Goal: Complete application form

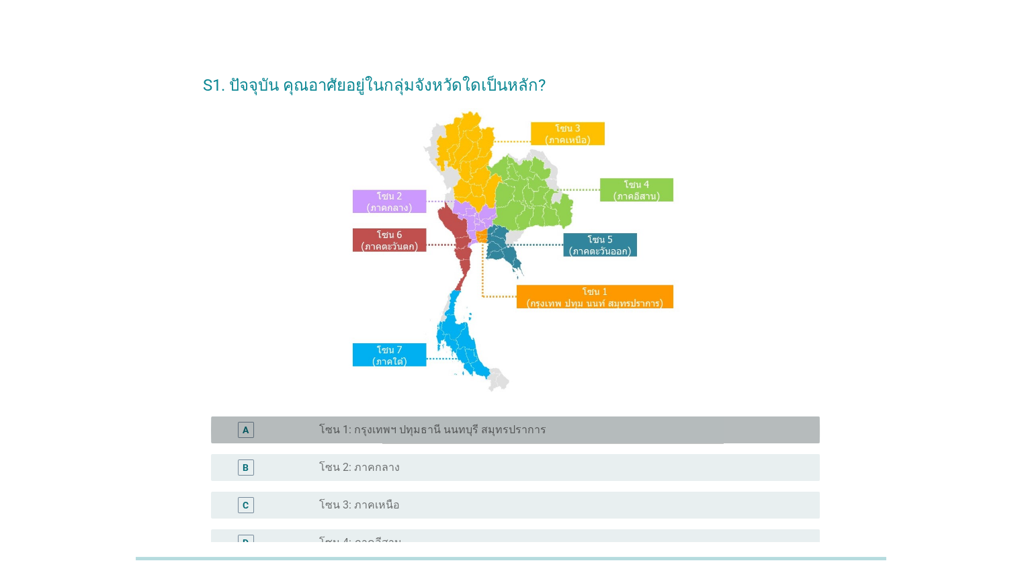
drag, startPoint x: 478, startPoint y: 433, endPoint x: 507, endPoint y: 428, distance: 29.8
click at [478, 432] on label "โซน 1: กรุงเทพฯ ปทุมธานี นนทบุรี สมุทรปราการ" at bounding box center [432, 429] width 227 height 13
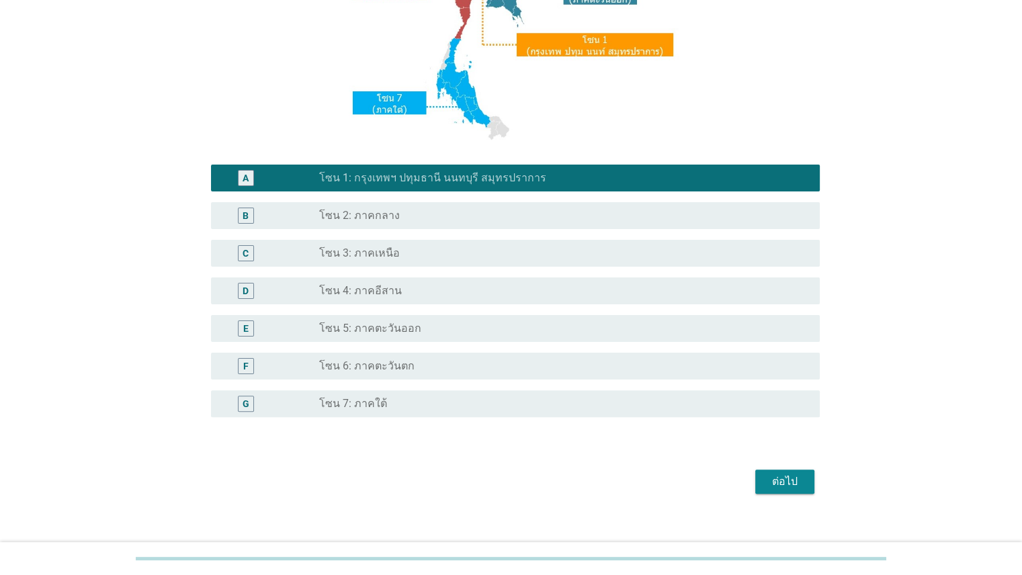
scroll to position [267, 0]
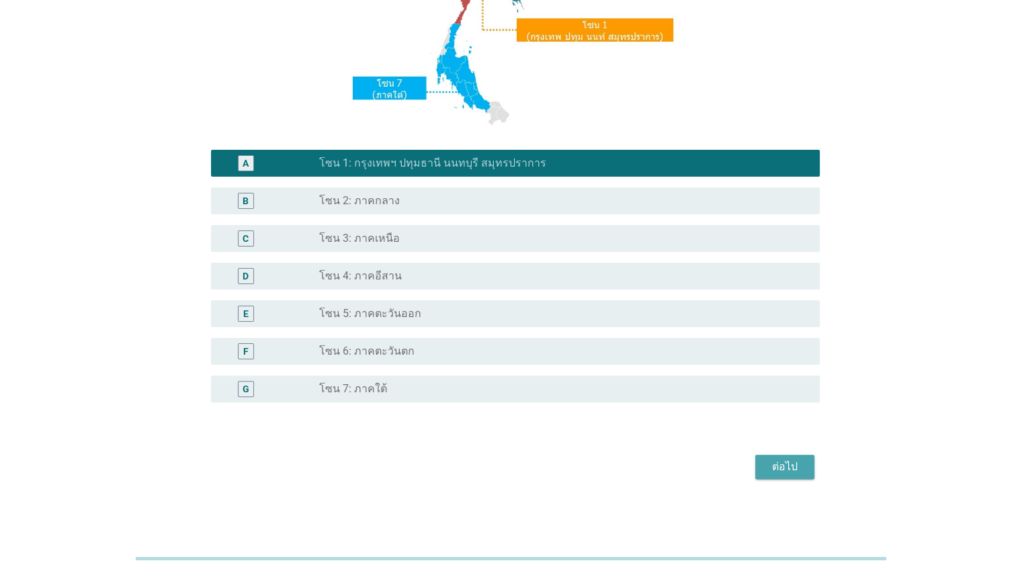
click at [792, 461] on div "ต่อไป" at bounding box center [785, 467] width 38 height 16
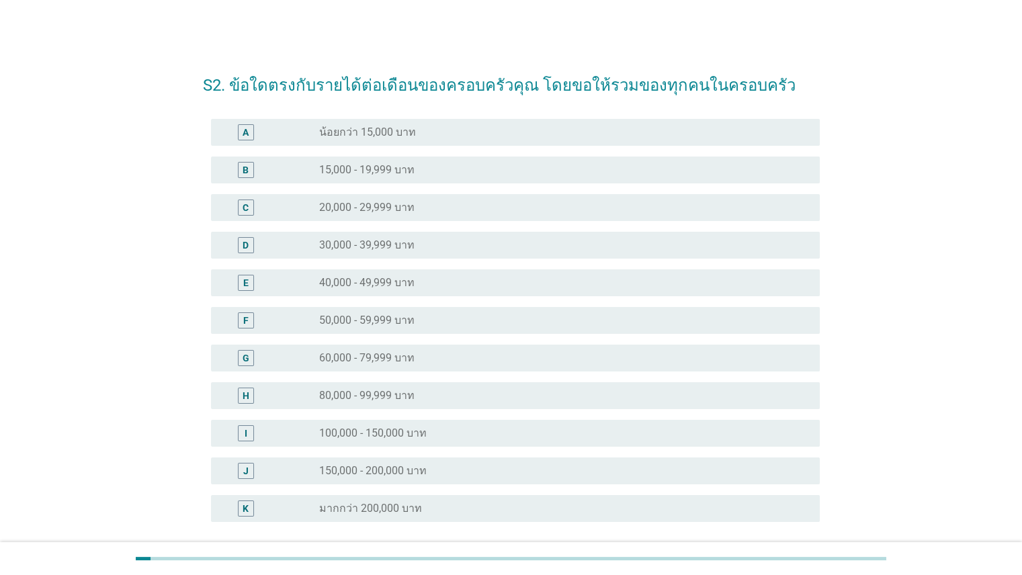
click at [353, 252] on div "radio_button_unchecked 30,000 - 39,999 บาท" at bounding box center [563, 245] width 489 height 16
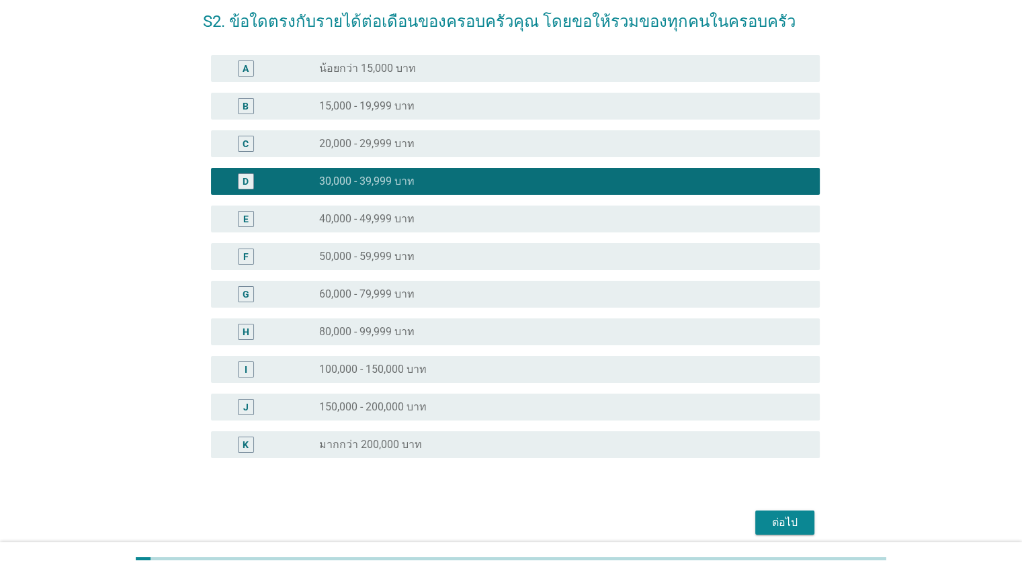
scroll to position [66, 0]
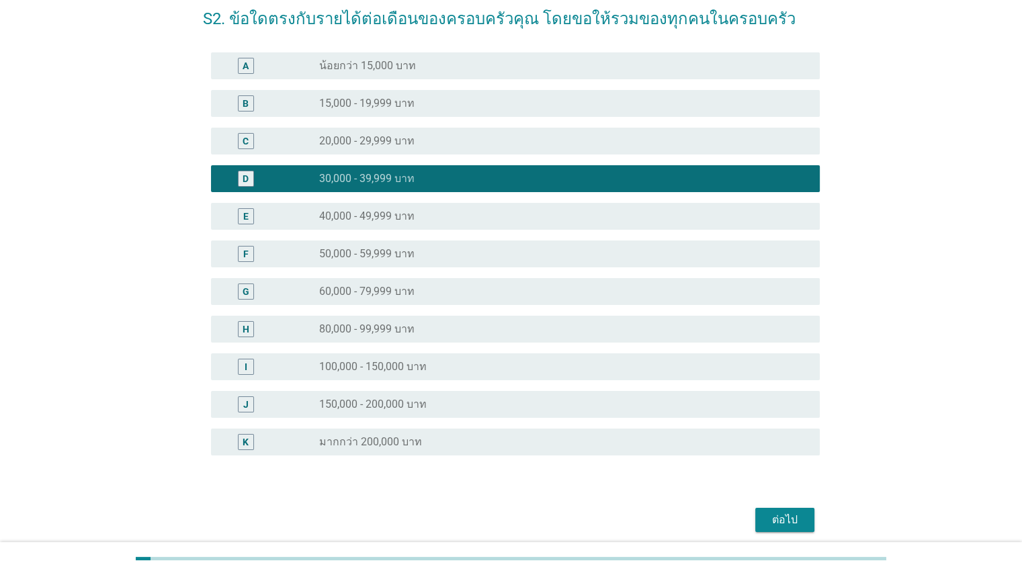
click at [775, 516] on div "ต่อไป" at bounding box center [785, 520] width 38 height 16
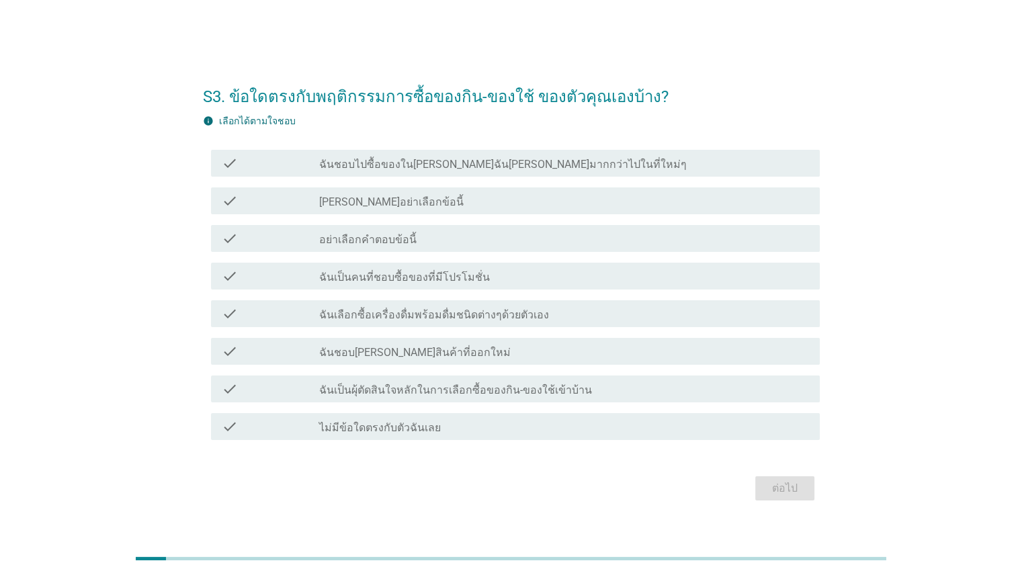
click at [409, 158] on label "ฉันชอบไปซื้อของใน[PERSON_NAME]ฉัน[PERSON_NAME]มากกว่าไปในที่ใหม่ๆ" at bounding box center [502, 164] width 367 height 13
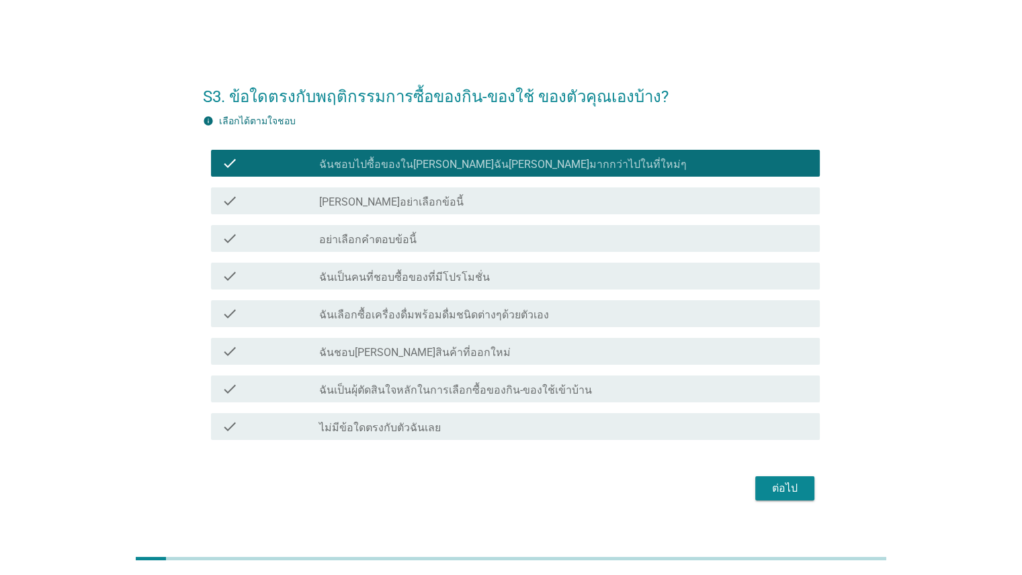
click at [371, 387] on label "ฉันเป็นผุ้ตัดสินใจหลักในการเลือกซื้อของกิน-ของใช้เข้าบ้าน" at bounding box center [455, 389] width 273 height 13
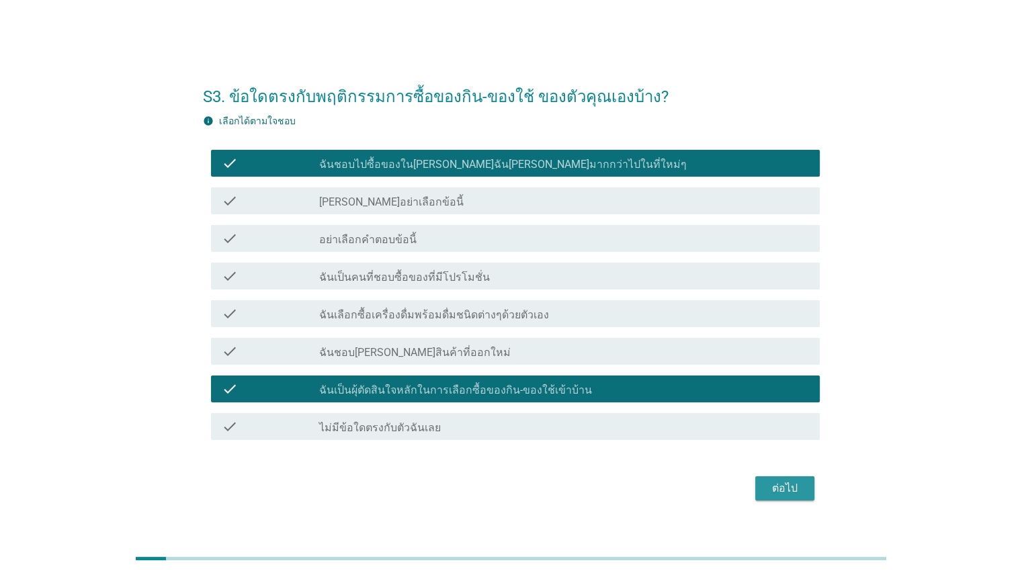
click at [772, 492] on div "ต่อไป" at bounding box center [785, 488] width 38 height 16
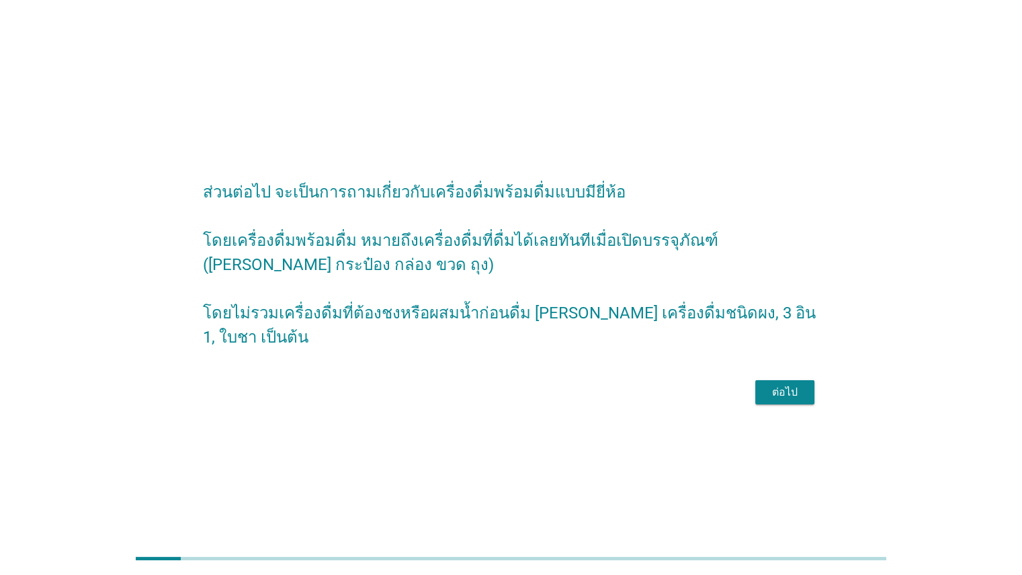
click at [789, 390] on div "ต่อไป" at bounding box center [785, 392] width 38 height 16
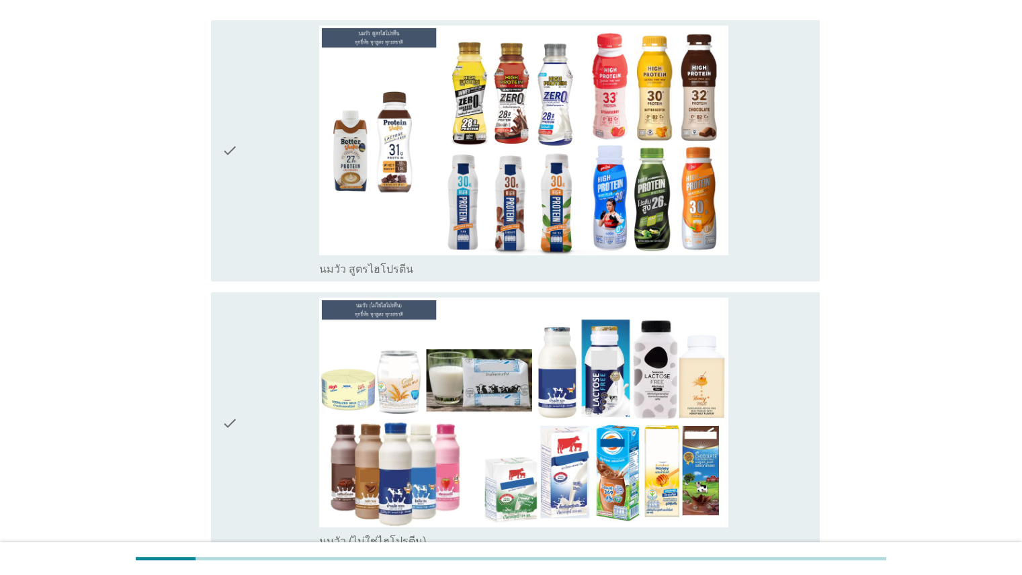
scroll to position [204, 0]
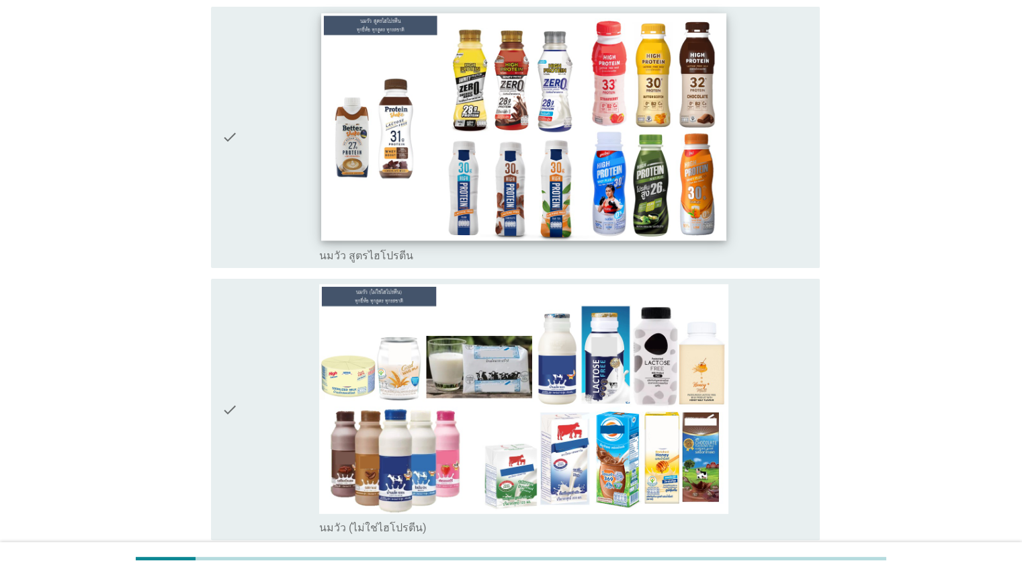
click at [662, 130] on img at bounding box center [523, 127] width 405 height 228
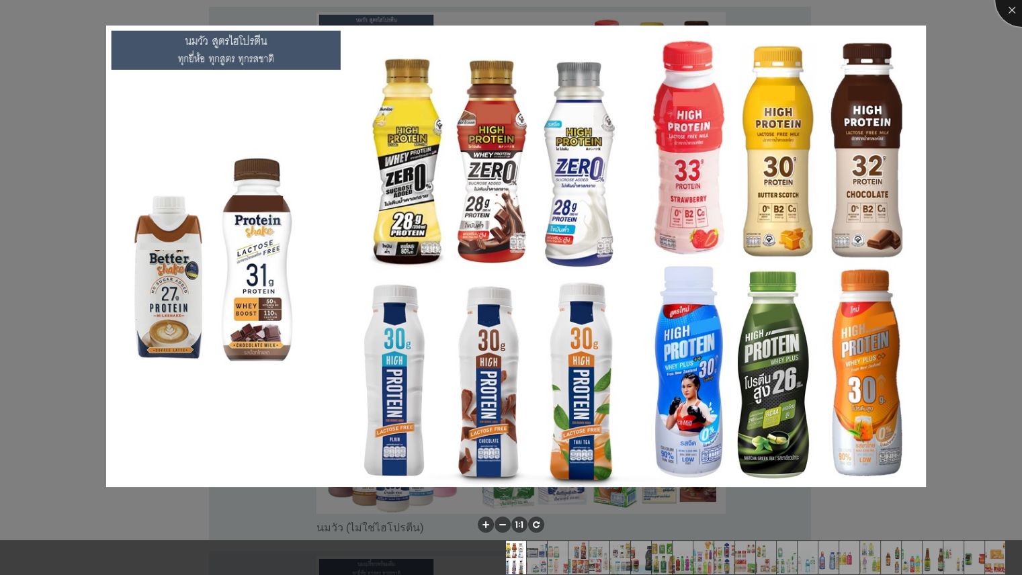
click at [1012, 7] on div at bounding box center [1022, 0] width 54 height 54
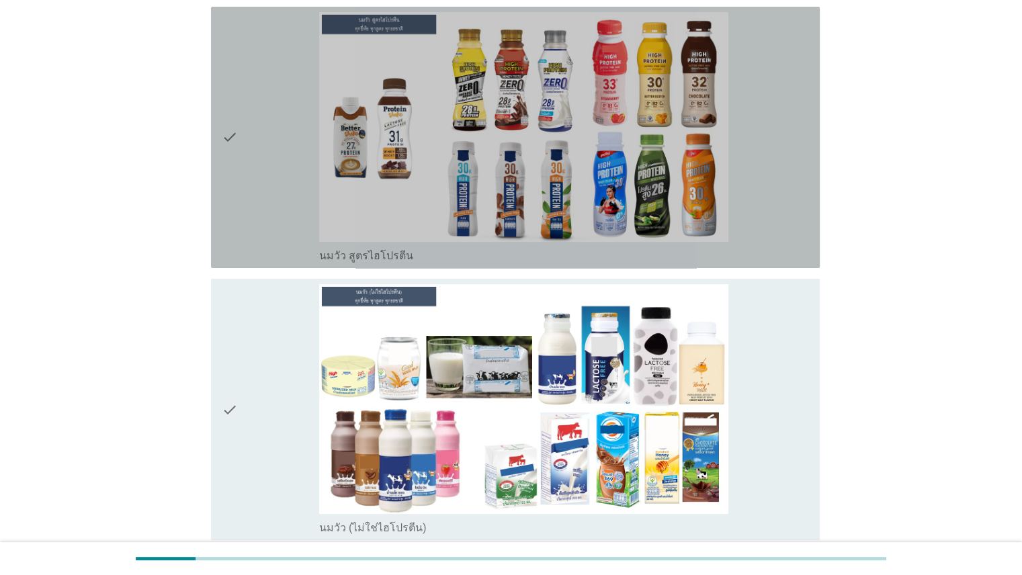
click at [414, 262] on div "check check_box_outline_blank นมวัว สูตรไฮโปรตีน" at bounding box center [515, 137] width 608 height 261
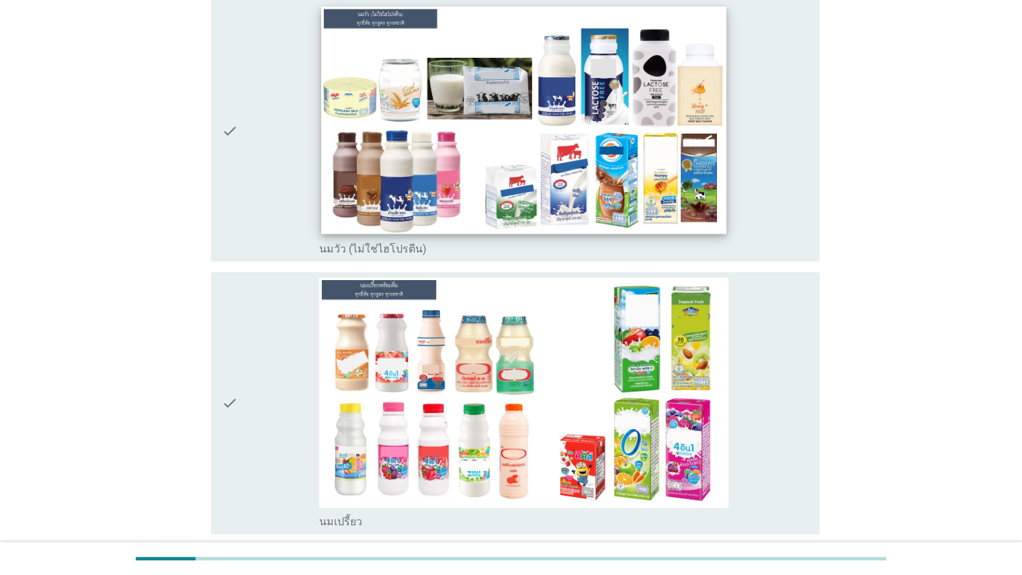
scroll to position [496, 0]
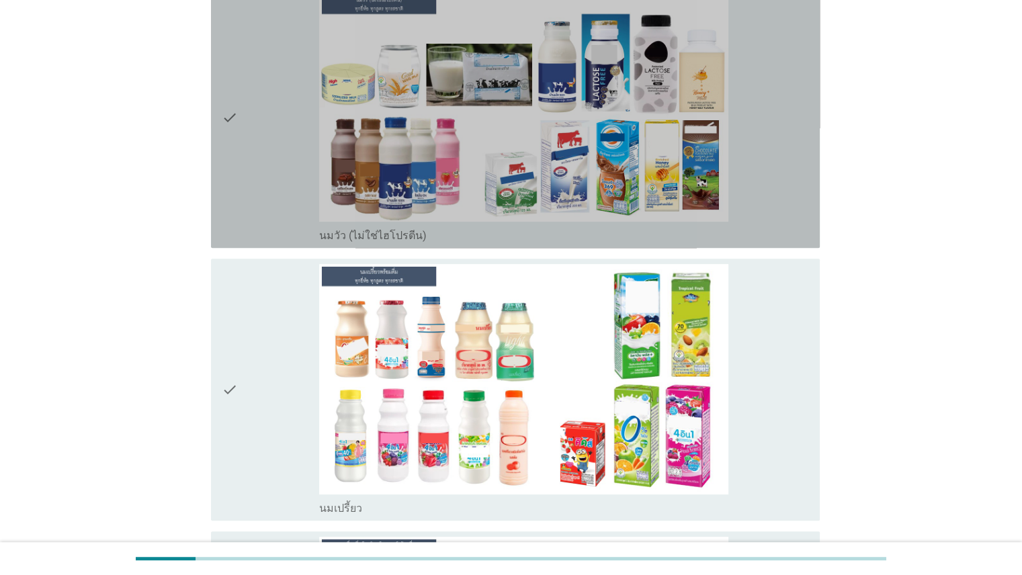
click at [246, 193] on div "check" at bounding box center [271, 117] width 98 height 251
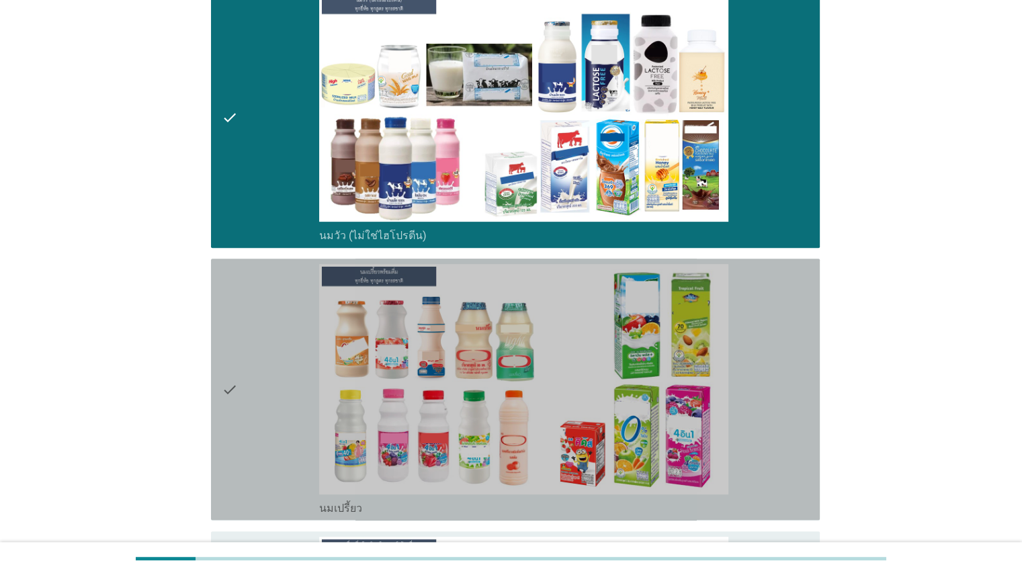
click at [231, 360] on icon "check" at bounding box center [230, 389] width 16 height 251
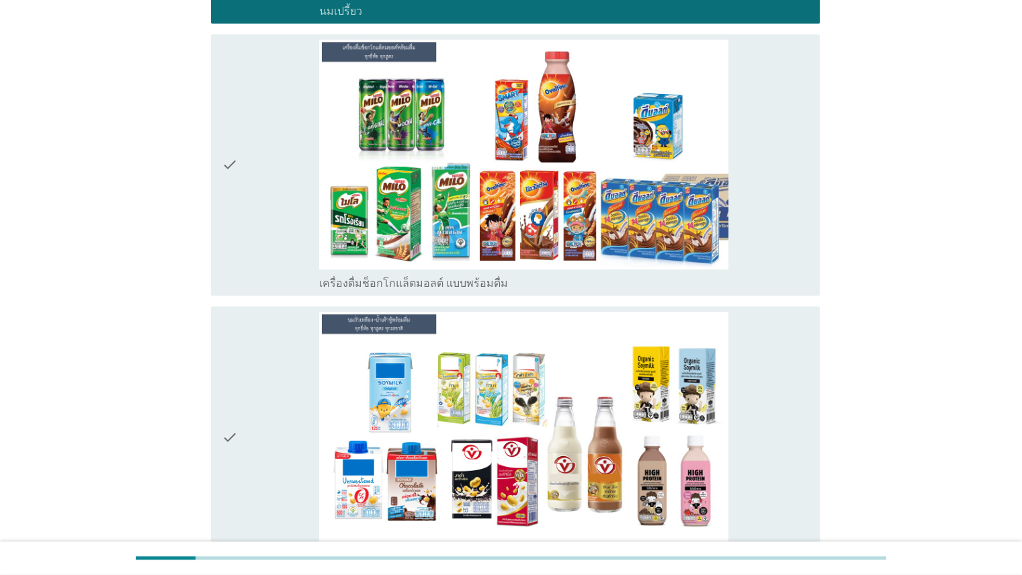
scroll to position [1061, 0]
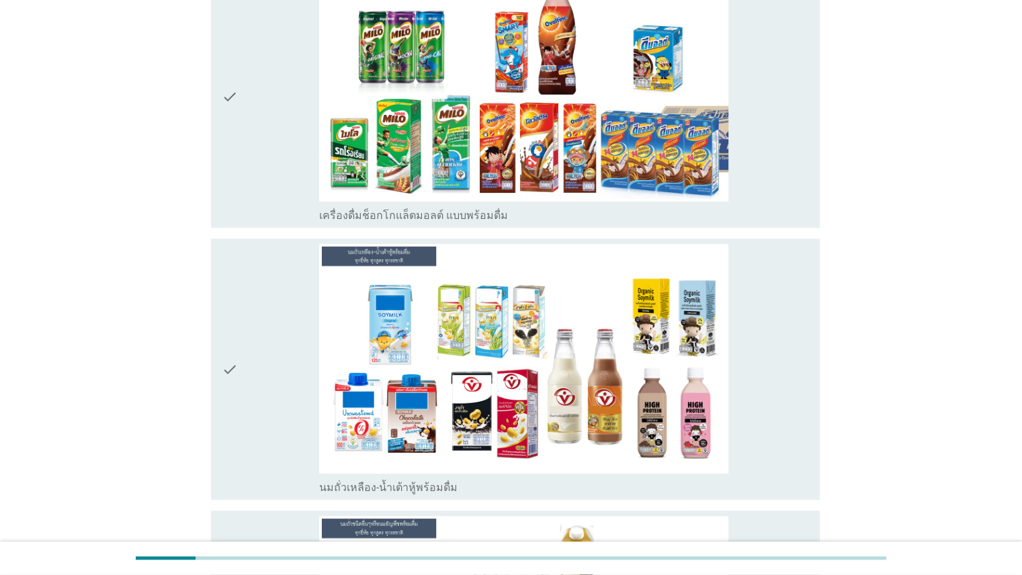
click at [255, 120] on div "check" at bounding box center [271, 97] width 98 height 251
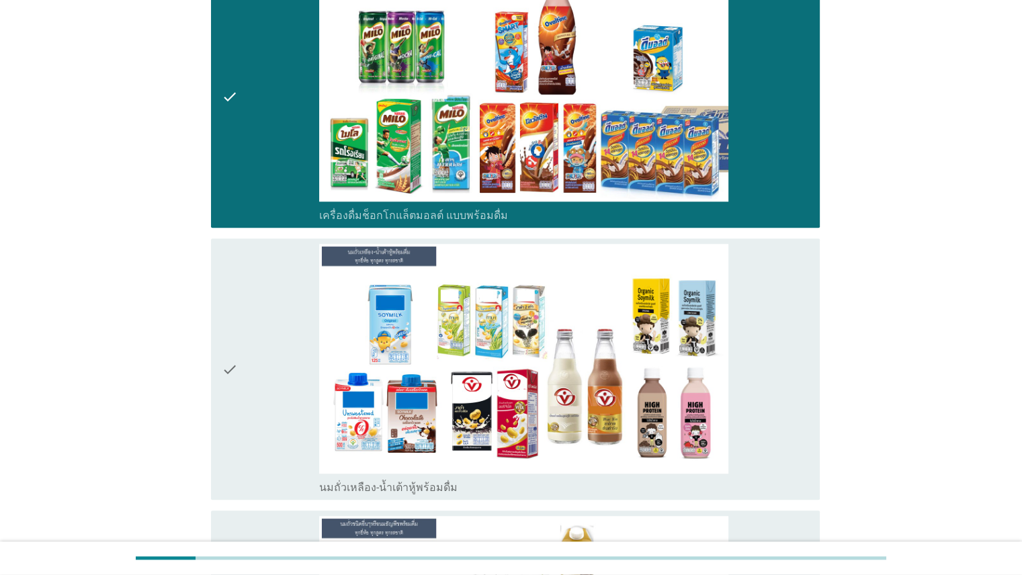
drag, startPoint x: 251, startPoint y: 321, endPoint x: 317, endPoint y: 312, distance: 67.1
click at [251, 322] on div "check" at bounding box center [271, 369] width 98 height 251
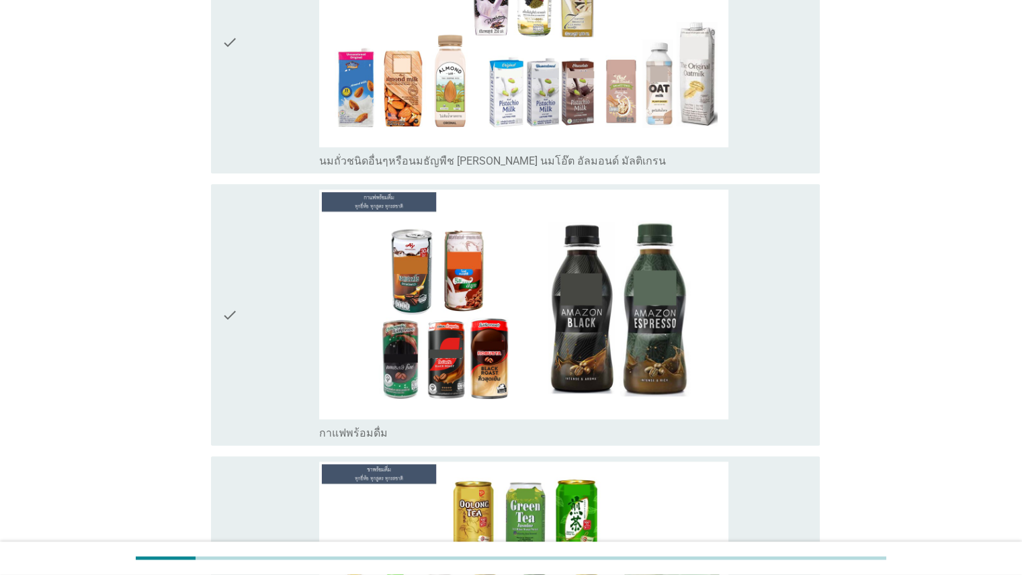
scroll to position [1625, 0]
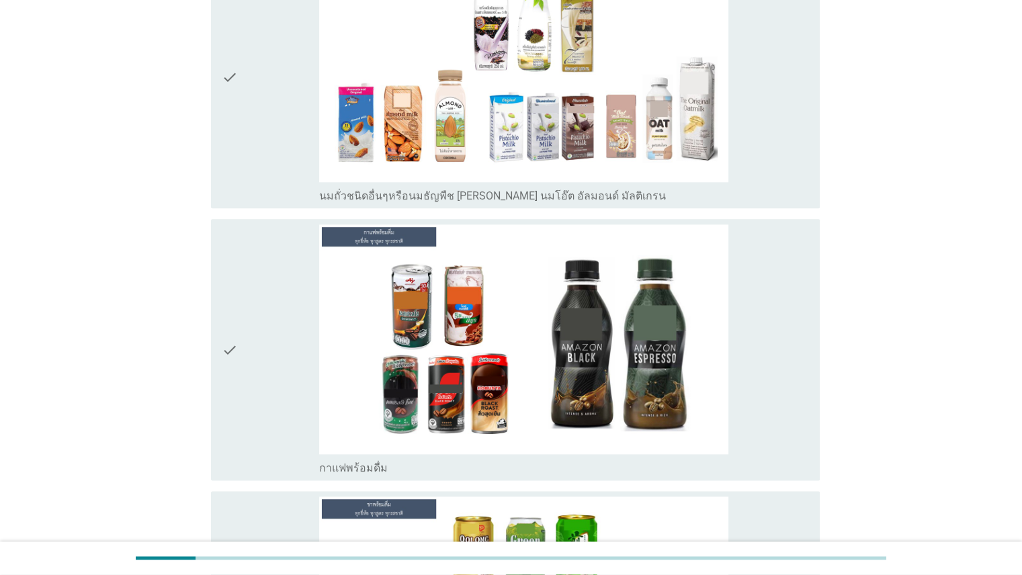
click at [243, 153] on div "check" at bounding box center [271, 77] width 98 height 251
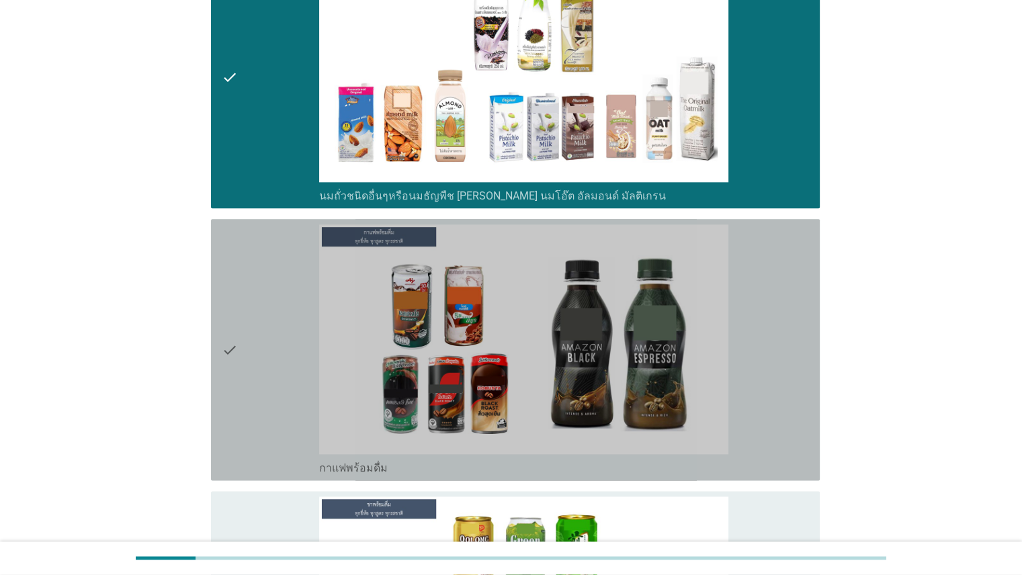
click at [257, 379] on div "check" at bounding box center [271, 349] width 98 height 251
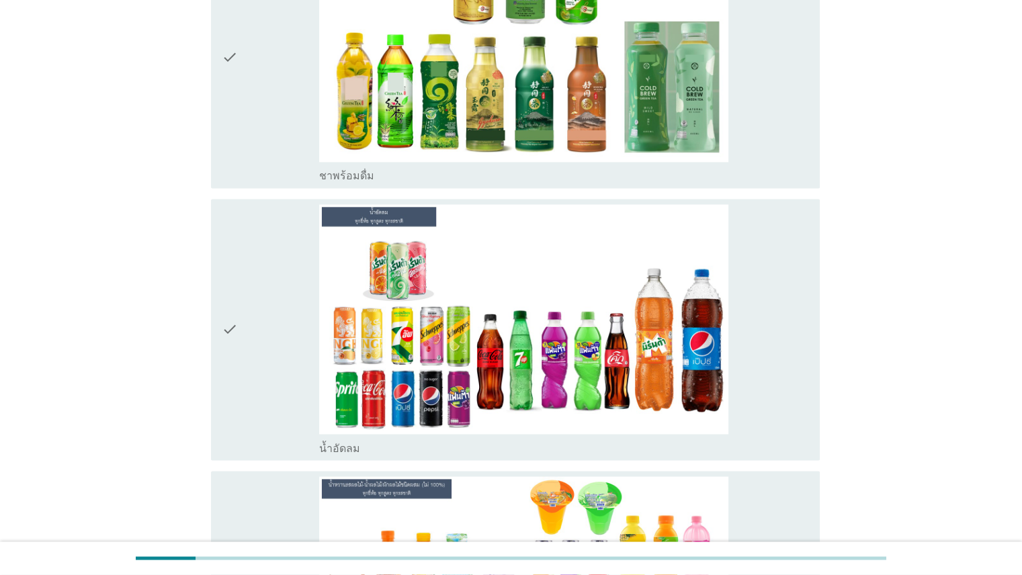
scroll to position [2211, 0]
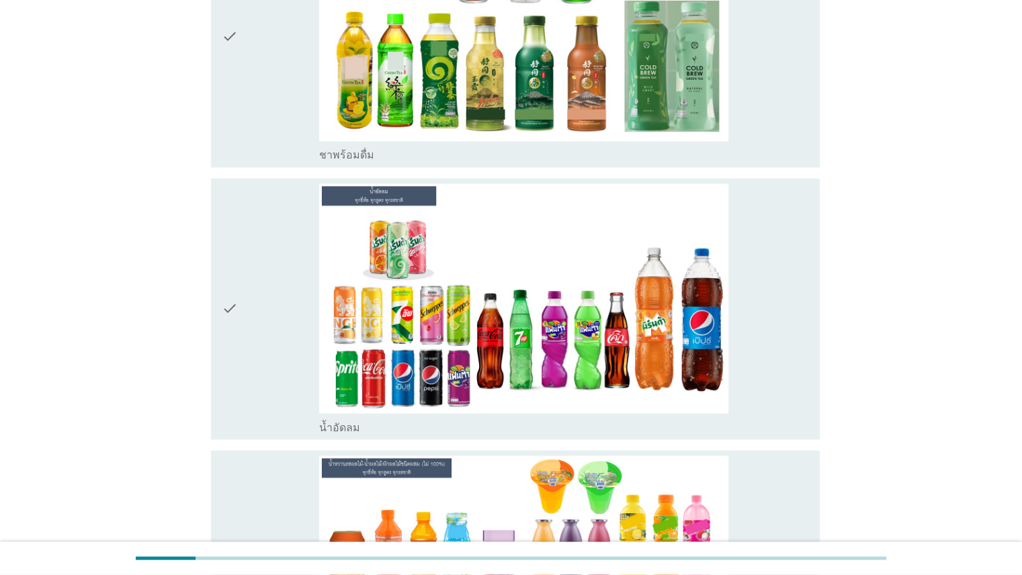
click at [212, 97] on div "check check_box_outline_blank ชาพร้อมดื่ม" at bounding box center [515, 35] width 608 height 261
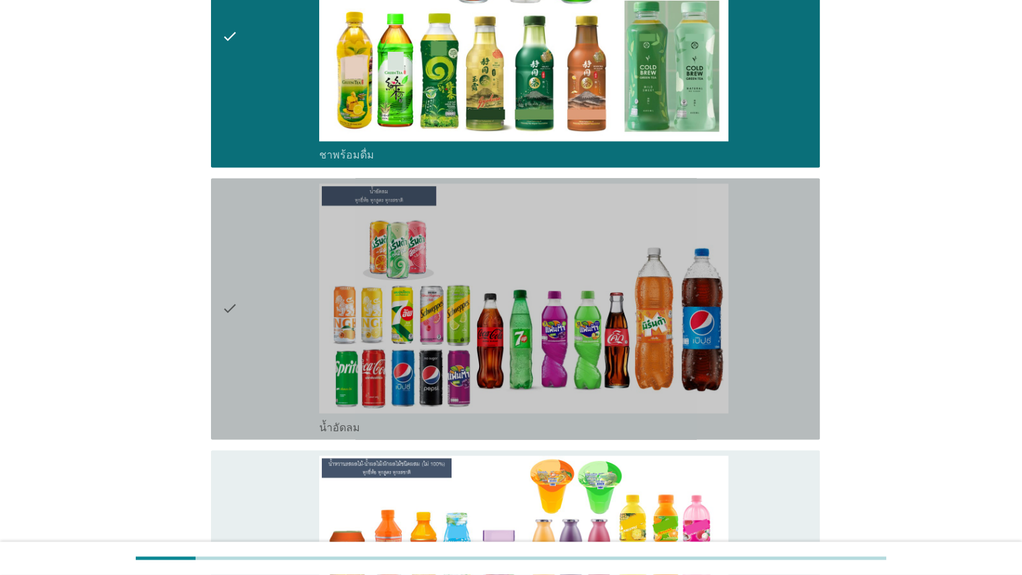
click at [230, 285] on icon "check" at bounding box center [230, 308] width 16 height 251
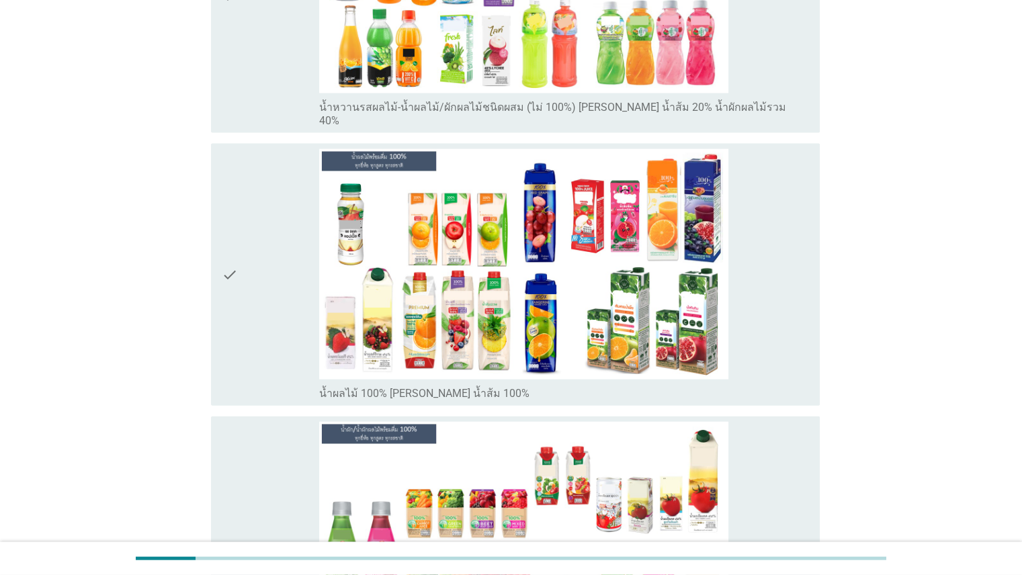
scroll to position [2796, 0]
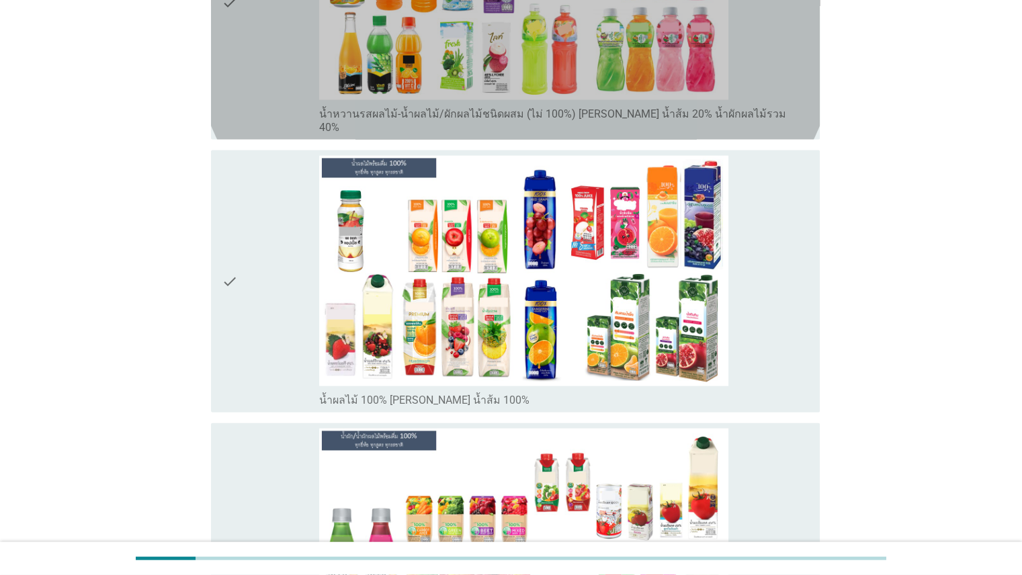
click at [251, 97] on div "check" at bounding box center [271, 2] width 98 height 264
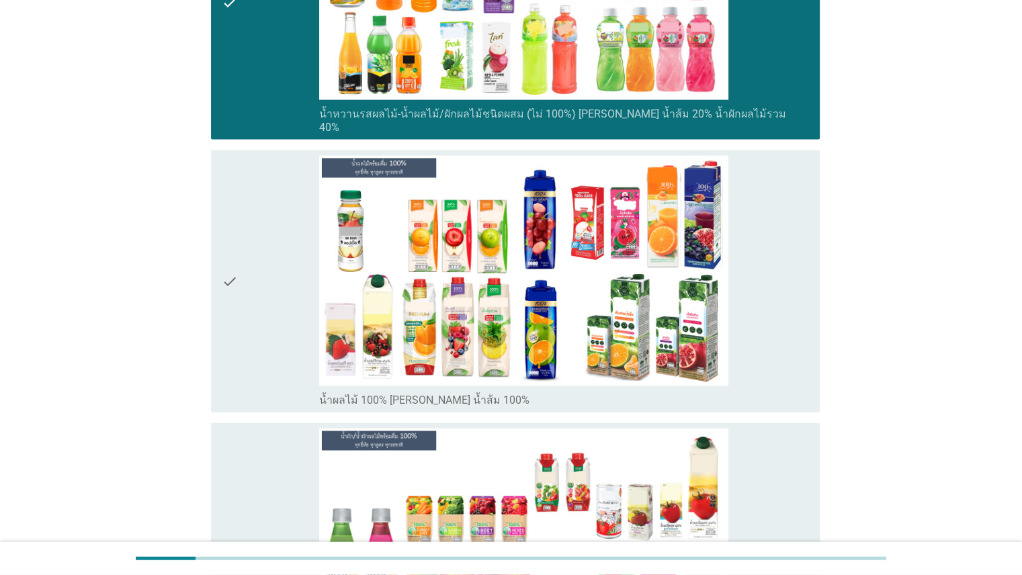
drag, startPoint x: 256, startPoint y: 229, endPoint x: 246, endPoint y: 278, distance: 50.1
click at [256, 230] on div "check" at bounding box center [271, 281] width 98 height 251
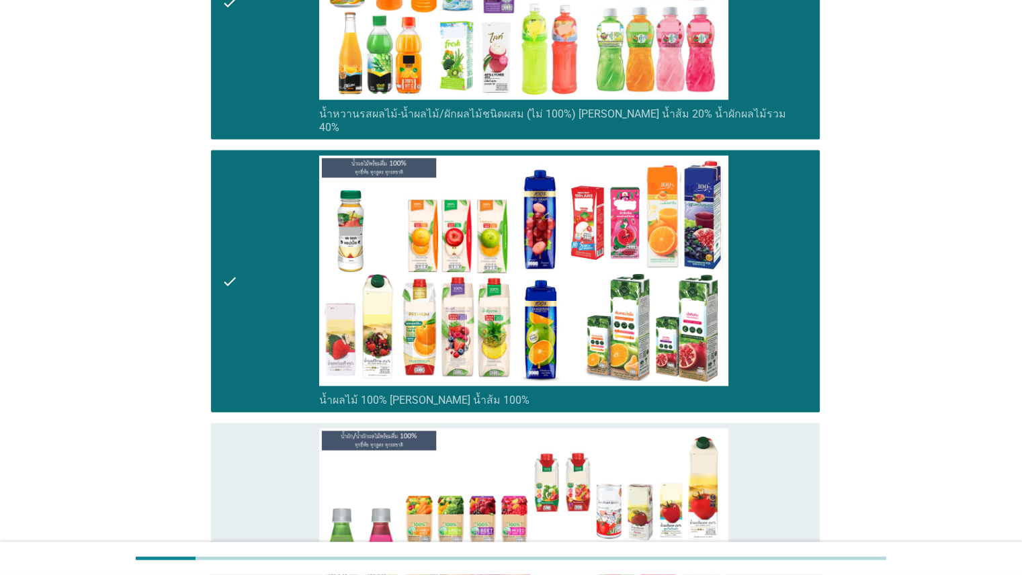
click at [214, 435] on div "check check_box_outline_blank น้ำผัก/น้ำผักผลไม้ 100% [PERSON_NAME] มะเขือเทศ 1…" at bounding box center [515, 553] width 608 height 261
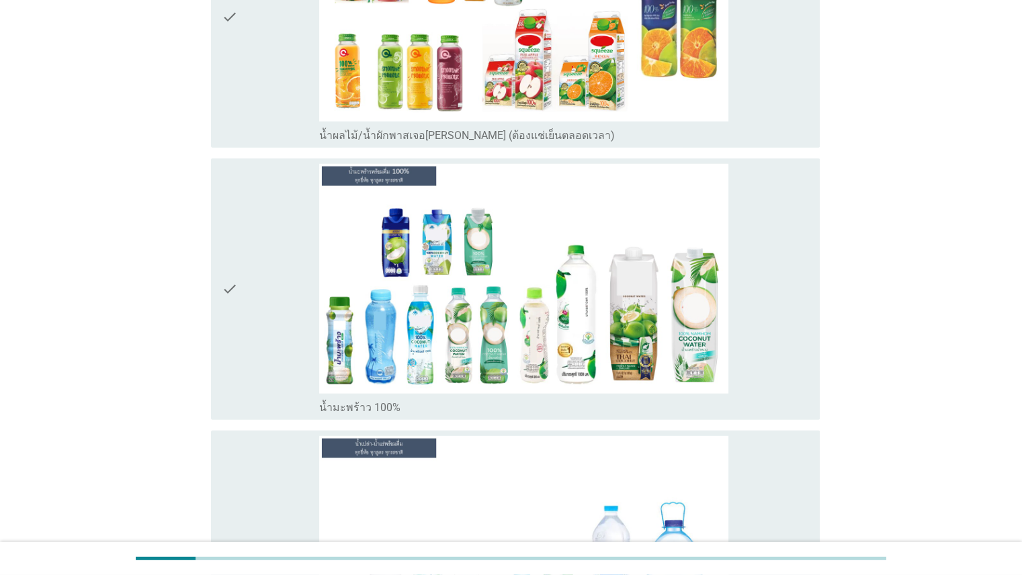
scroll to position [3592, 0]
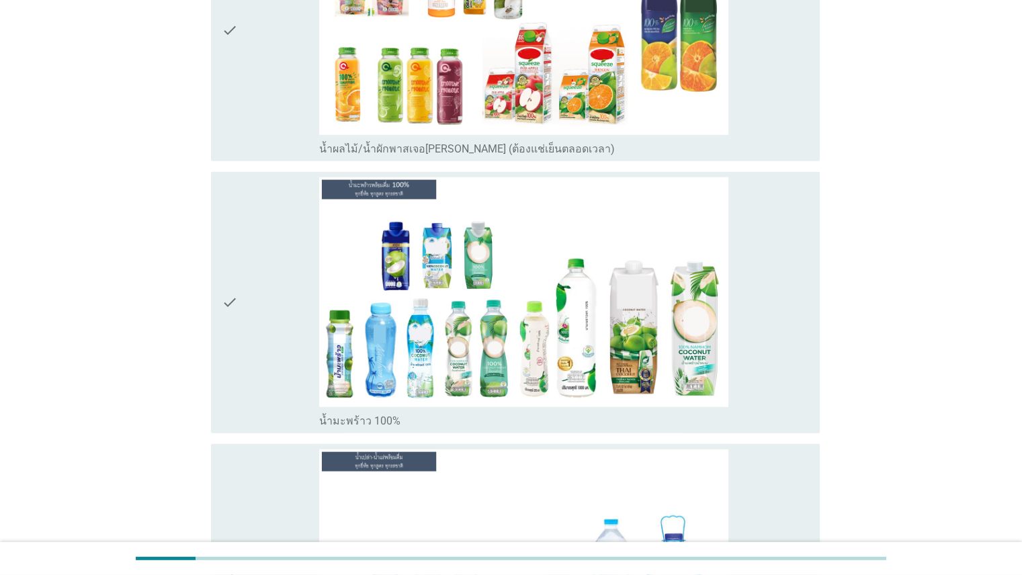
click at [264, 54] on div "check" at bounding box center [271, 30] width 98 height 251
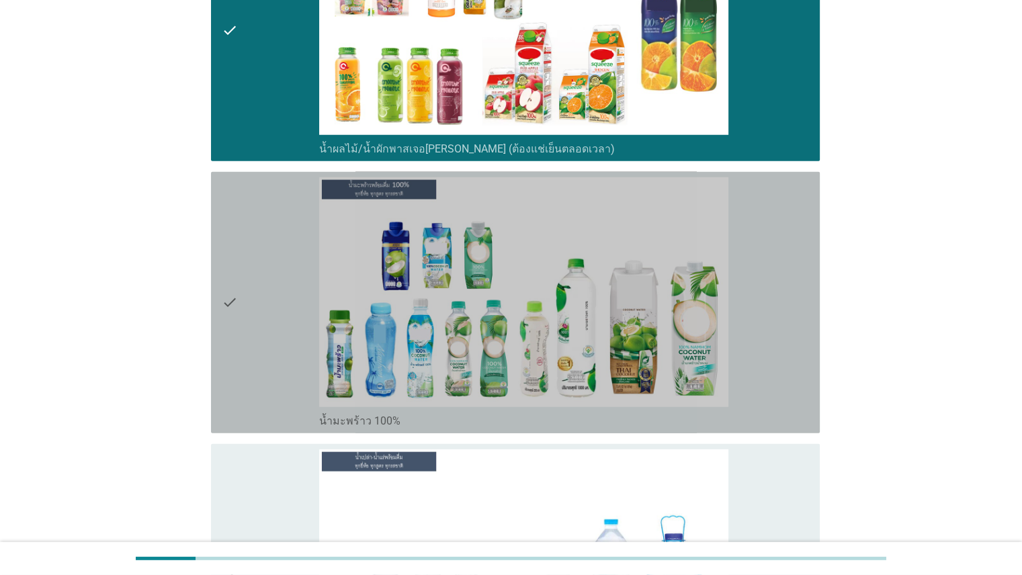
click at [246, 199] on div "check" at bounding box center [271, 302] width 98 height 251
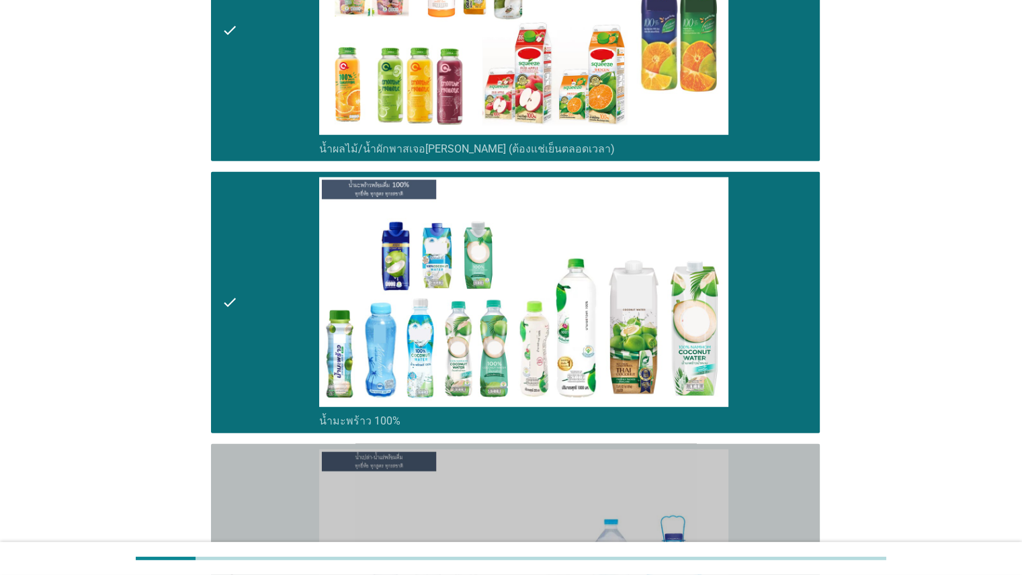
click at [248, 449] on div "check" at bounding box center [271, 574] width 98 height 251
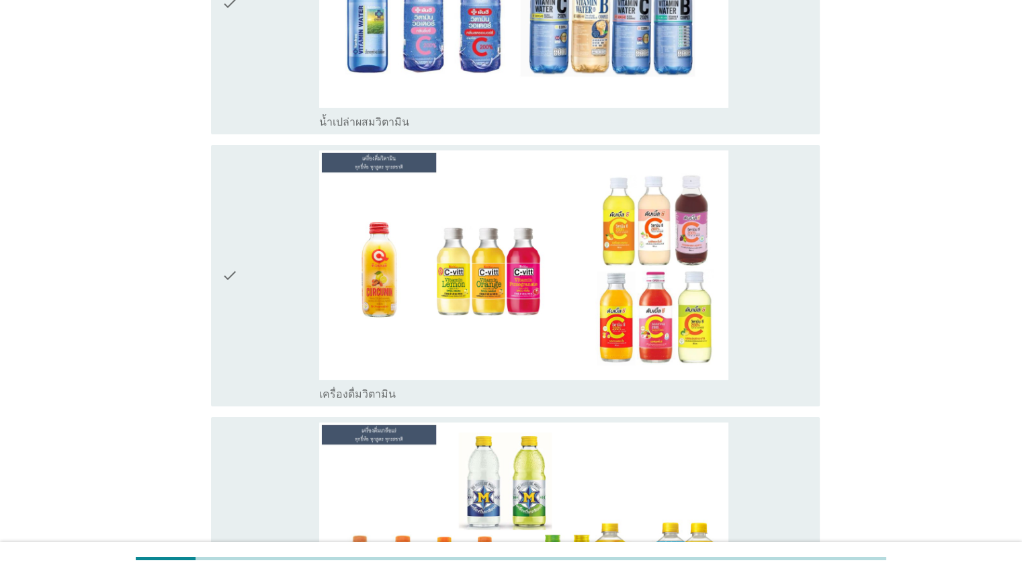
scroll to position [4422, 0]
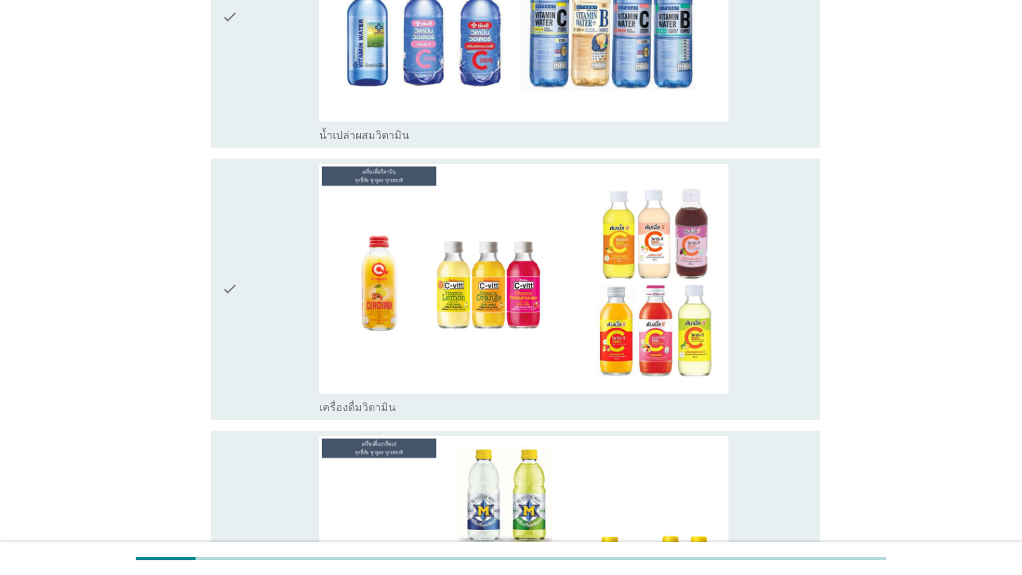
click at [253, 463] on div "check" at bounding box center [271, 561] width 98 height 251
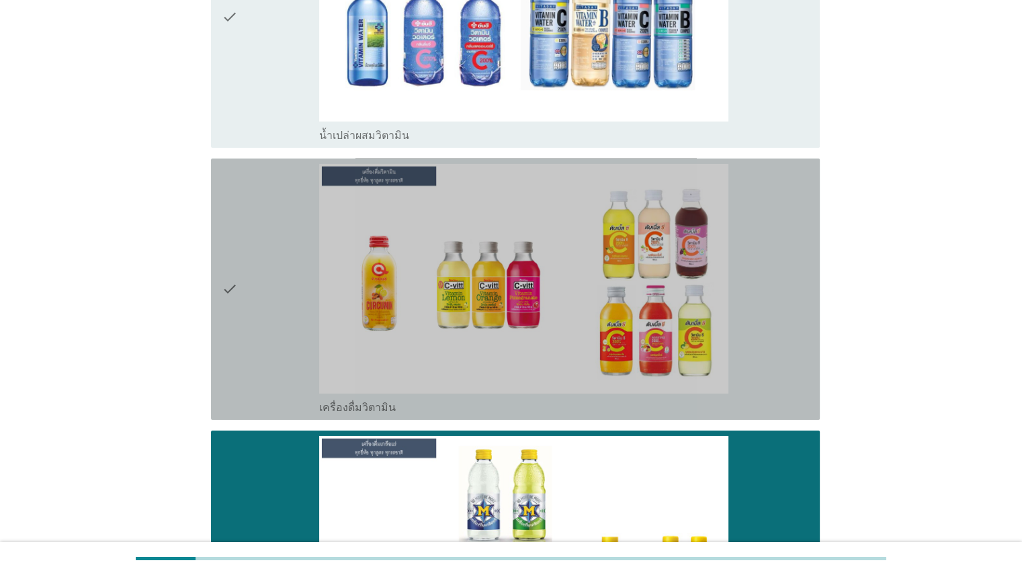
click at [287, 311] on div "check" at bounding box center [271, 289] width 98 height 251
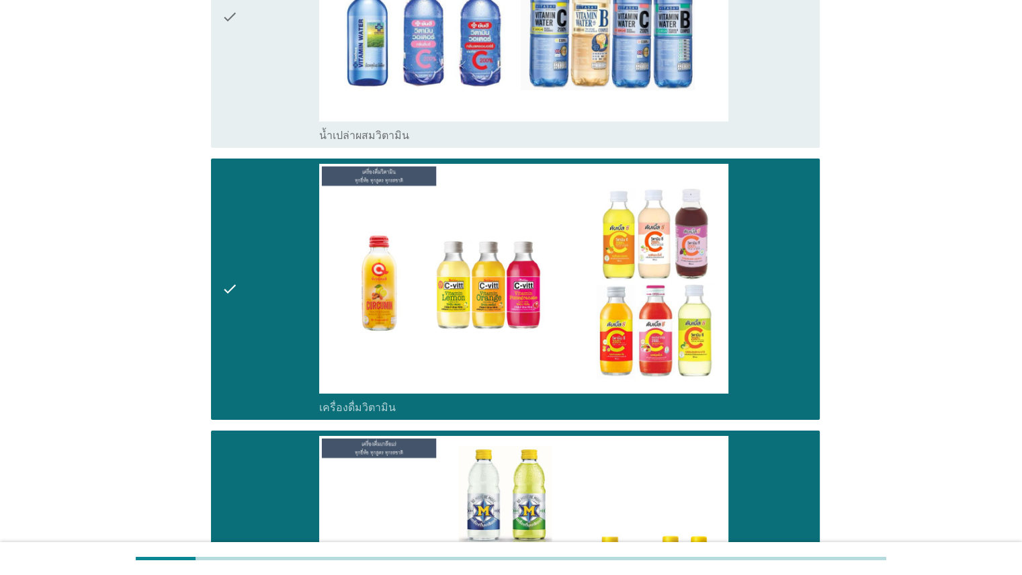
click at [281, 99] on div "check" at bounding box center [271, 16] width 98 height 251
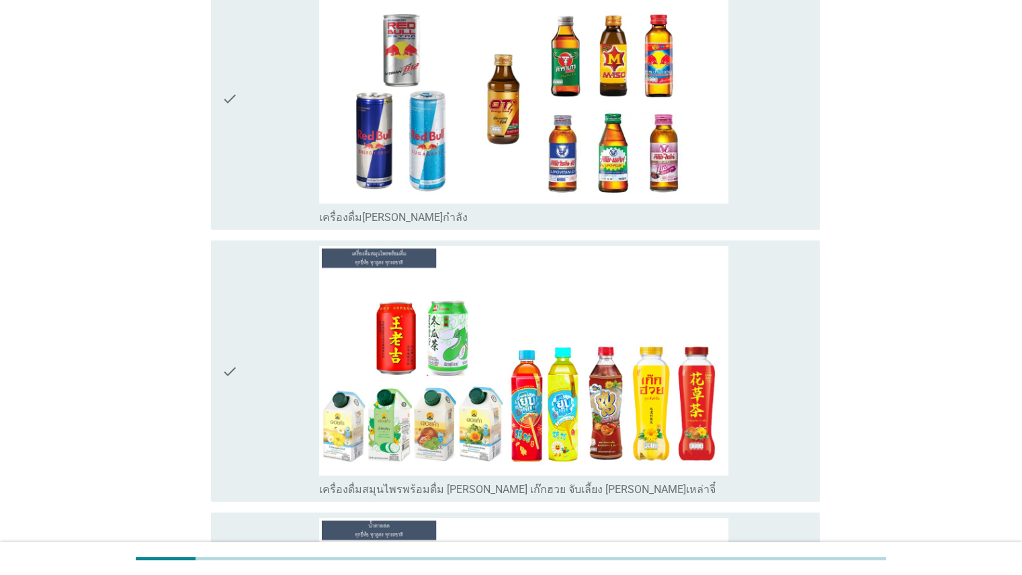
scroll to position [5163, 0]
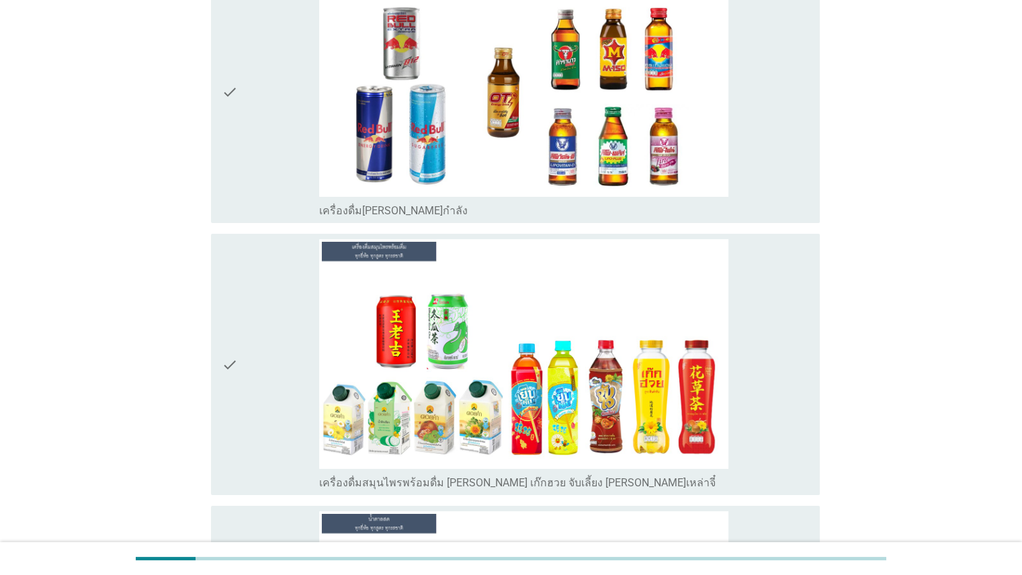
click at [275, 126] on div "check" at bounding box center [271, 92] width 98 height 251
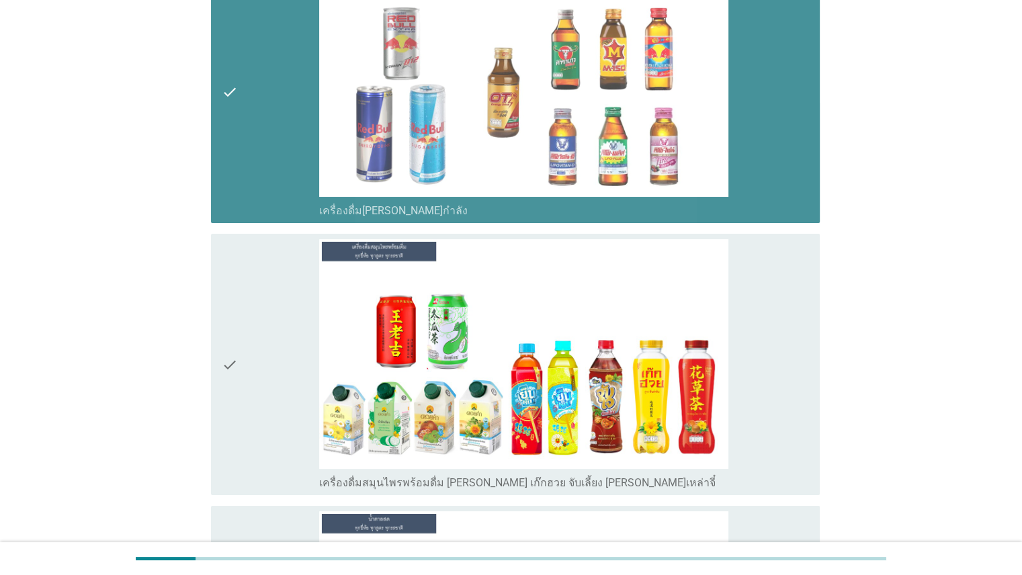
click at [272, 325] on div "check" at bounding box center [271, 364] width 98 height 251
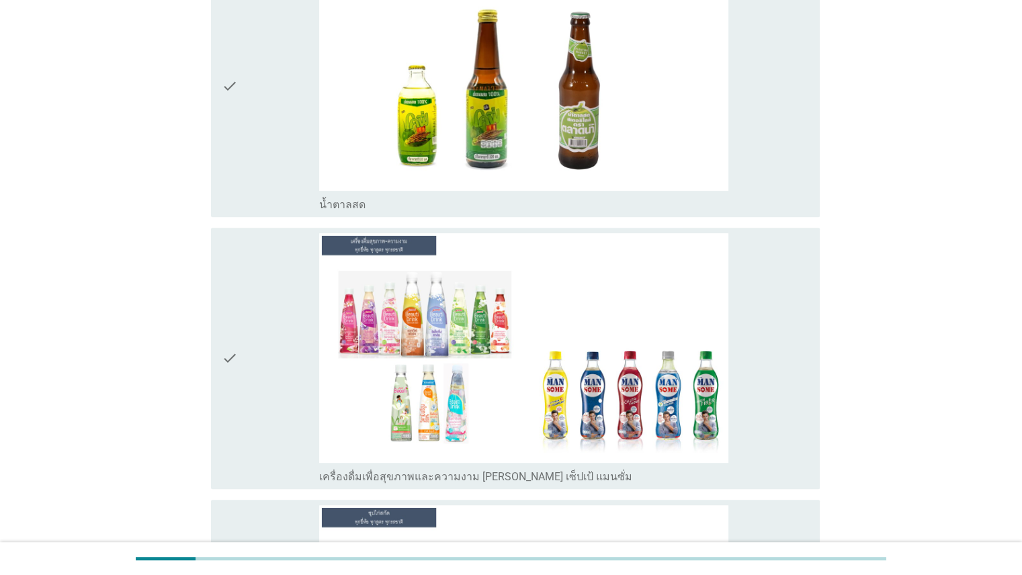
scroll to position [5708, 0]
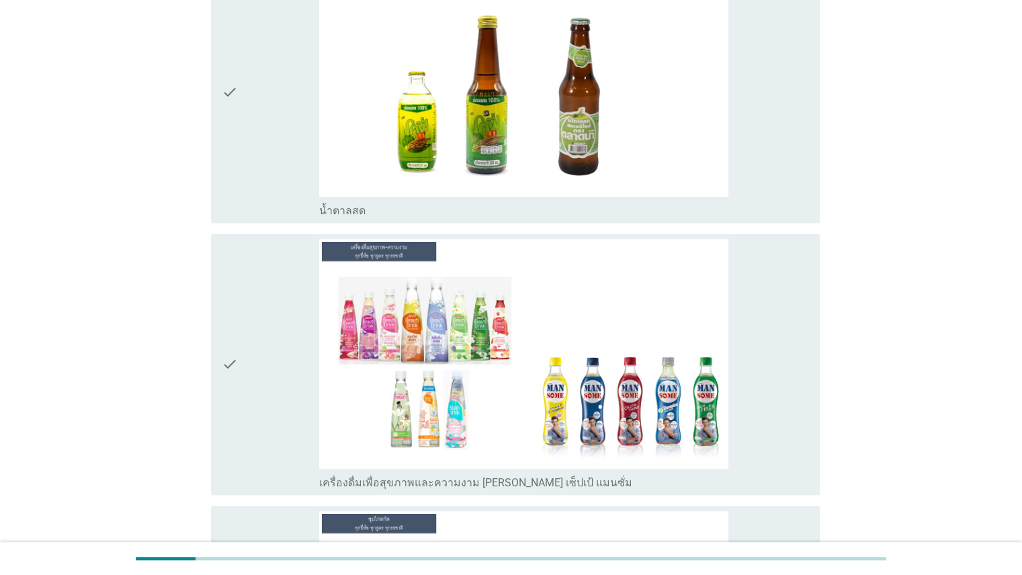
drag, startPoint x: 252, startPoint y: 104, endPoint x: 253, endPoint y: 112, distance: 8.1
click at [253, 105] on div "check" at bounding box center [271, 91] width 98 height 251
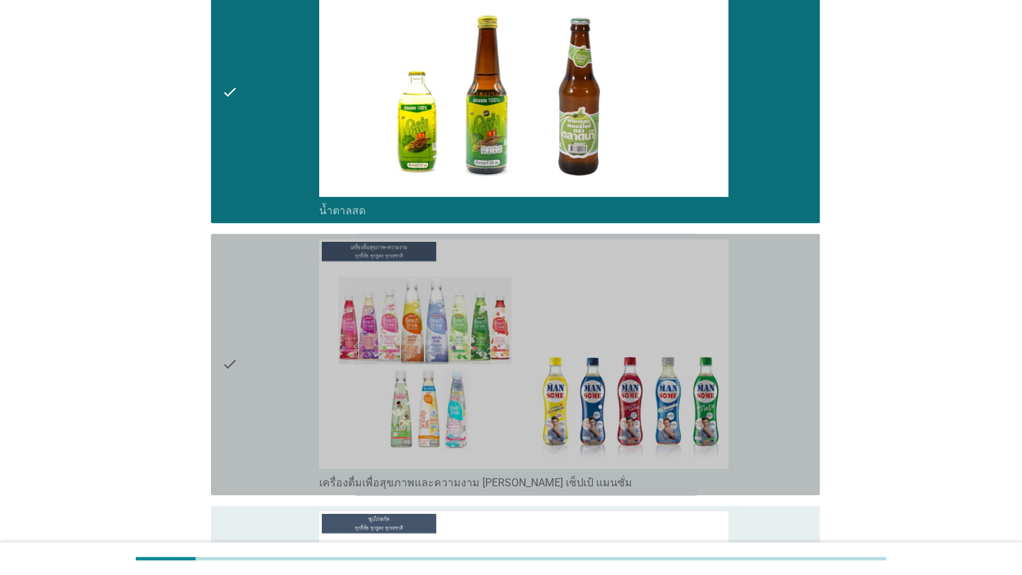
click at [239, 306] on div "check" at bounding box center [271, 364] width 98 height 251
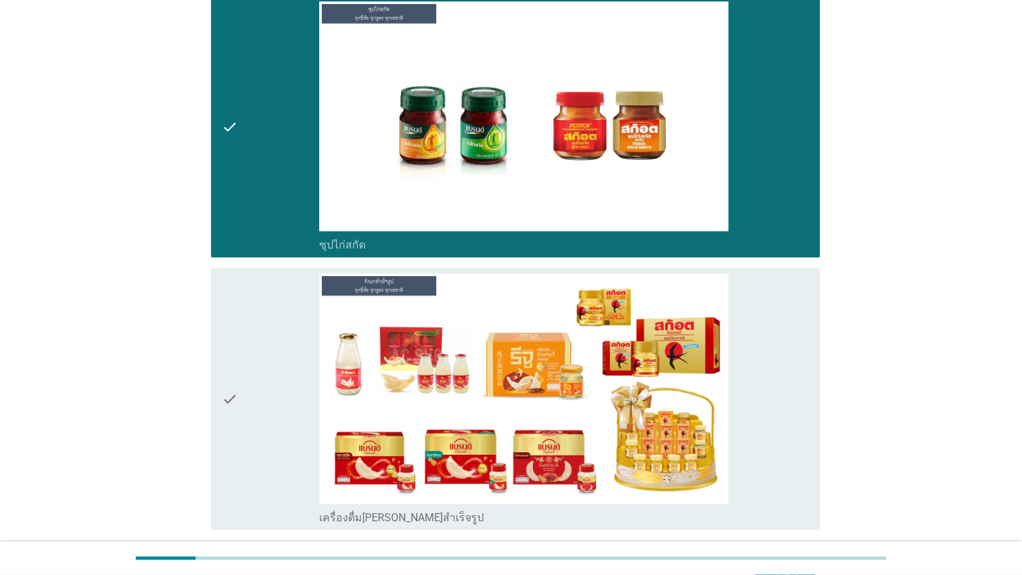
scroll to position [6306, 0]
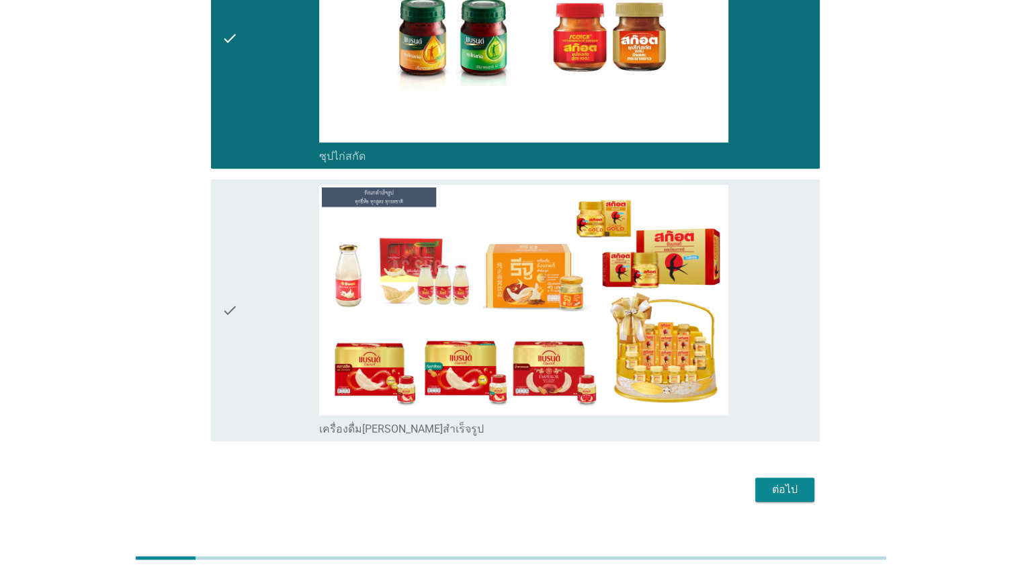
click at [259, 293] on div "check" at bounding box center [271, 310] width 98 height 251
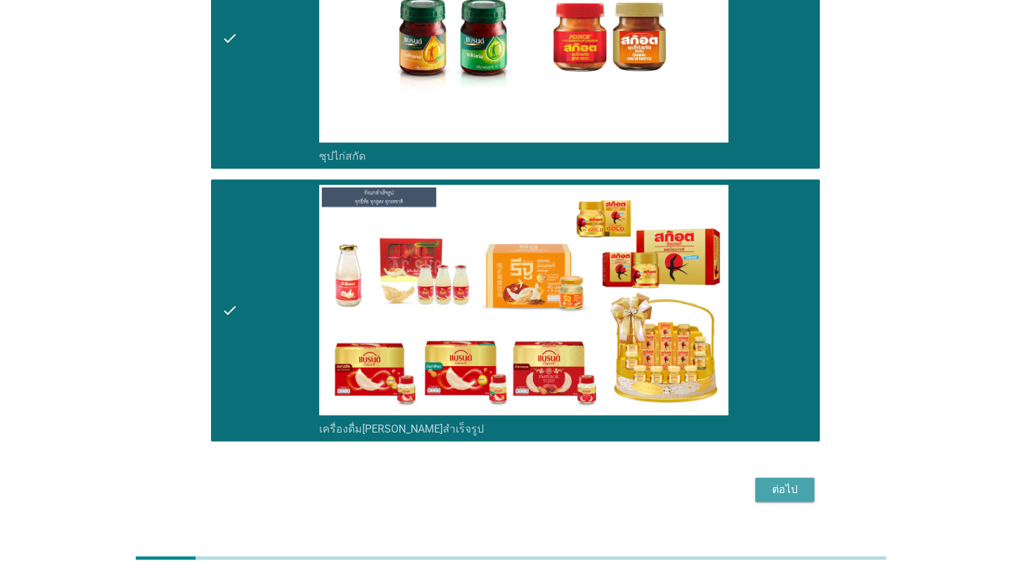
click at [782, 482] on div "ต่อไป" at bounding box center [785, 490] width 38 height 16
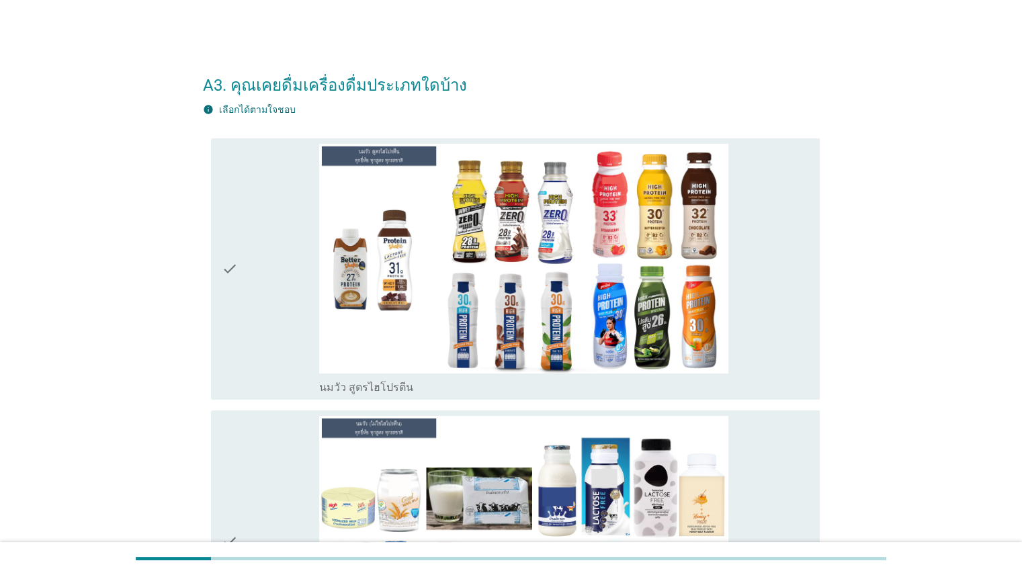
scroll to position [201, 0]
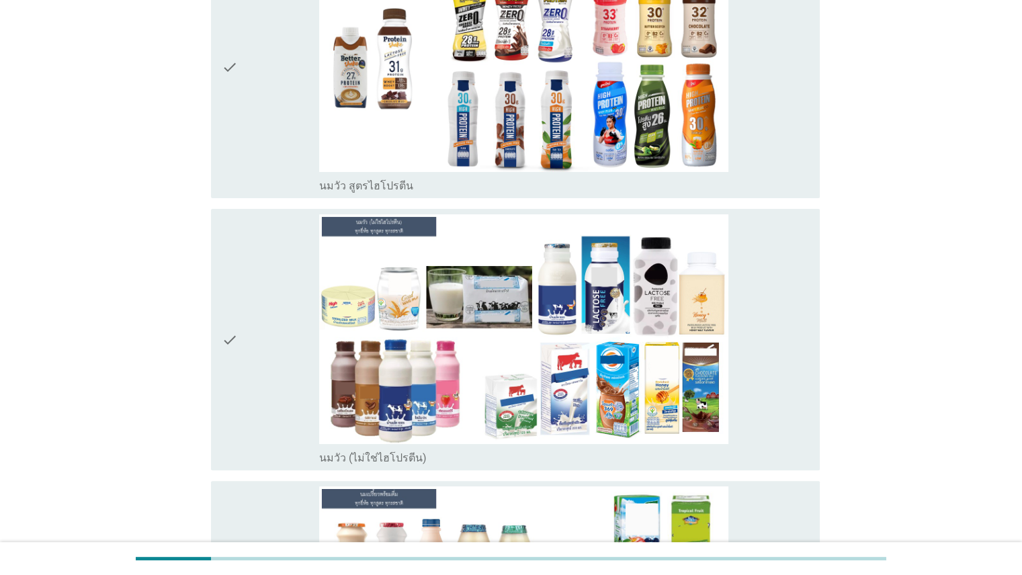
click at [262, 101] on div "check" at bounding box center [271, 67] width 98 height 251
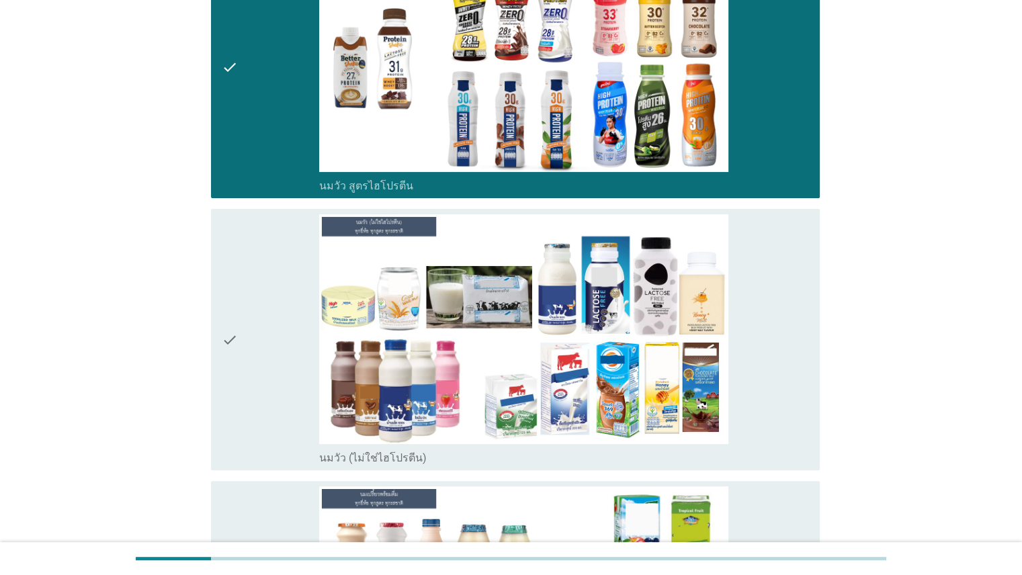
click at [218, 358] on div "check check_box_outline_blank นมวัว (ไม่ใช่ไฮโปรตีน)" at bounding box center [515, 339] width 608 height 261
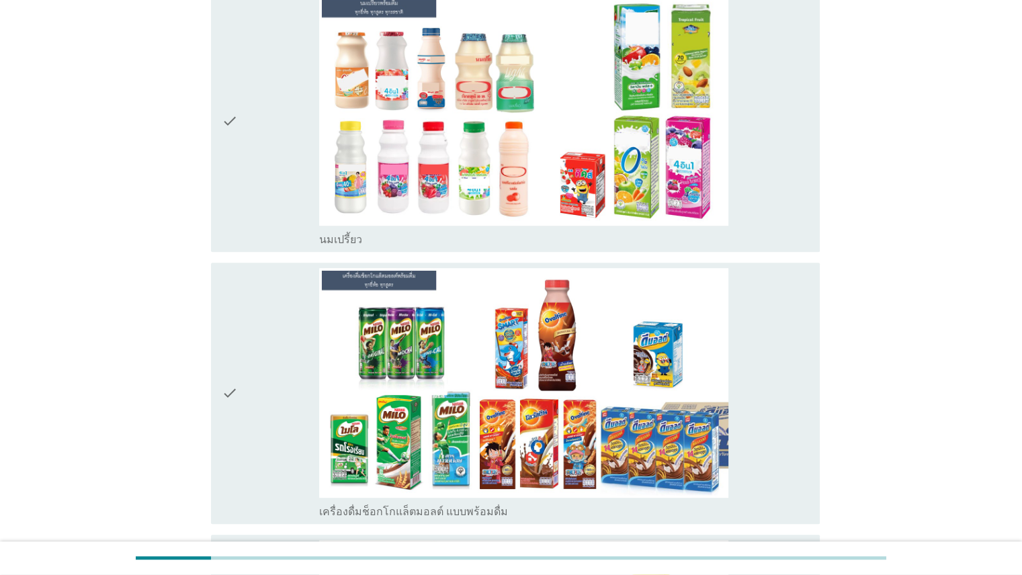
scroll to position [699, 0]
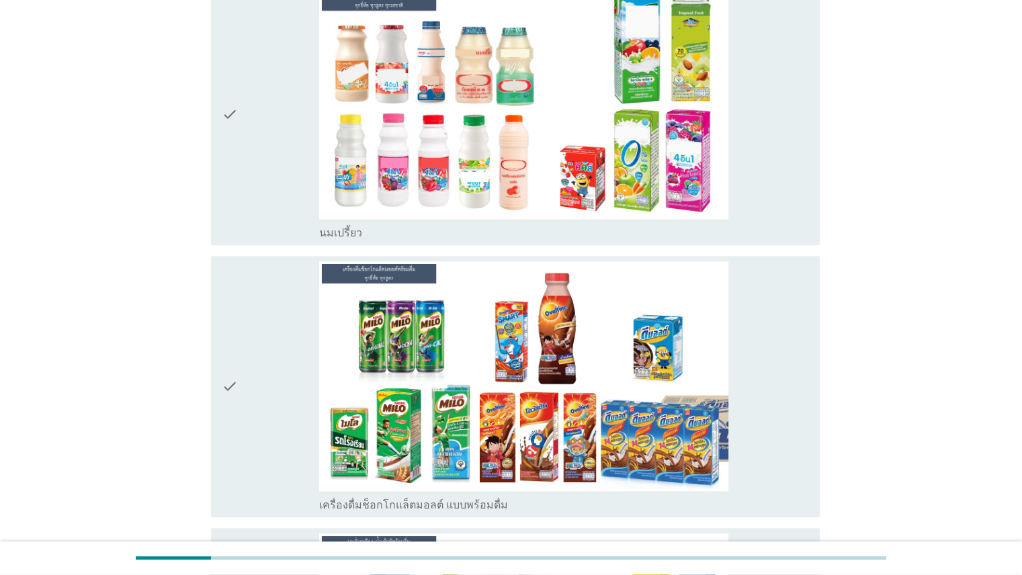
click at [223, 145] on icon "check" at bounding box center [230, 114] width 16 height 251
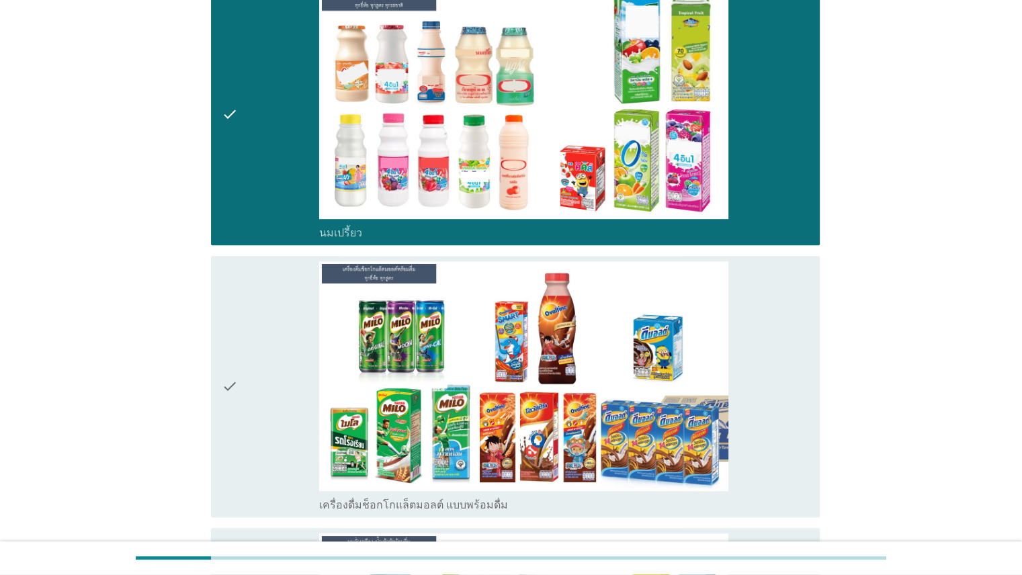
click at [242, 375] on div "check" at bounding box center [271, 386] width 98 height 251
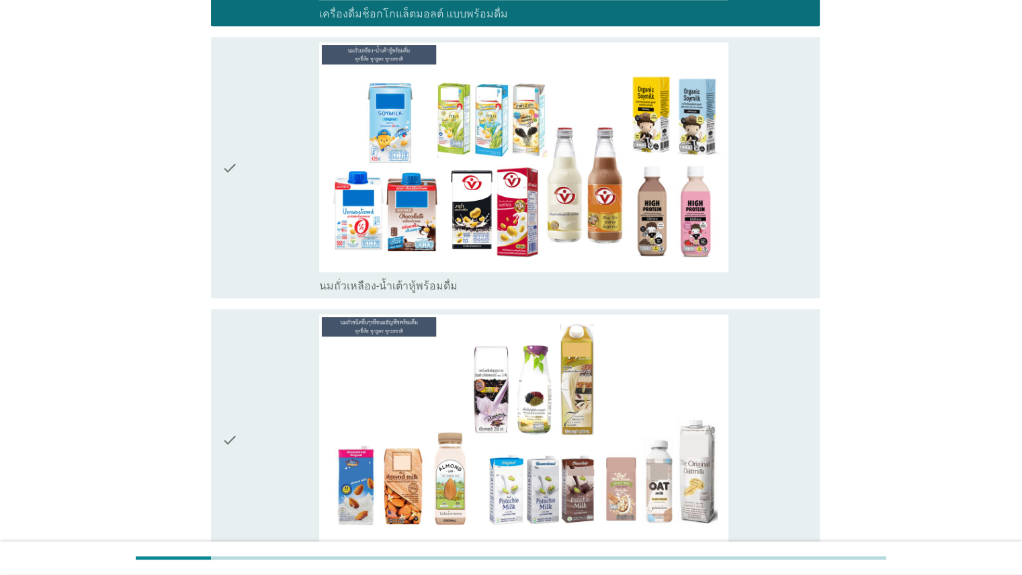
scroll to position [1257, 0]
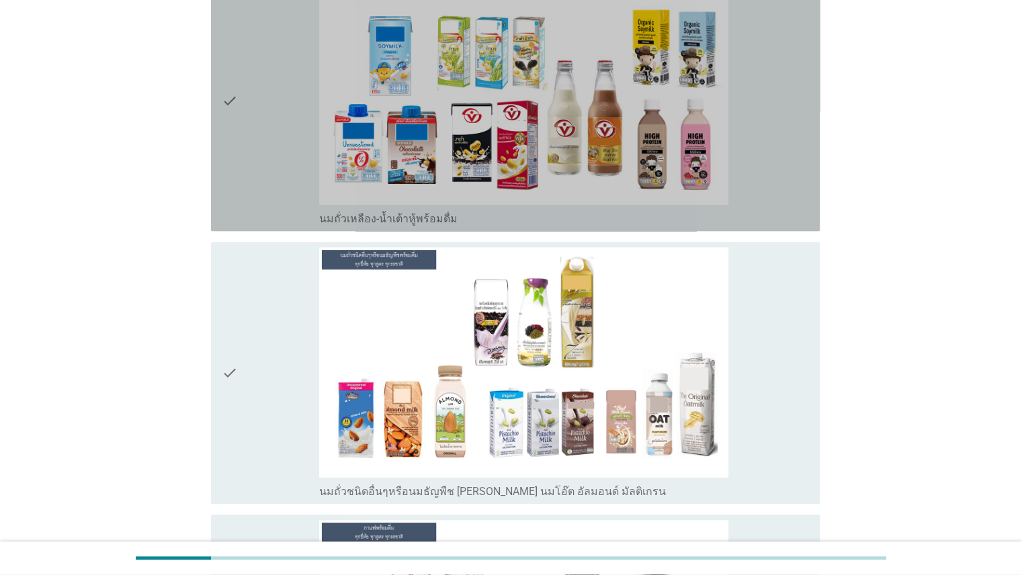
click at [228, 158] on icon "check" at bounding box center [230, 100] width 16 height 251
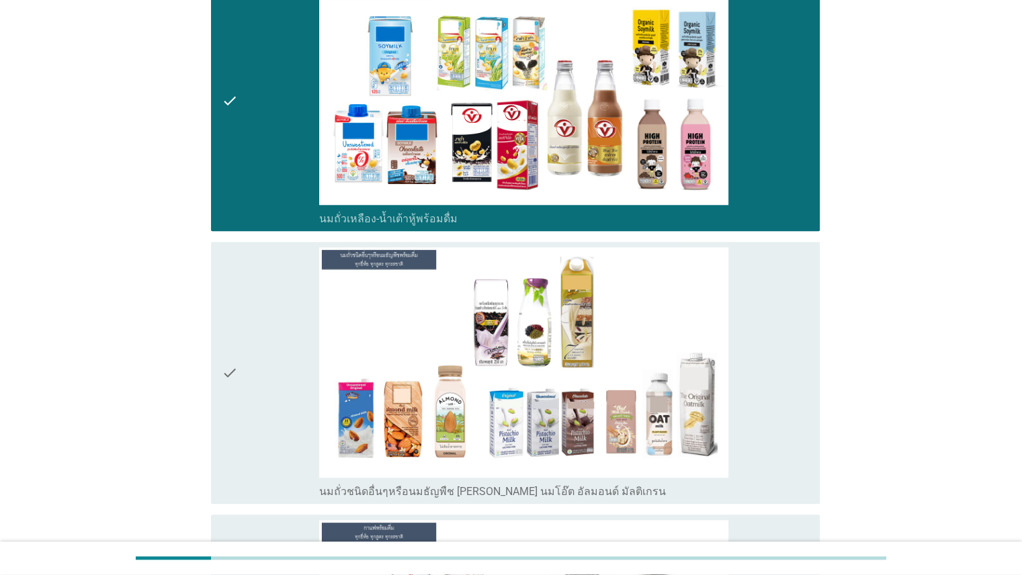
click at [238, 333] on div "check" at bounding box center [271, 372] width 98 height 251
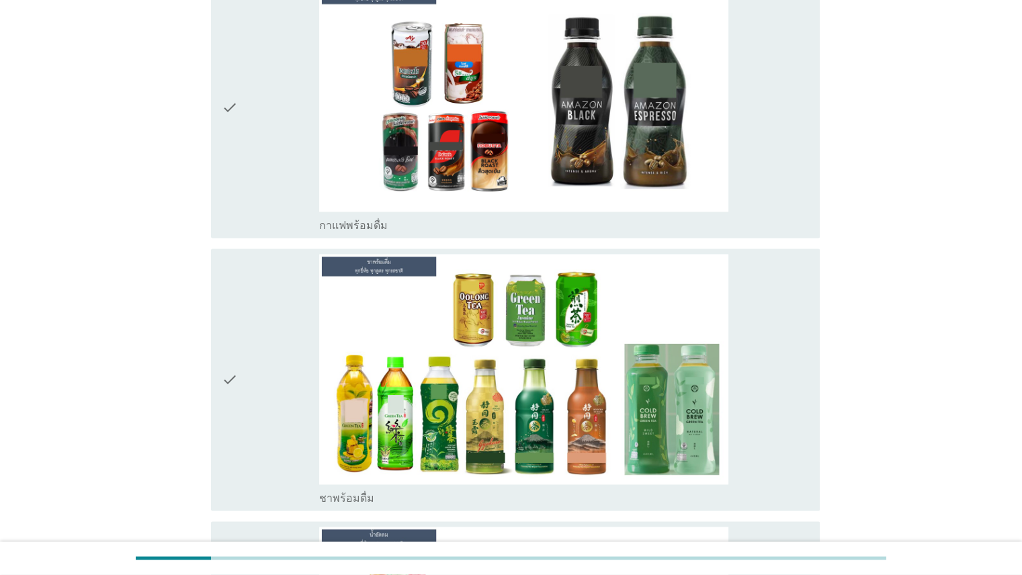
scroll to position [1822, 0]
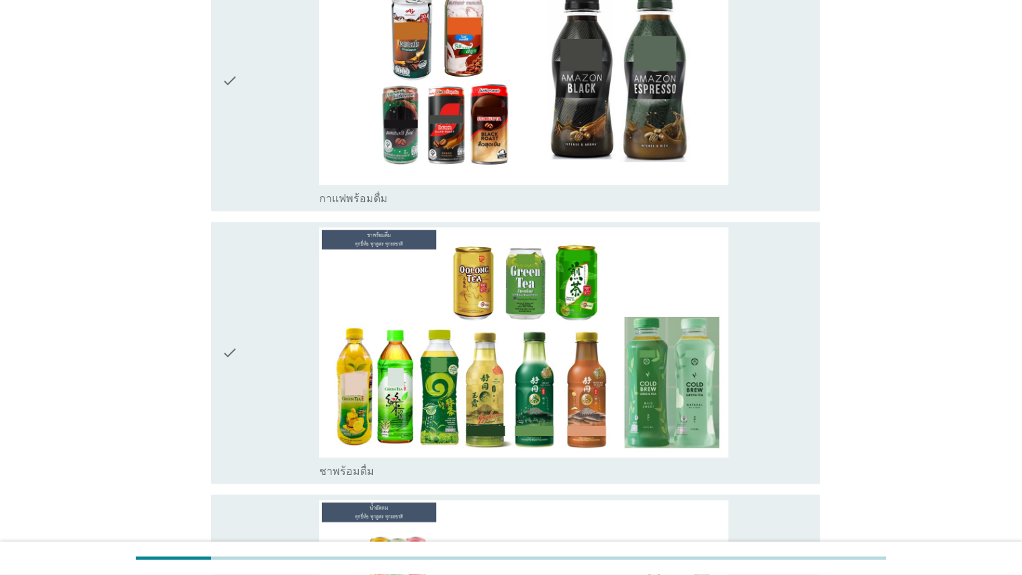
click at [271, 149] on div "check" at bounding box center [271, 80] width 98 height 251
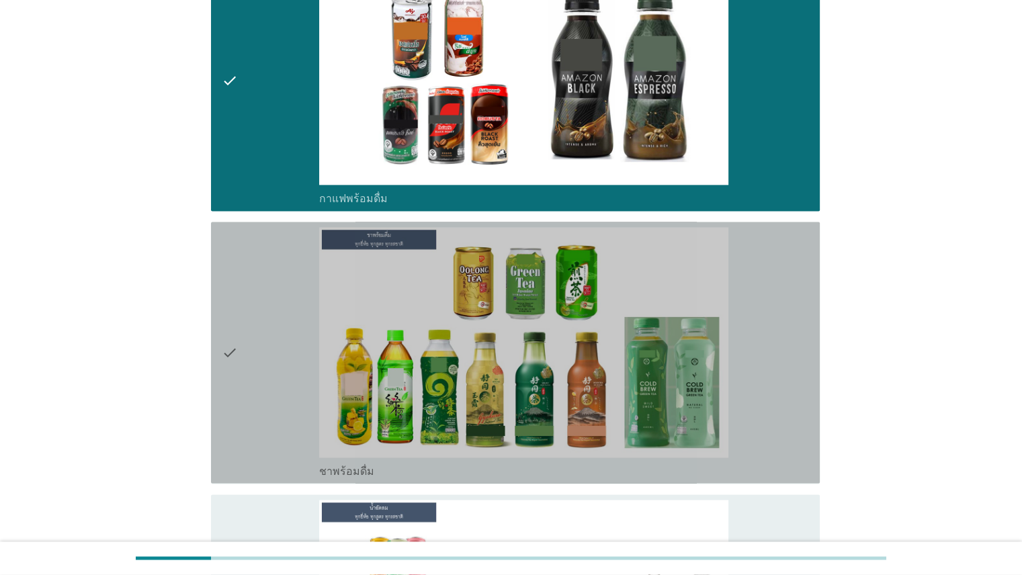
click at [247, 297] on div "check" at bounding box center [271, 352] width 98 height 251
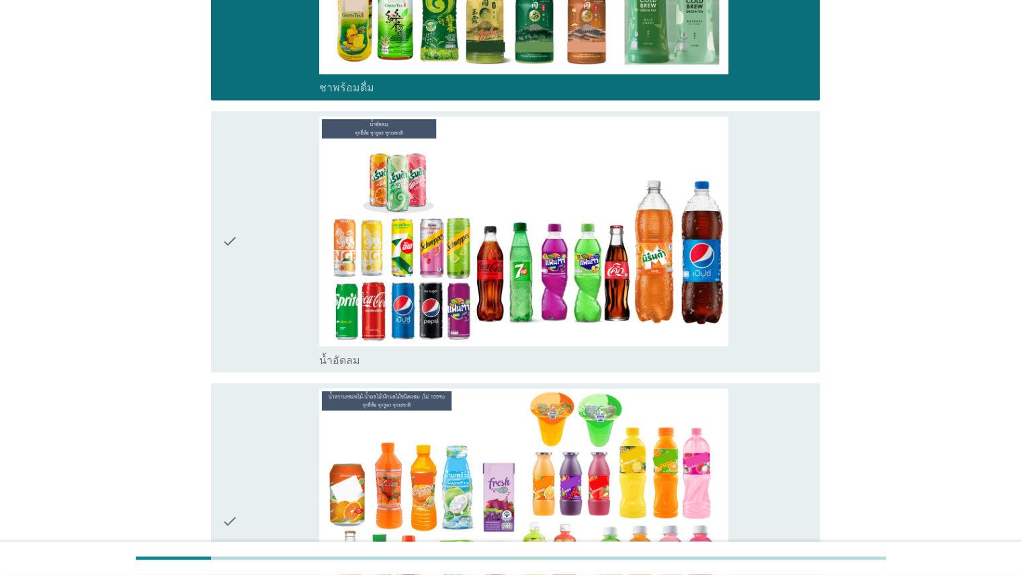
scroll to position [2253, 0]
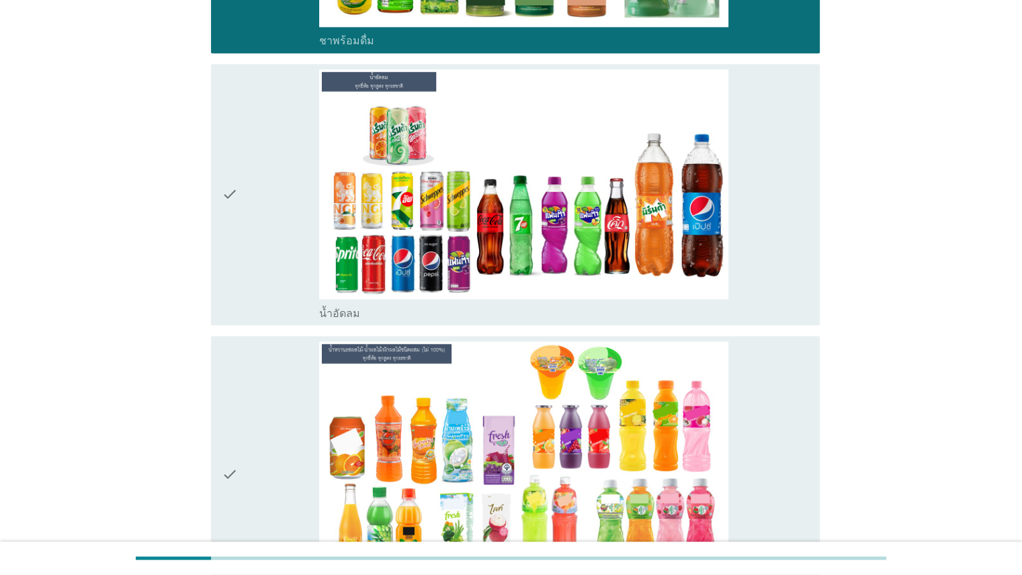
click at [258, 232] on div "check" at bounding box center [271, 194] width 98 height 251
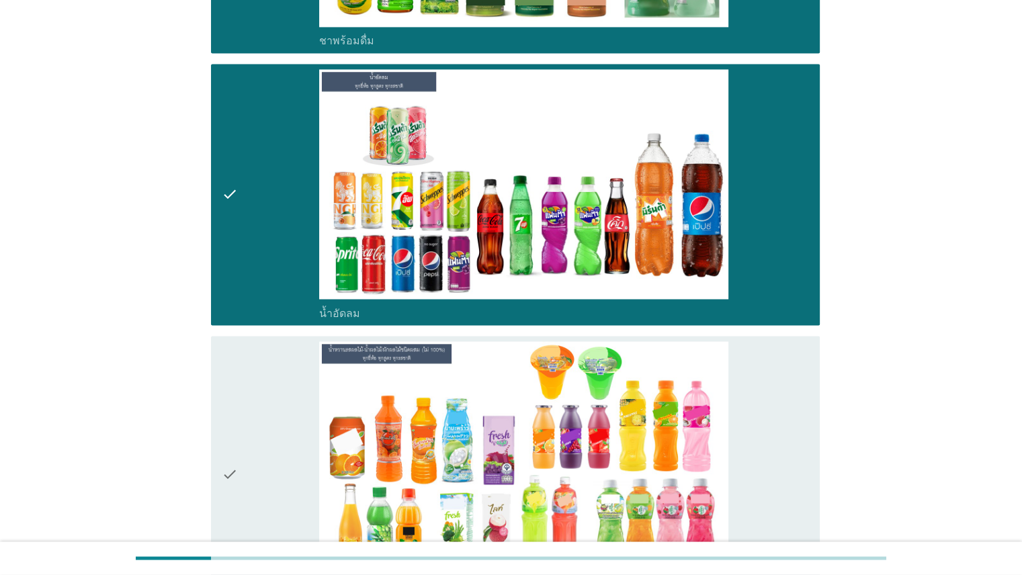
click at [239, 431] on div "check" at bounding box center [271, 473] width 98 height 264
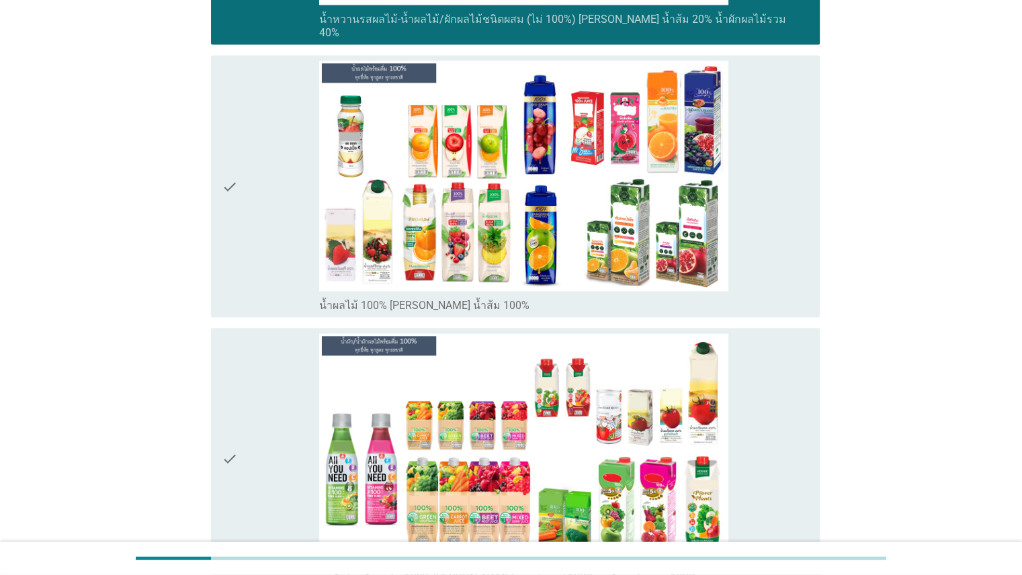
scroll to position [2858, 0]
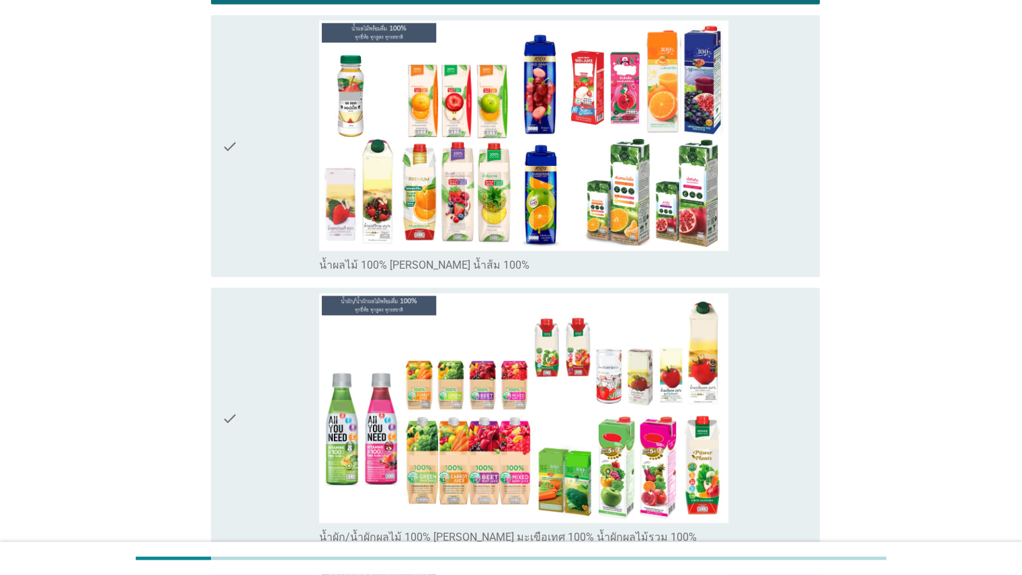
click at [235, 171] on icon "check" at bounding box center [230, 146] width 16 height 251
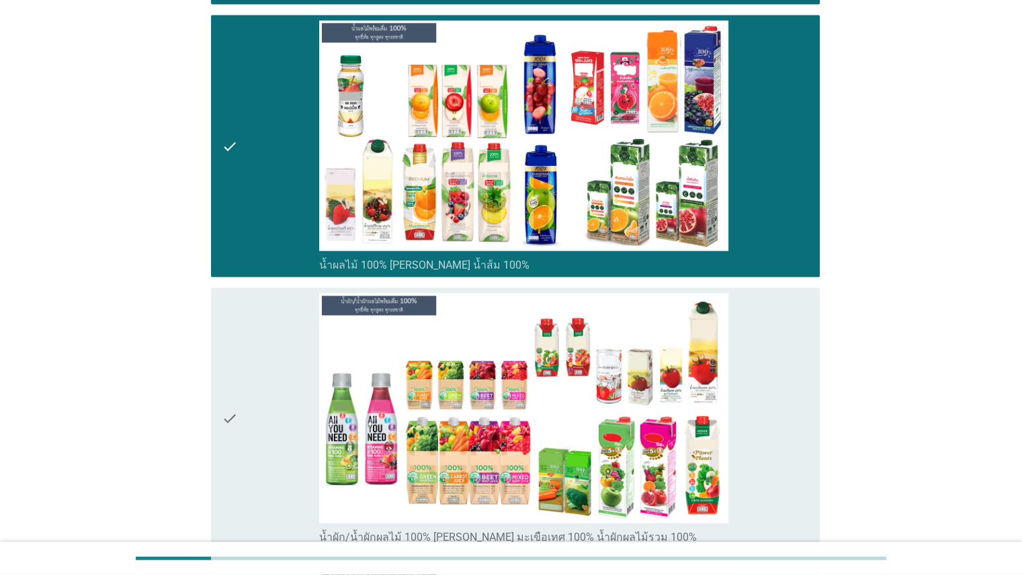
drag, startPoint x: 243, startPoint y: 443, endPoint x: 285, endPoint y: 440, distance: 41.8
click at [244, 443] on div "check" at bounding box center [271, 418] width 98 height 251
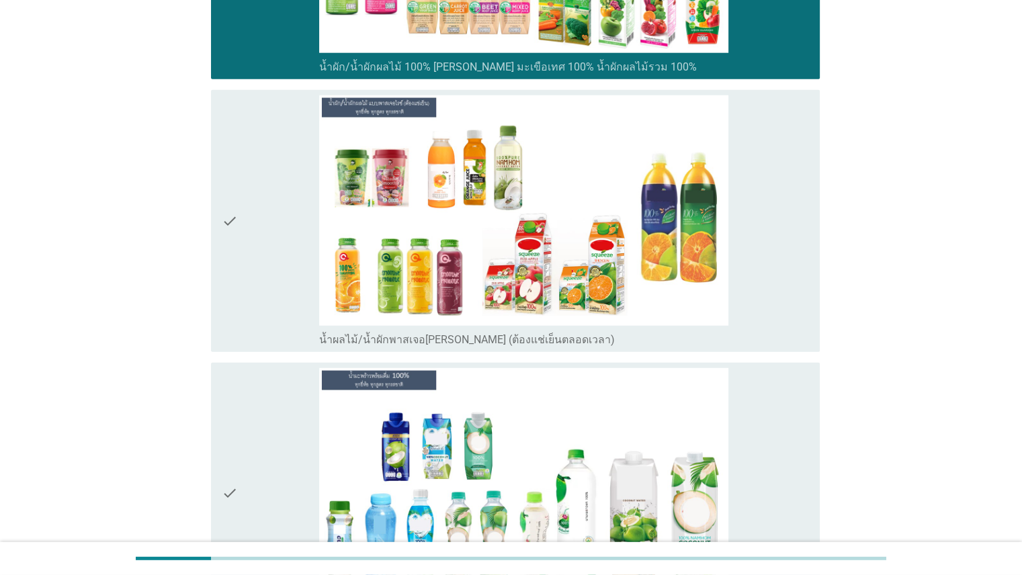
scroll to position [3362, 0]
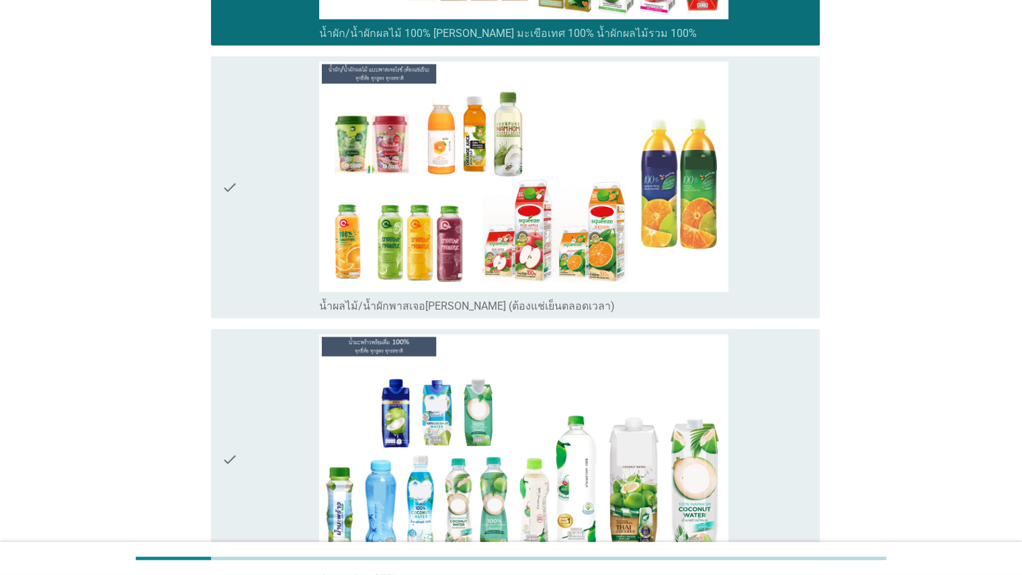
click at [203, 218] on div "check check_box_outline_blank น้ำผลไม้/น้ำผักพาสเจอ[PERSON_NAME] (ต้องแช่เย็นตล…" at bounding box center [511, 187] width 617 height 272
click at [230, 244] on icon "check" at bounding box center [230, 187] width 16 height 251
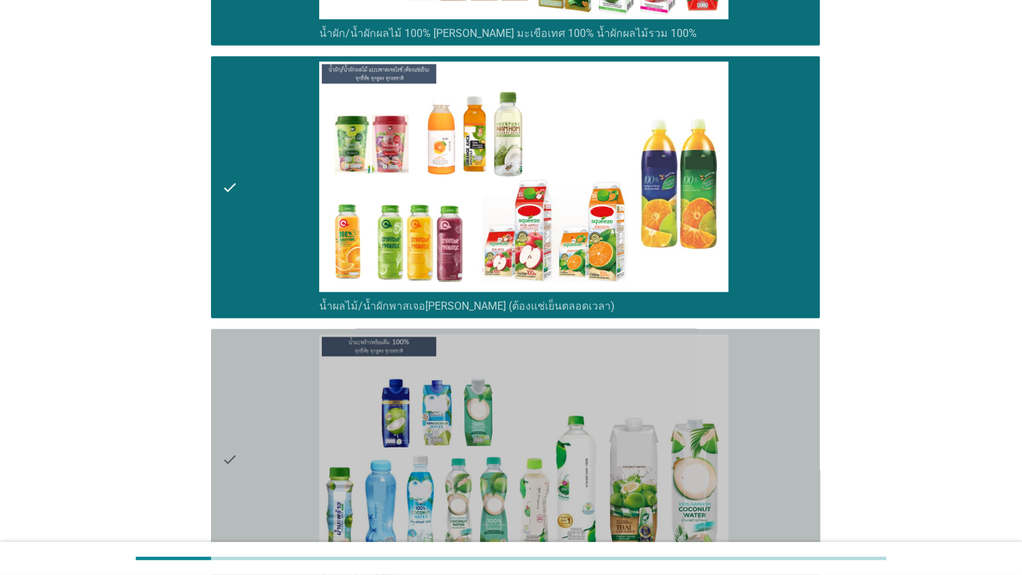
click at [222, 371] on icon "check" at bounding box center [230, 459] width 16 height 251
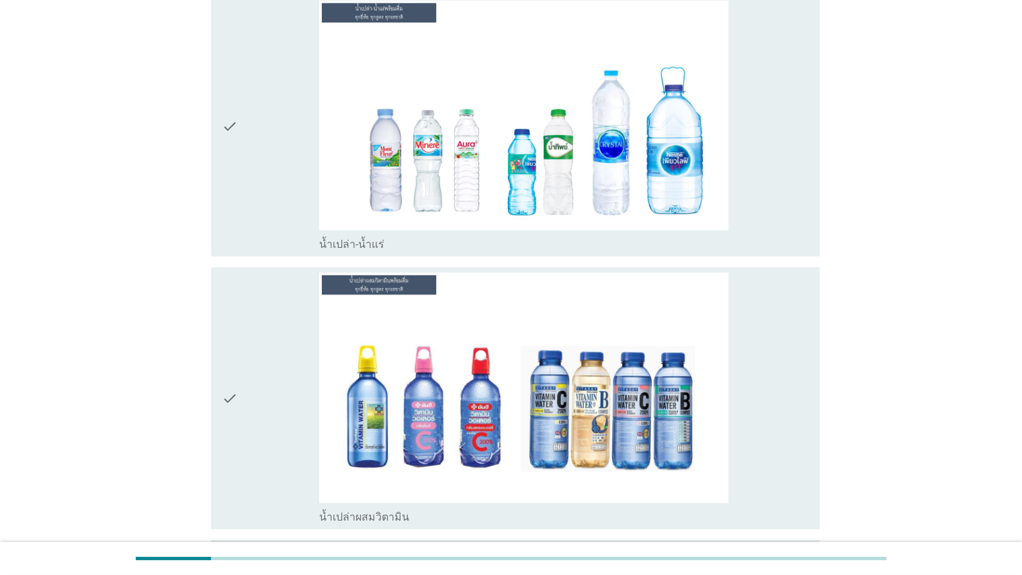
scroll to position [3974, 0]
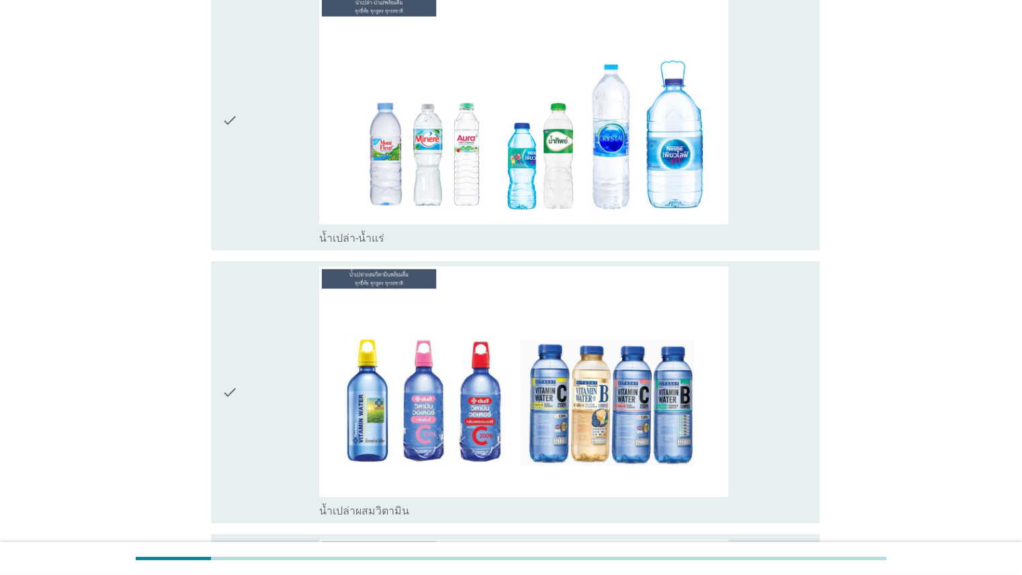
click at [255, 175] on div "check" at bounding box center [271, 120] width 98 height 251
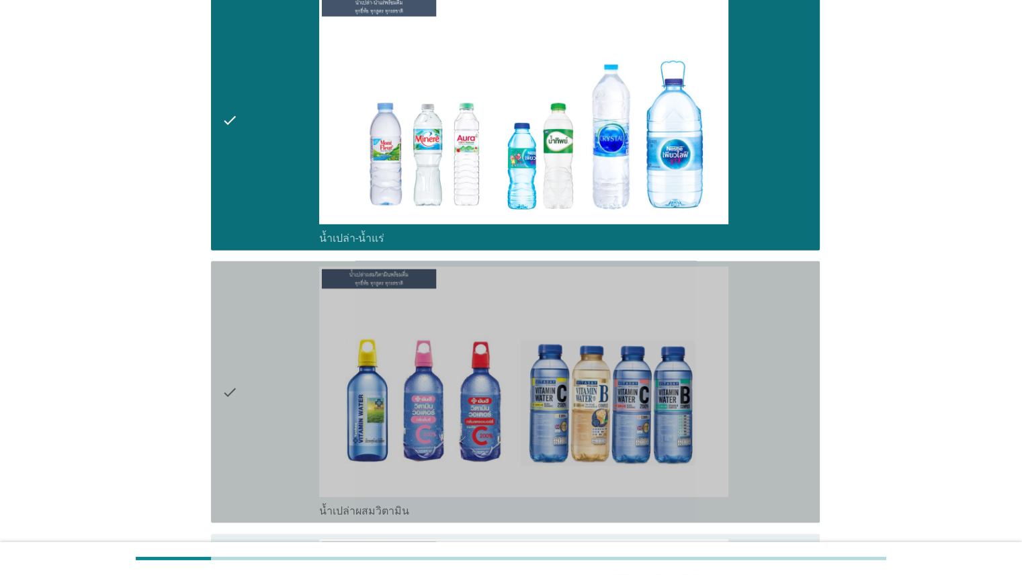
click at [251, 314] on div "check" at bounding box center [271, 392] width 98 height 251
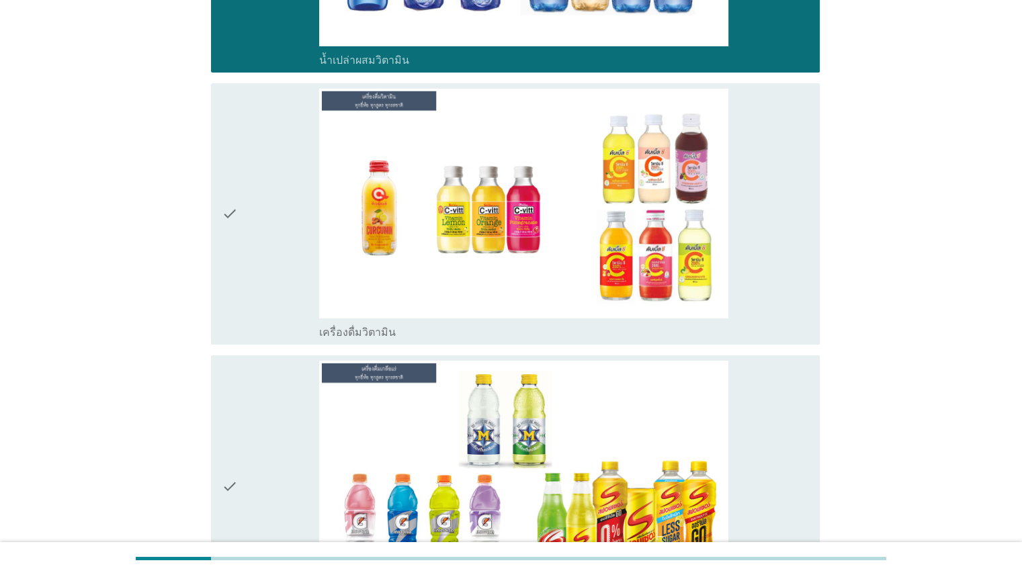
scroll to position [4459, 0]
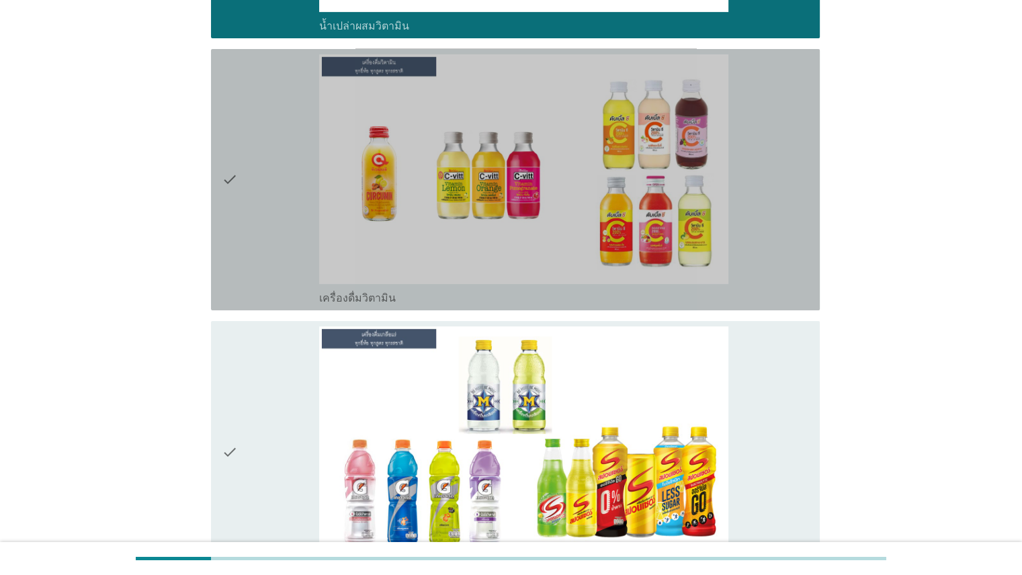
click at [235, 179] on icon "check" at bounding box center [230, 179] width 16 height 251
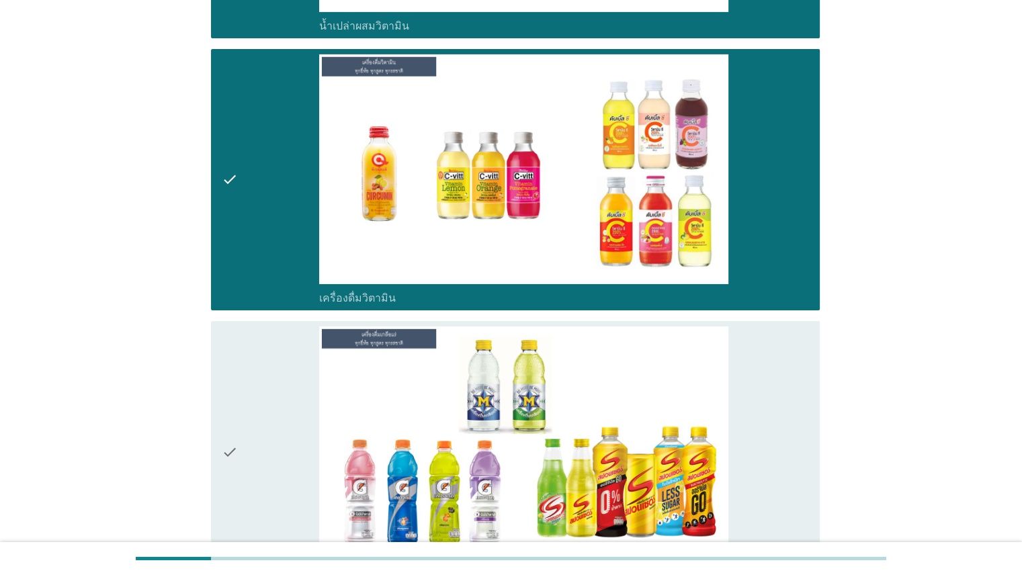
click at [263, 388] on div "check" at bounding box center [271, 451] width 98 height 251
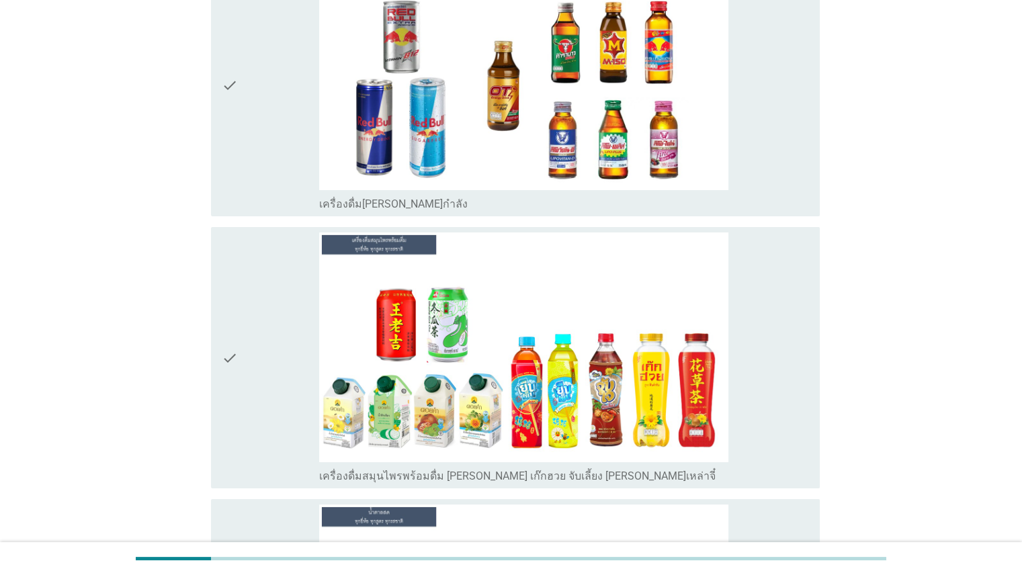
scroll to position [5111, 0]
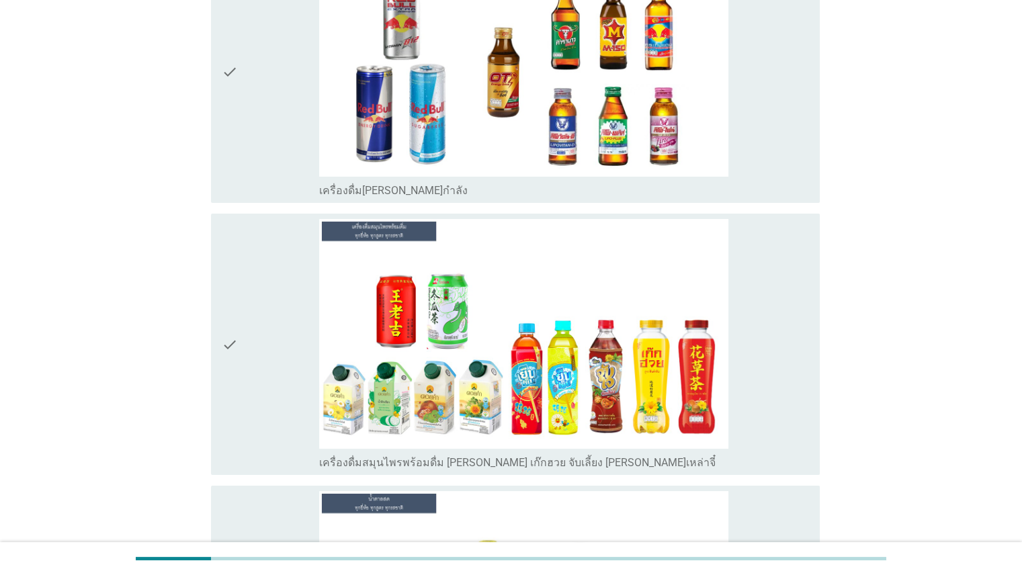
click at [247, 340] on div "check" at bounding box center [271, 344] width 98 height 251
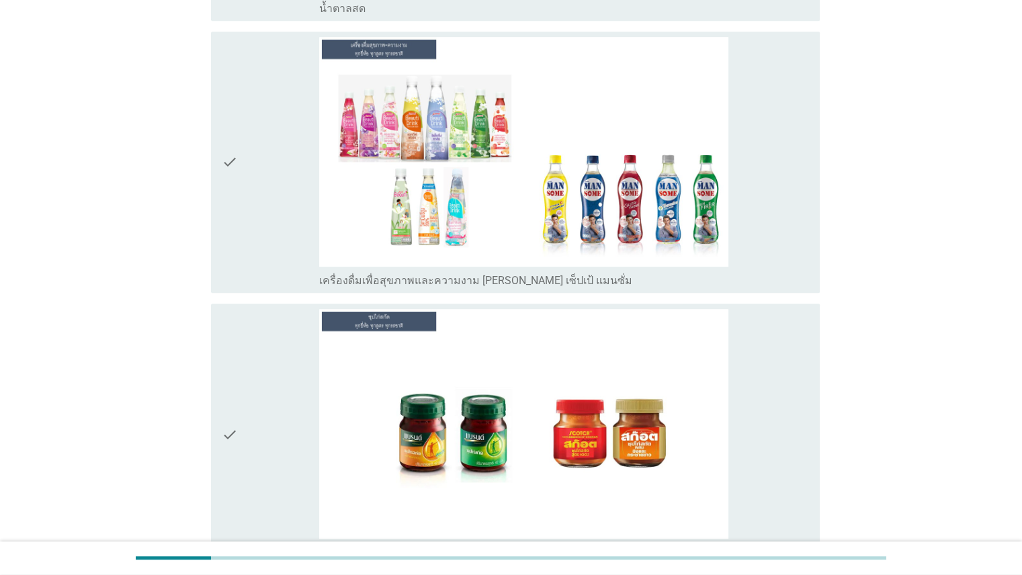
scroll to position [5662, 0]
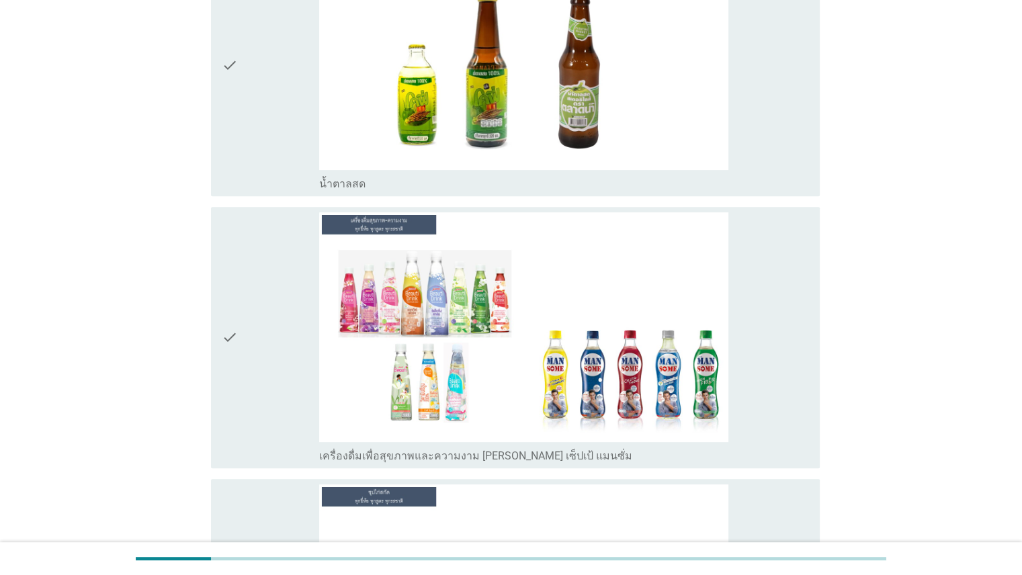
click at [245, 132] on div "check" at bounding box center [271, 65] width 98 height 251
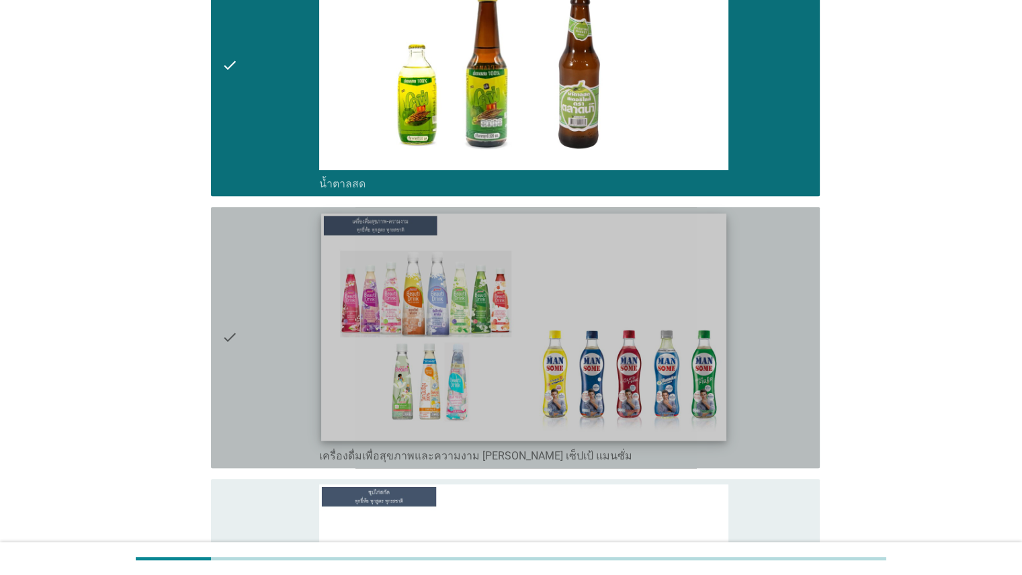
drag, startPoint x: 243, startPoint y: 289, endPoint x: 381, endPoint y: 308, distance: 139.6
click at [243, 290] on div "check" at bounding box center [271, 337] width 98 height 251
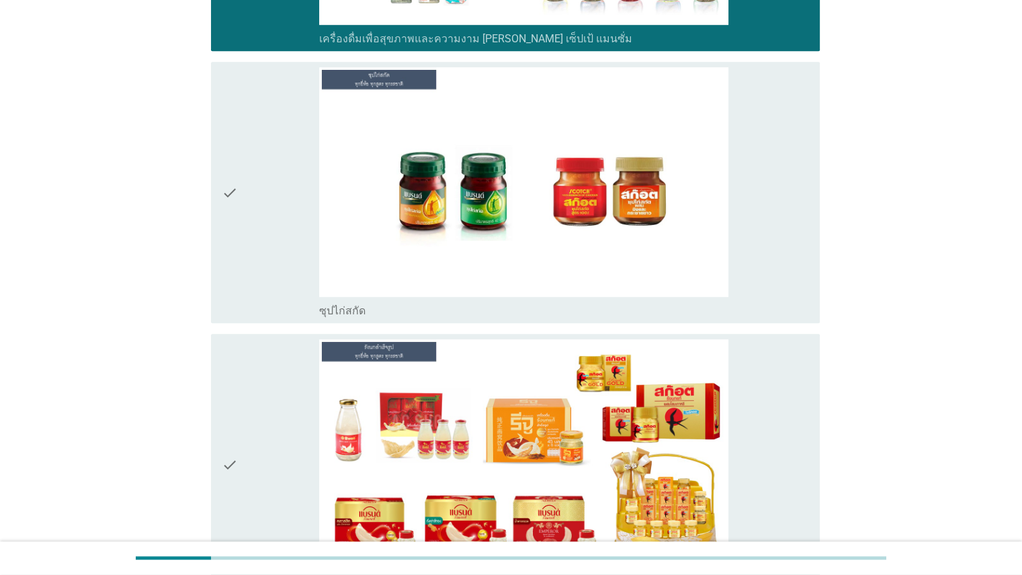
scroll to position [6126, 0]
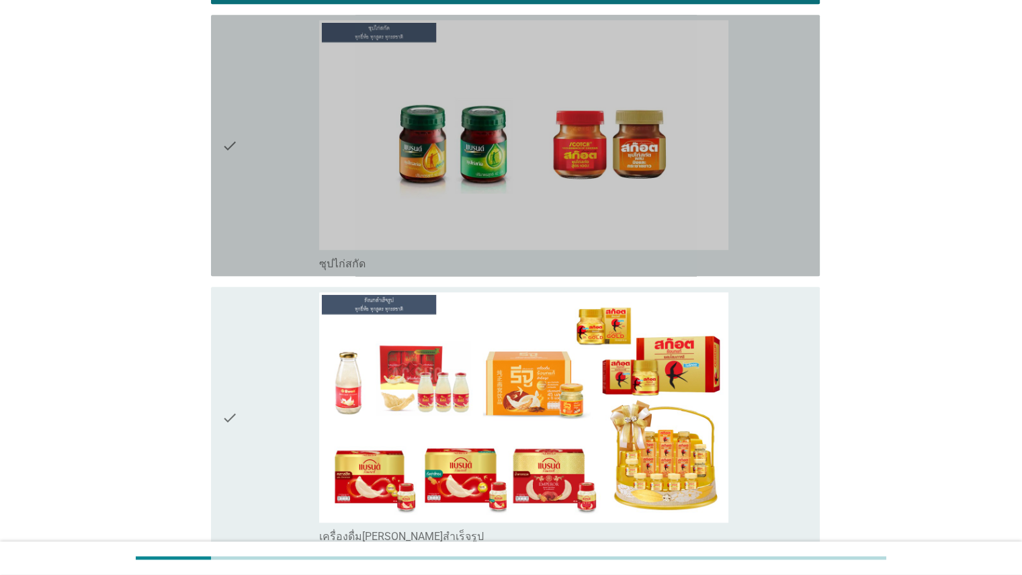
drag, startPoint x: 259, startPoint y: 129, endPoint x: 266, endPoint y: 343, distance: 214.3
click at [261, 132] on div "check" at bounding box center [271, 145] width 98 height 251
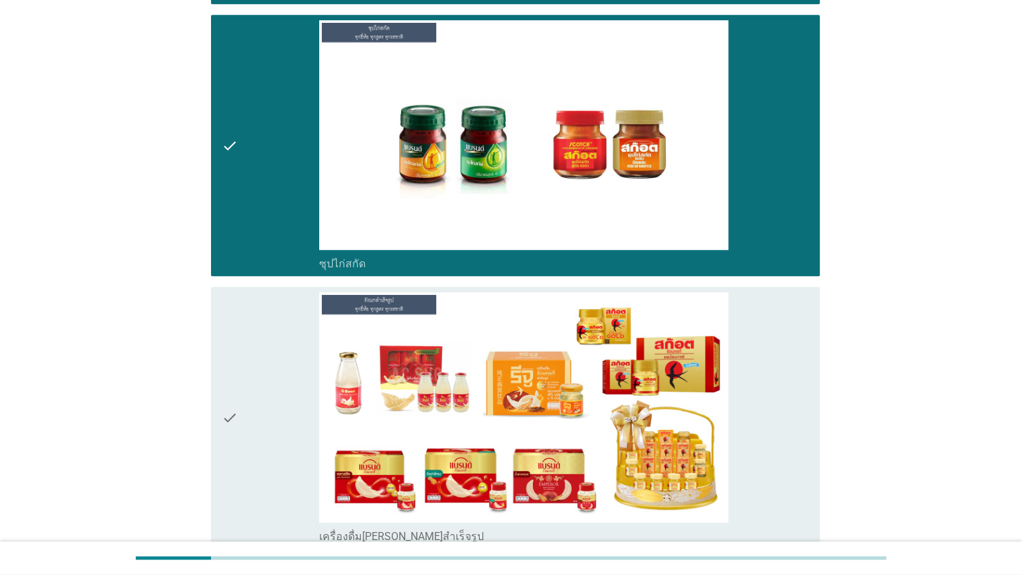
click at [269, 398] on div "check" at bounding box center [271, 417] width 98 height 251
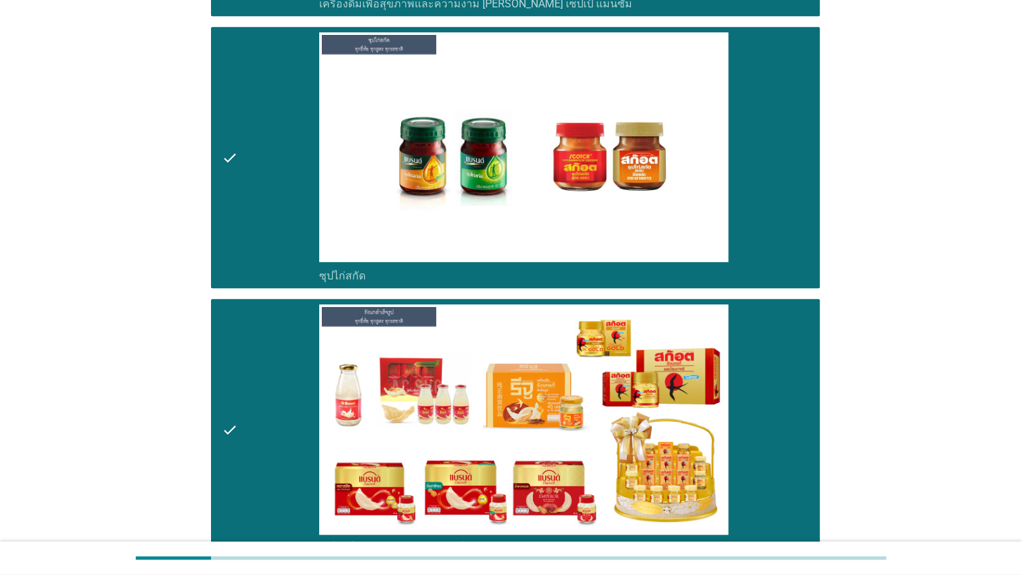
scroll to position [6234, 0]
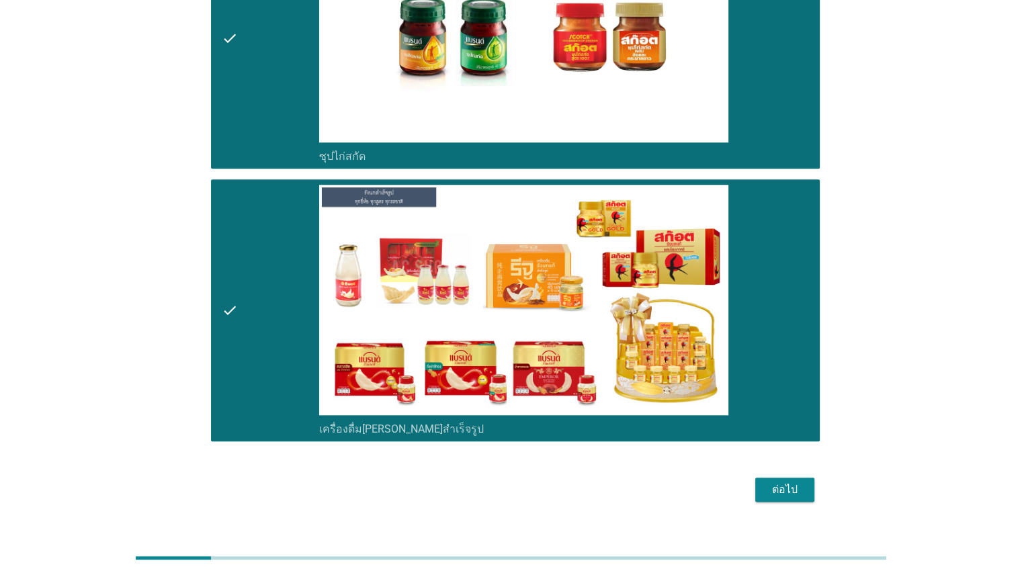
click at [784, 482] on div "ต่อไป" at bounding box center [785, 490] width 38 height 16
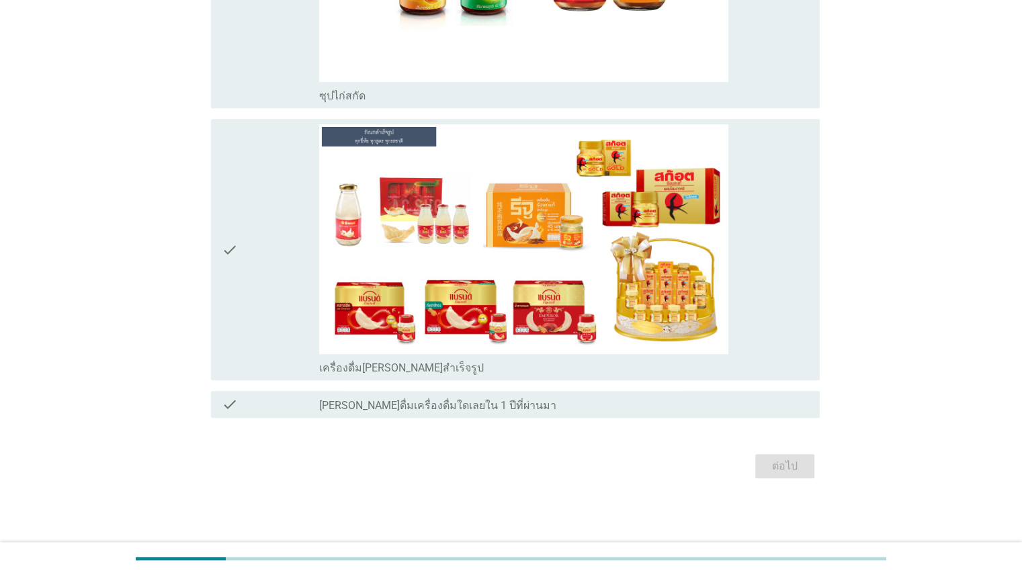
scroll to position [0, 0]
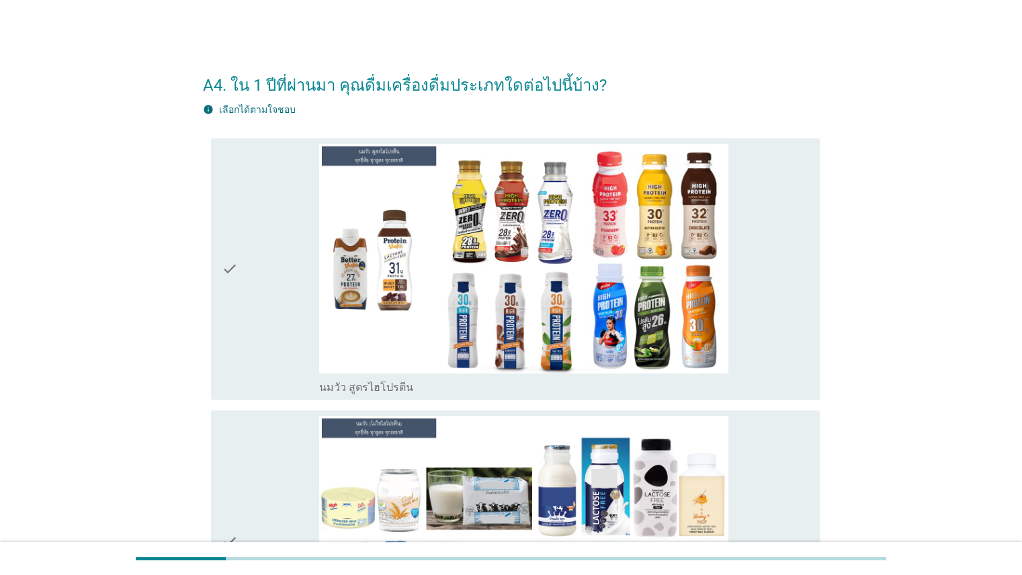
click at [260, 257] on div "check" at bounding box center [271, 269] width 98 height 251
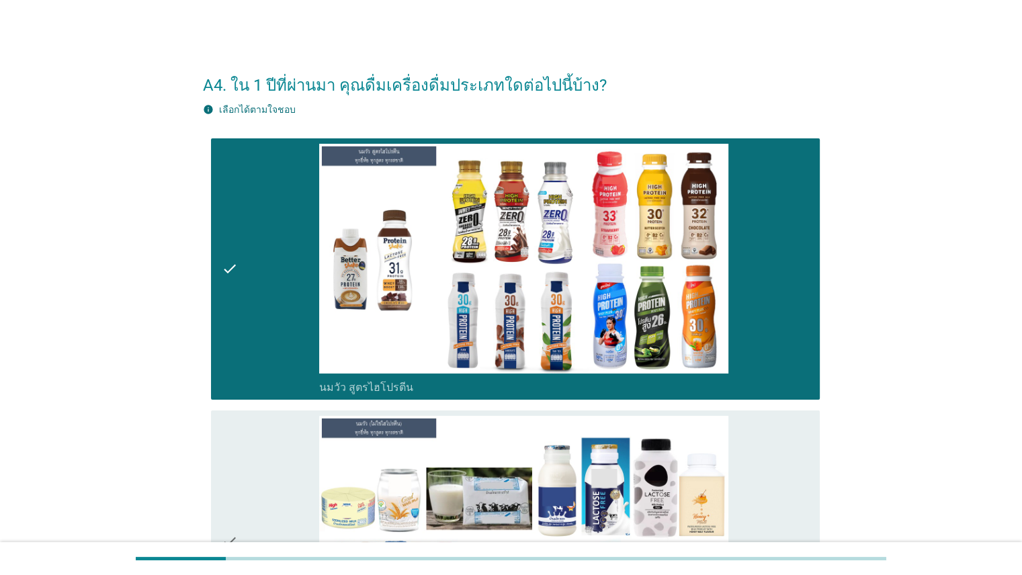
click at [248, 446] on div "check" at bounding box center [271, 541] width 98 height 251
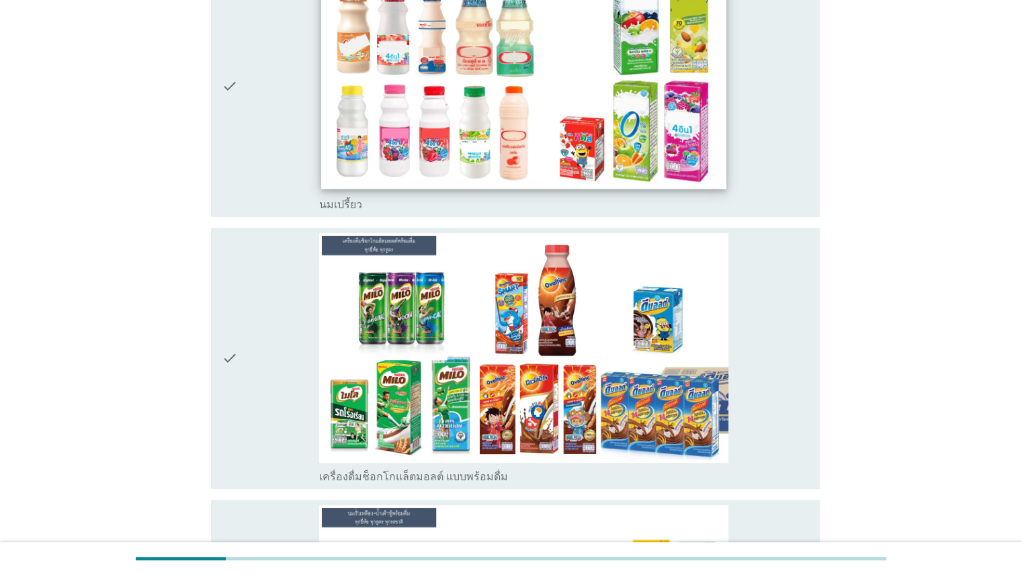
scroll to position [747, 0]
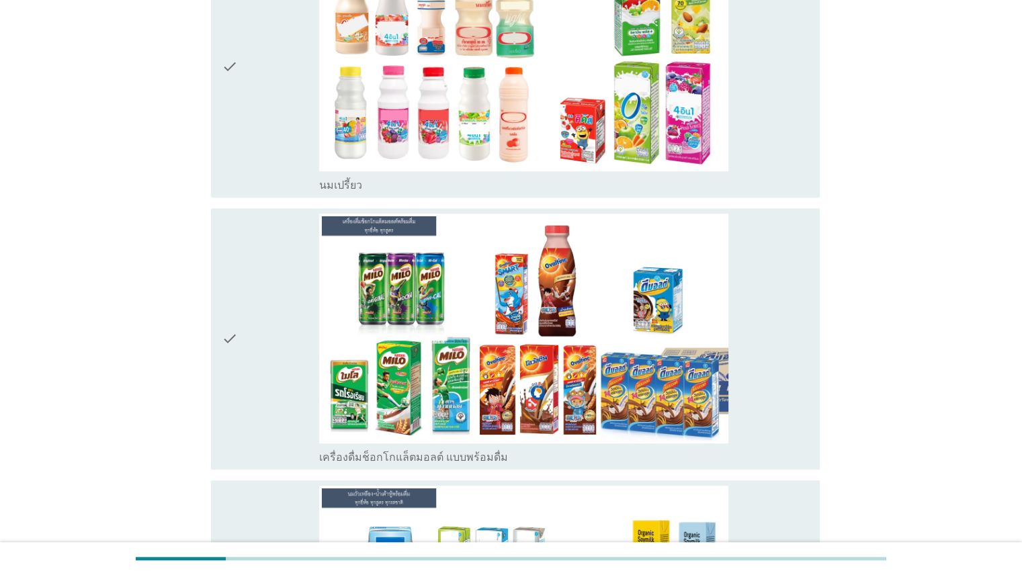
click at [257, 117] on div "check" at bounding box center [271, 66] width 98 height 251
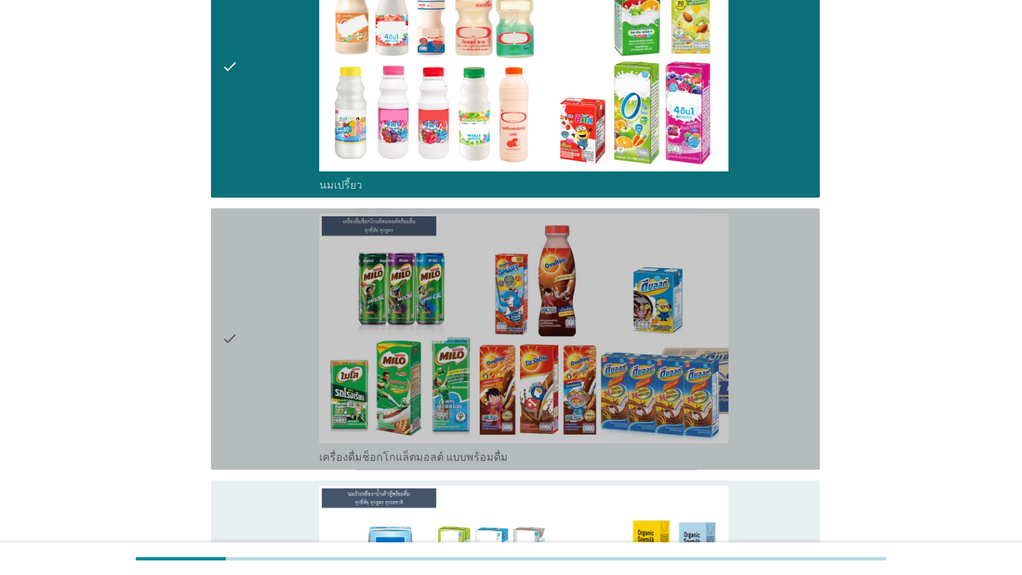
click at [226, 271] on icon "check" at bounding box center [230, 339] width 16 height 251
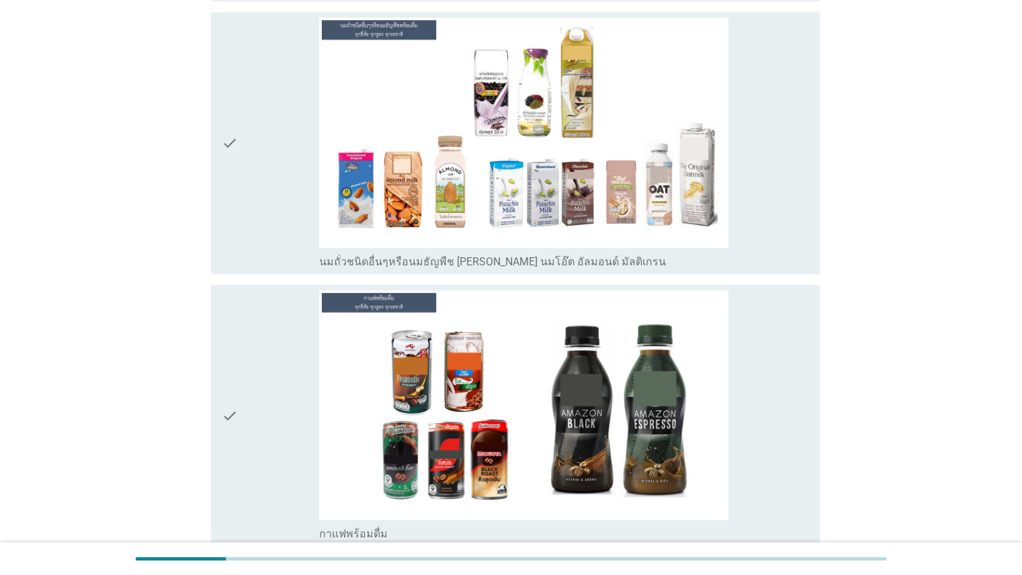
scroll to position [1344, 0]
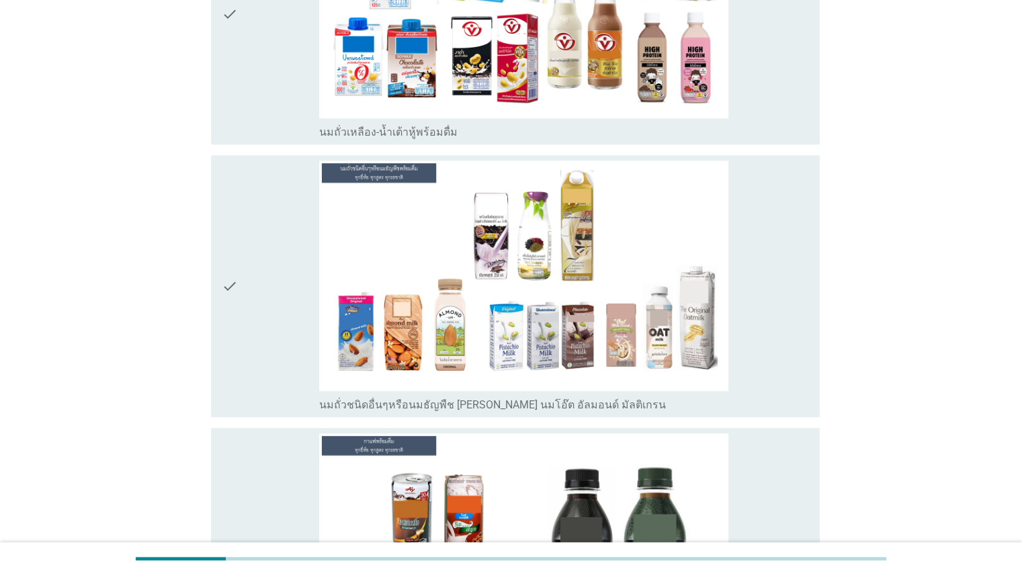
click at [274, 87] on div "check" at bounding box center [271, 14] width 98 height 251
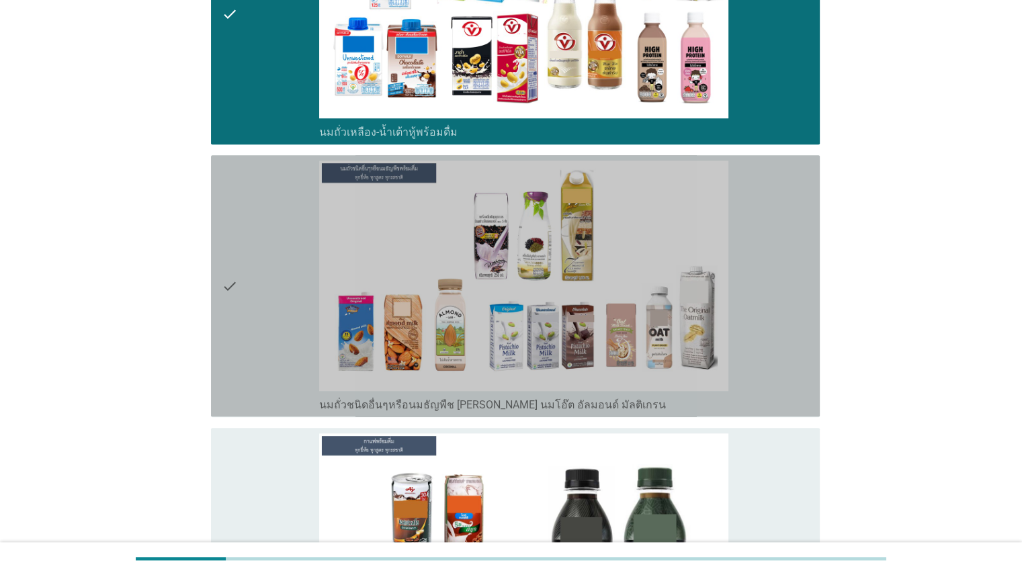
click at [223, 331] on icon "check" at bounding box center [230, 286] width 16 height 251
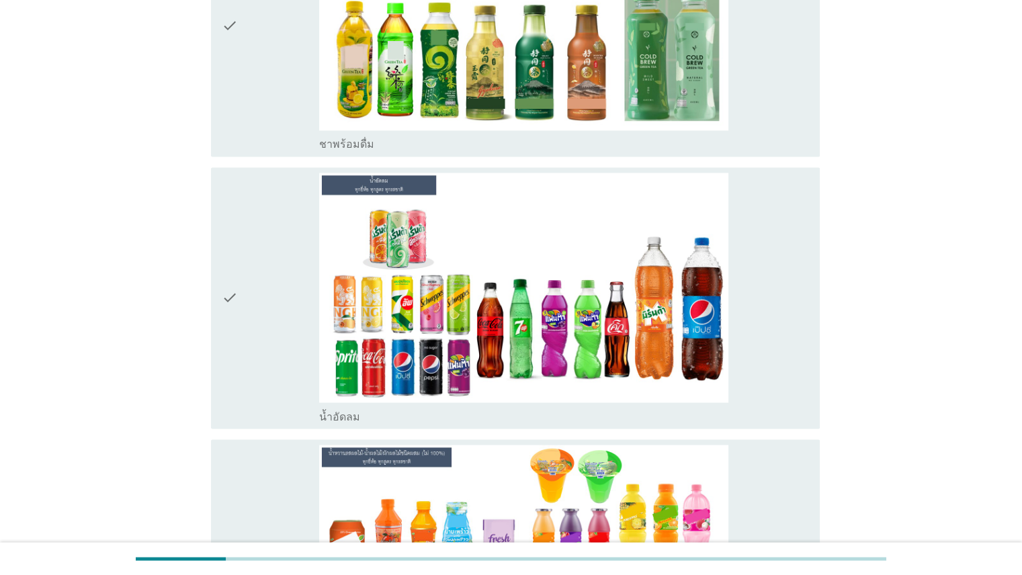
scroll to position [2169, 0]
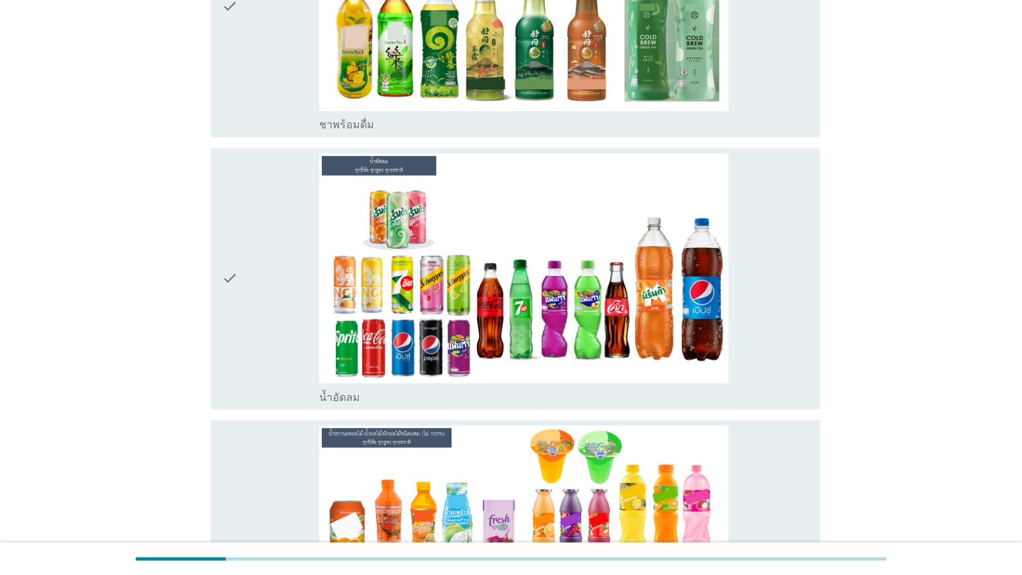
click at [287, 283] on div "check" at bounding box center [271, 278] width 98 height 251
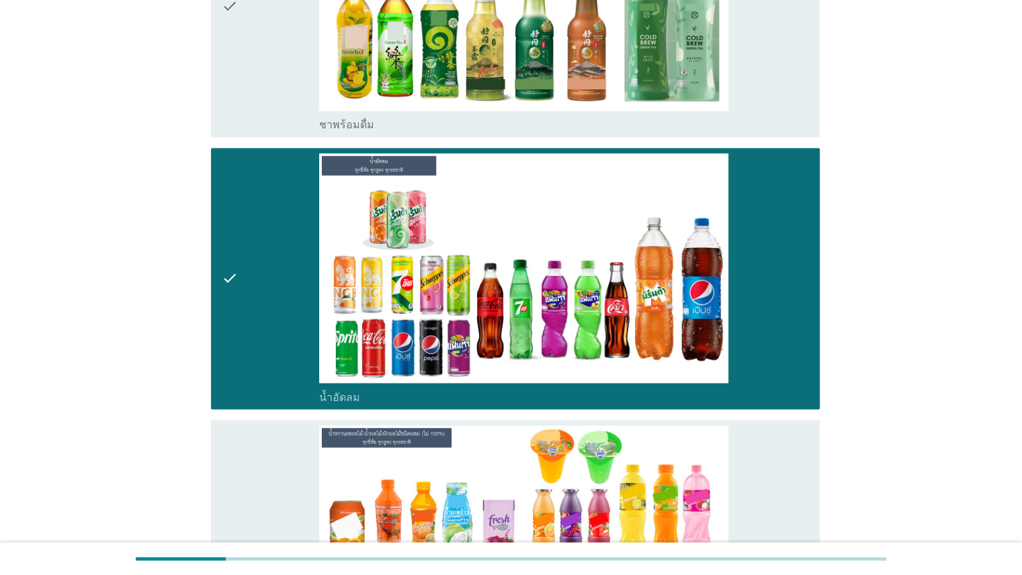
click at [287, 89] on div "check" at bounding box center [271, 5] width 98 height 251
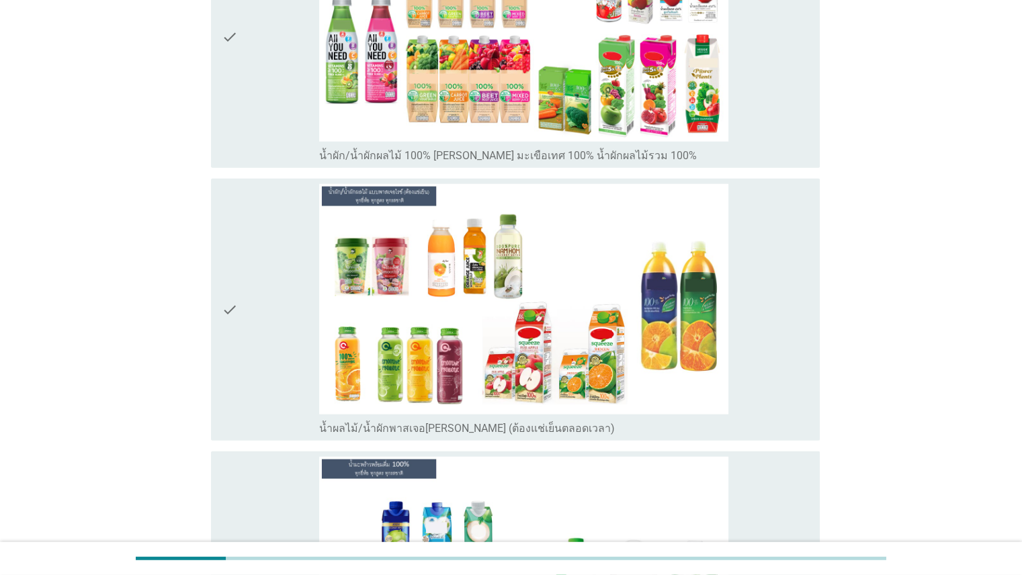
scroll to position [3324, 0]
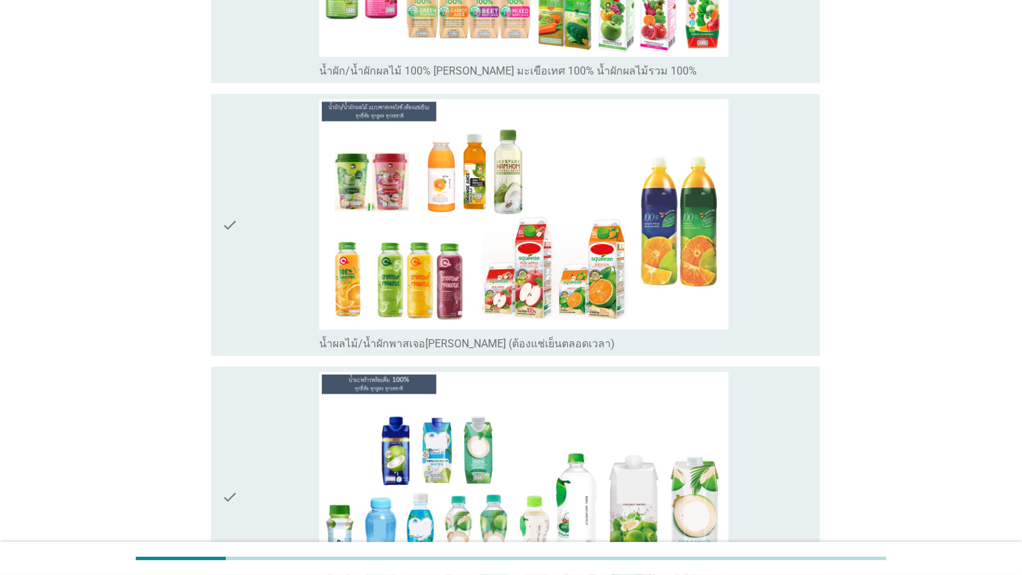
click at [228, 416] on icon "check" at bounding box center [230, 497] width 16 height 251
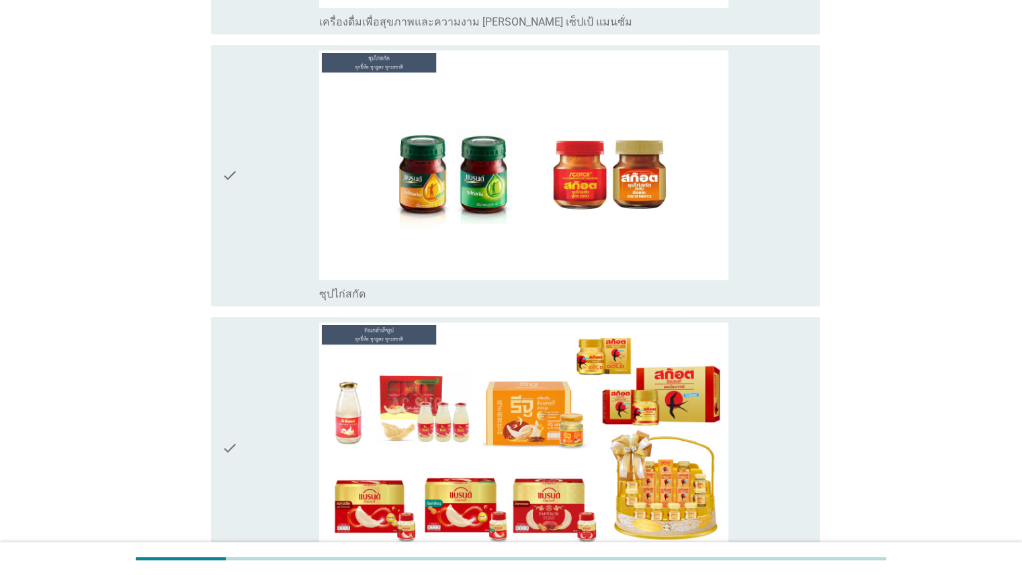
scroll to position [5999, 0]
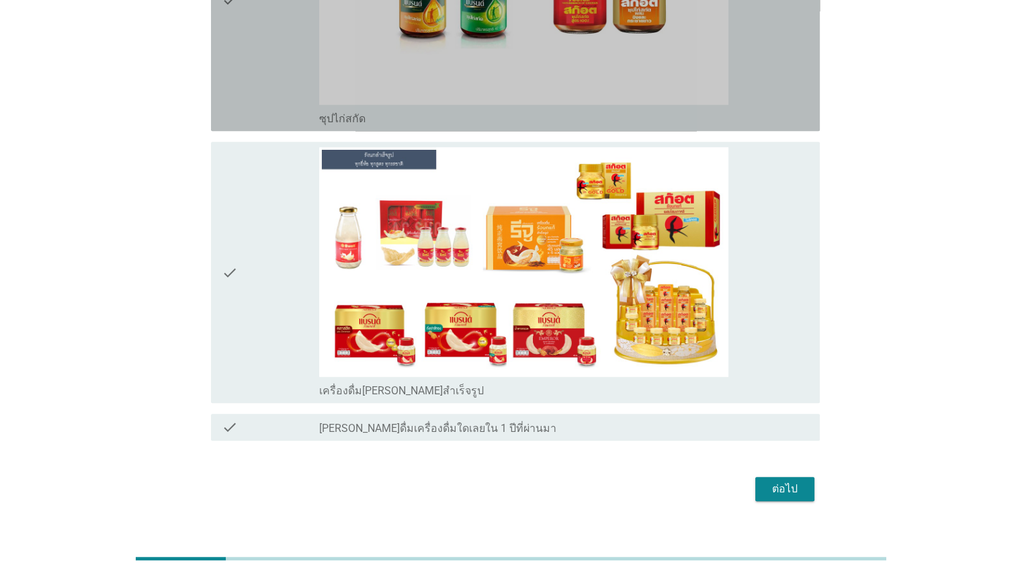
drag, startPoint x: 276, startPoint y: 44, endPoint x: 273, endPoint y: 142, distance: 97.4
click at [276, 45] on div "check" at bounding box center [271, 0] width 98 height 251
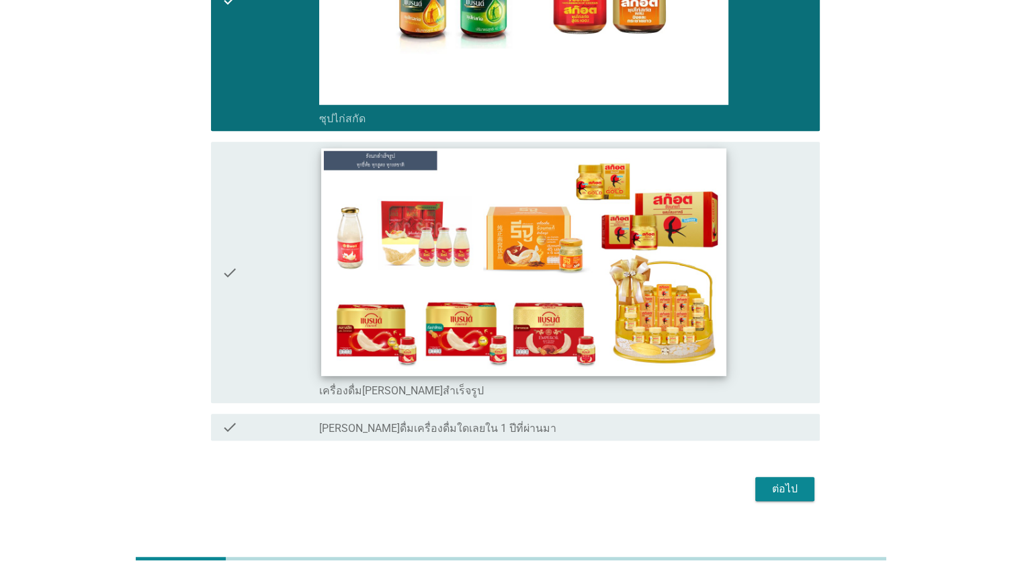
drag, startPoint x: 265, startPoint y: 195, endPoint x: 371, endPoint y: 263, distance: 126.5
click at [265, 195] on div "check" at bounding box center [271, 272] width 98 height 251
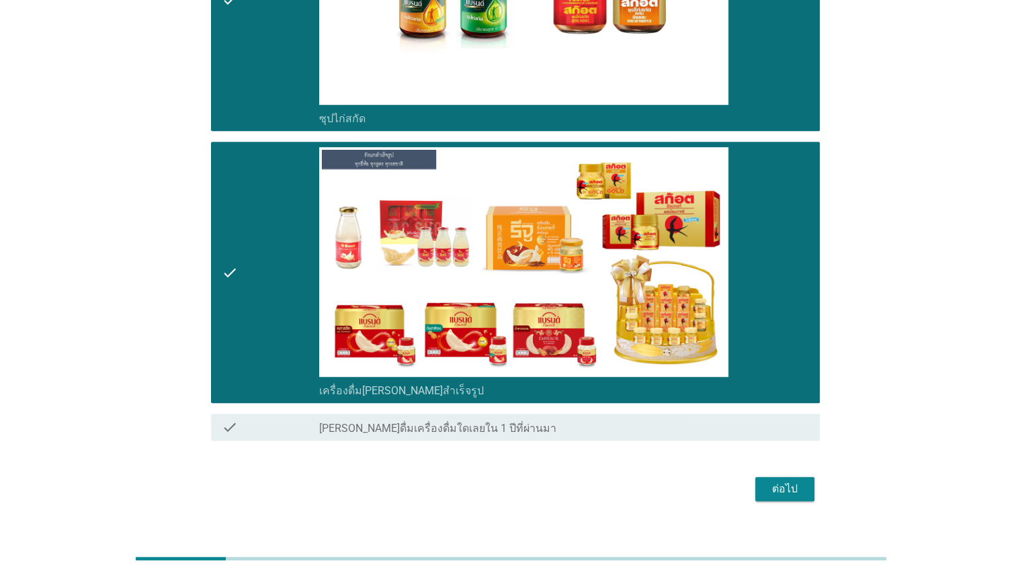
click at [784, 481] on div "ต่อไป" at bounding box center [785, 489] width 38 height 16
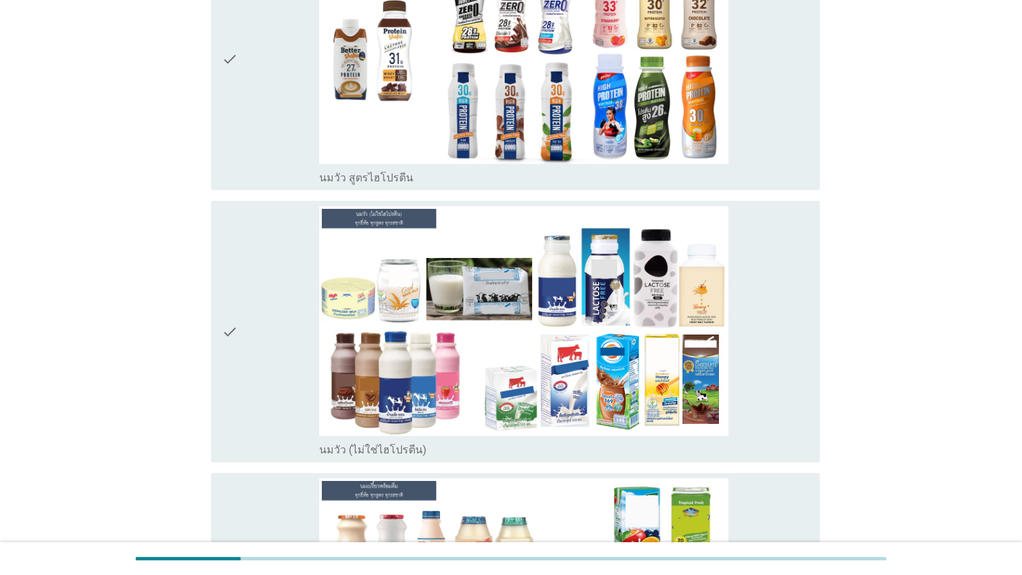
scroll to position [245, 0]
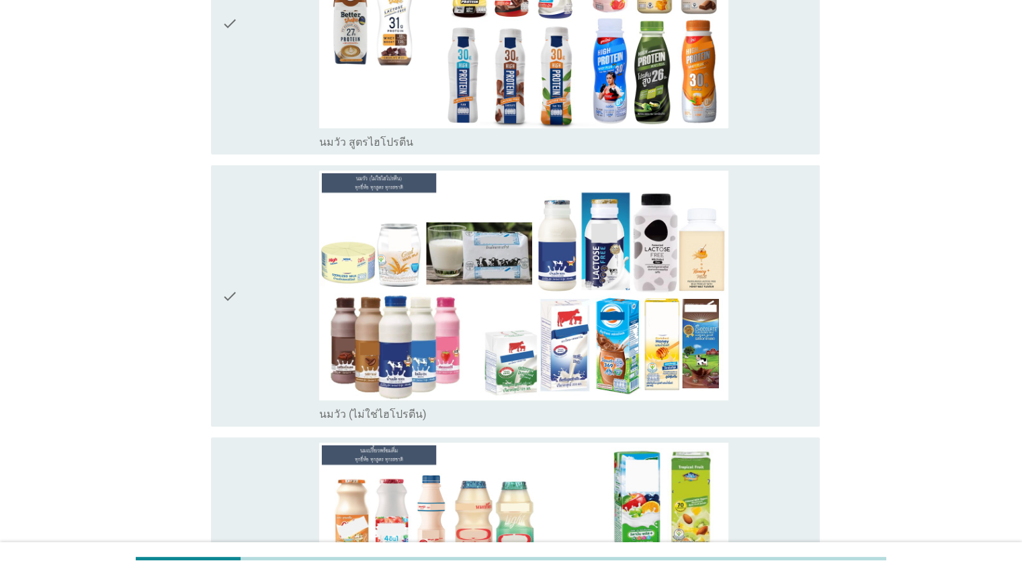
click at [244, 110] on div "check" at bounding box center [271, 24] width 98 height 251
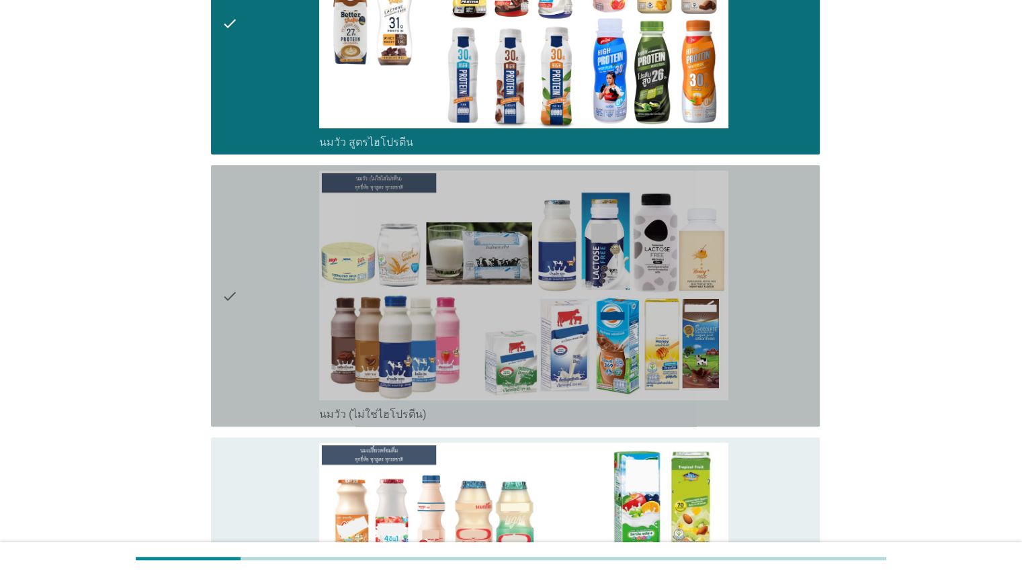
click at [249, 248] on div "check" at bounding box center [271, 296] width 98 height 251
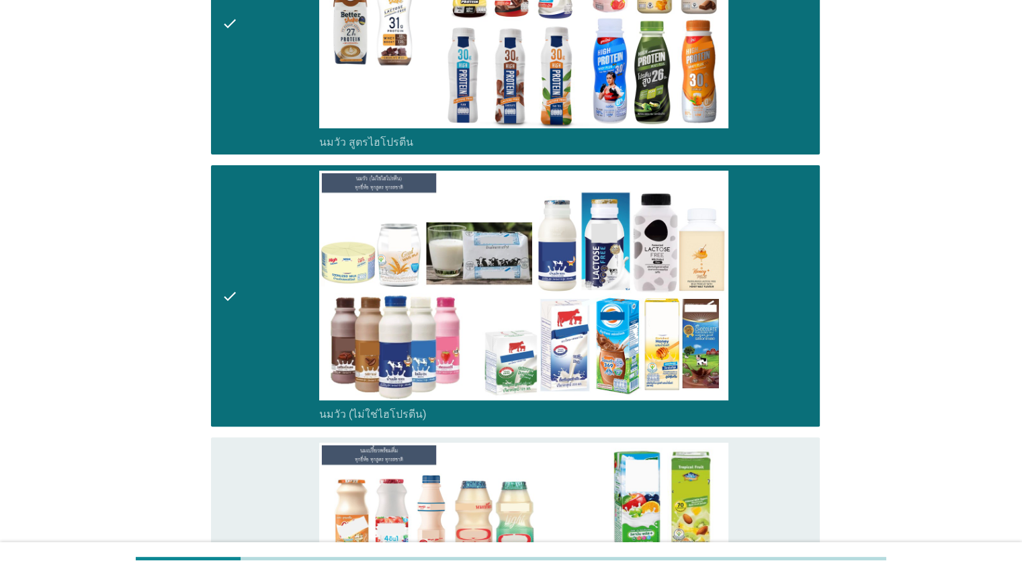
click at [222, 482] on icon "check" at bounding box center [230, 568] width 16 height 251
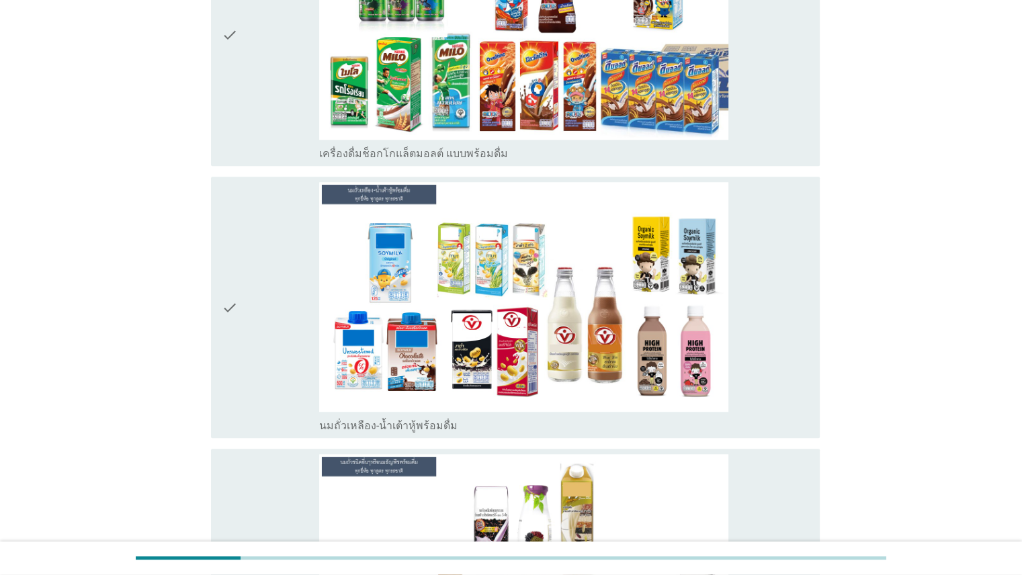
scroll to position [1080, 0]
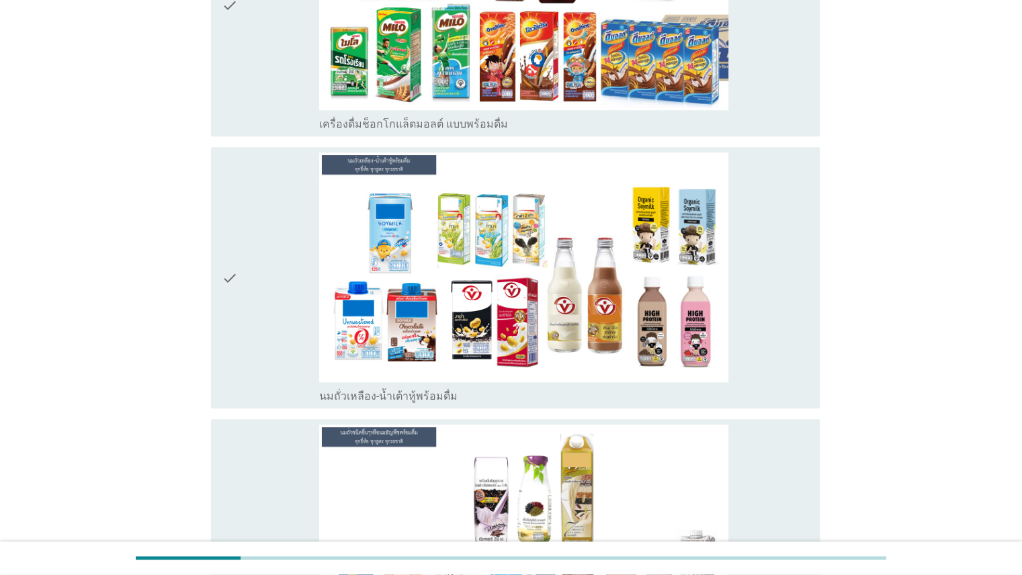
click at [277, 97] on div "check" at bounding box center [271, 5] width 98 height 251
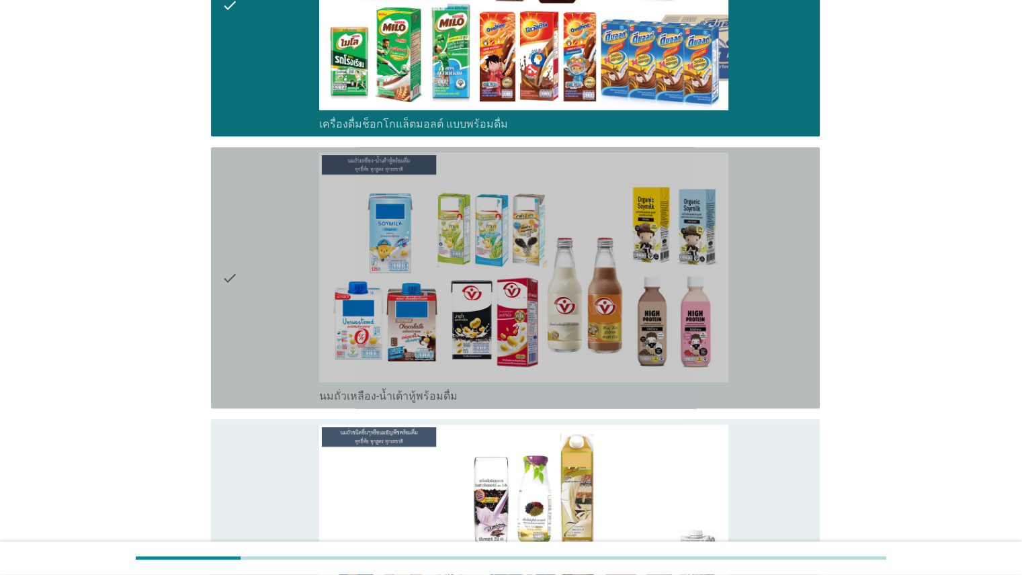
click at [263, 245] on div "check" at bounding box center [271, 277] width 98 height 251
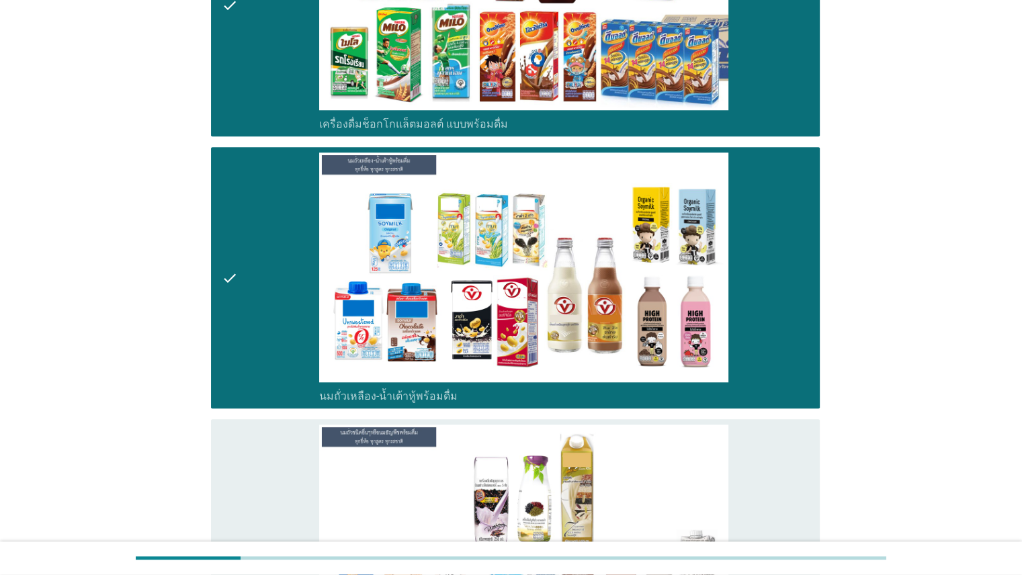
click at [257, 480] on div "check" at bounding box center [271, 549] width 98 height 251
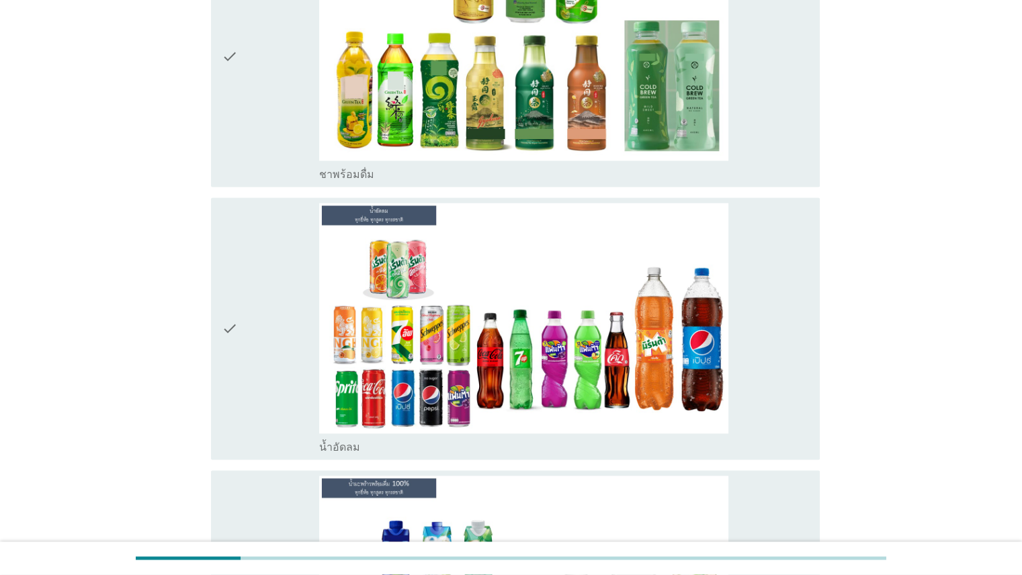
scroll to position [1830, 0]
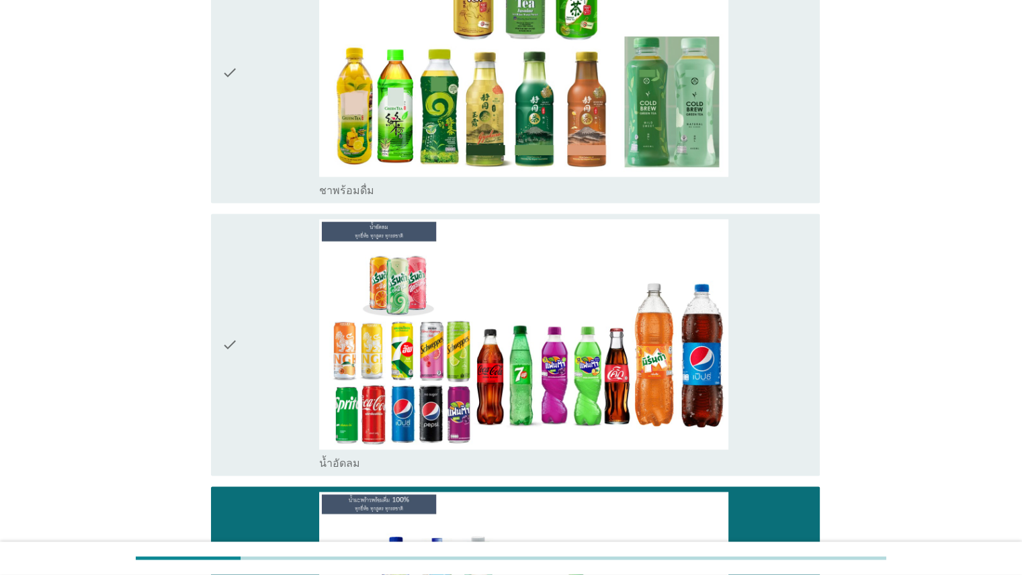
drag, startPoint x: 269, startPoint y: 392, endPoint x: 281, endPoint y: 262, distance: 130.2
click at [269, 390] on div "check" at bounding box center [271, 344] width 98 height 251
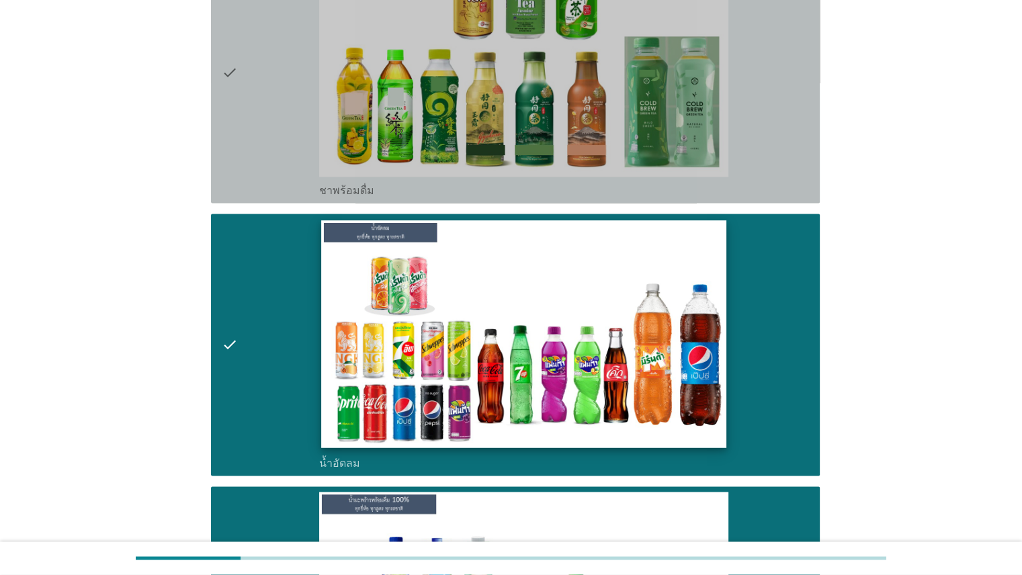
drag, startPoint x: 282, startPoint y: 155, endPoint x: 554, endPoint y: 263, distance: 292.7
click at [283, 155] on div "check" at bounding box center [271, 72] width 98 height 251
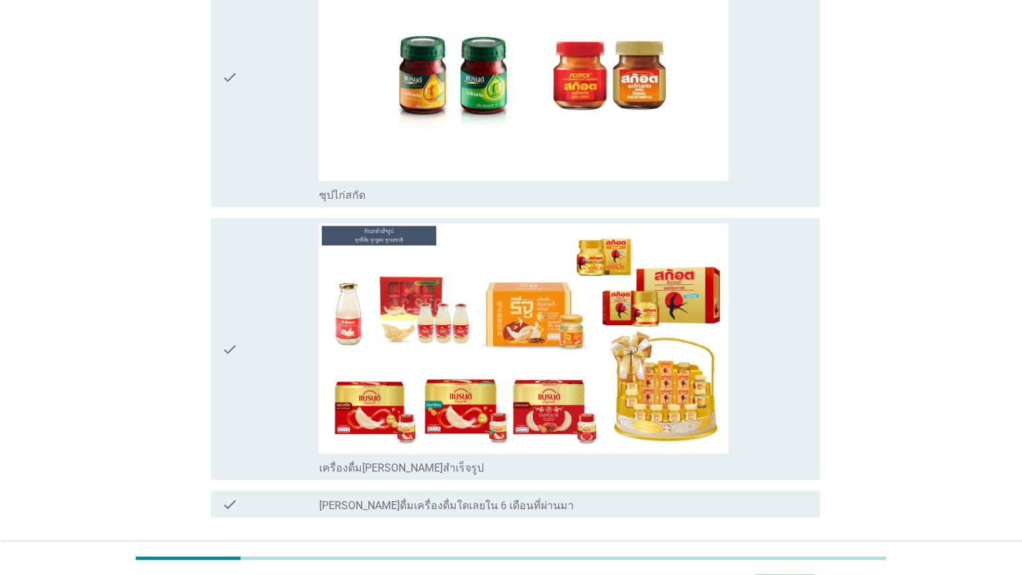
scroll to position [2649, 0]
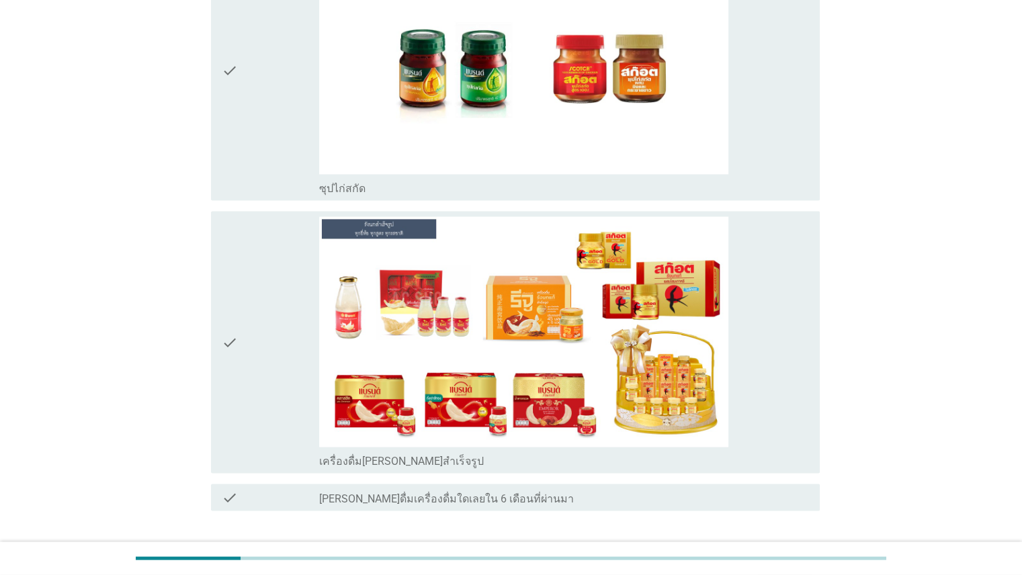
click at [279, 420] on div "check" at bounding box center [271, 342] width 98 height 251
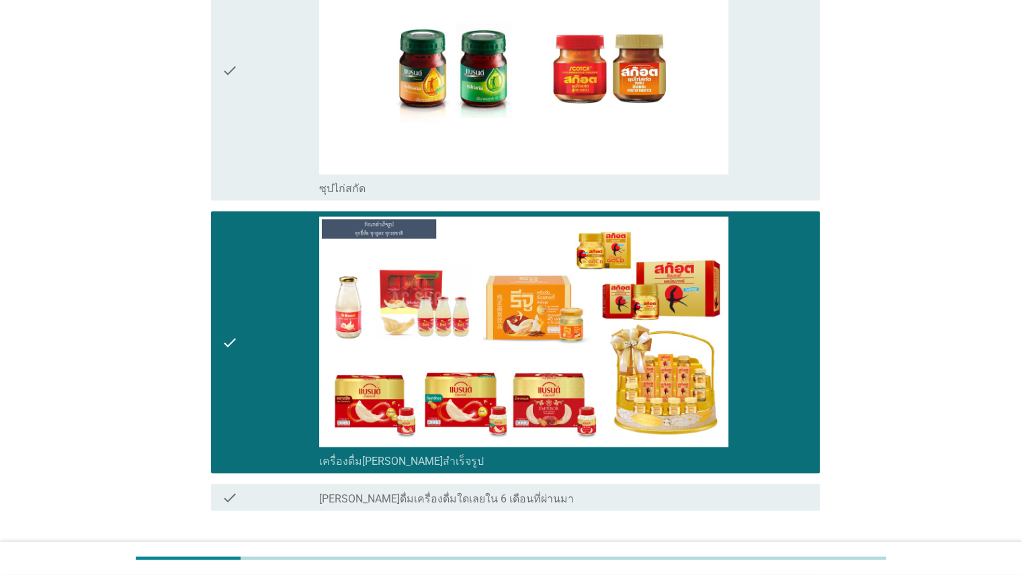
click at [287, 107] on div "check" at bounding box center [271, 70] width 98 height 251
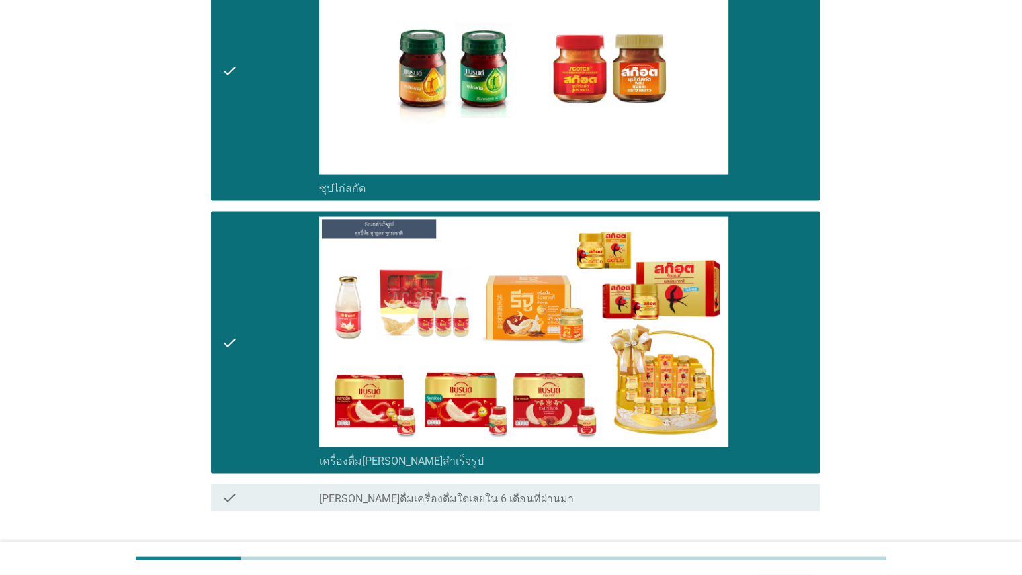
scroll to position [2737, 0]
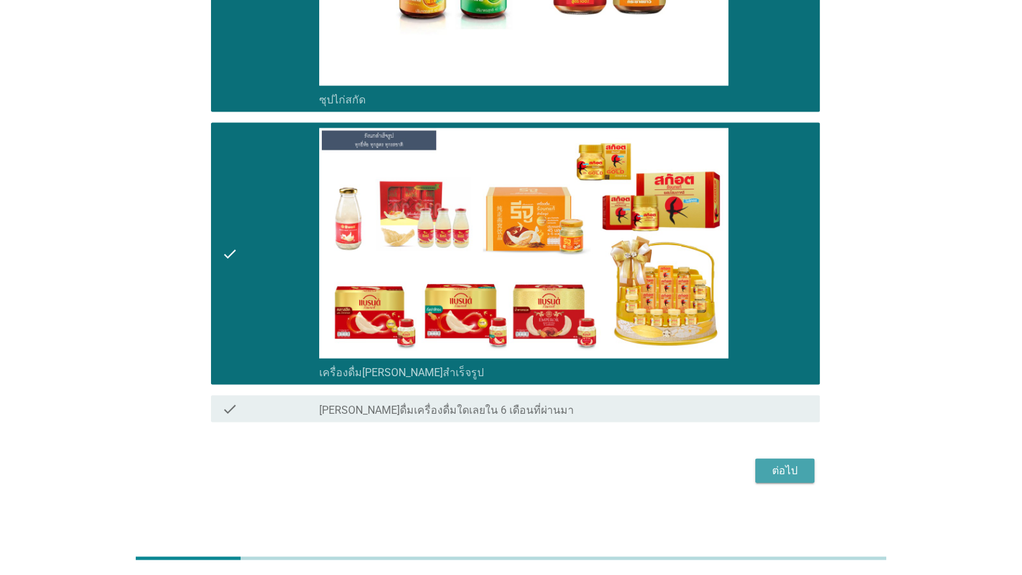
click at [778, 463] on div "ต่อไป" at bounding box center [785, 471] width 38 height 16
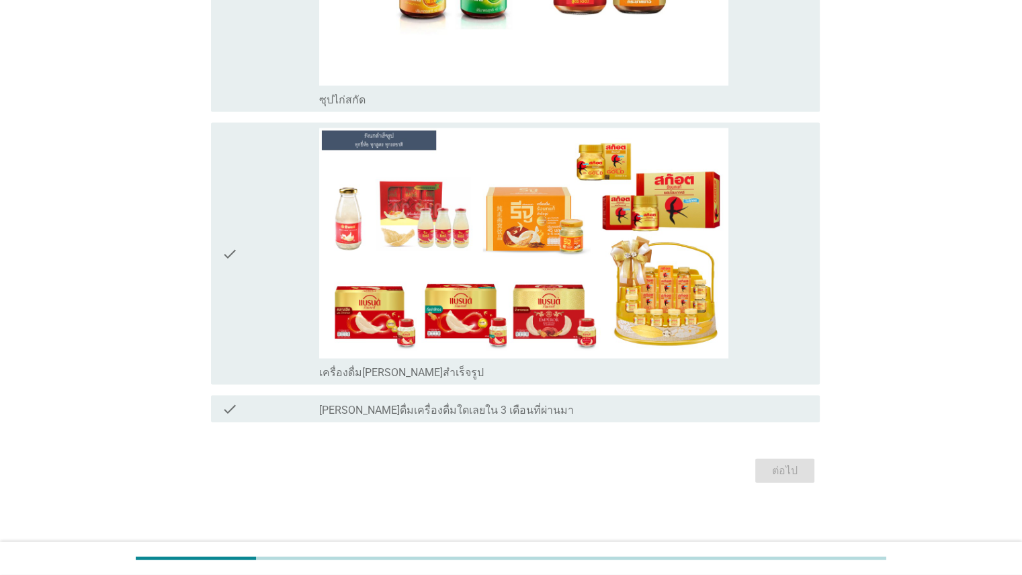
scroll to position [0, 0]
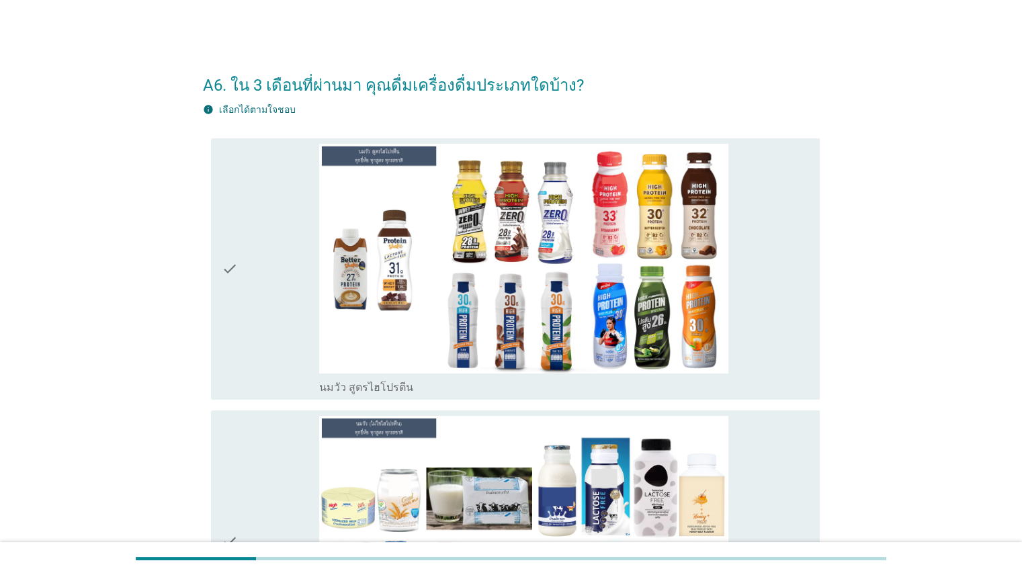
click at [261, 268] on div "check" at bounding box center [271, 269] width 98 height 251
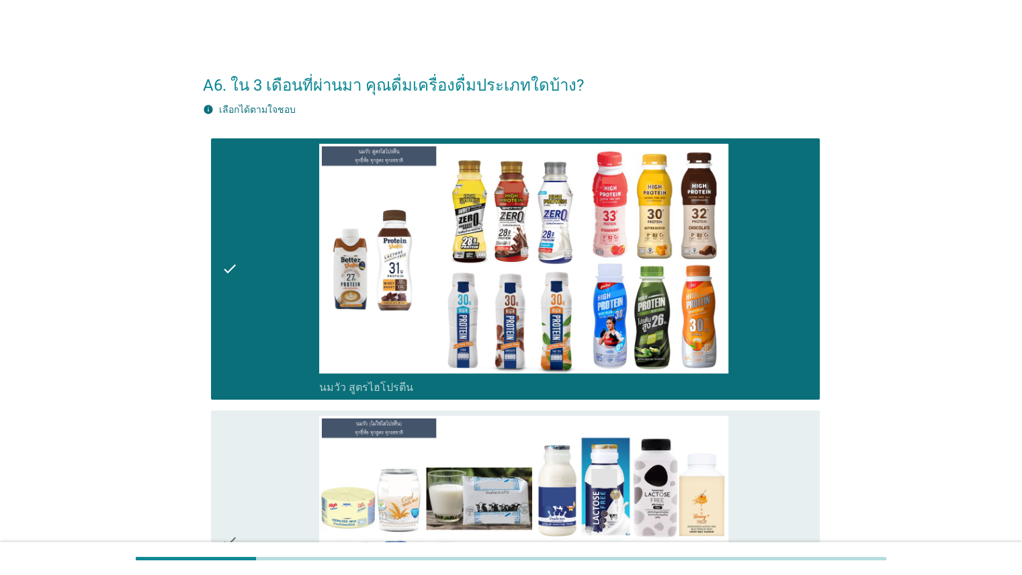
click at [208, 489] on div "check check_box_outline_blank นมวัว (ไม่ใช่ไฮโปรตีน)" at bounding box center [511, 541] width 617 height 272
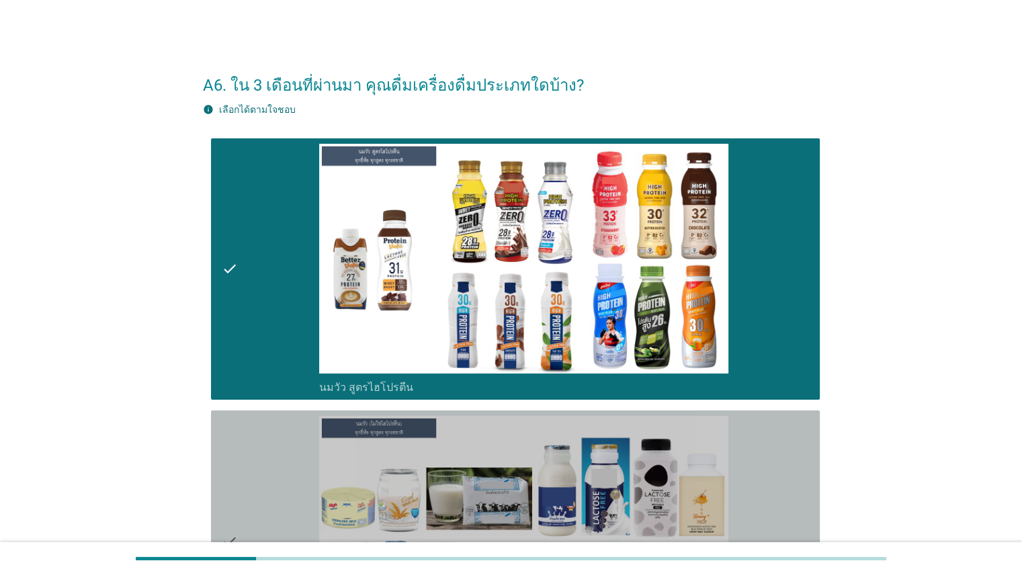
click at [233, 482] on icon "check" at bounding box center [230, 541] width 16 height 251
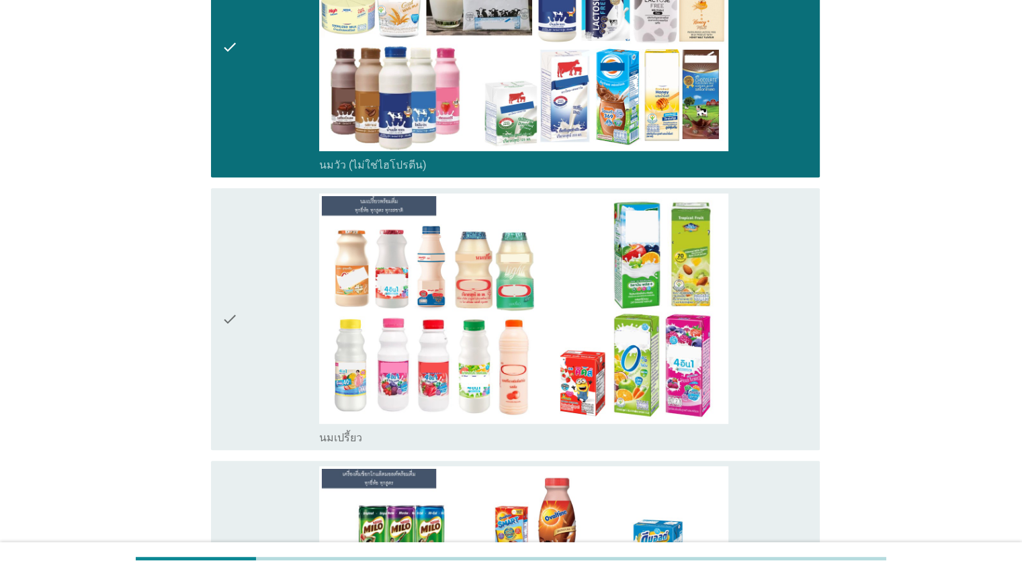
scroll to position [664, 0]
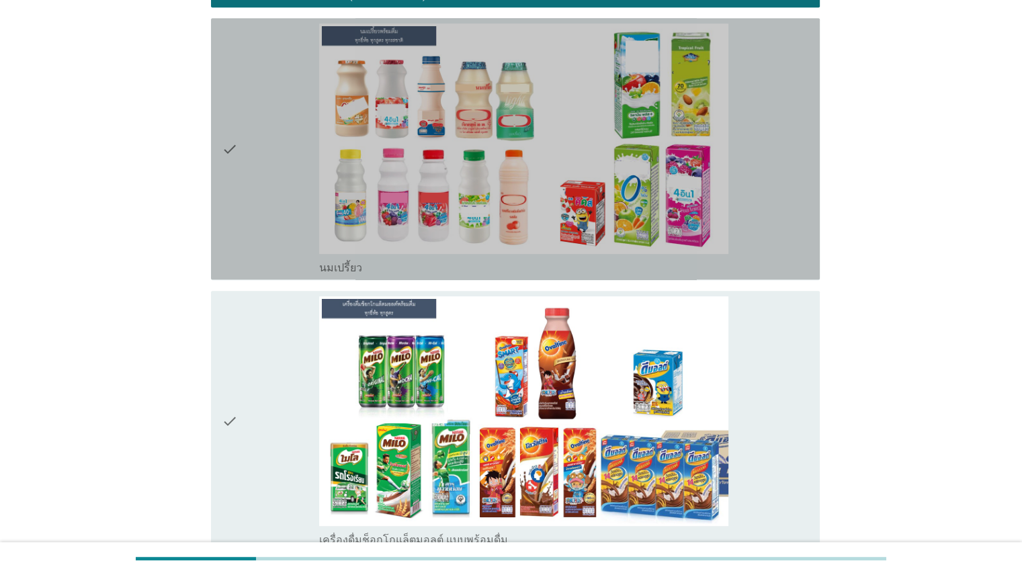
click at [225, 144] on icon "check" at bounding box center [230, 149] width 16 height 251
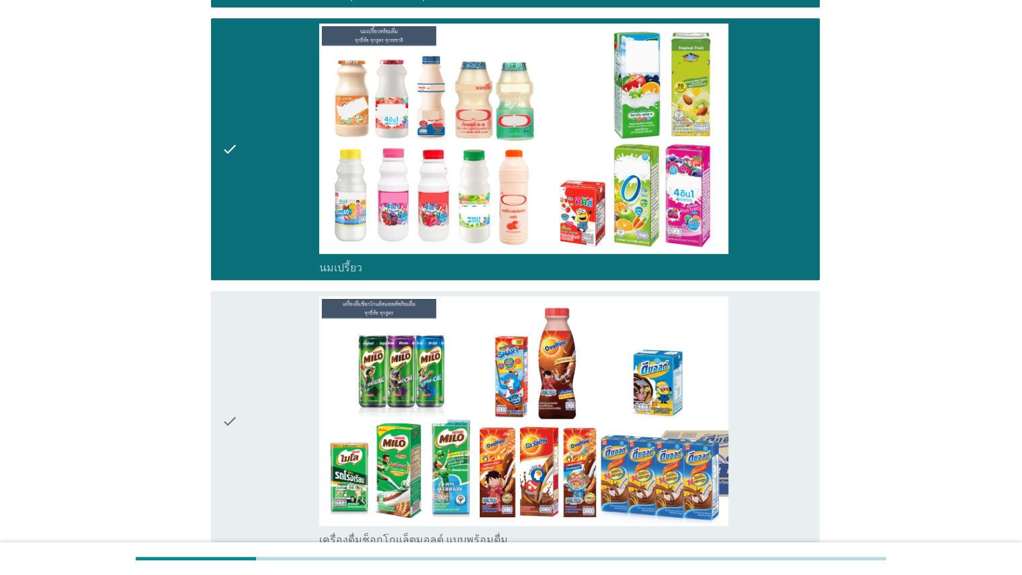
click at [225, 381] on icon "check" at bounding box center [230, 421] width 16 height 251
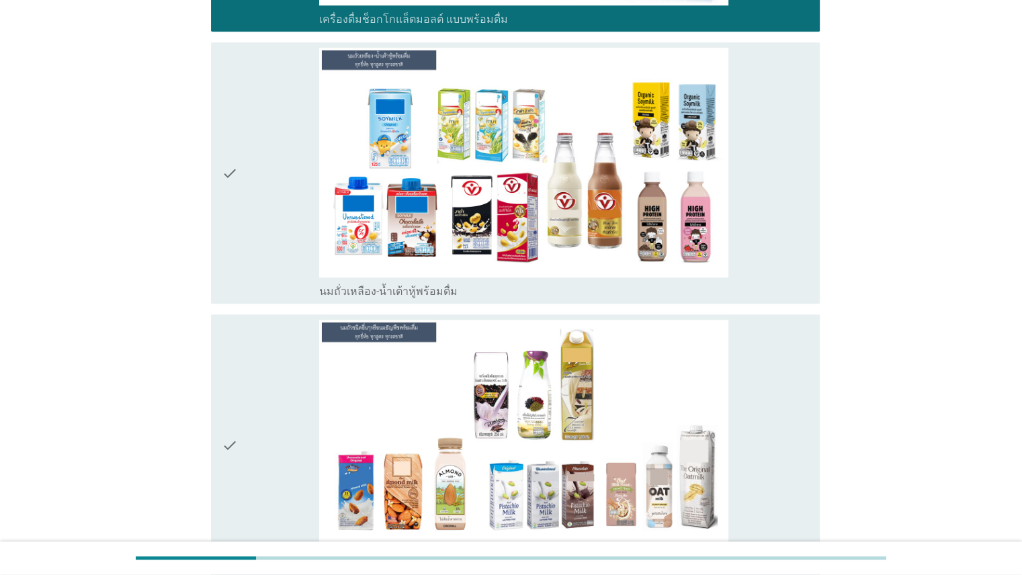
scroll to position [1267, 0]
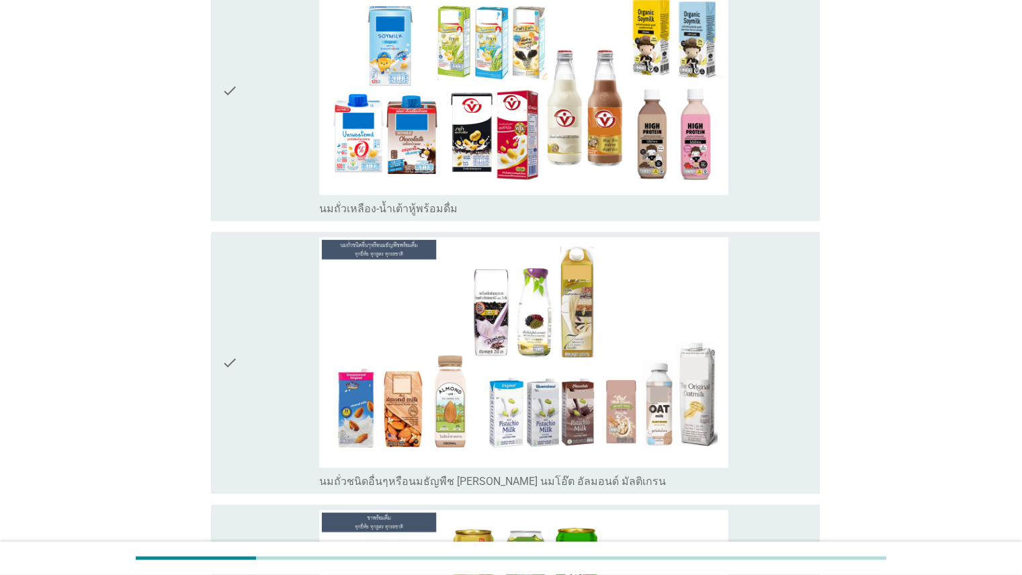
drag, startPoint x: 261, startPoint y: 338, endPoint x: 277, endPoint y: 151, distance: 188.1
click at [259, 338] on div "check" at bounding box center [271, 362] width 98 height 251
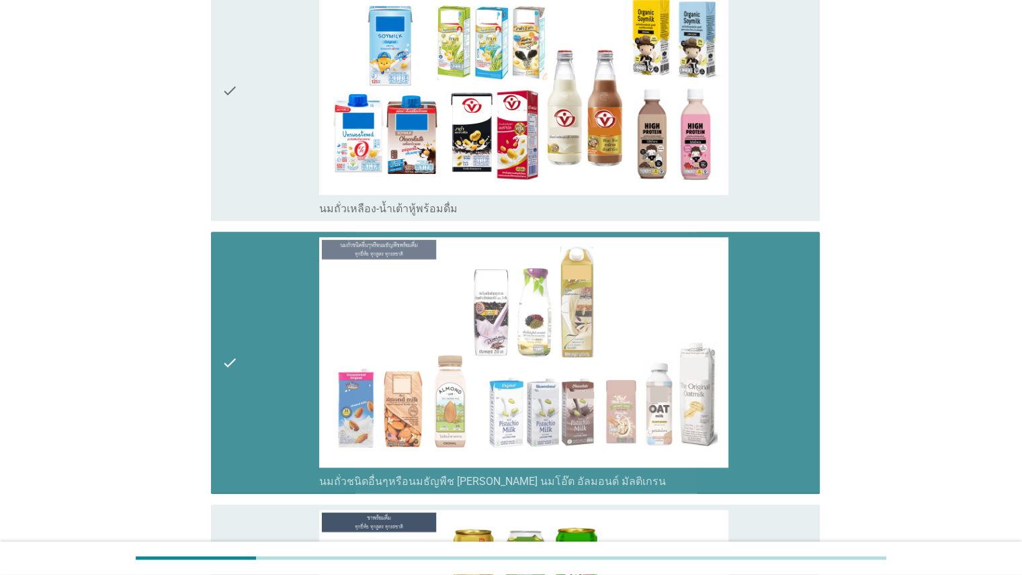
click at [276, 126] on div "check" at bounding box center [271, 90] width 98 height 251
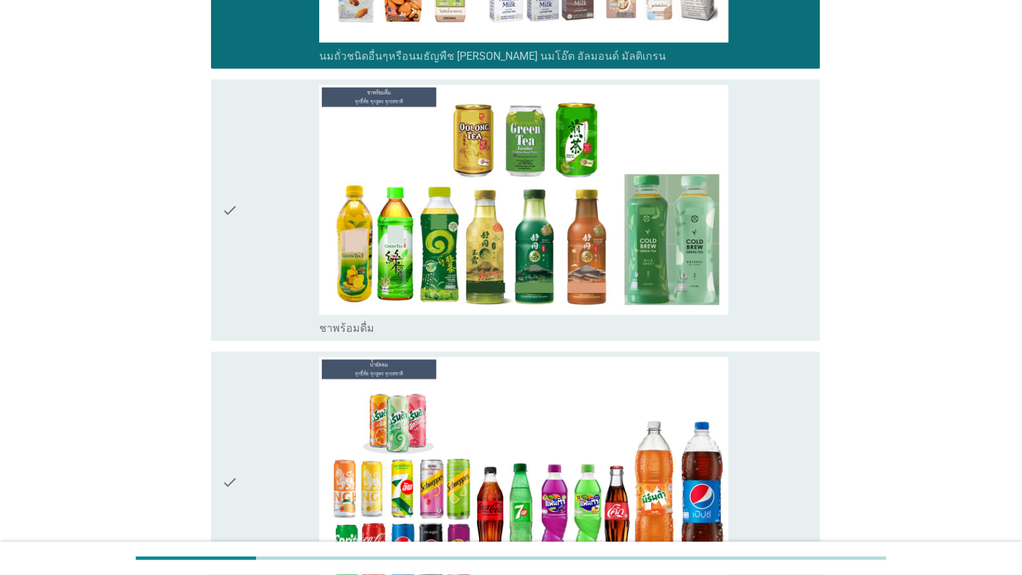
scroll to position [1703, 0]
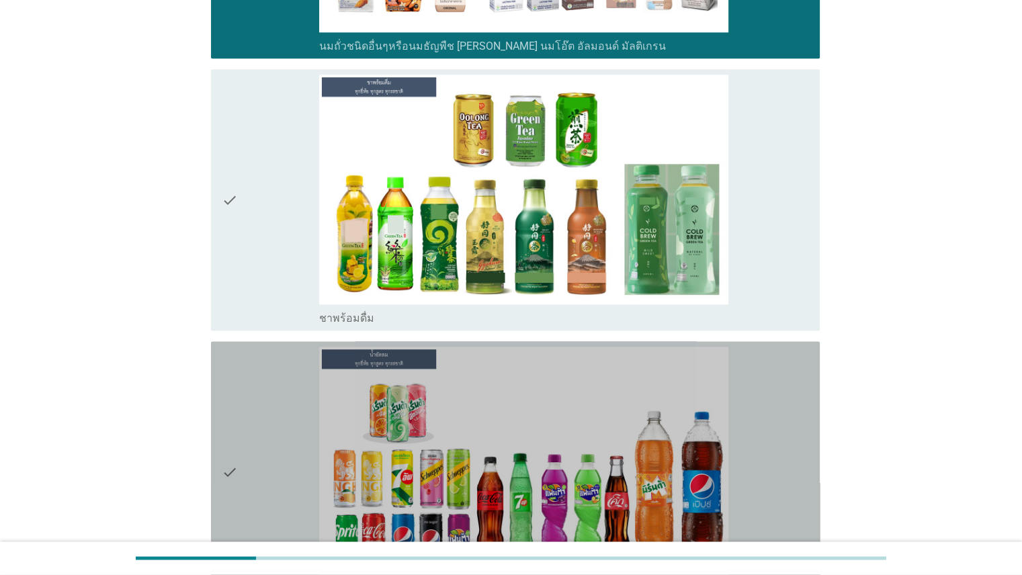
click at [258, 388] on div "check" at bounding box center [271, 472] width 98 height 251
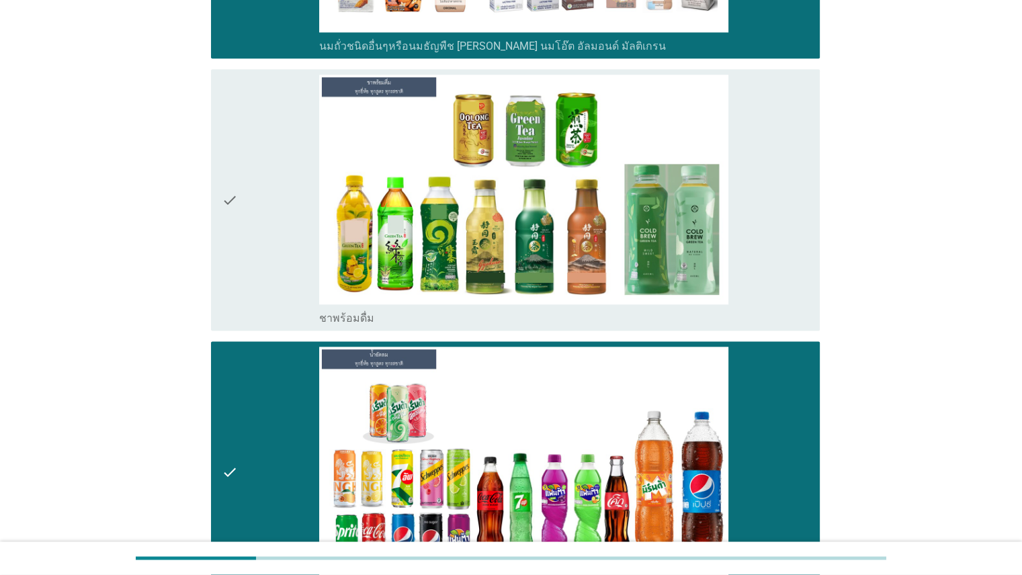
drag, startPoint x: 263, startPoint y: 180, endPoint x: 272, endPoint y: 183, distance: 9.8
click at [263, 178] on div "check" at bounding box center [271, 200] width 98 height 251
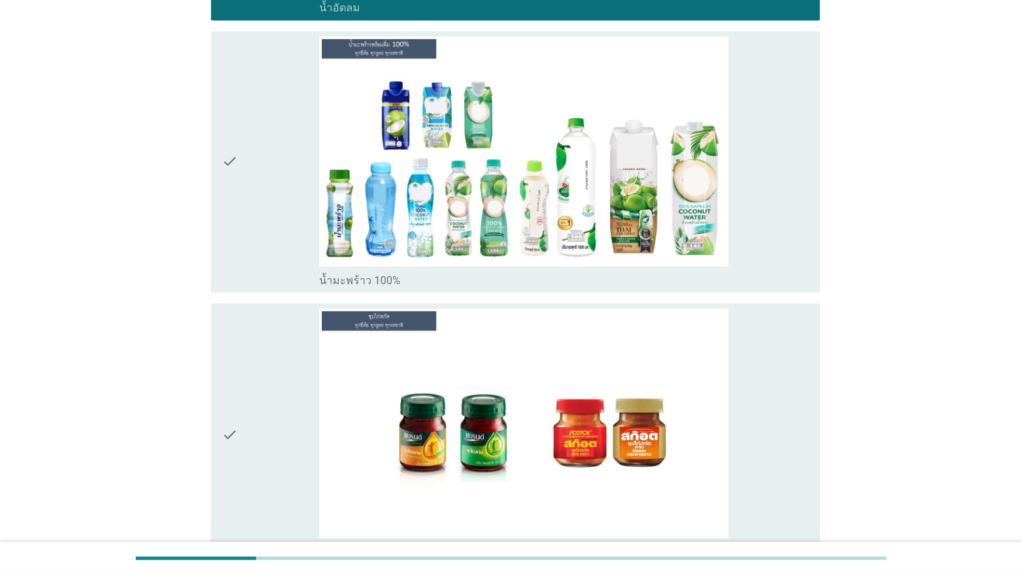
scroll to position [2298, 0]
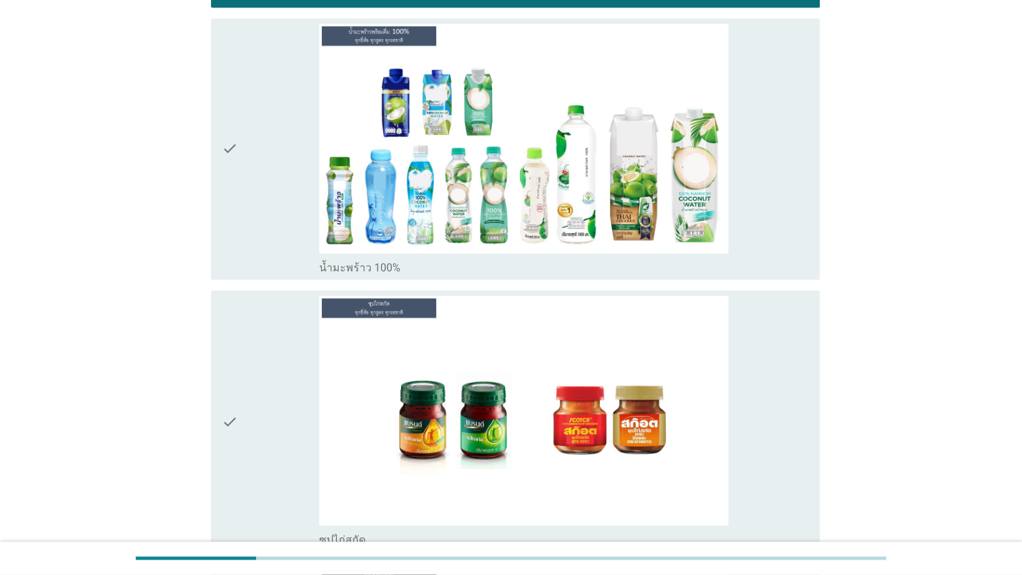
click at [273, 402] on div "check" at bounding box center [271, 421] width 98 height 251
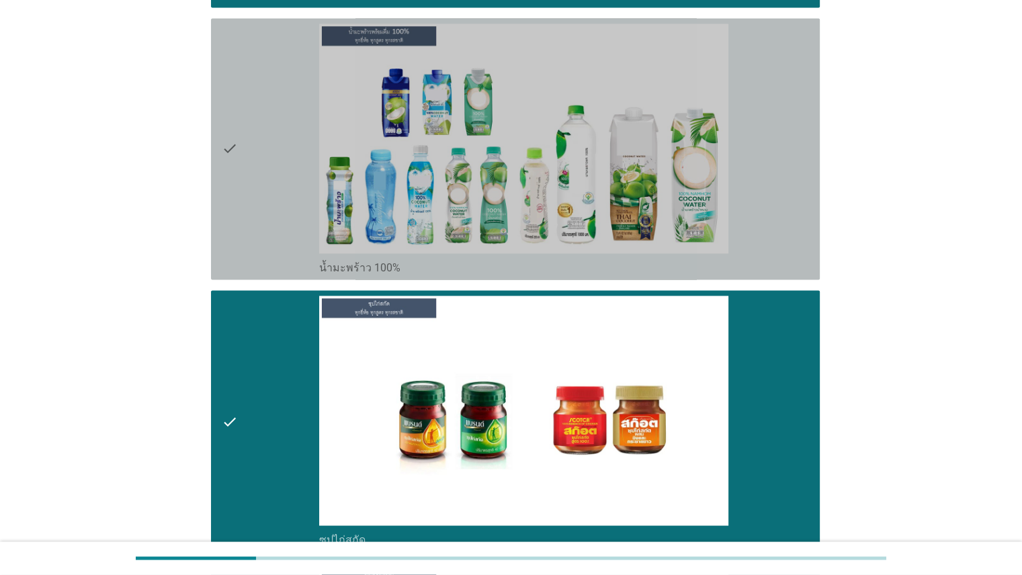
click at [261, 168] on div "check" at bounding box center [271, 149] width 98 height 251
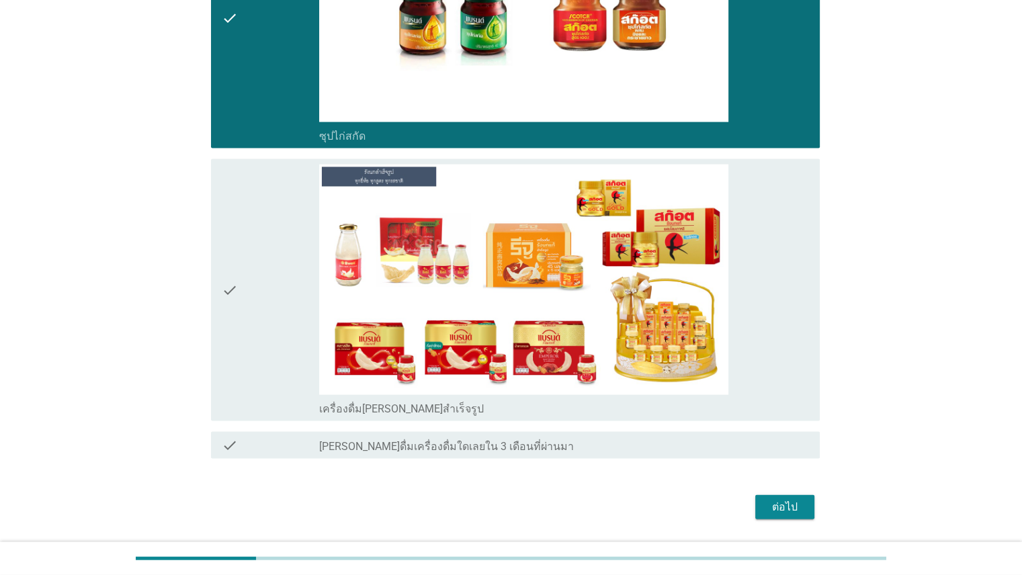
scroll to position [2737, 0]
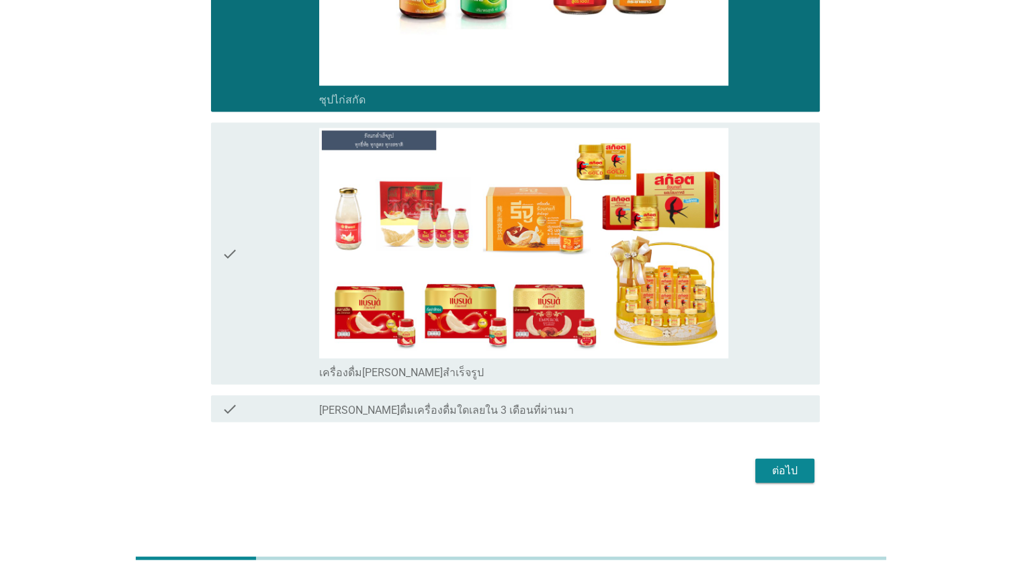
click at [259, 237] on div "check" at bounding box center [271, 253] width 98 height 251
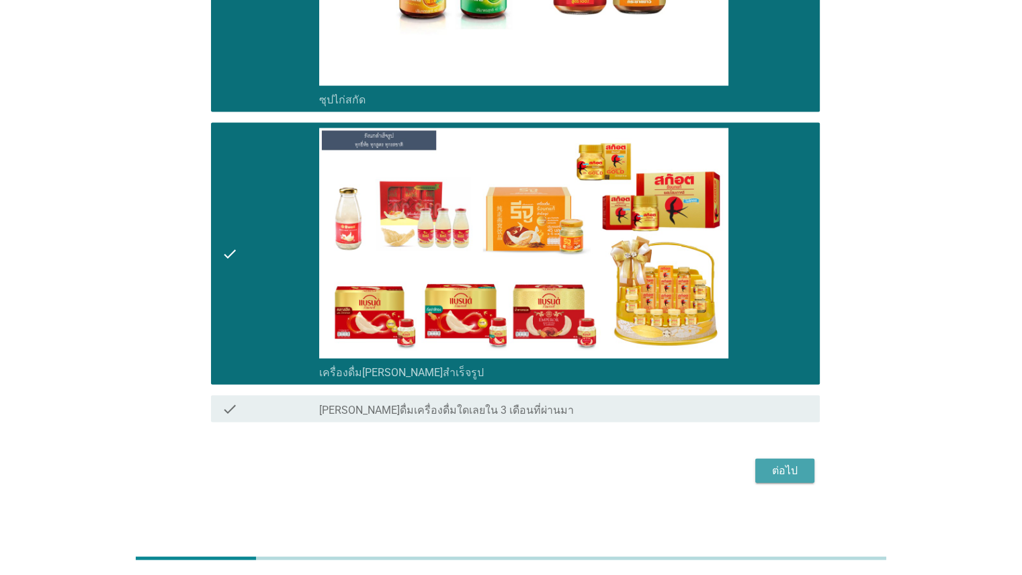
click at [785, 466] on div "ต่อไป" at bounding box center [785, 471] width 38 height 16
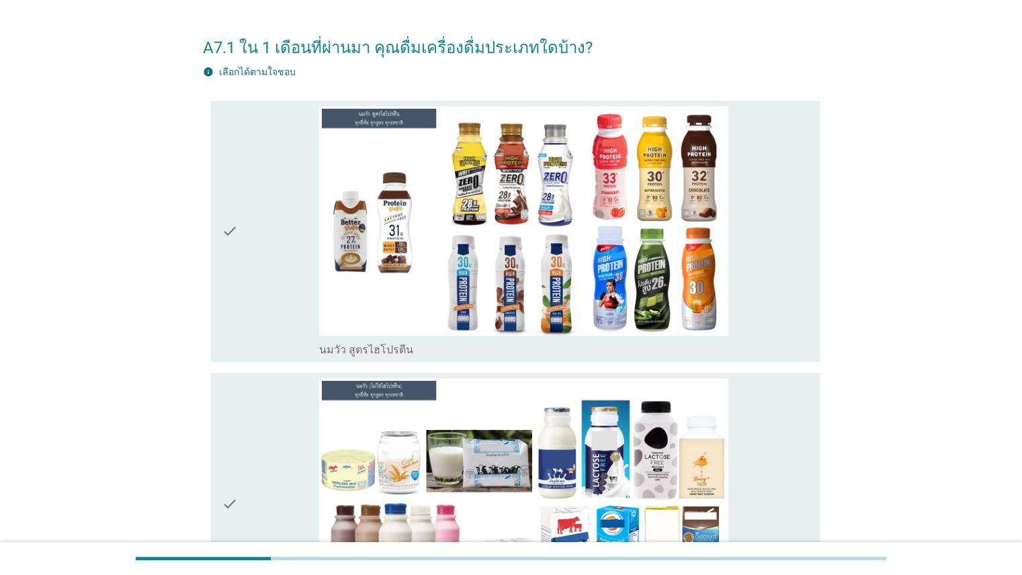
scroll to position [502, 0]
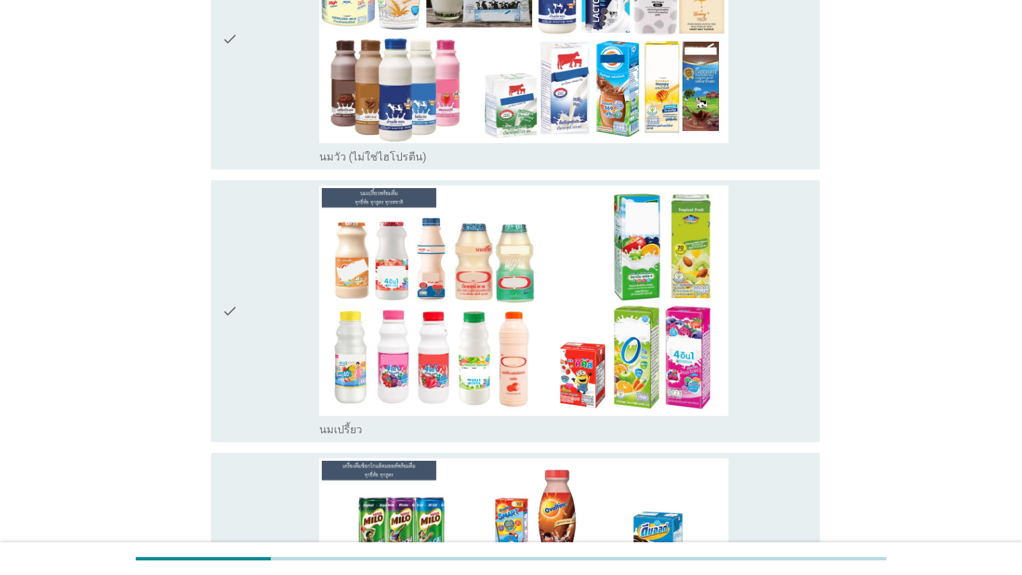
click at [277, 56] on div "check" at bounding box center [271, 38] width 98 height 251
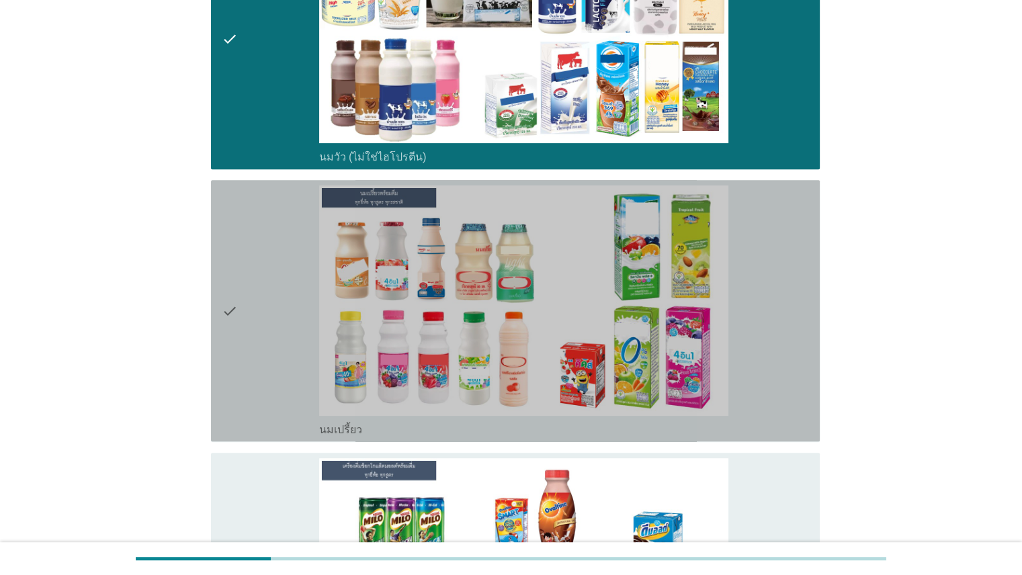
click at [270, 229] on div "check" at bounding box center [271, 310] width 98 height 251
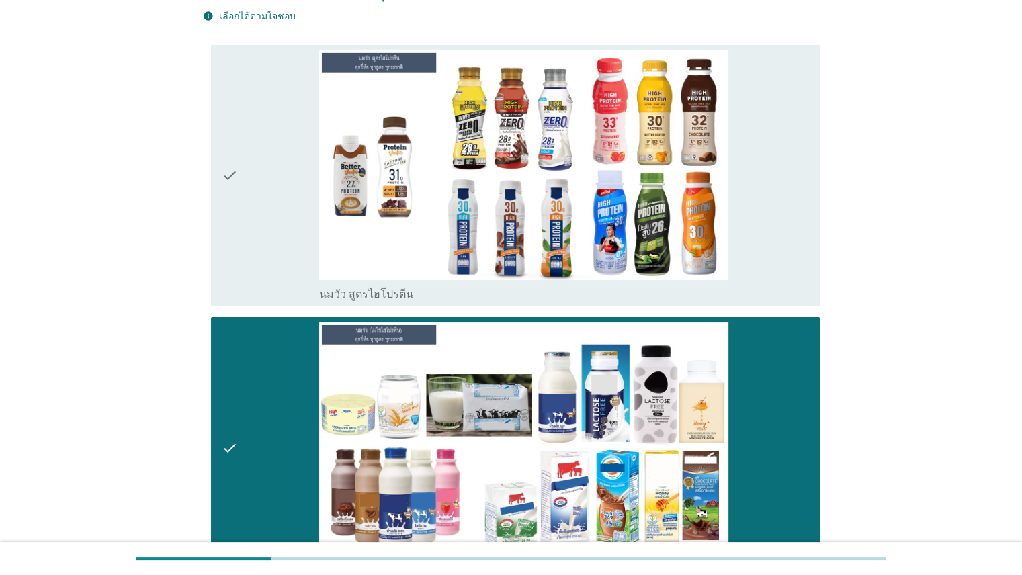
scroll to position [60, 0]
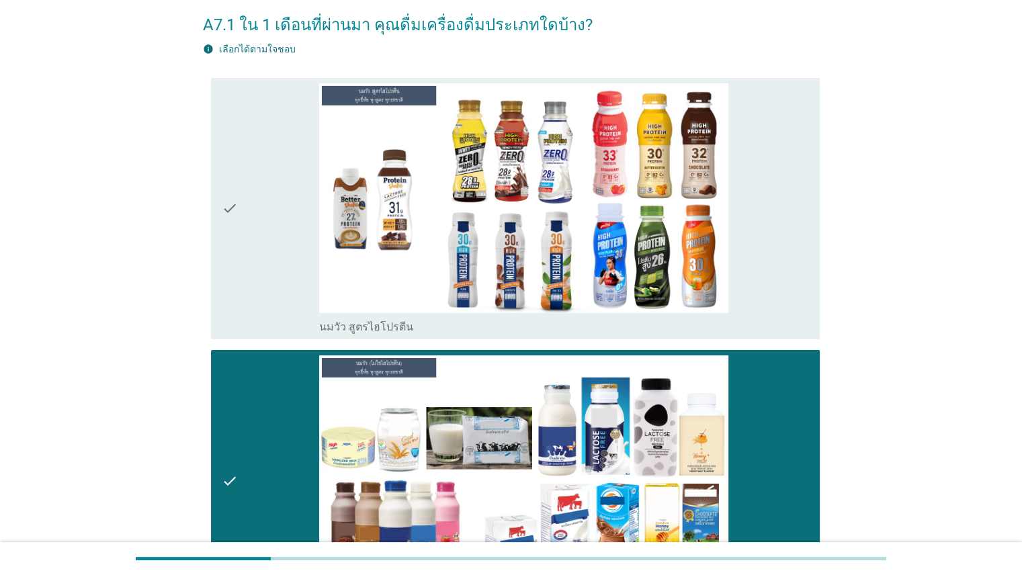
click at [256, 116] on div "check" at bounding box center [271, 208] width 98 height 251
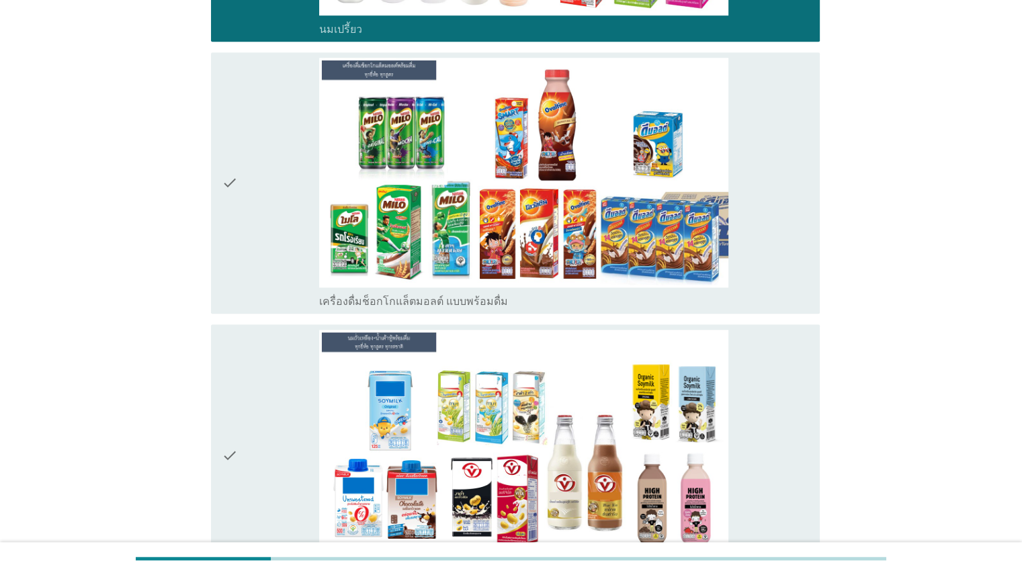
scroll to position [932, 0]
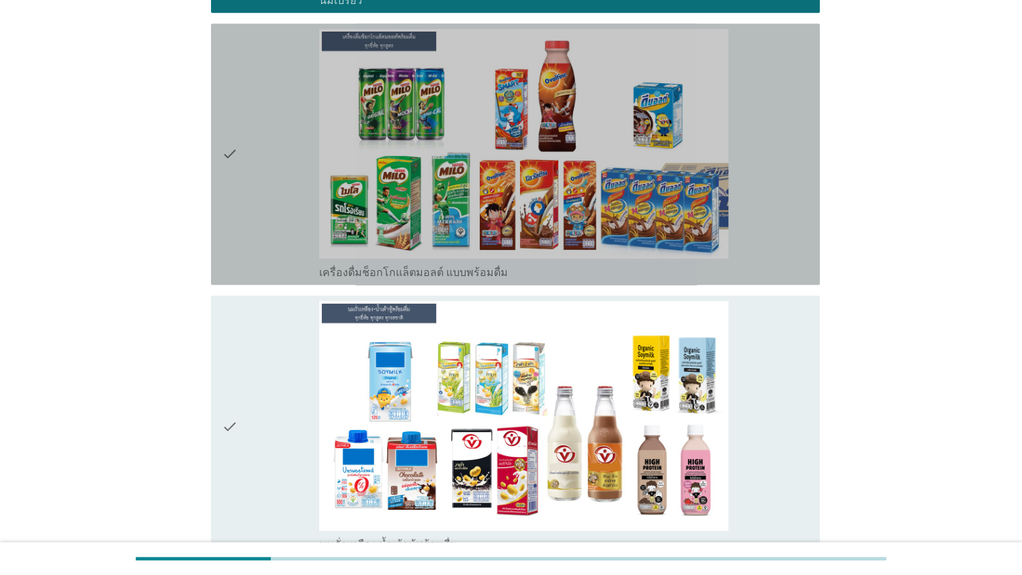
click at [226, 156] on icon "check" at bounding box center [230, 154] width 16 height 251
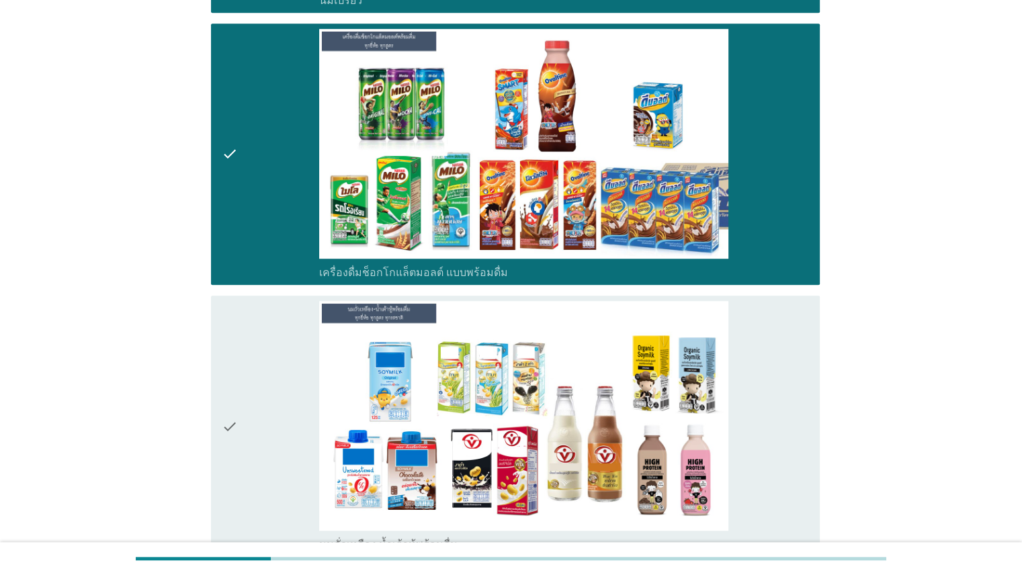
click at [259, 380] on div "check" at bounding box center [271, 426] width 98 height 251
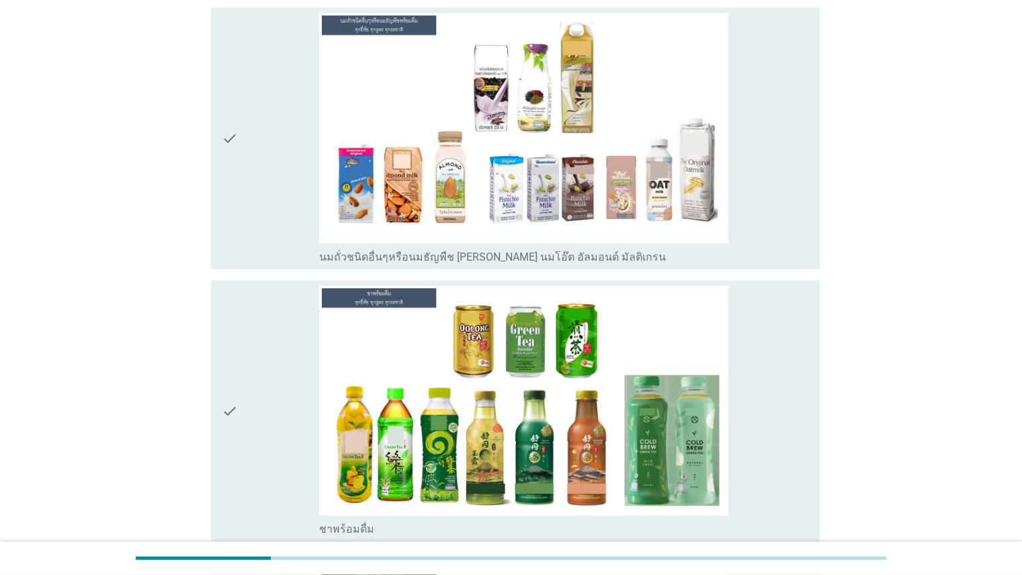
scroll to position [1508, 0]
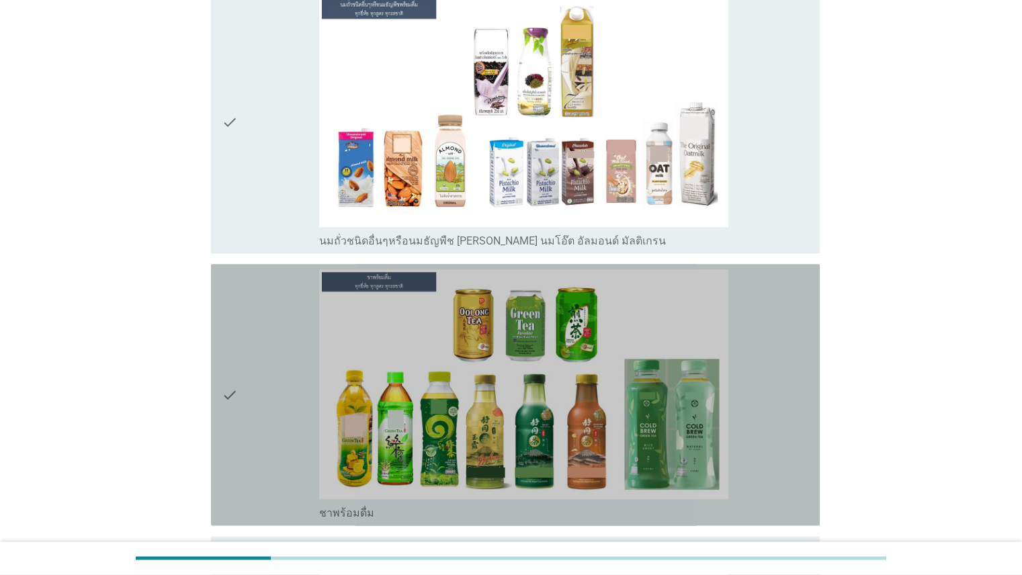
click at [227, 369] on icon "check" at bounding box center [230, 394] width 16 height 251
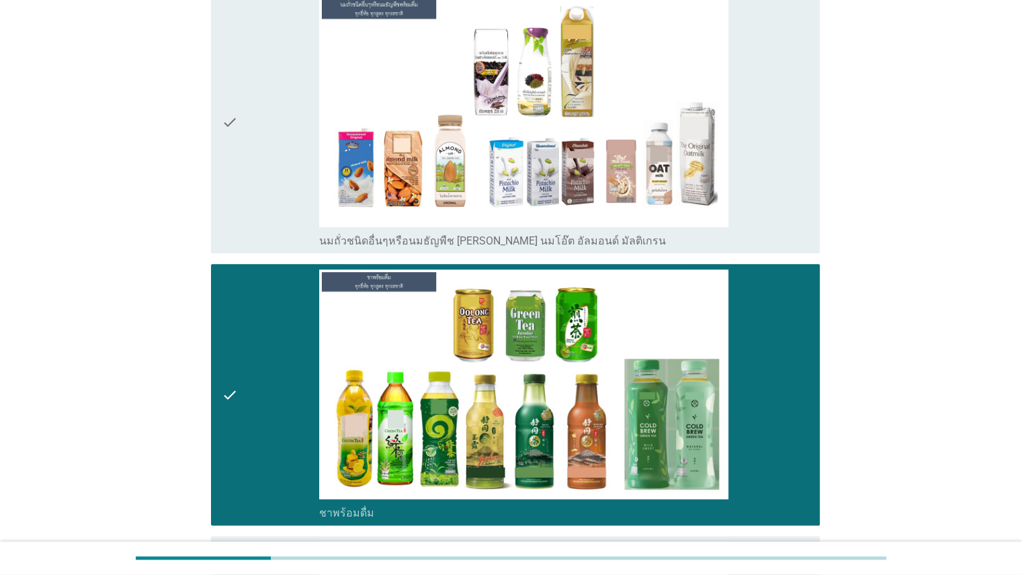
click at [300, 73] on div "check" at bounding box center [271, 122] width 98 height 251
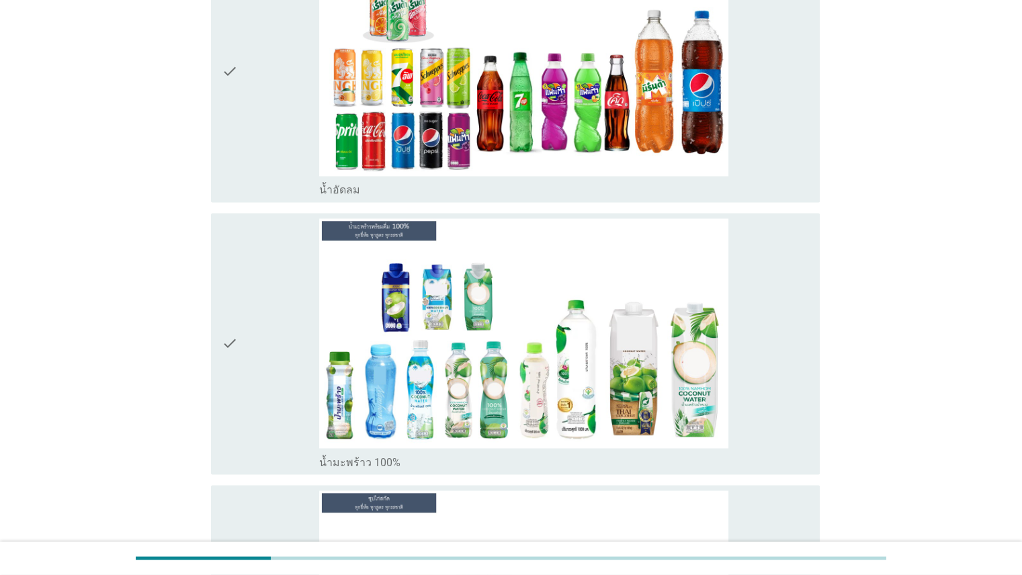
scroll to position [2107, 0]
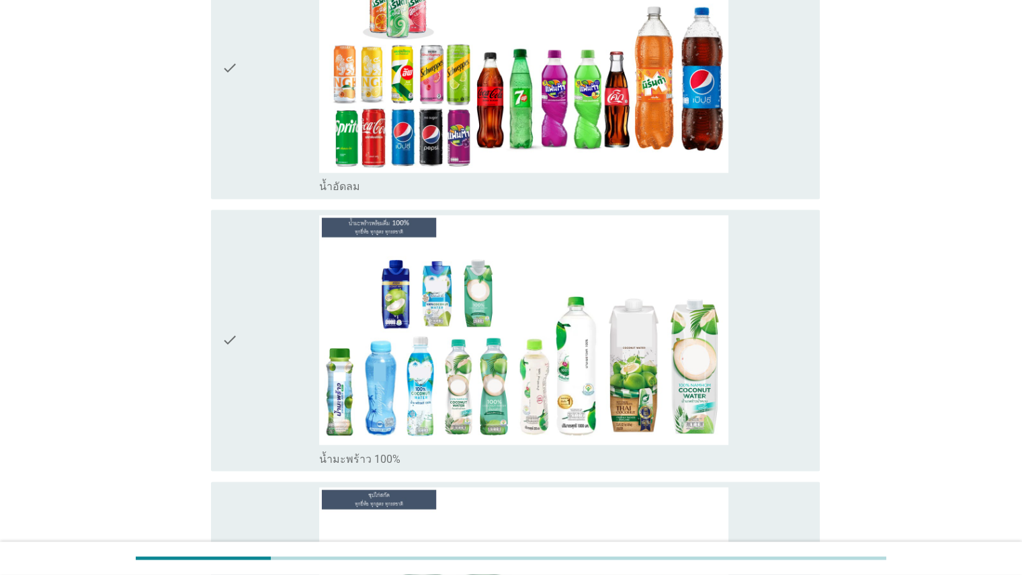
click at [237, 363] on div "check" at bounding box center [271, 340] width 98 height 251
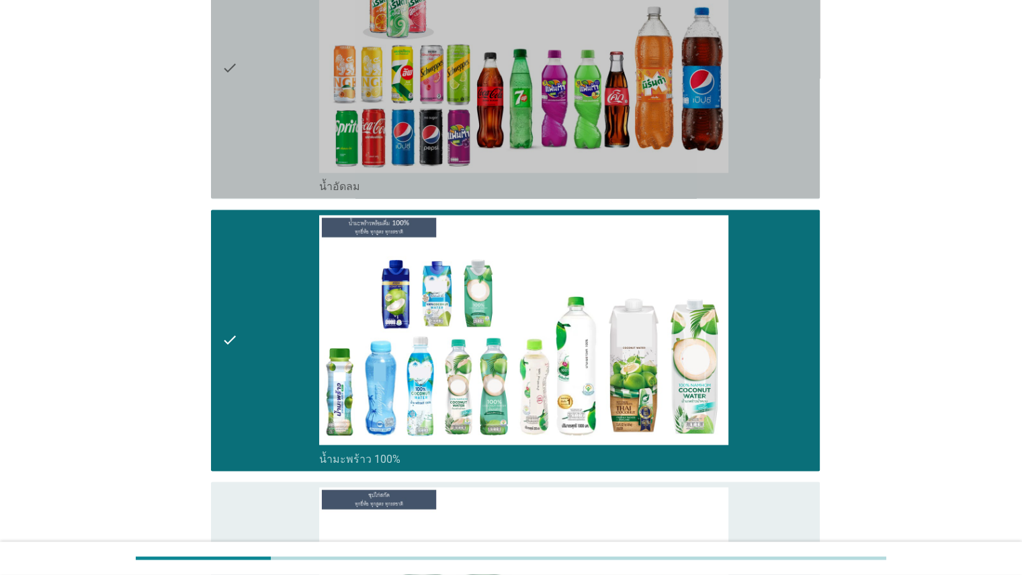
click at [263, 162] on div "check" at bounding box center [271, 67] width 98 height 251
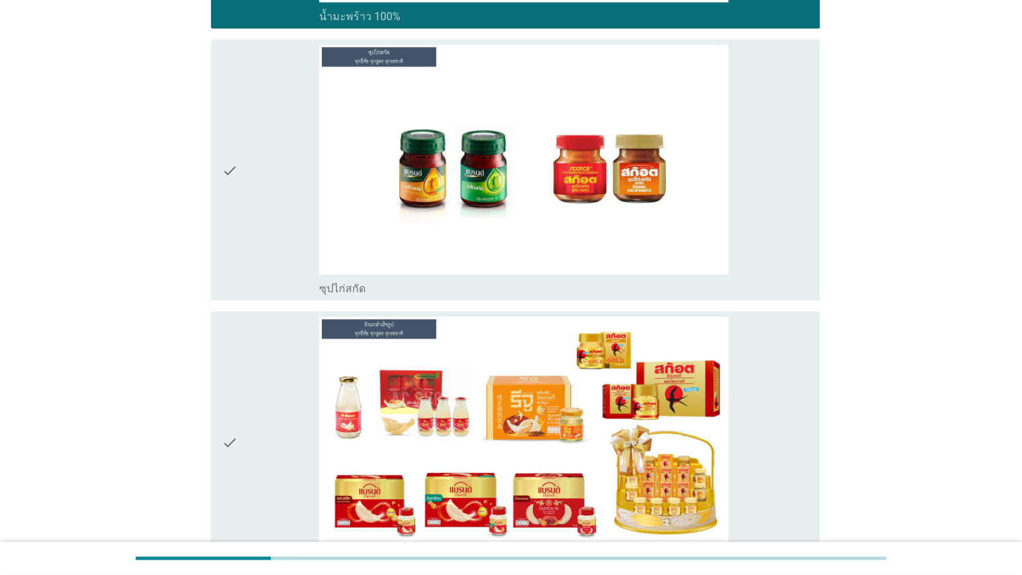
scroll to position [2592, 0]
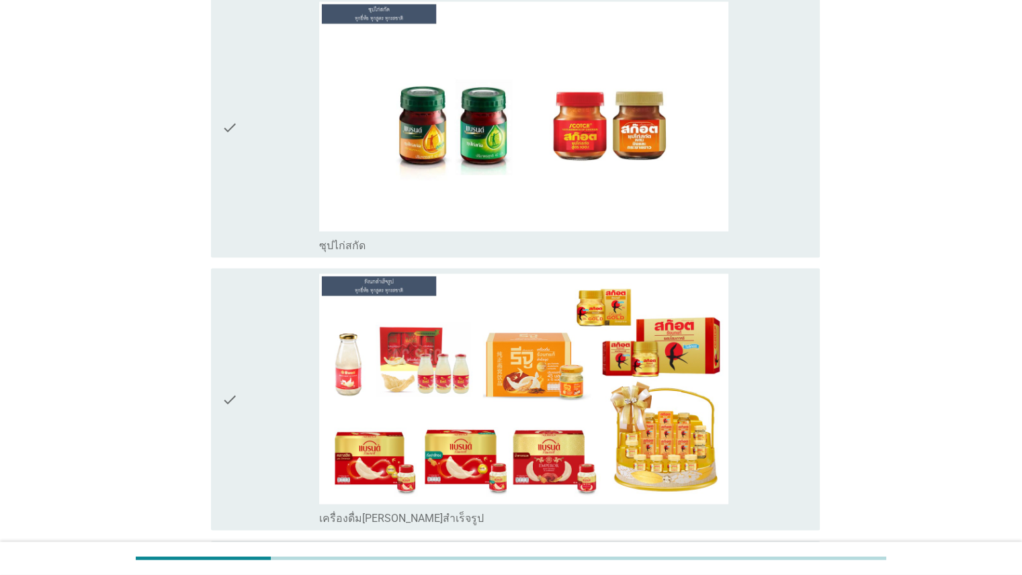
click at [235, 422] on icon "check" at bounding box center [230, 399] width 16 height 251
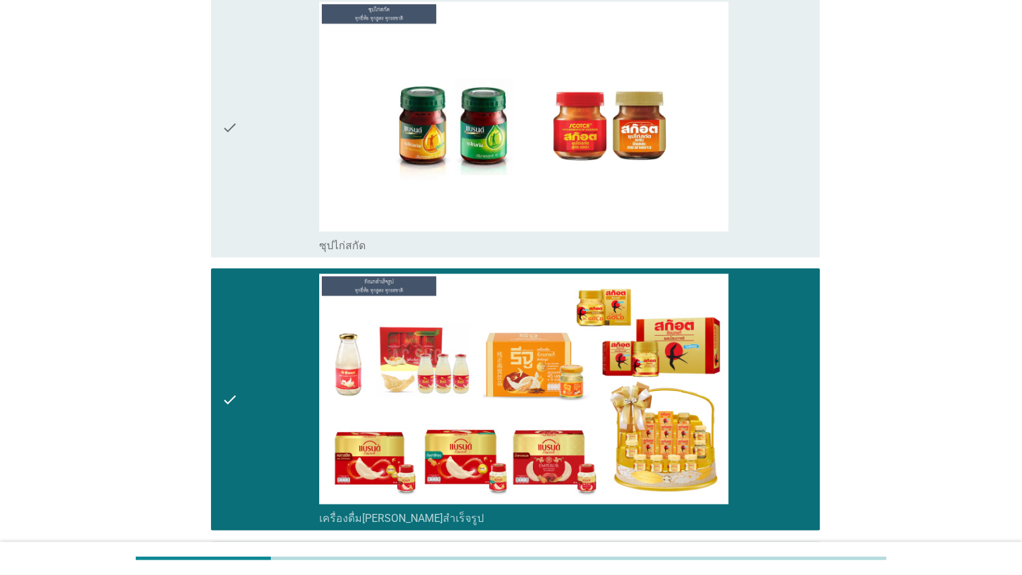
click at [248, 130] on div "check" at bounding box center [271, 127] width 98 height 251
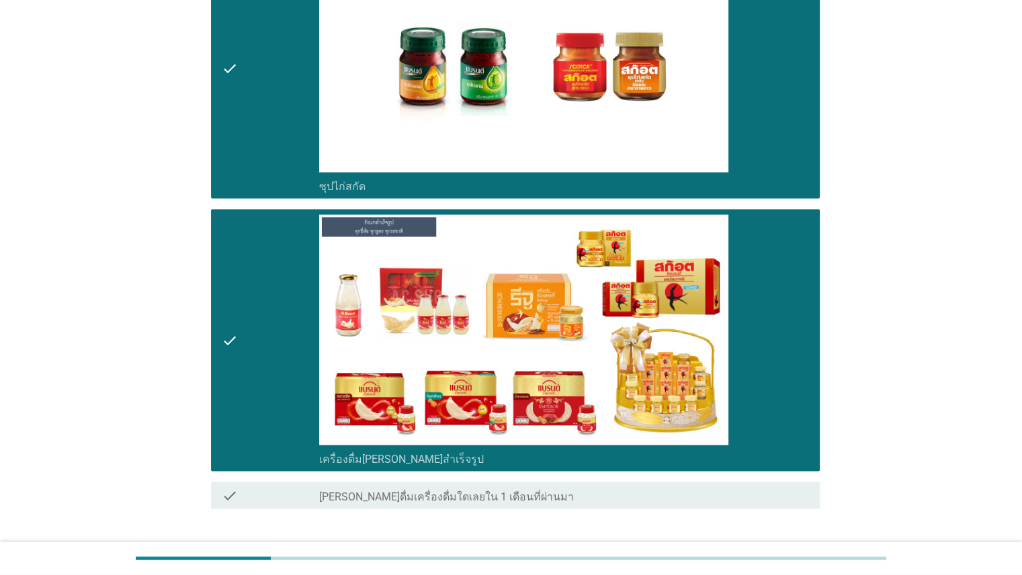
scroll to position [2737, 0]
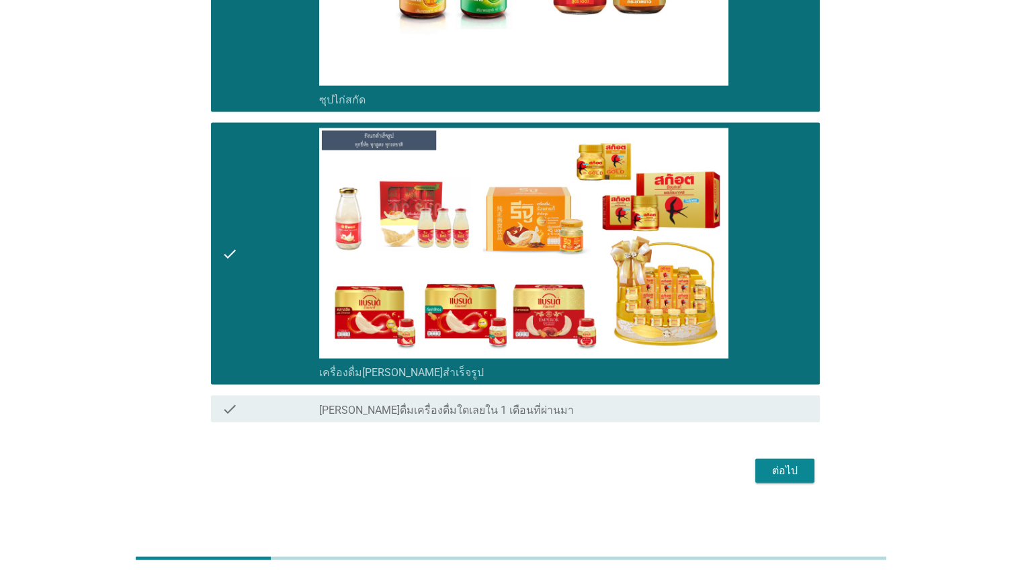
click at [813, 472] on button "ต่อไป" at bounding box center [784, 471] width 59 height 24
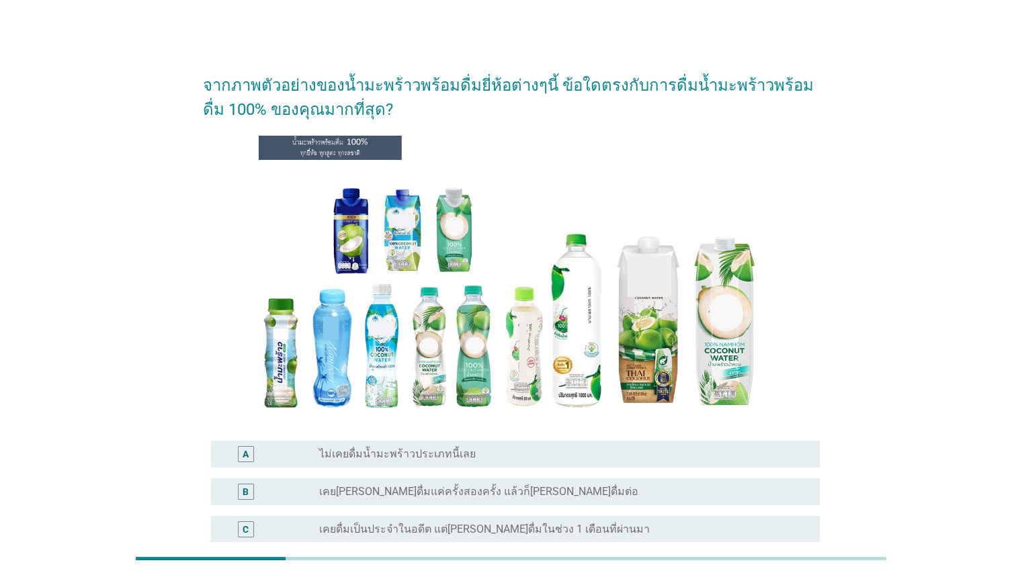
drag, startPoint x: 1018, startPoint y: 239, endPoint x: 1031, endPoint y: 312, distance: 73.6
click at [1021, 312] on html "จากภาพตัวอย่างของน้ำมะพร้าวพร้อมดื่มยี่ห้อต่างๆนี้ ข้อใดตรงกับการดื่มน้ำมะพร้าว…" at bounding box center [511, 379] width 1022 height 758
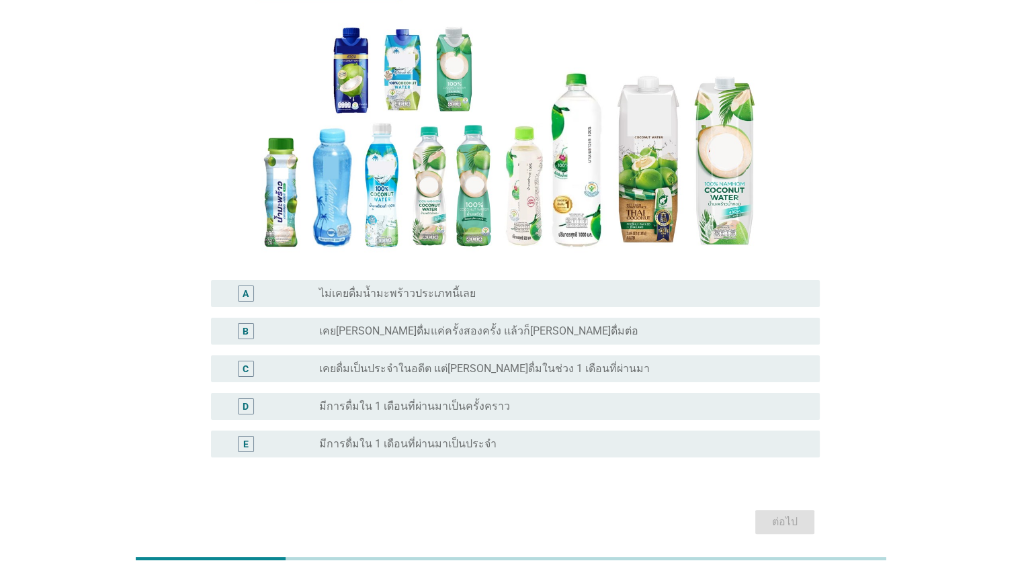
scroll to position [216, 0]
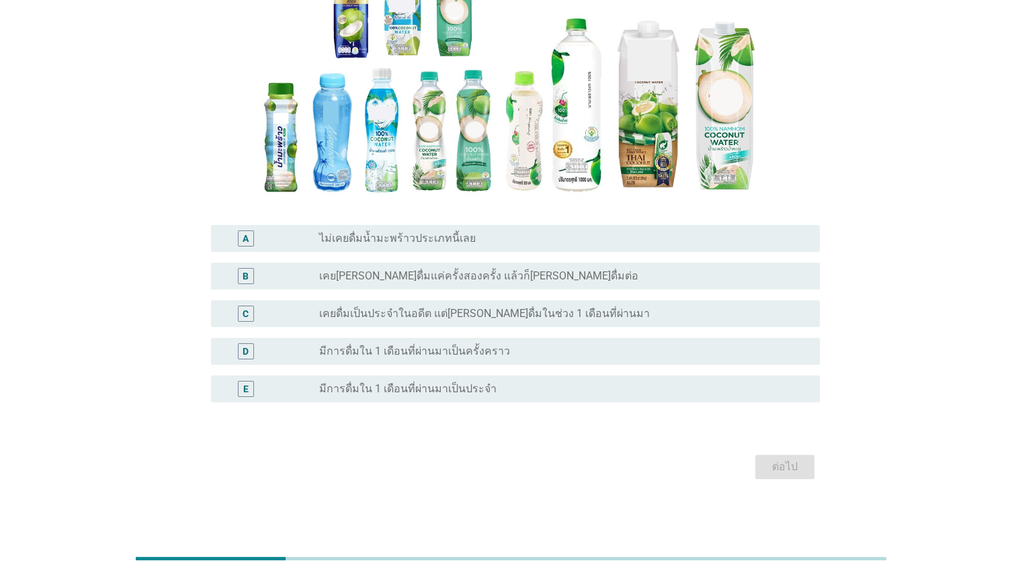
click at [500, 390] on div "radio_button_unchecked มีการดื่มใน 1 เดือนที่ผ่านมาเป็นประจำ" at bounding box center [558, 388] width 478 height 13
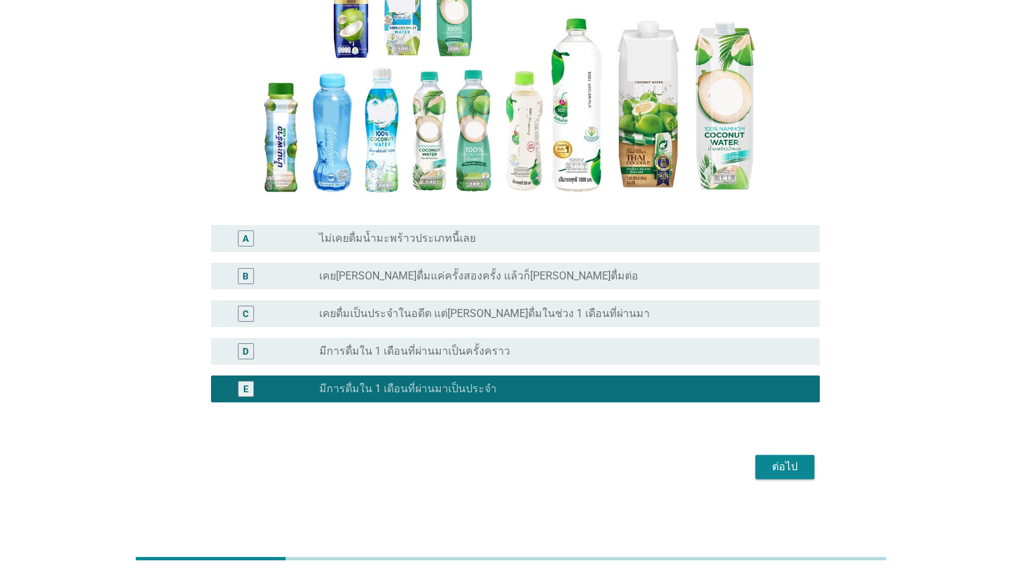
click at [768, 470] on div "ต่อไป" at bounding box center [785, 467] width 38 height 16
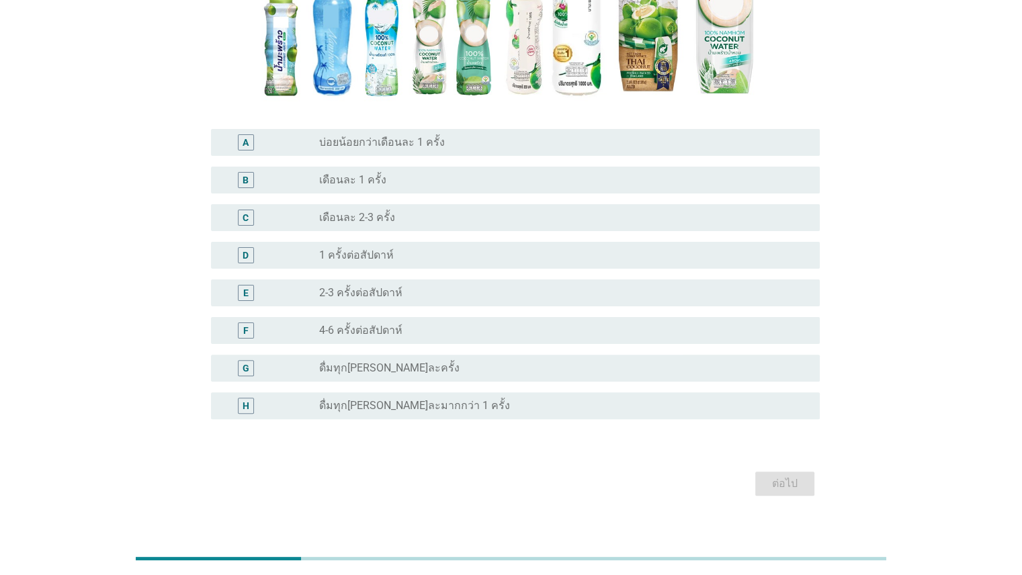
scroll to position [290, 0]
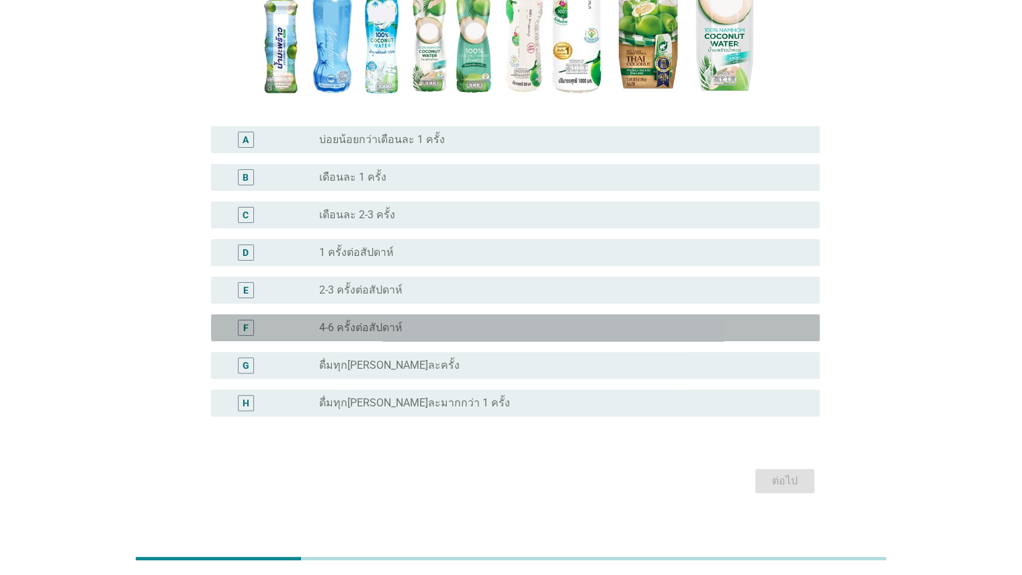
click at [422, 339] on div "F radio_button_unchecked 4-6 ครั้งต่อสัปดาห์" at bounding box center [515, 327] width 608 height 27
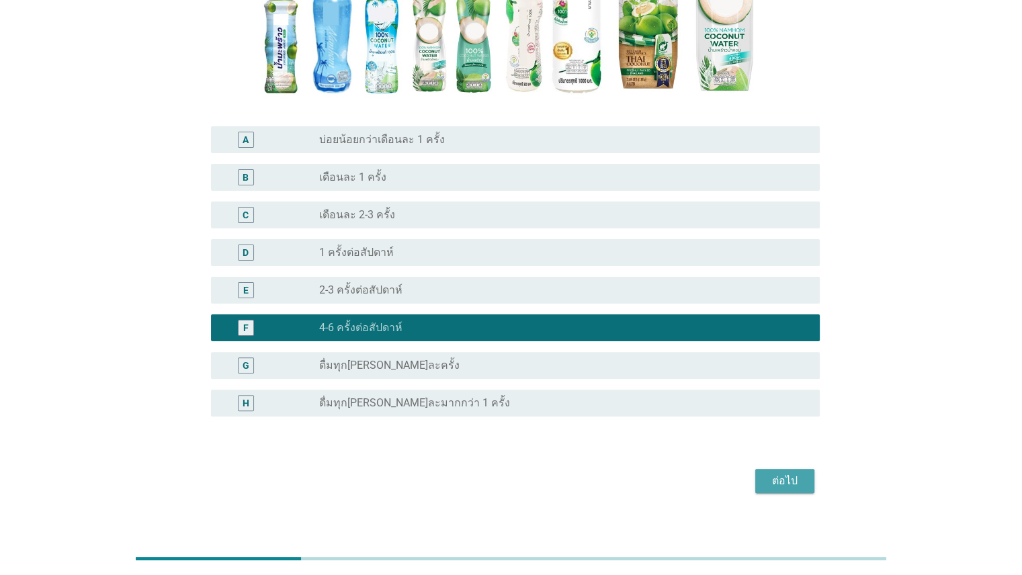
click at [801, 475] on div "ต่อไป" at bounding box center [785, 481] width 38 height 16
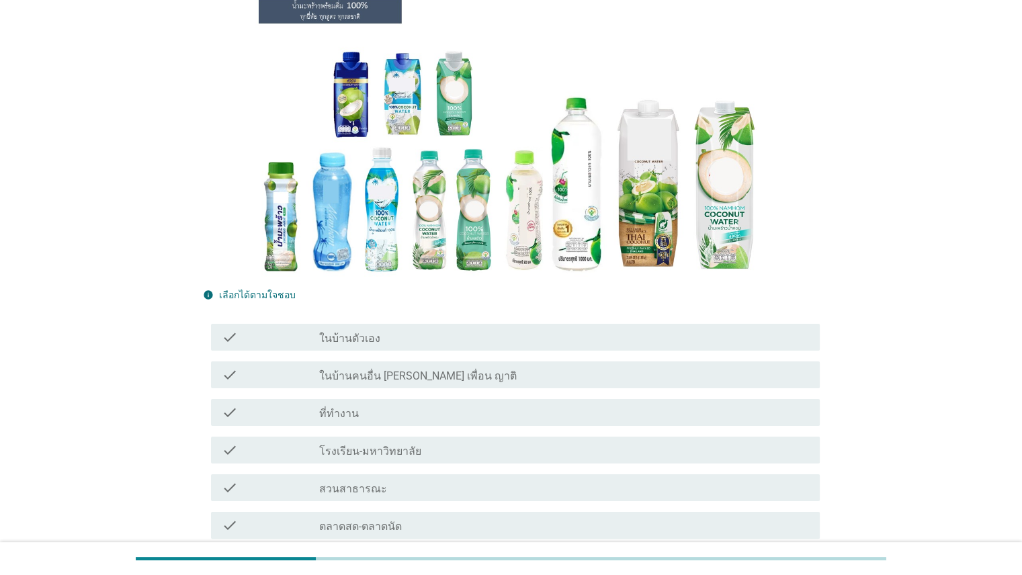
scroll to position [114, 0]
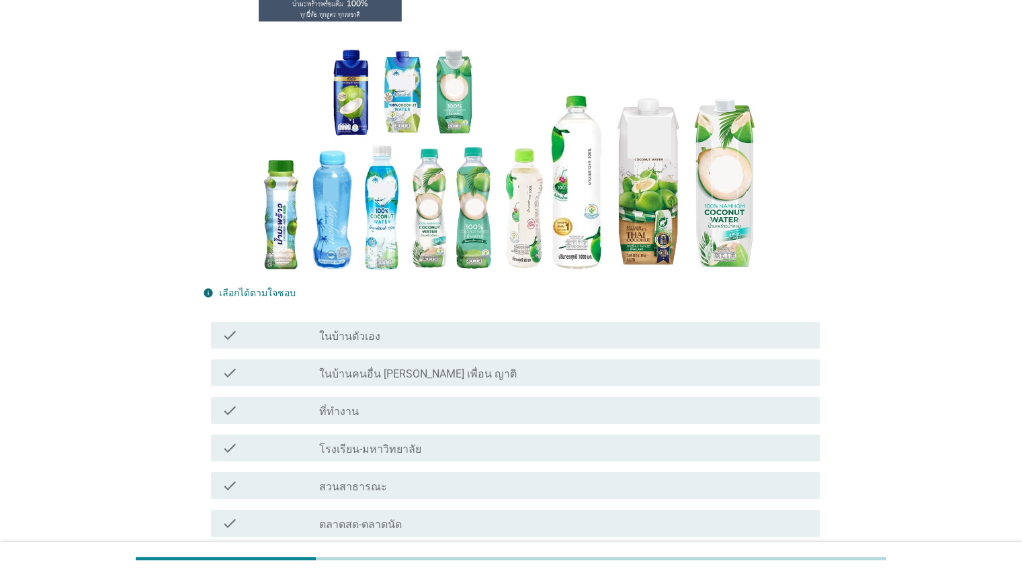
click at [451, 338] on div "check_box_outline_blank ในบ้านตัวเอง" at bounding box center [563, 335] width 489 height 16
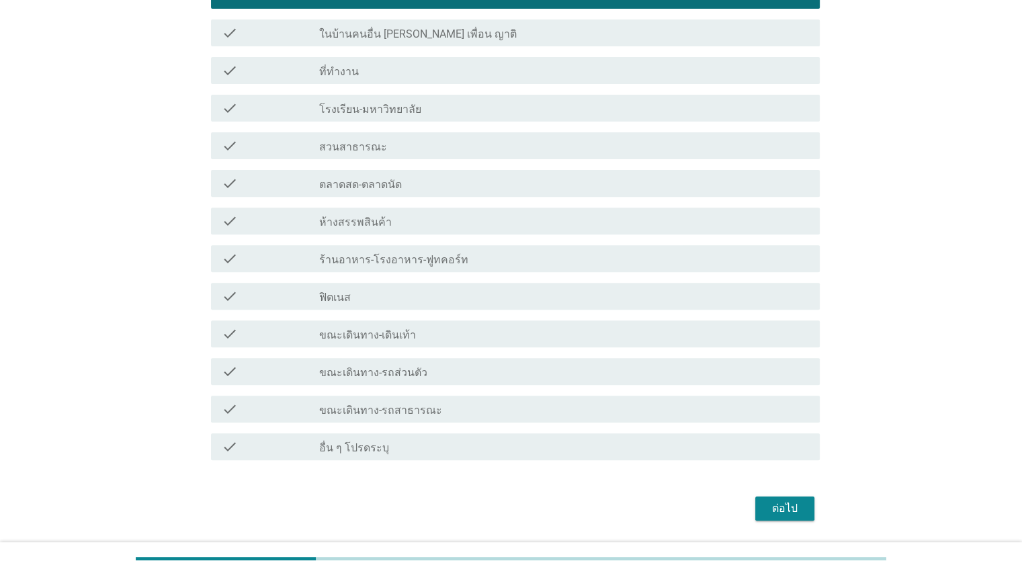
scroll to position [496, 0]
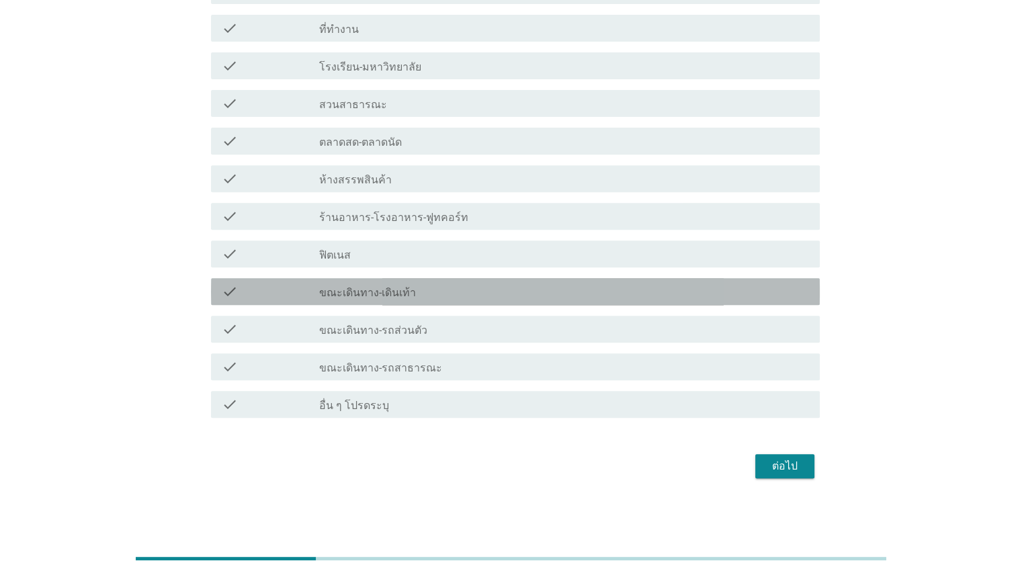
click at [516, 293] on div "check_box_outline_blank ขณะเดินทาง-เดินเท้า" at bounding box center [563, 291] width 489 height 16
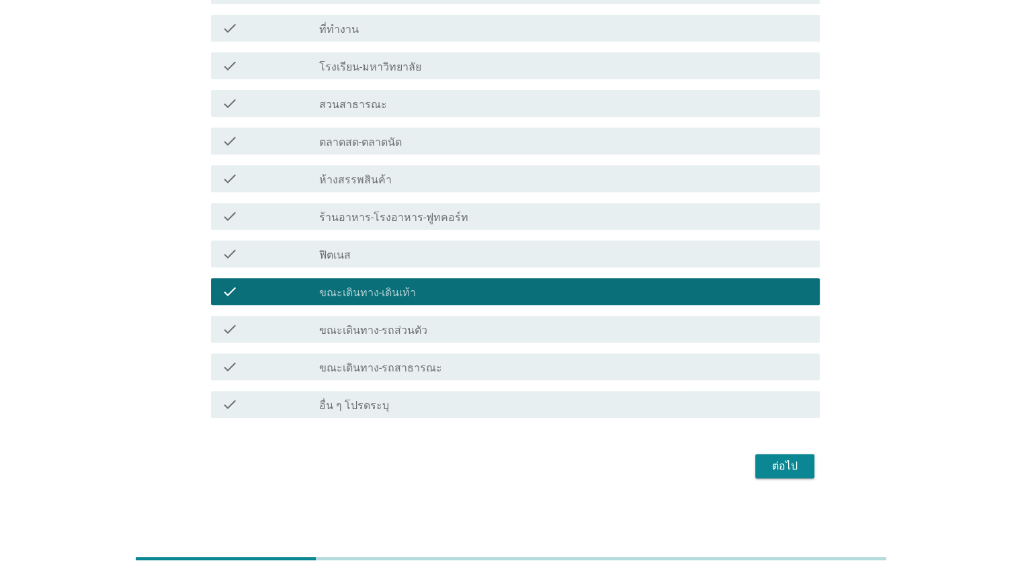
click at [781, 458] on div "ต่อไป" at bounding box center [785, 466] width 38 height 16
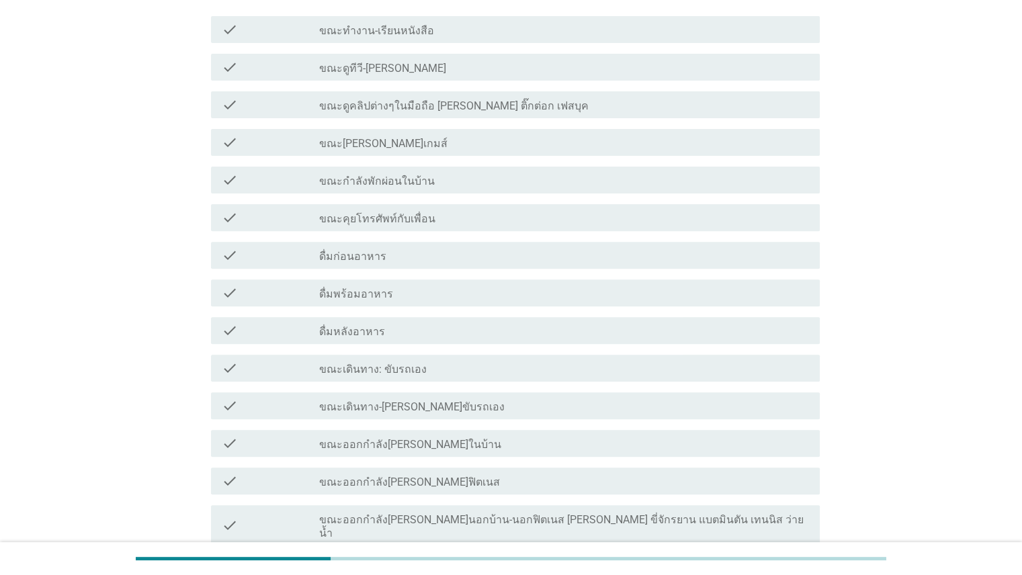
scroll to position [421, 0]
click at [358, 253] on label "ดื่มก่อนอาหาร" at bounding box center [352, 254] width 67 height 13
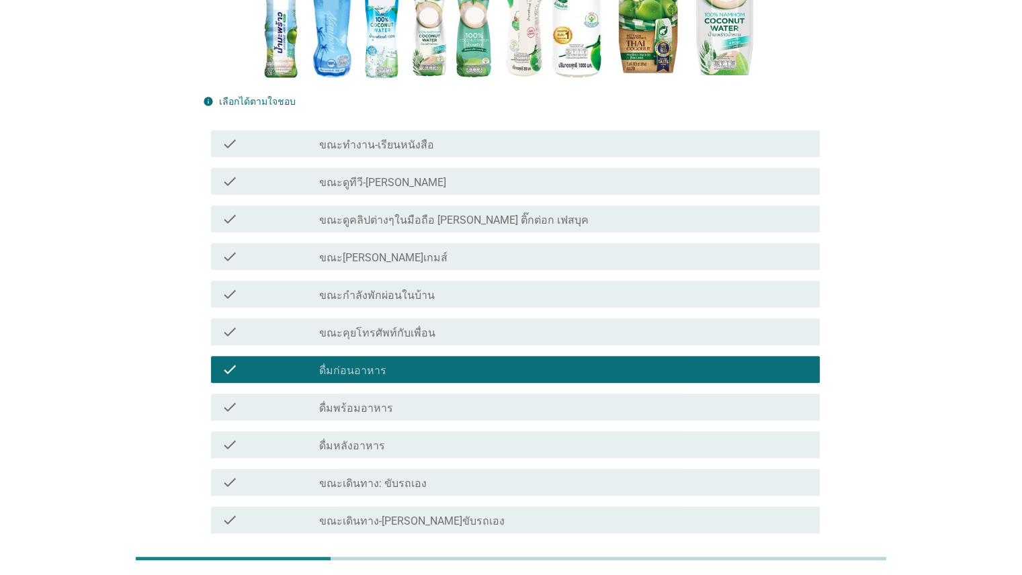
scroll to position [302, 0]
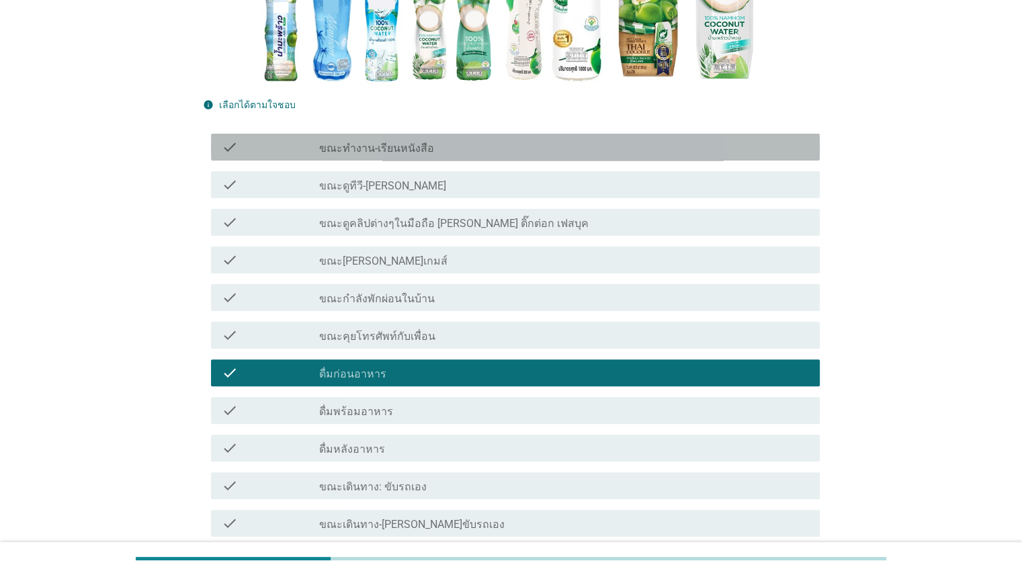
click at [422, 153] on label "ขณะทำงาน-เรียนหนังสือ" at bounding box center [376, 148] width 115 height 13
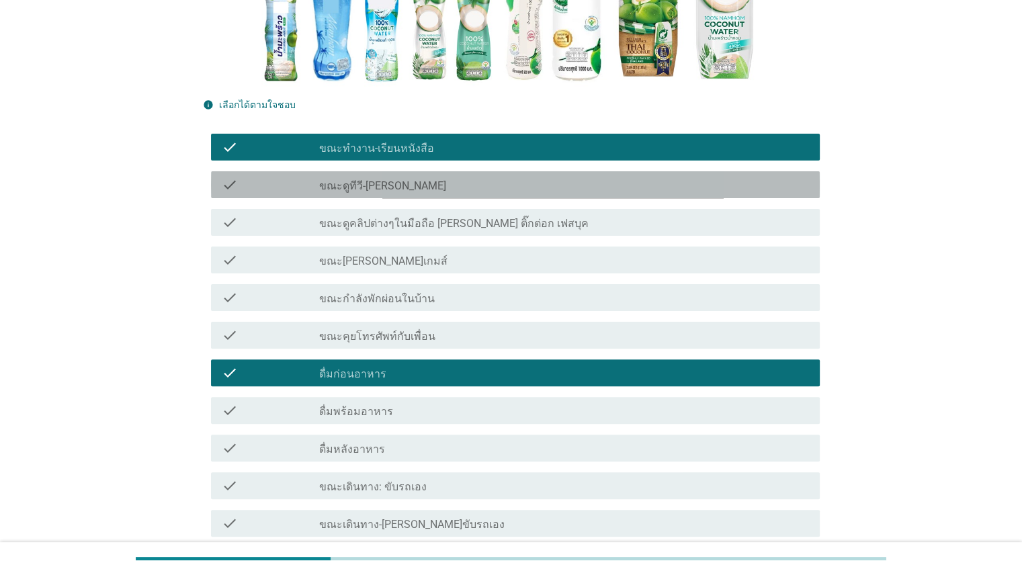
drag, startPoint x: 424, startPoint y: 183, endPoint x: 1019, endPoint y: 255, distance: 599.4
click at [425, 183] on div "check_box_outline_blank ขณะดูทีวี-[PERSON_NAME]" at bounding box center [563, 185] width 489 height 16
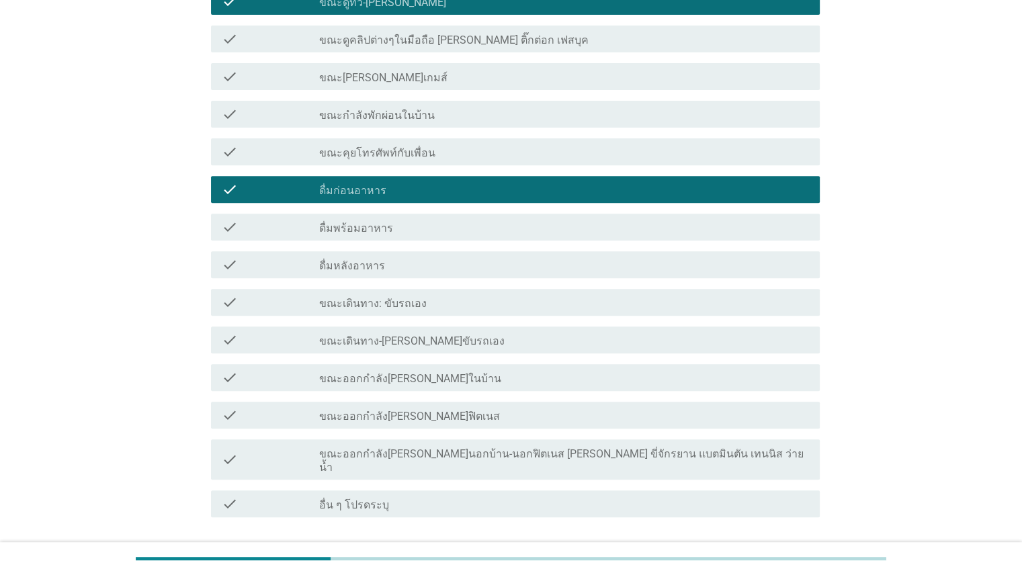
scroll to position [572, 0]
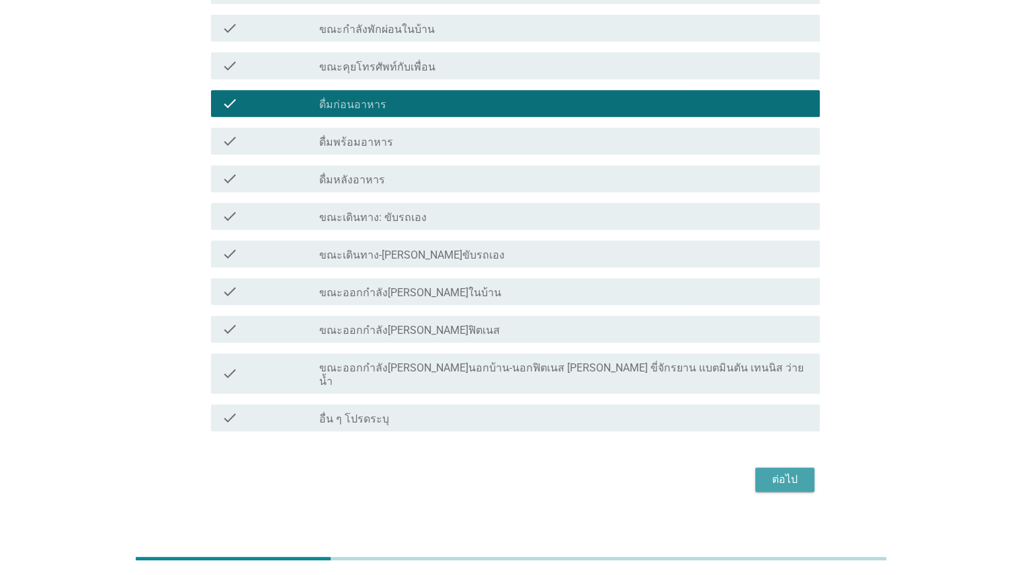
click at [771, 471] on div "ต่อไป" at bounding box center [785, 479] width 38 height 16
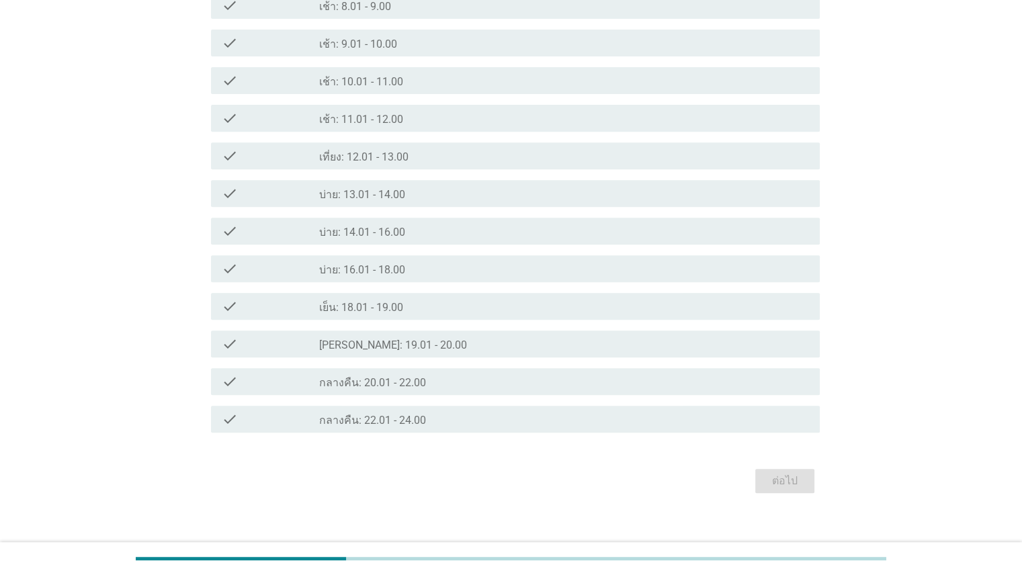
scroll to position [529, 0]
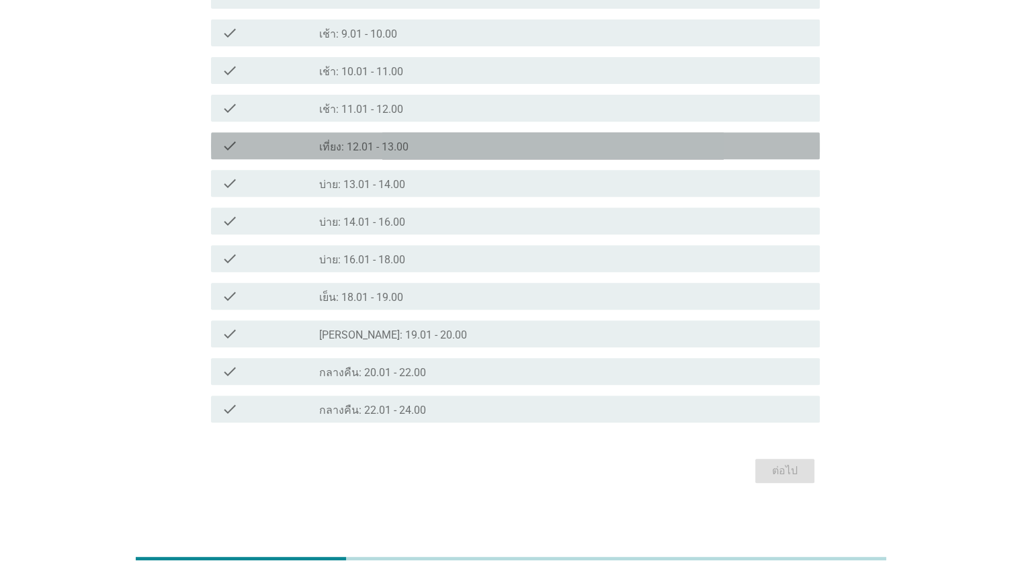
click at [428, 140] on div "check_box_outline_blank เที่ยง: 12.01 - 13.00" at bounding box center [563, 146] width 489 height 16
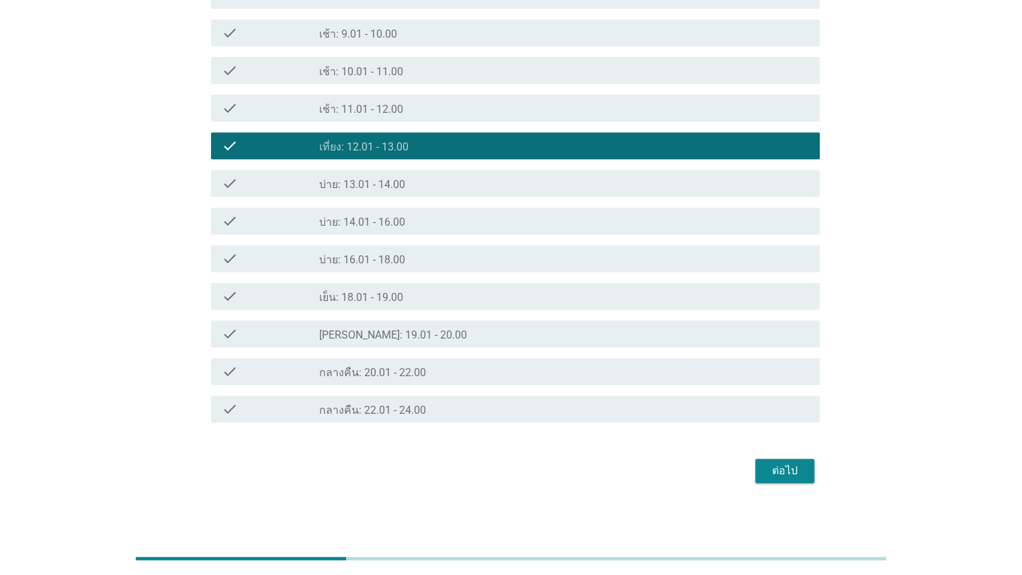
click at [422, 185] on div "check_box_outline_blank บ่าย: 13.01 - 14.00" at bounding box center [563, 183] width 489 height 16
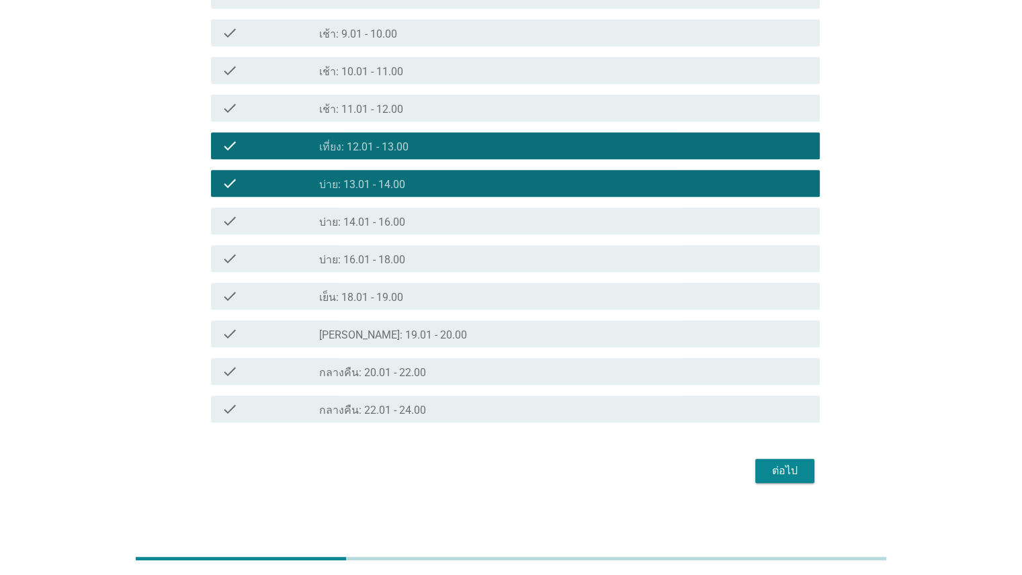
click at [418, 254] on div "check_box_outline_blank บ่าย: 16.01 - 18.00" at bounding box center [563, 259] width 489 height 16
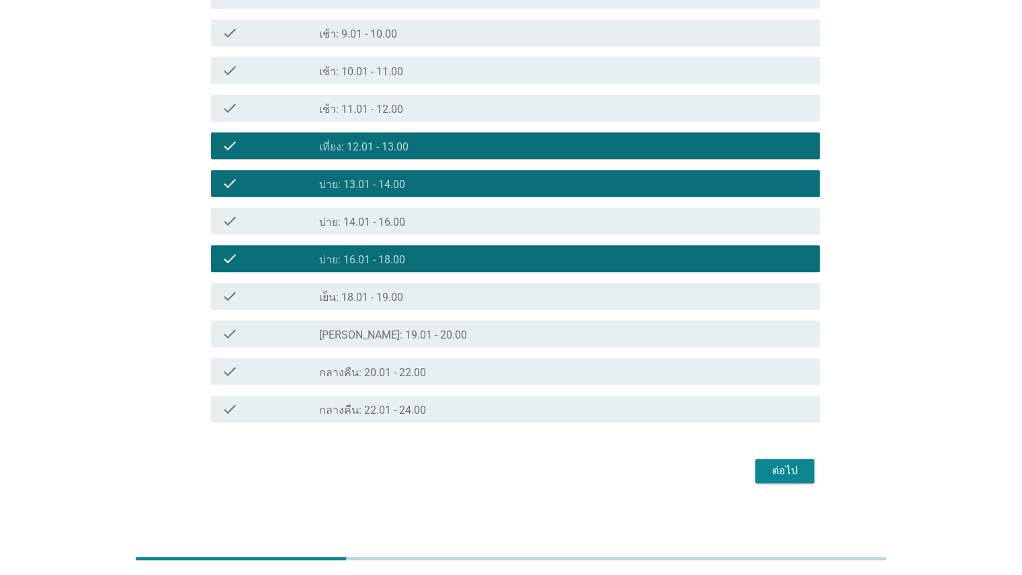
click at [792, 469] on div "ต่อไป" at bounding box center [785, 471] width 38 height 16
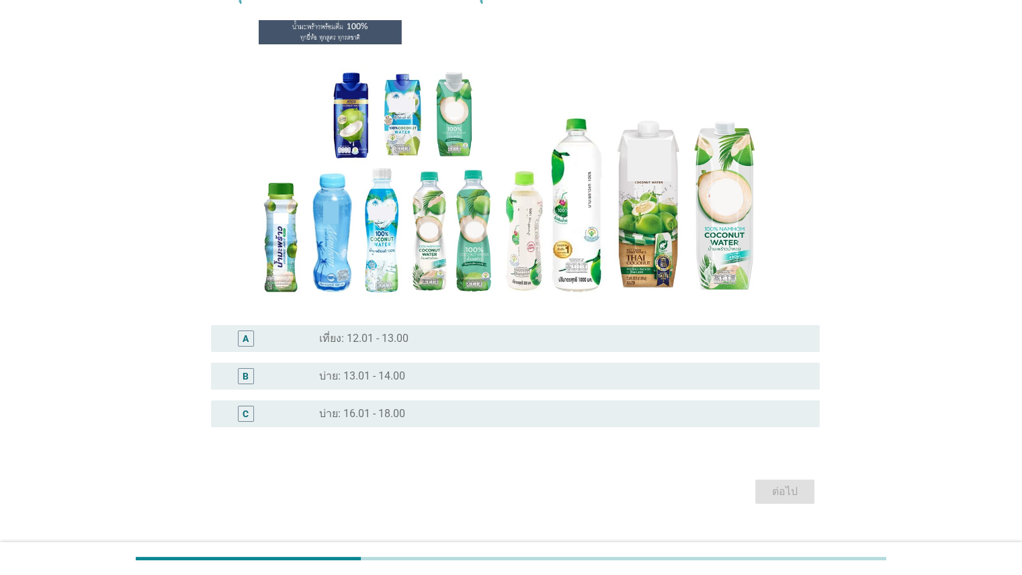
scroll to position [99, 0]
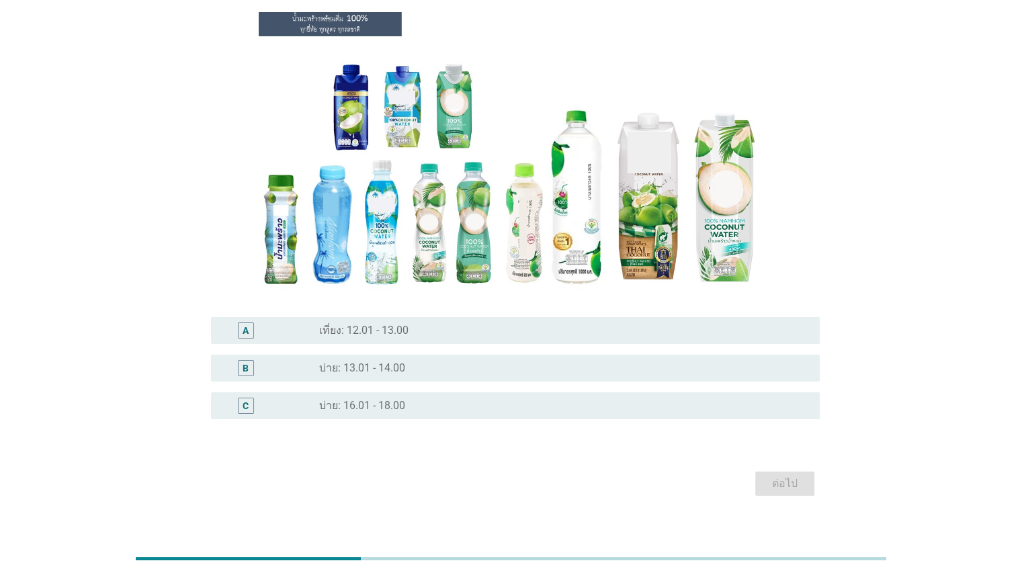
click at [368, 384] on div "B radio_button_unchecked บ่าย: 13.01 - 14.00" at bounding box center [511, 368] width 617 height 38
click at [369, 371] on label "บ่าย: 13.01 - 14.00" at bounding box center [362, 367] width 86 height 13
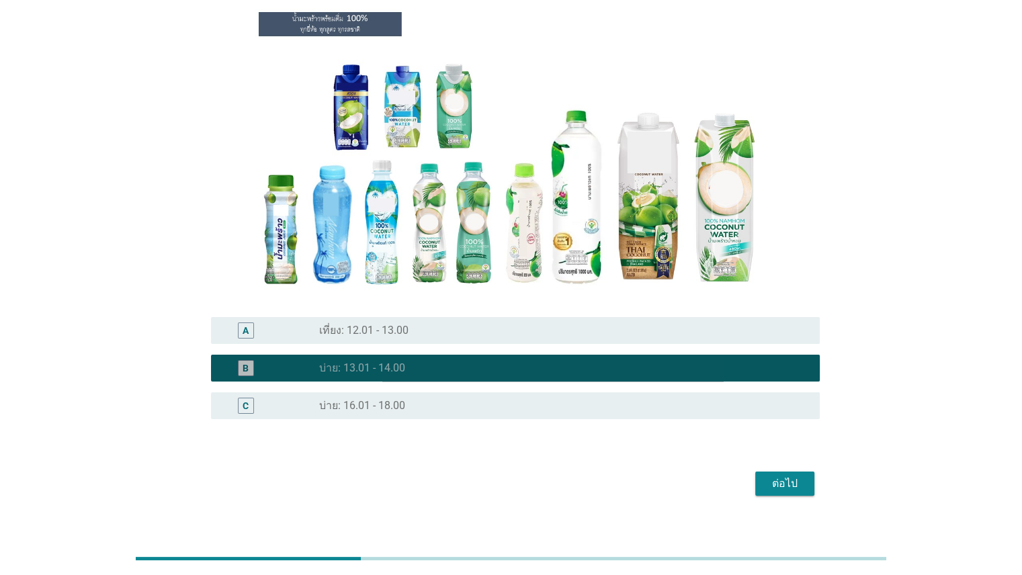
click at [377, 336] on label "เที่ยง: 12.01 - 13.00" at bounding box center [363, 330] width 89 height 13
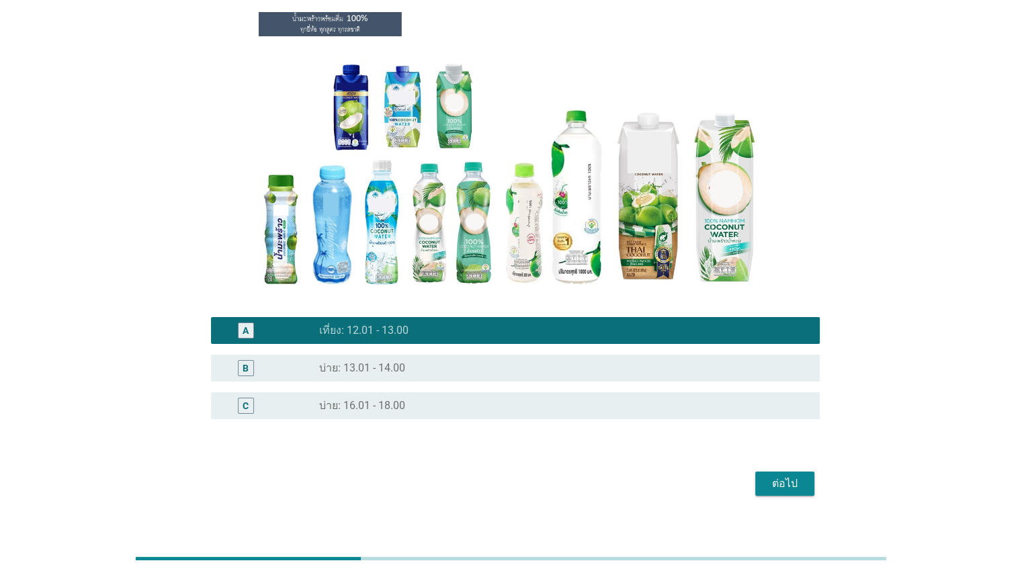
click at [792, 481] on div "ต่อไป" at bounding box center [785, 483] width 38 height 16
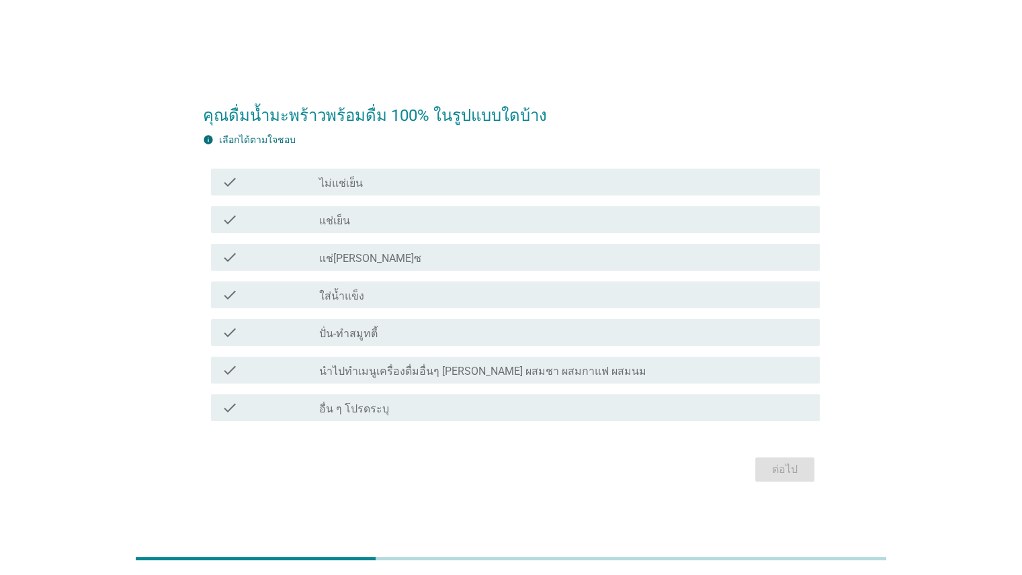
click at [360, 218] on div "check_box_outline_blank แช่เย็น" at bounding box center [563, 220] width 489 height 16
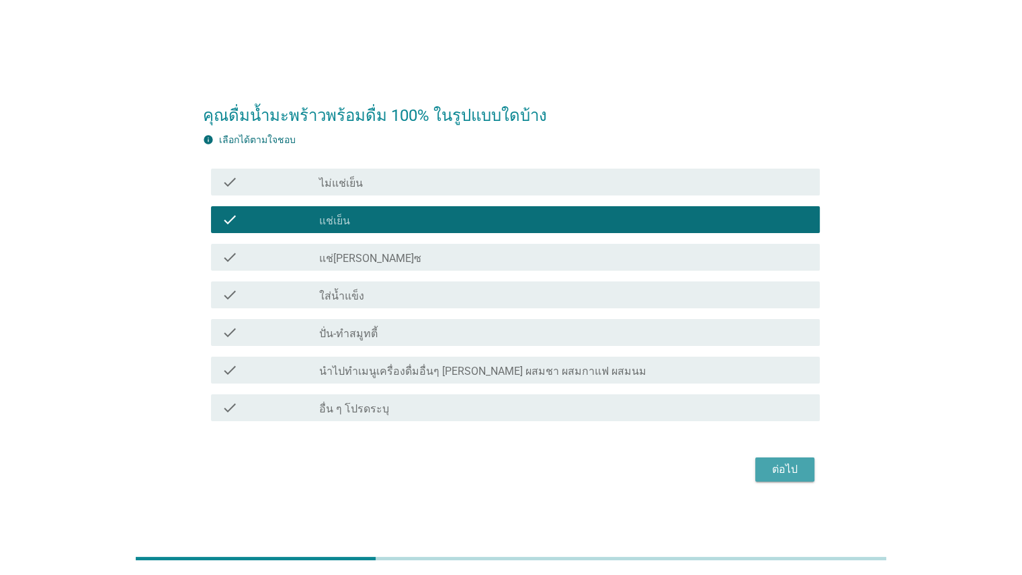
click at [773, 467] on div "ต่อไป" at bounding box center [785, 469] width 38 height 16
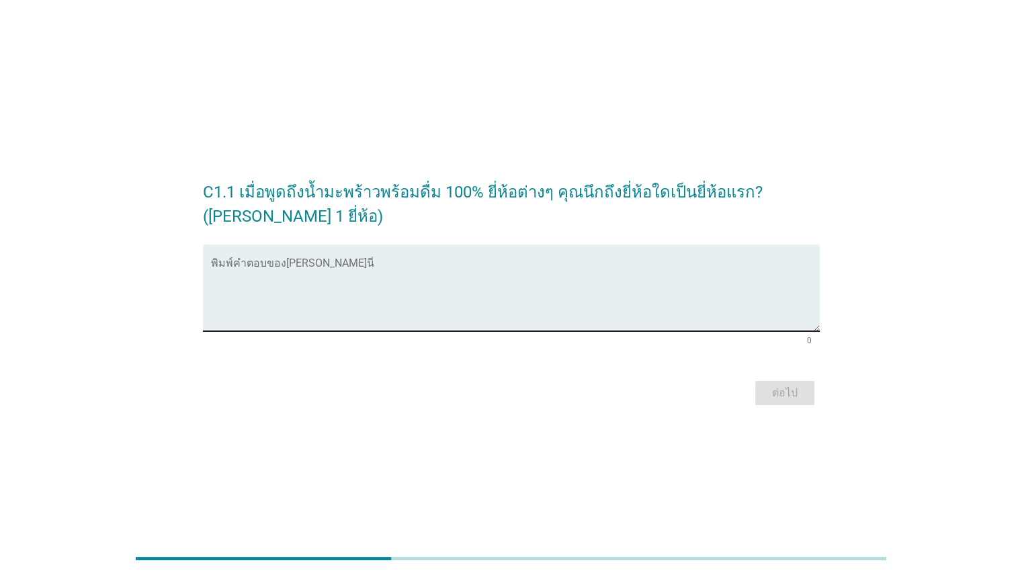
click at [492, 314] on textarea "พิมพ์คำตอบของคุณ ที่นี่" at bounding box center [515, 296] width 608 height 71
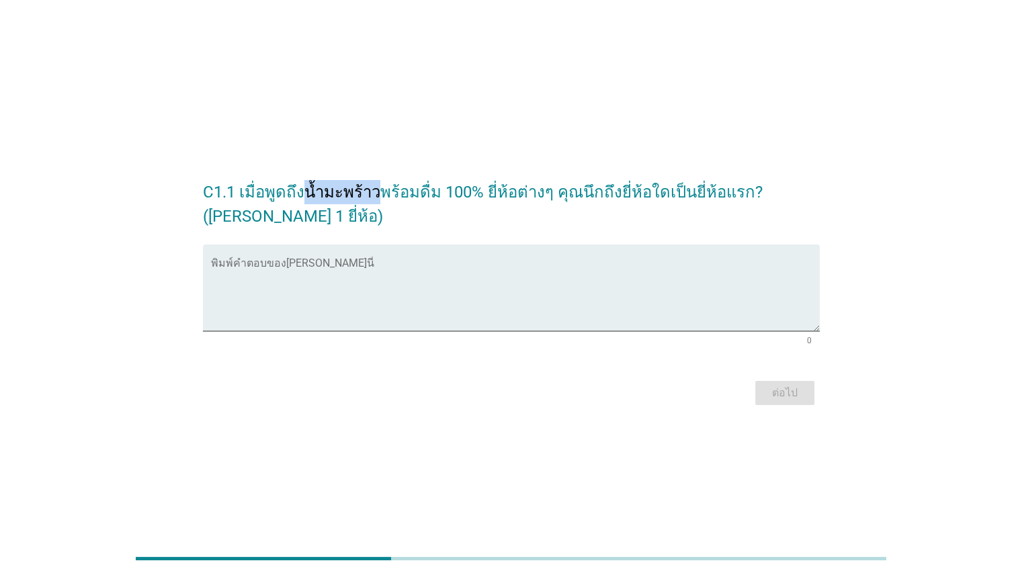
drag, startPoint x: 306, startPoint y: 193, endPoint x: 373, endPoint y: 201, distance: 67.6
click at [373, 201] on h2 "C1.1 เมื่อพูดถึงน้ำมะพร้าวพร้อมดื่ม 100% ยี่ห้อต่างๆ คุณนึกถึงยี่ห้อใดเป็นยี่ห้…" at bounding box center [511, 198] width 617 height 62
drag, startPoint x: 373, startPoint y: 201, endPoint x: 309, endPoint y: 187, distance: 66.0
copy h2 "น้ำมะพร้าว"
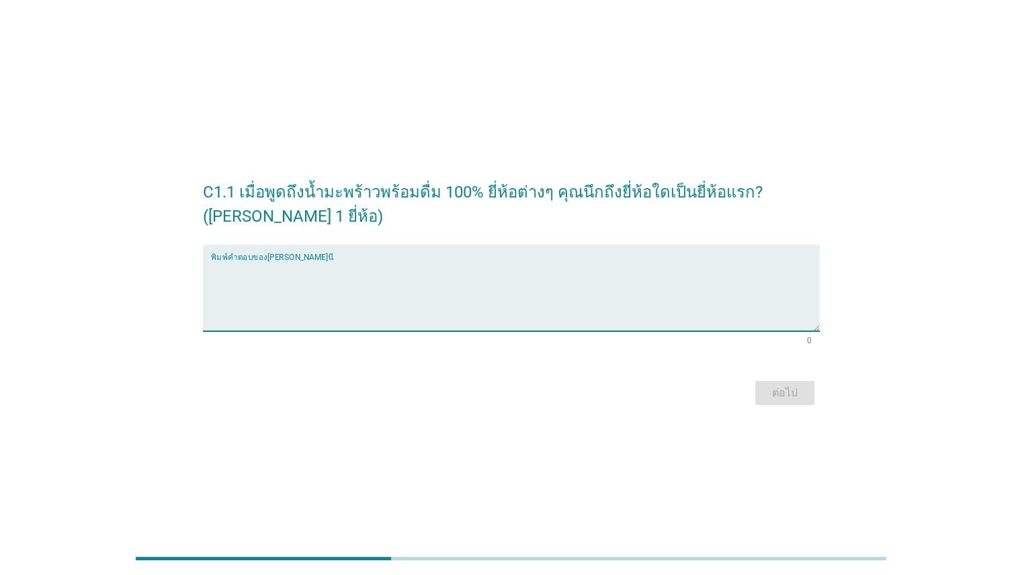
paste textarea "Cocomax"
type textarea "Cocomax"
click at [776, 390] on div "ต่อไป" at bounding box center [785, 393] width 38 height 16
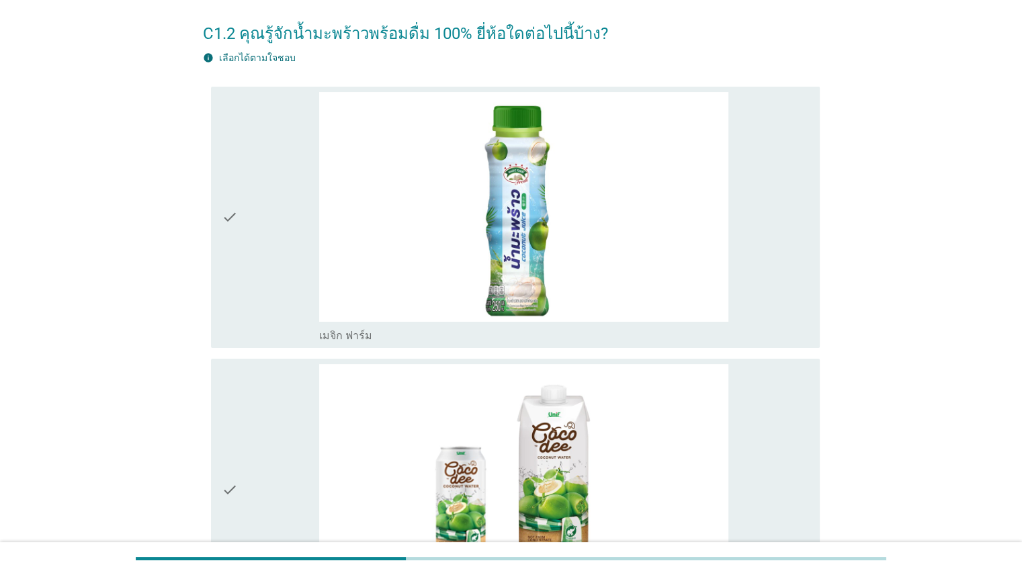
scroll to position [78, 0]
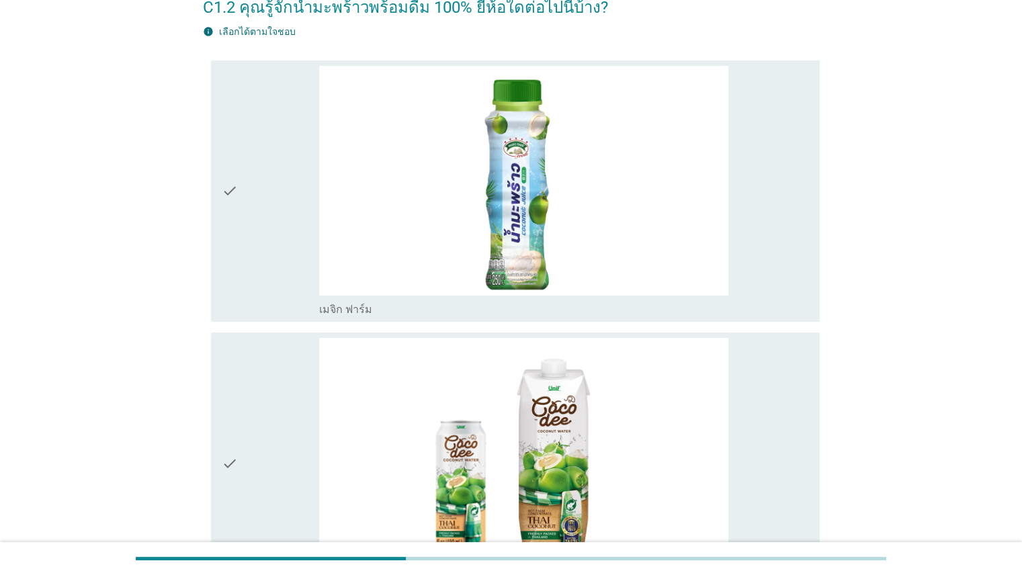
click at [246, 212] on div "check" at bounding box center [271, 191] width 98 height 251
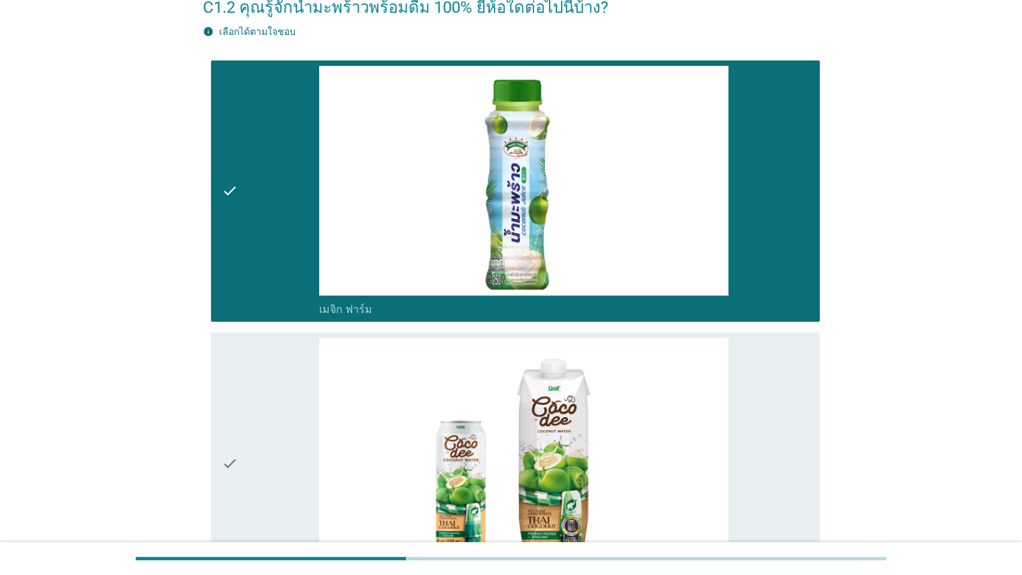
click at [244, 419] on div "check" at bounding box center [271, 463] width 98 height 251
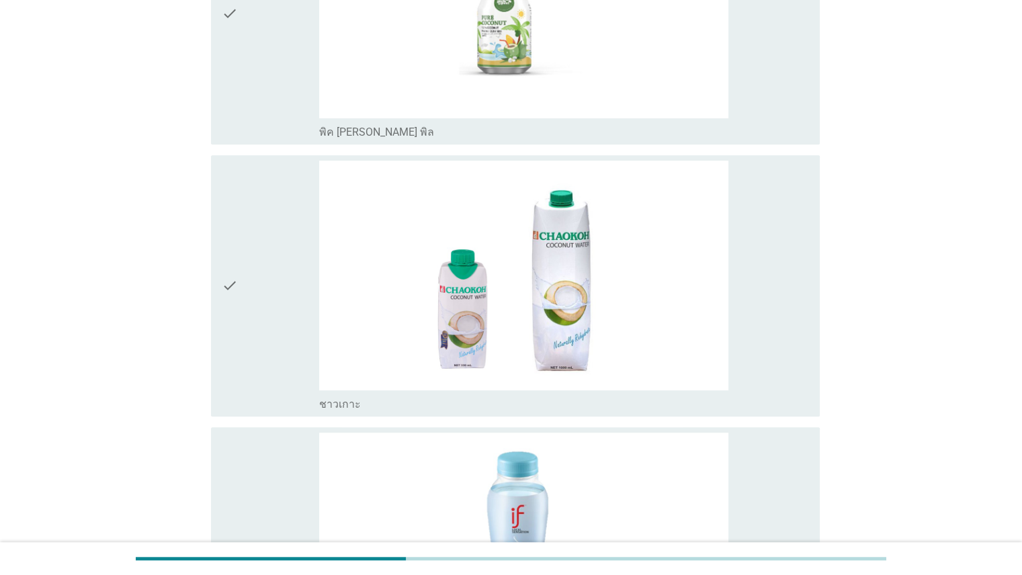
scroll to position [1083, 0]
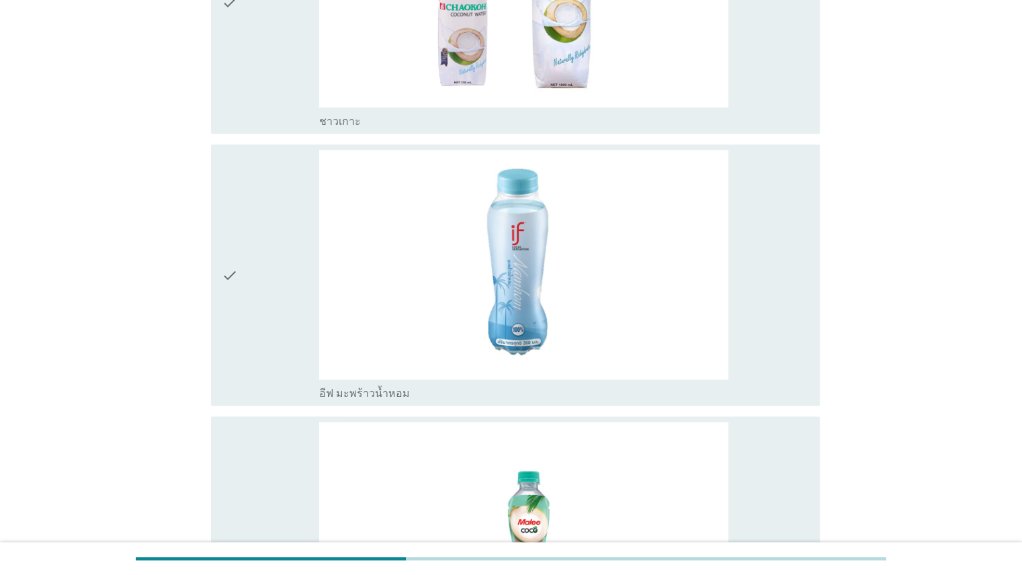
click at [259, 230] on div "check" at bounding box center [271, 275] width 98 height 251
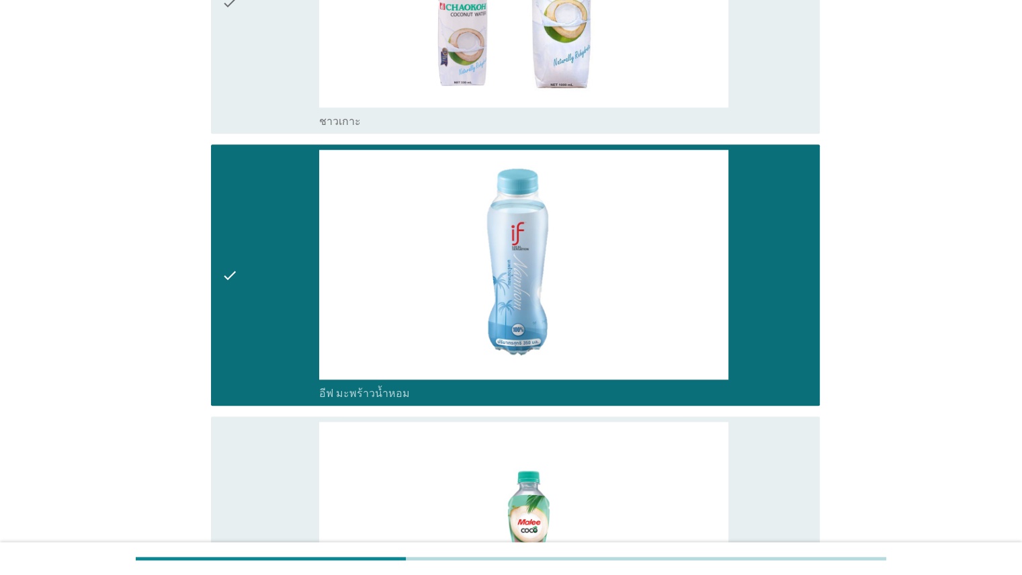
click at [270, 453] on div "check" at bounding box center [271, 547] width 98 height 251
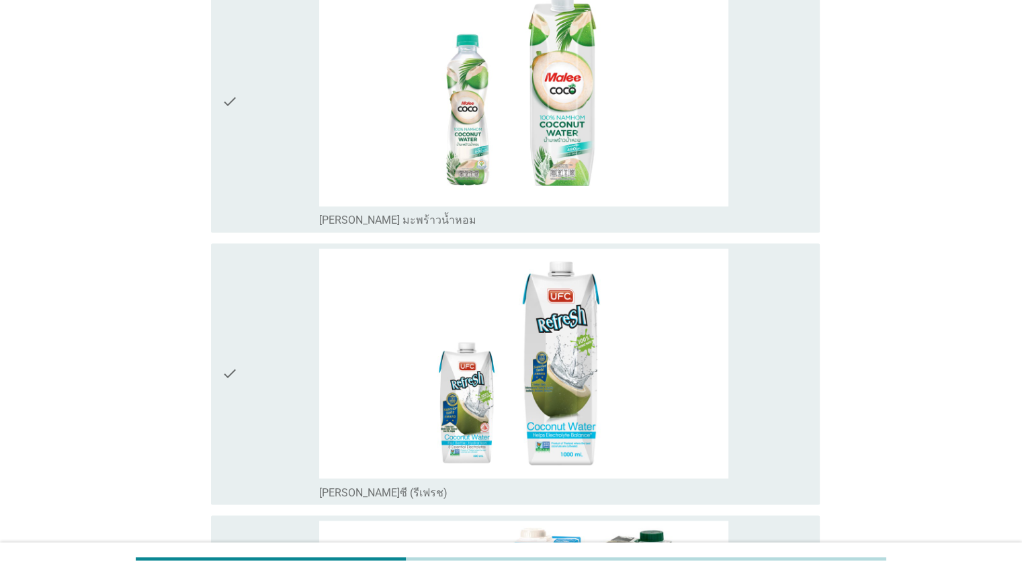
scroll to position [1838, 0]
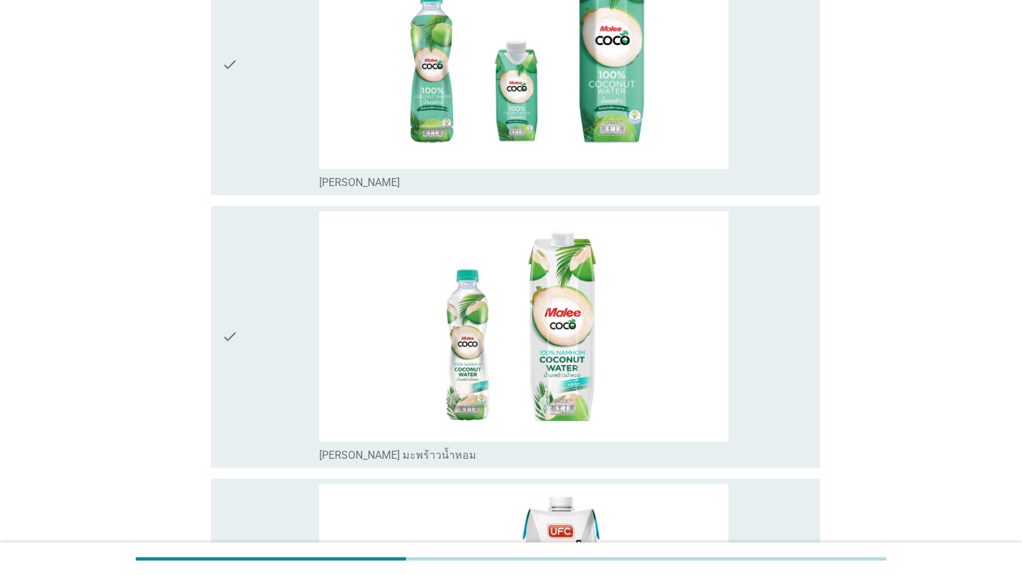
click at [203, 328] on div "check check_box_outline_blank [PERSON_NAME] มะพร้าวน้ำหอม" at bounding box center [511, 336] width 617 height 272
click at [247, 300] on div "check" at bounding box center [271, 336] width 98 height 251
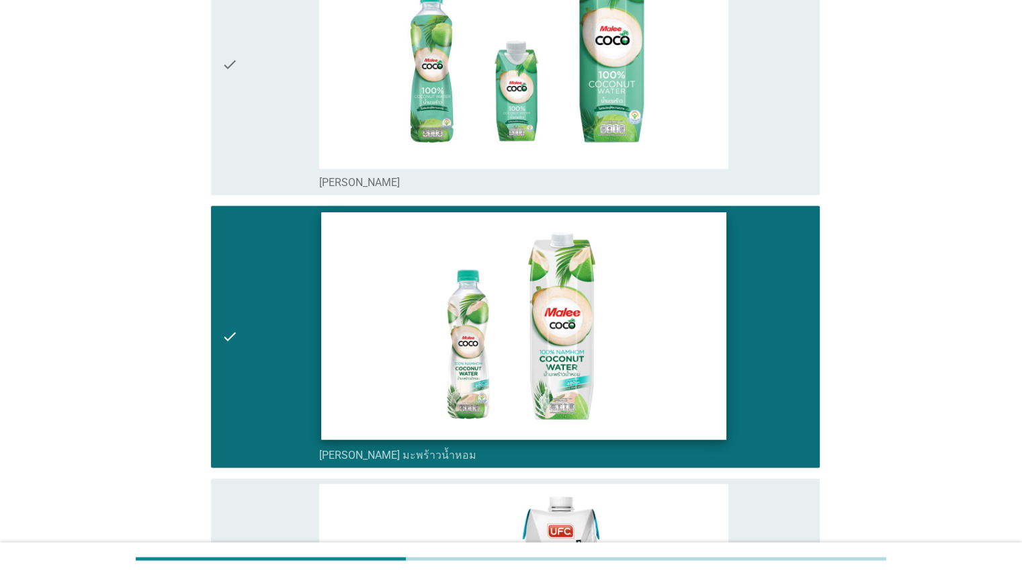
drag, startPoint x: 261, startPoint y: 148, endPoint x: 691, endPoint y: 246, distance: 441.5
click at [262, 148] on div "check" at bounding box center [271, 64] width 98 height 251
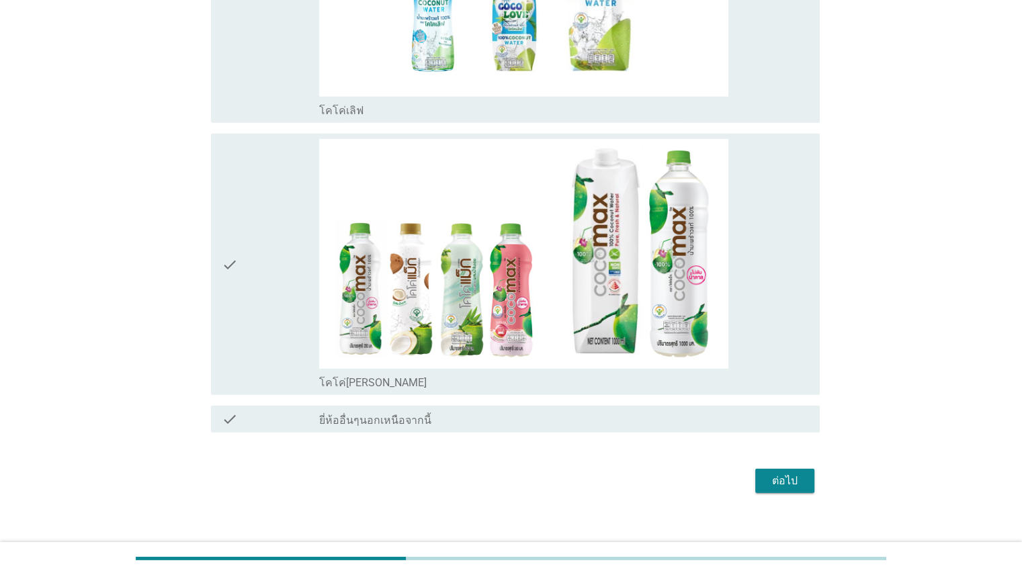
scroll to position [3825, 0]
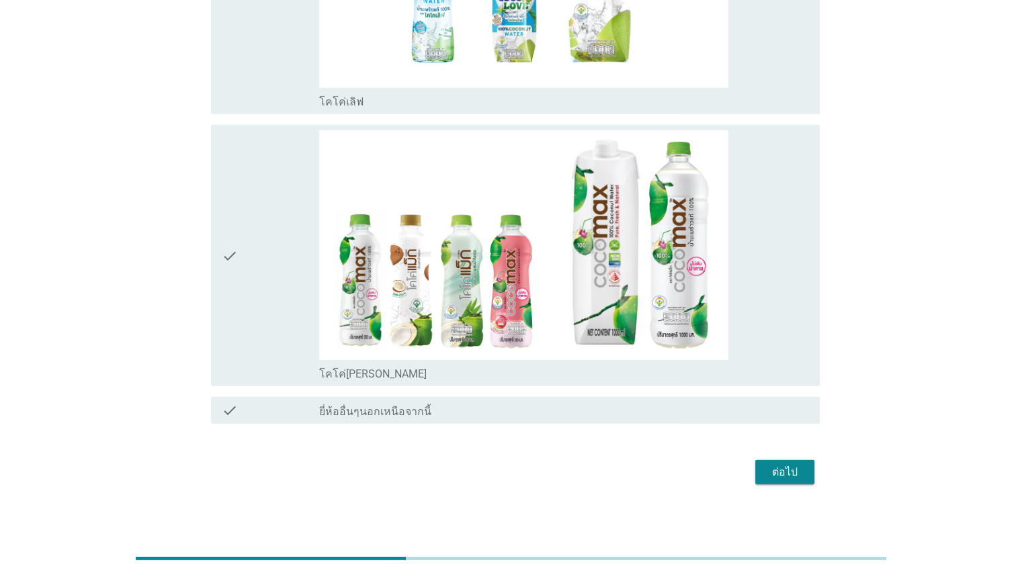
click at [263, 255] on div "check" at bounding box center [271, 255] width 98 height 251
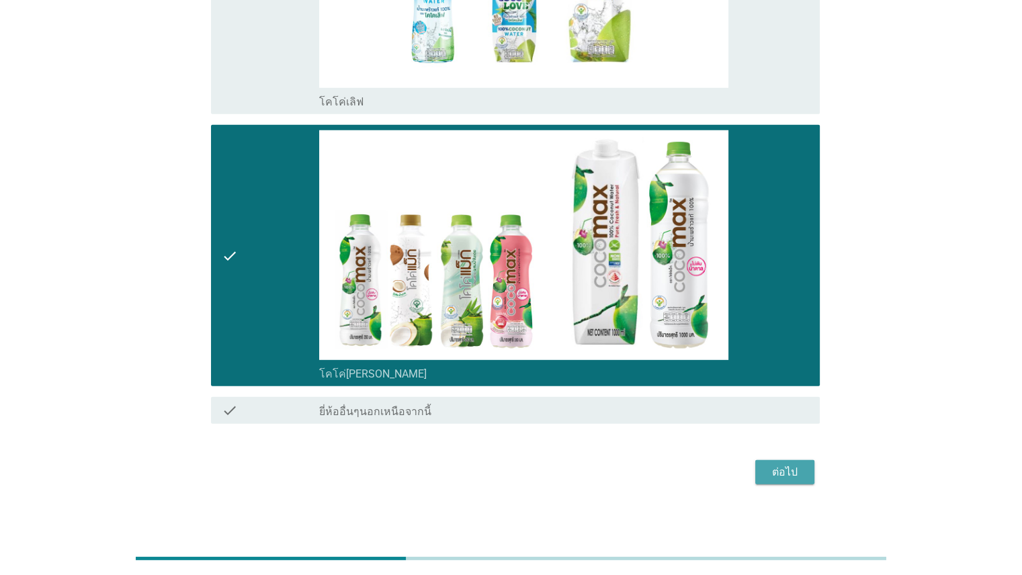
click at [773, 468] on div "ต่อไป" at bounding box center [785, 472] width 38 height 16
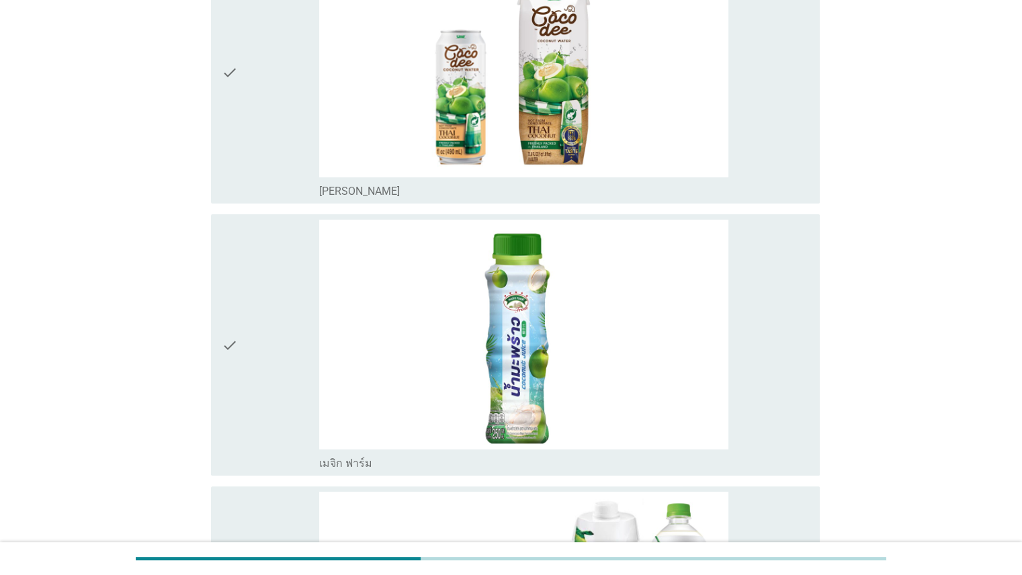
scroll to position [253, 0]
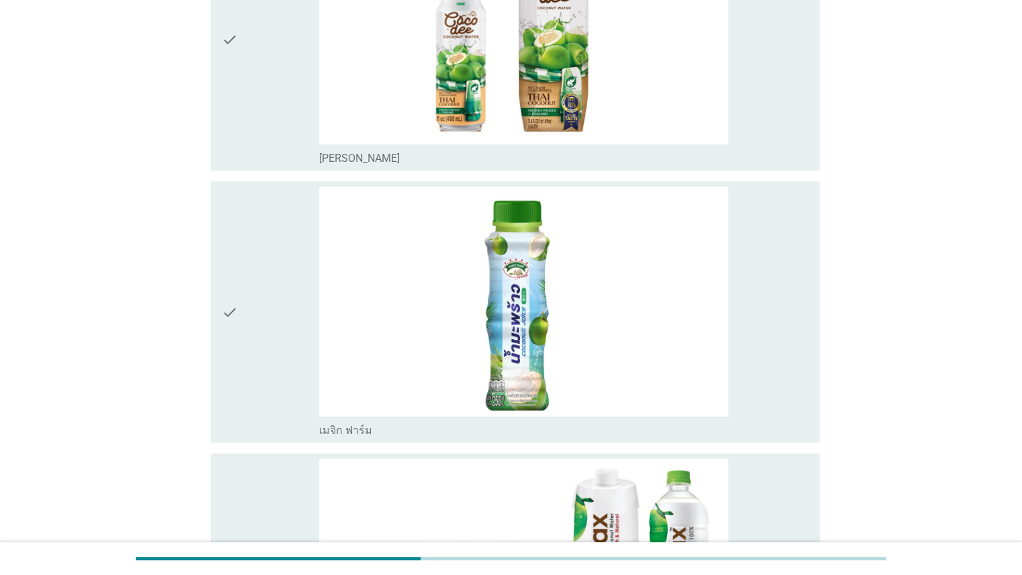
click at [248, 80] on div "check" at bounding box center [271, 40] width 98 height 251
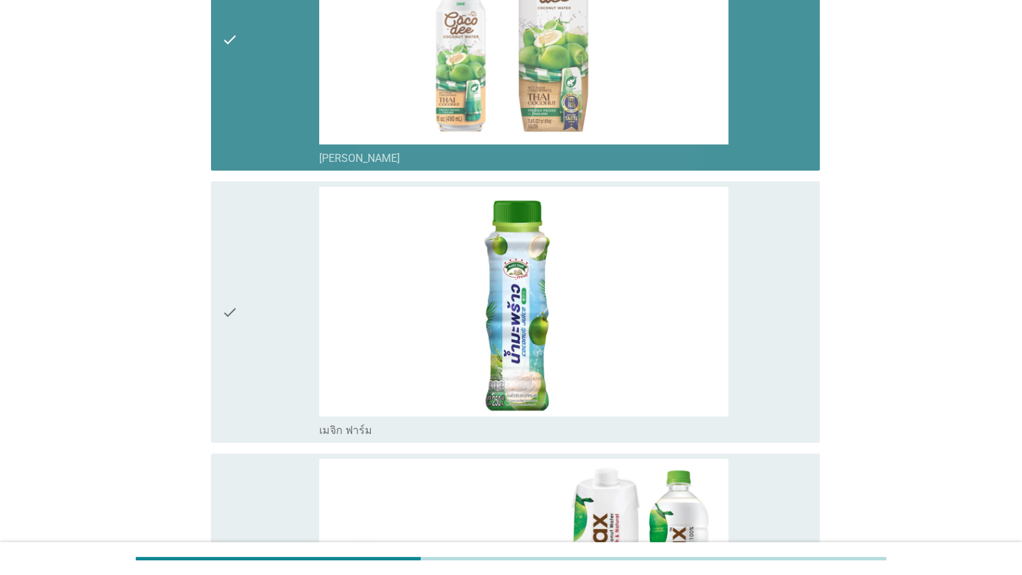
click at [241, 237] on div "check" at bounding box center [271, 312] width 98 height 251
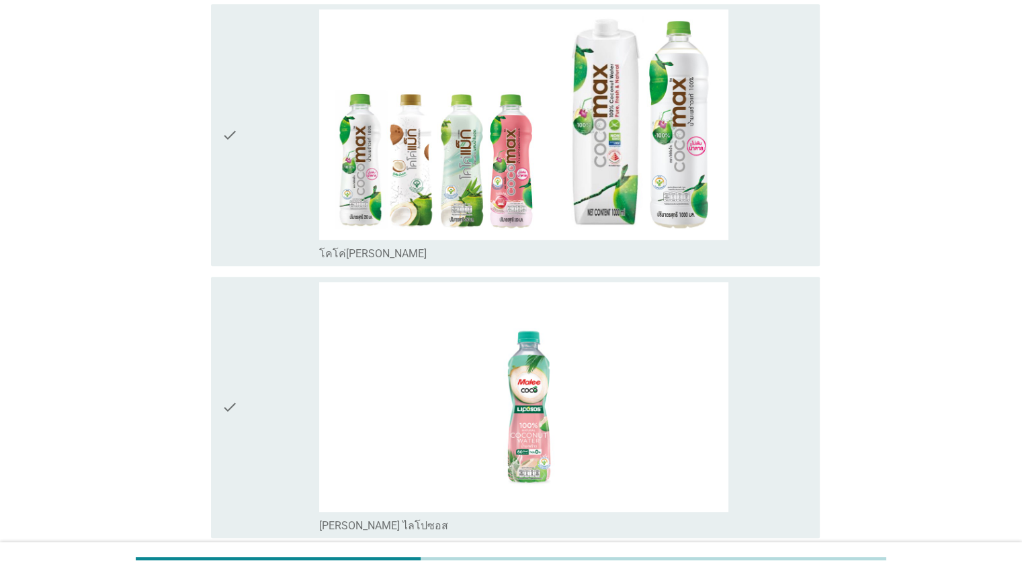
scroll to position [709, 0]
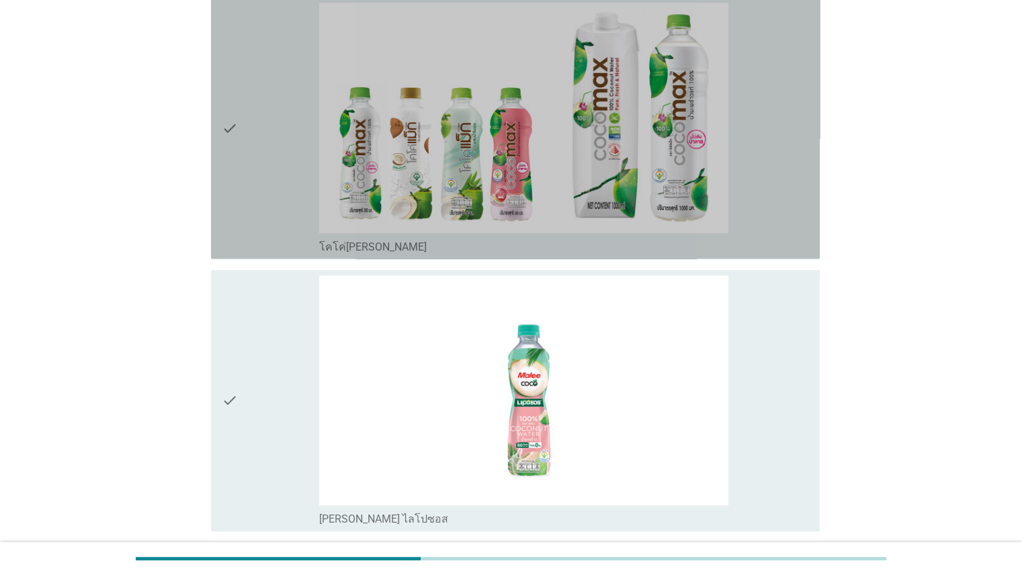
click at [254, 152] on div "check" at bounding box center [271, 128] width 98 height 251
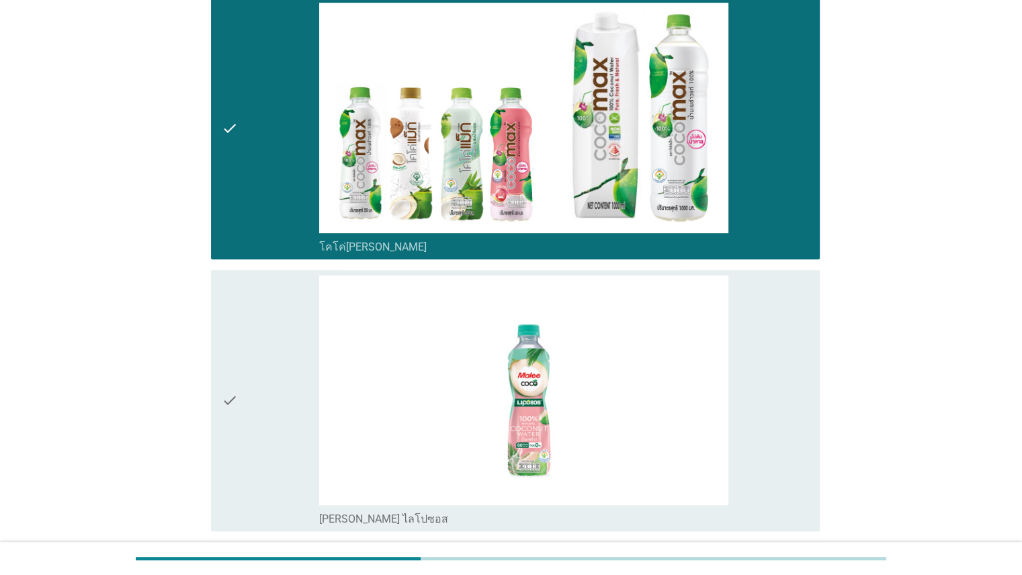
click at [253, 349] on div "check" at bounding box center [271, 400] width 98 height 251
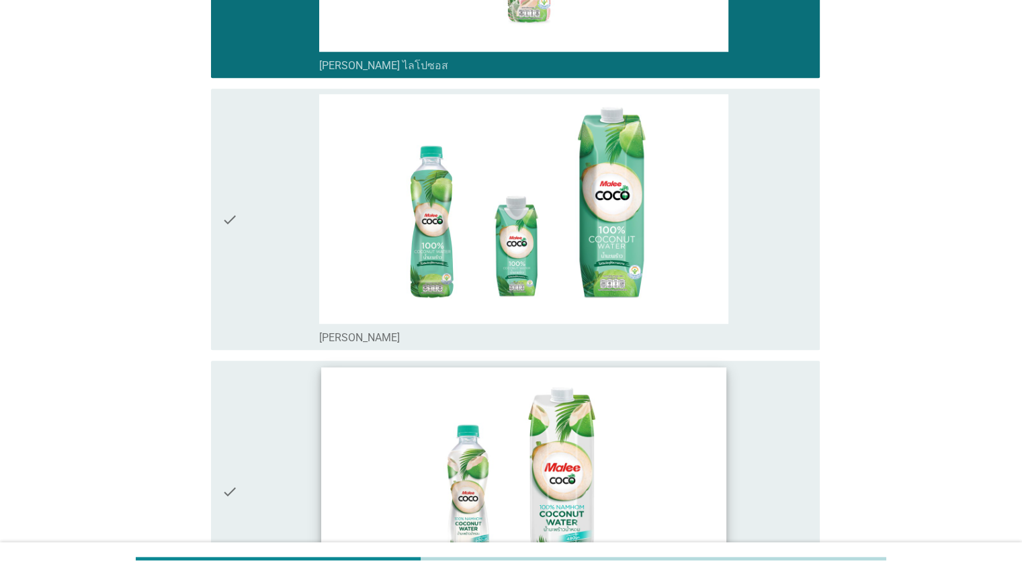
scroll to position [1167, 0]
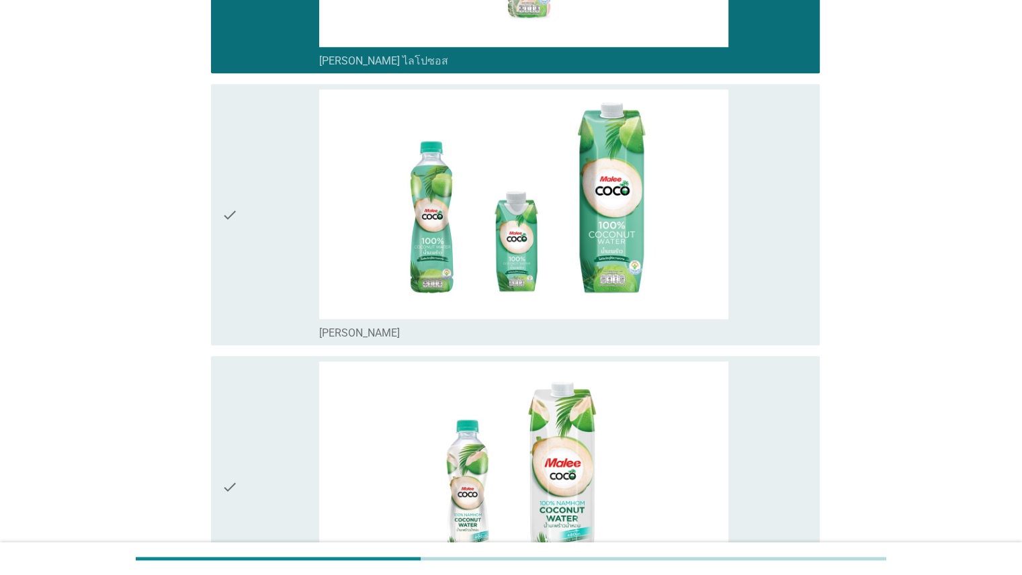
drag, startPoint x: 244, startPoint y: 271, endPoint x: 244, endPoint y: 323, distance: 51.7
click at [244, 271] on div "check" at bounding box center [271, 214] width 98 height 251
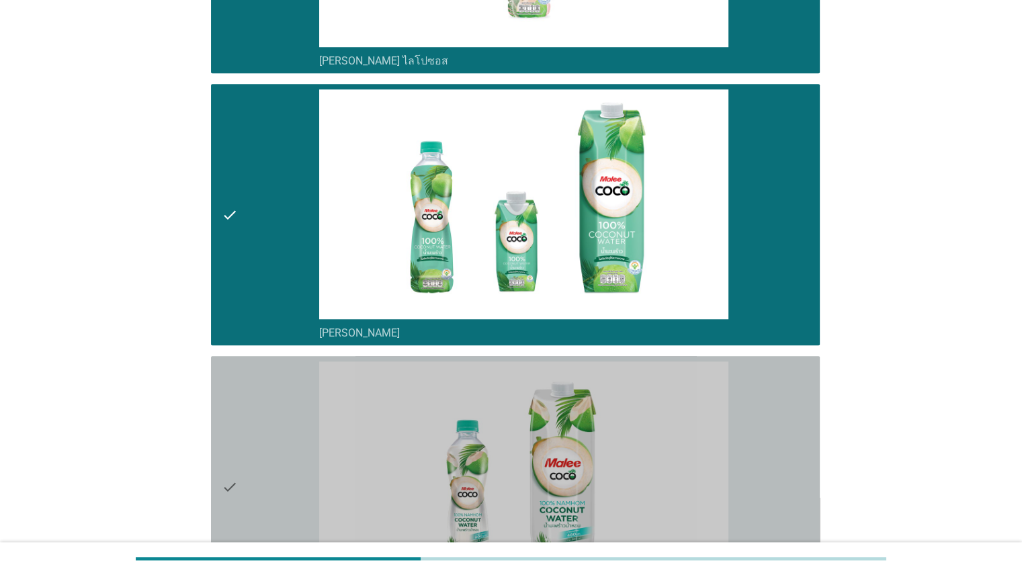
click at [261, 435] on div "check" at bounding box center [271, 486] width 98 height 251
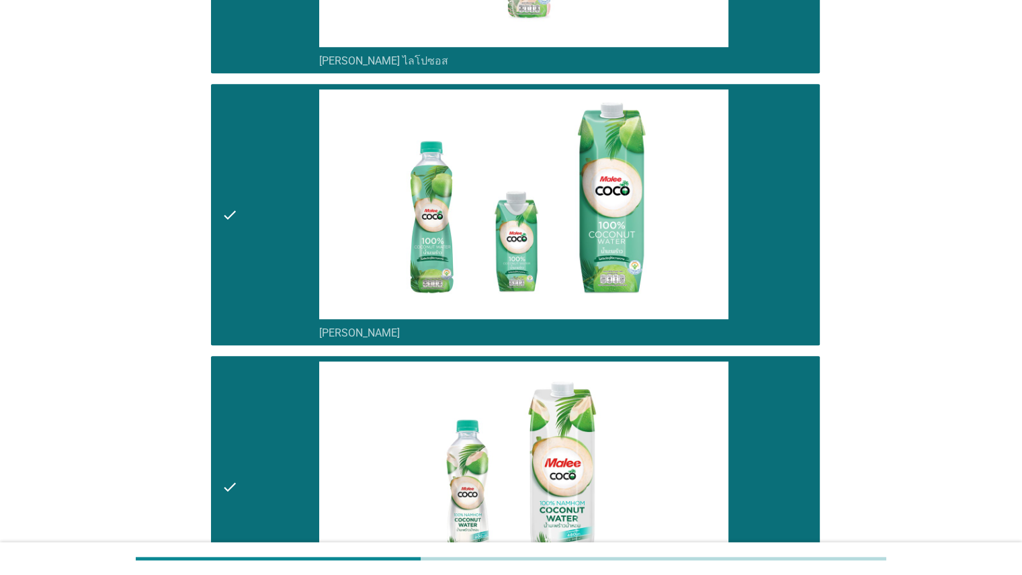
drag, startPoint x: 1017, startPoint y: 325, endPoint x: 1030, endPoint y: 341, distance: 21.0
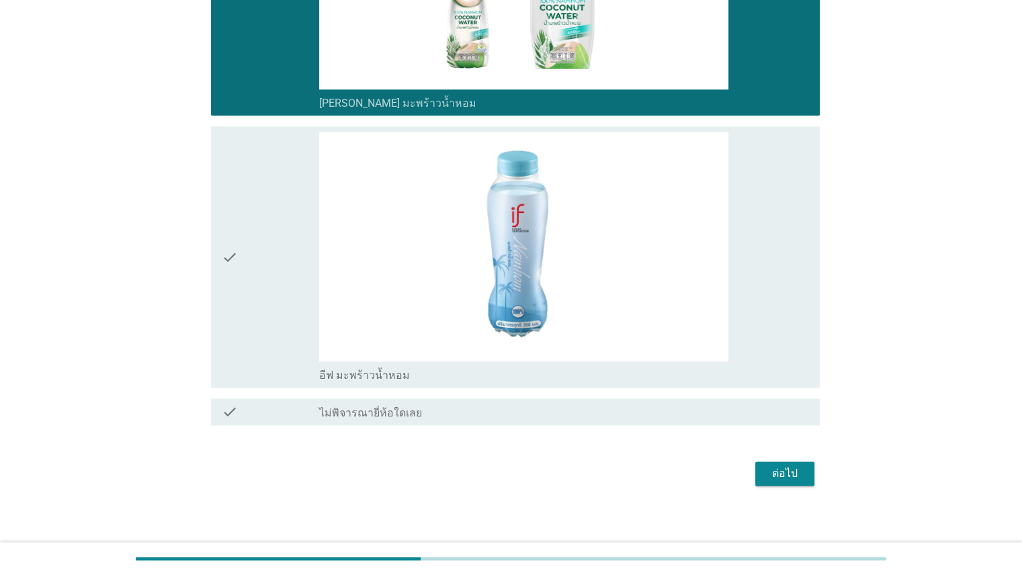
scroll to position [1674, 0]
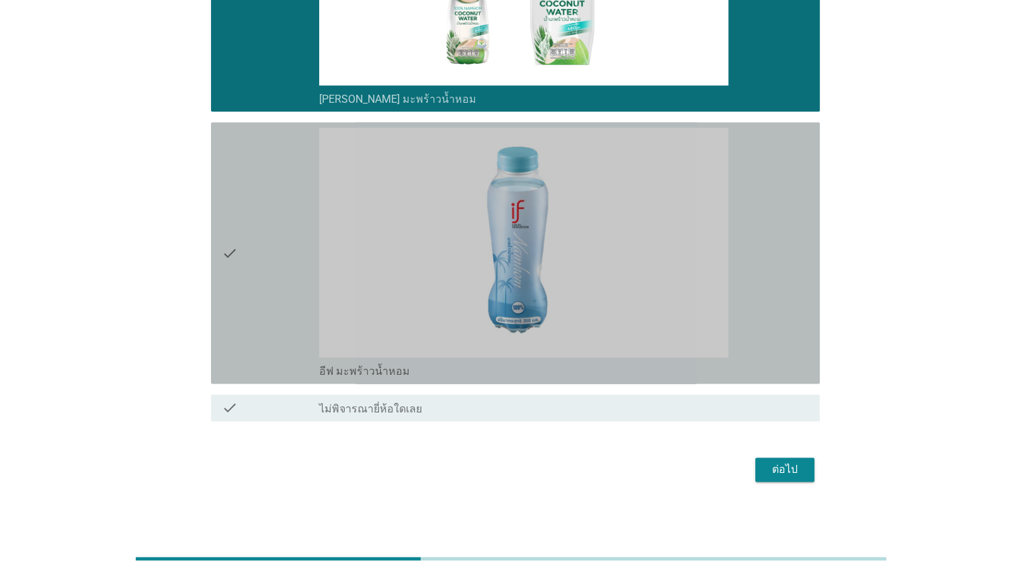
click at [277, 304] on div "check" at bounding box center [271, 253] width 98 height 251
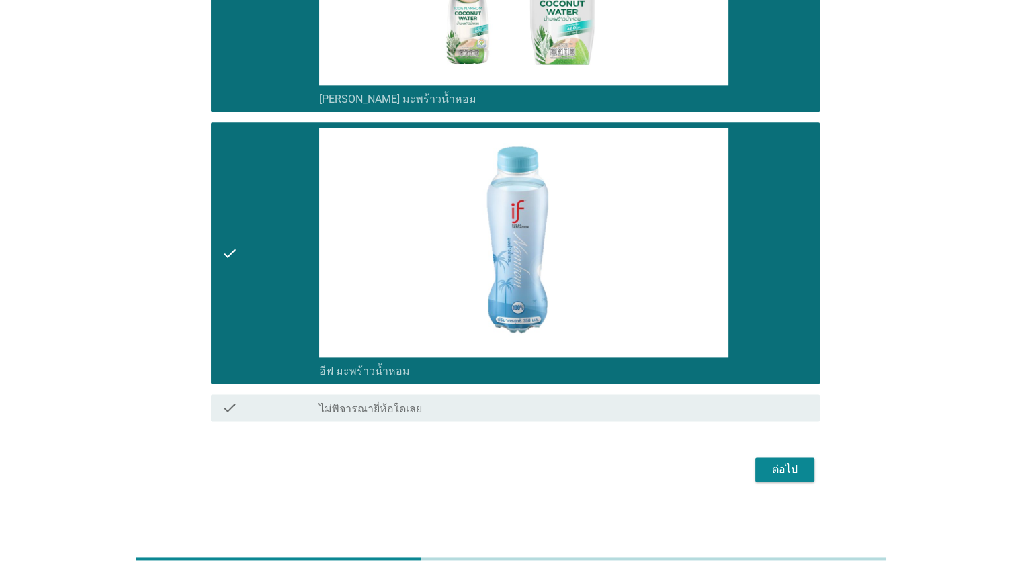
click at [780, 462] on div "ต่อไป" at bounding box center [785, 469] width 38 height 16
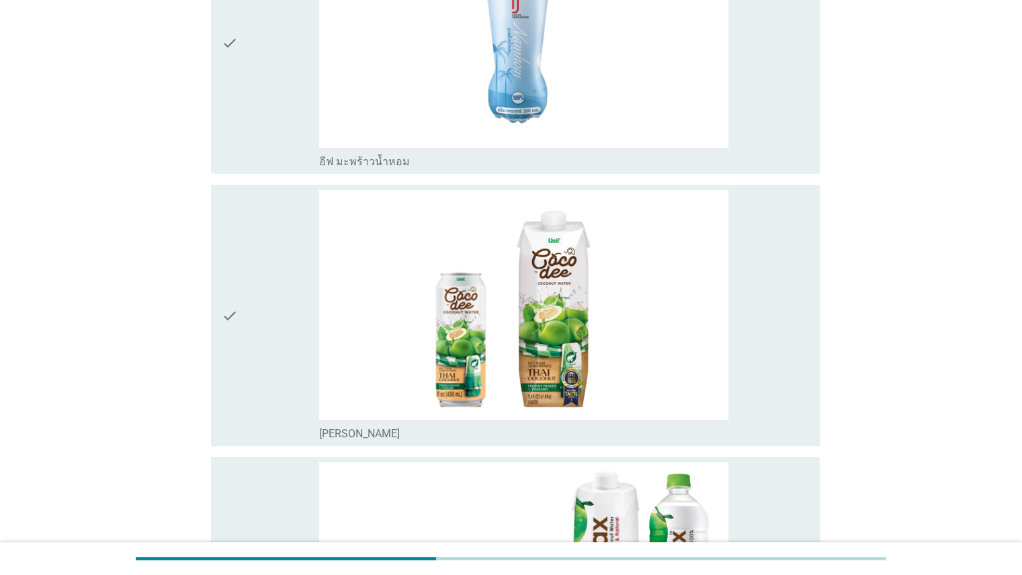
scroll to position [224, 0]
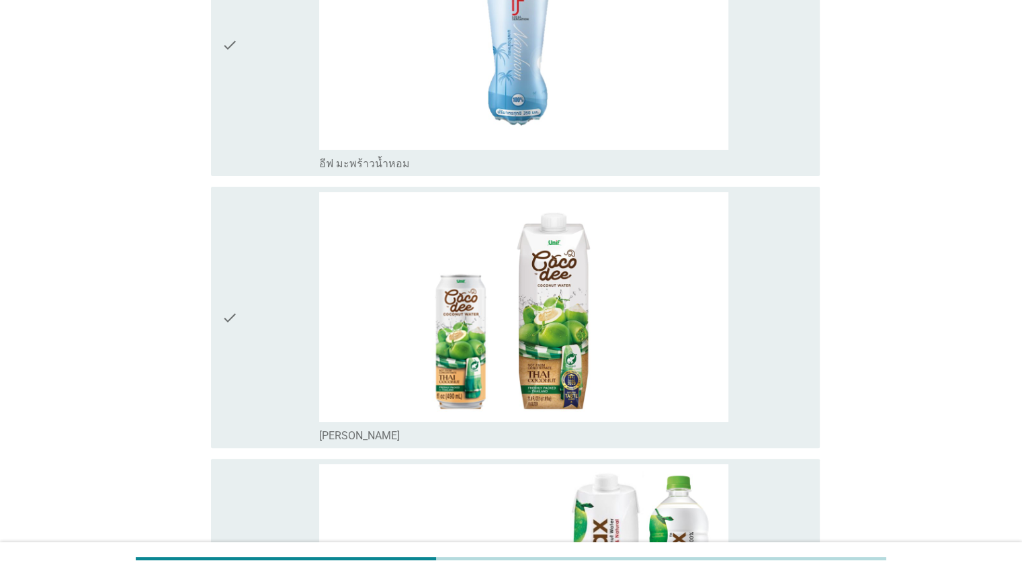
click at [275, 87] on div "check" at bounding box center [271, 45] width 98 height 251
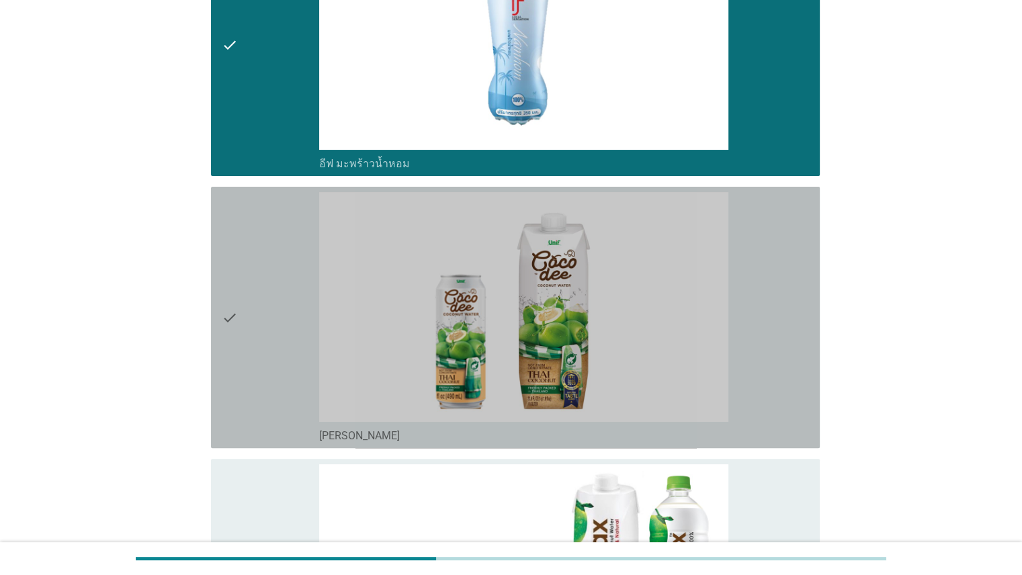
click at [243, 279] on div "check" at bounding box center [271, 317] width 98 height 251
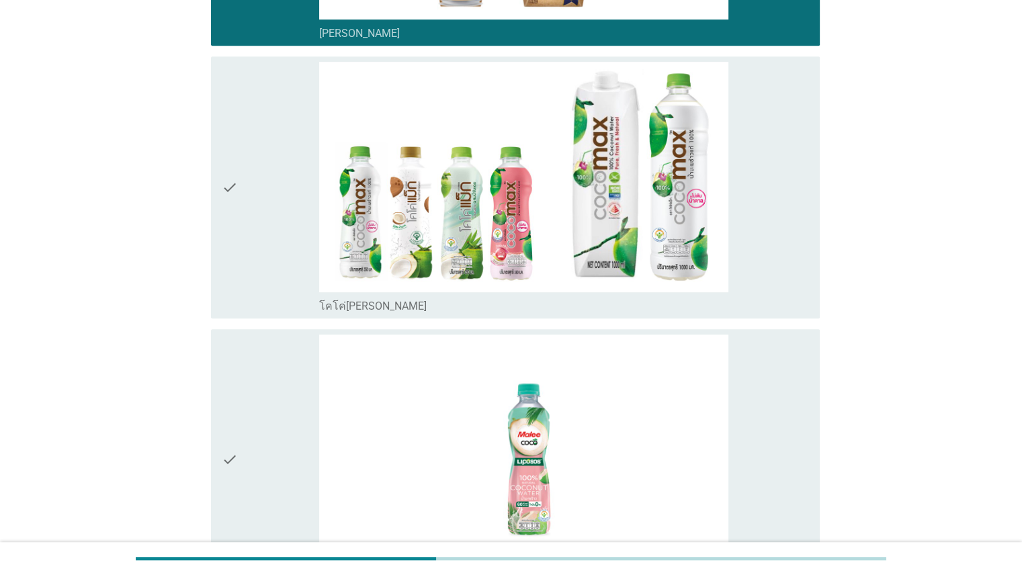
scroll to position [621, 0]
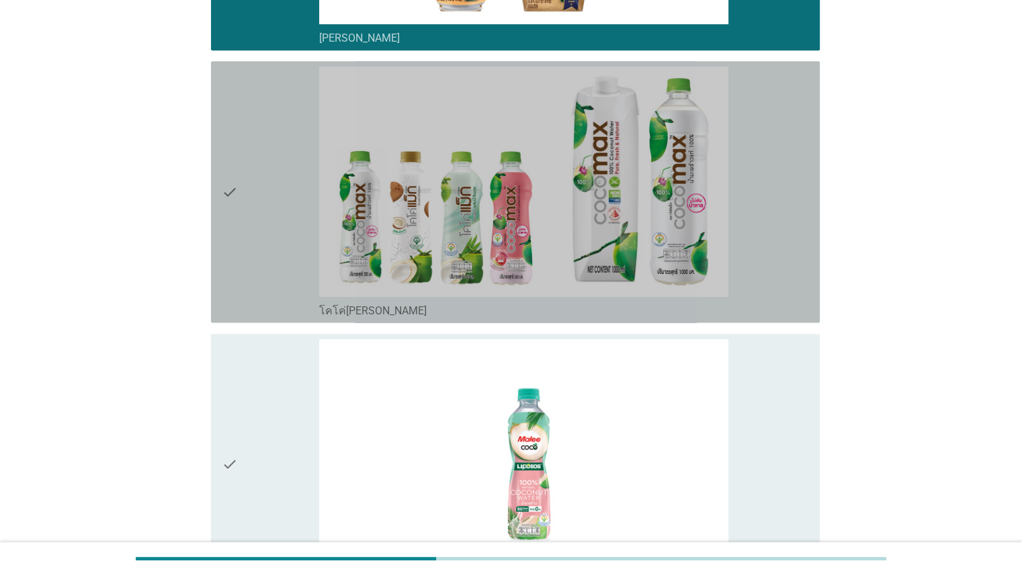
click at [266, 216] on div "check" at bounding box center [271, 191] width 98 height 251
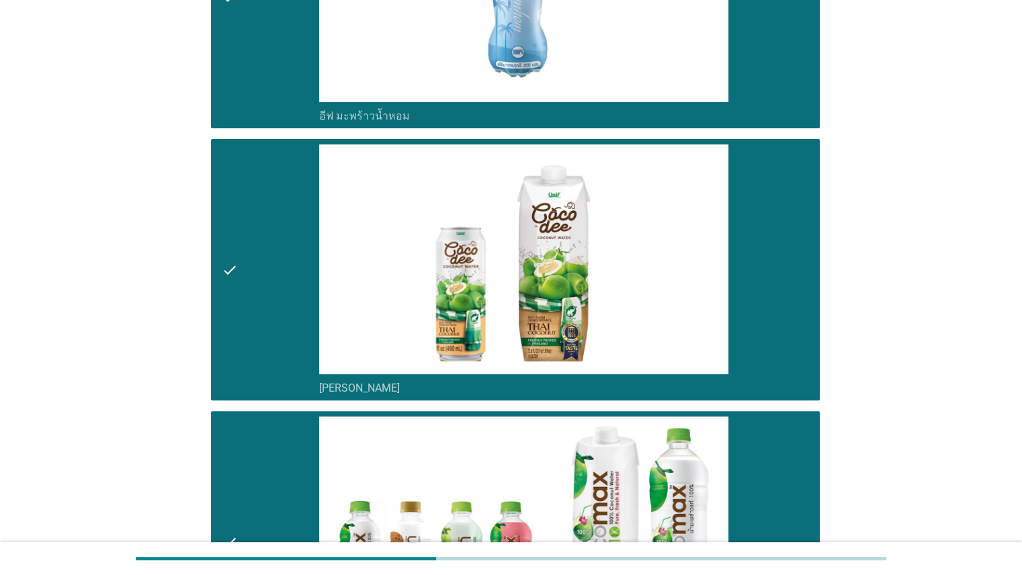
scroll to position [416, 0]
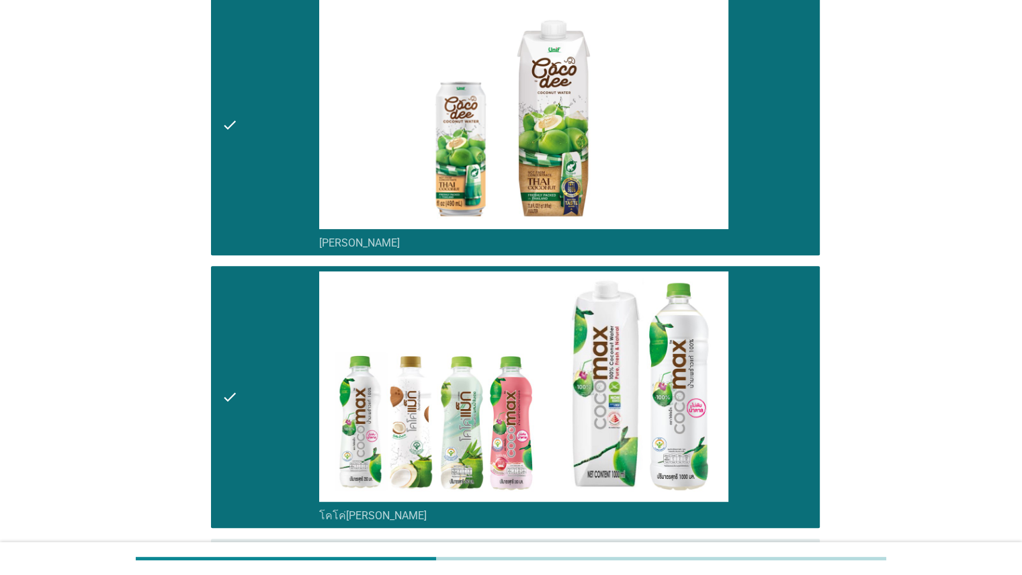
click at [239, 148] on div "check" at bounding box center [271, 124] width 98 height 251
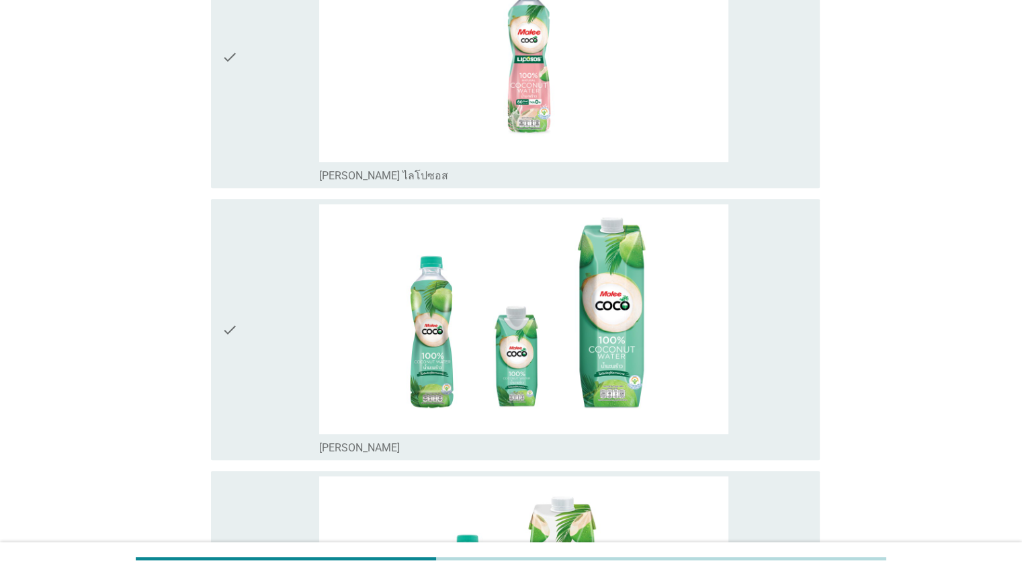
scroll to position [1041, 0]
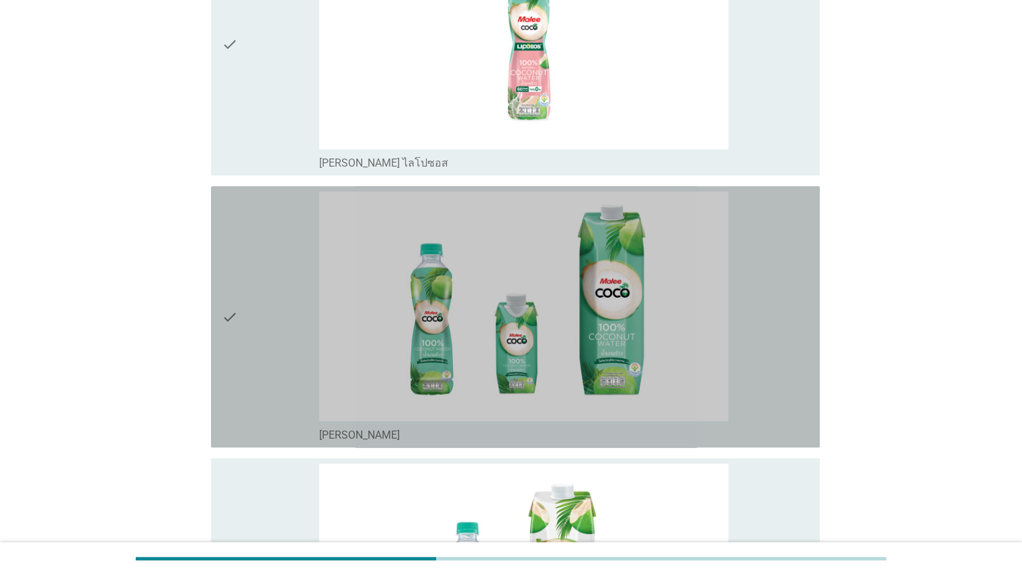
click at [255, 345] on div "check" at bounding box center [271, 316] width 98 height 251
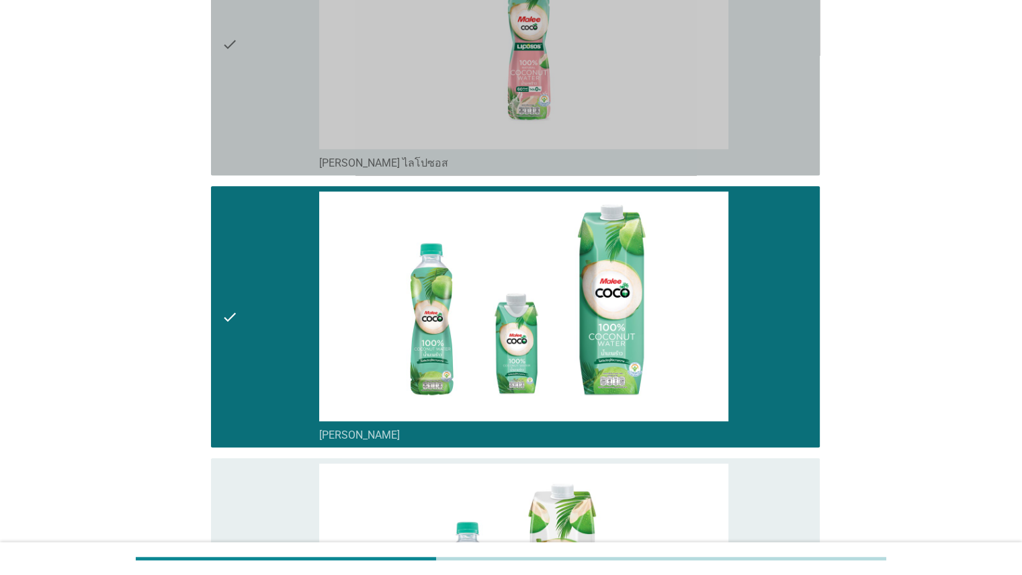
click at [251, 126] on div "check" at bounding box center [271, 44] width 98 height 251
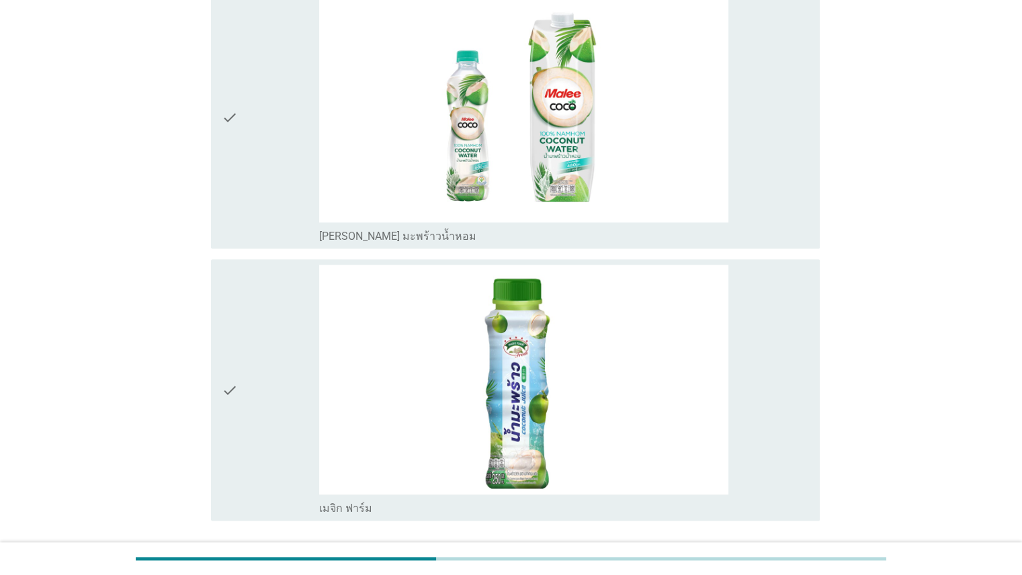
scroll to position [1516, 0]
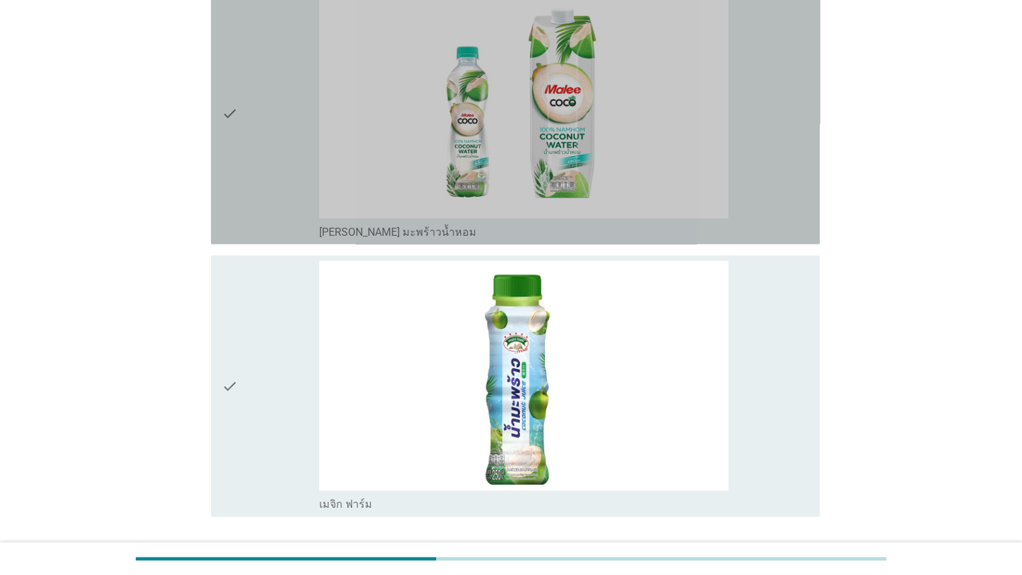
click at [267, 186] on div "check" at bounding box center [271, 113] width 98 height 251
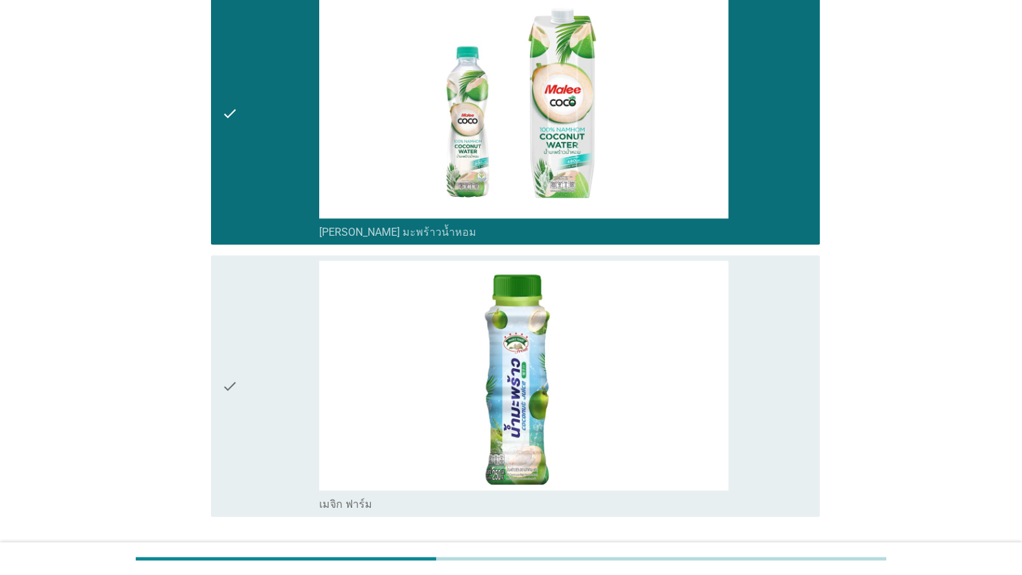
click at [237, 359] on div "check" at bounding box center [271, 386] width 98 height 251
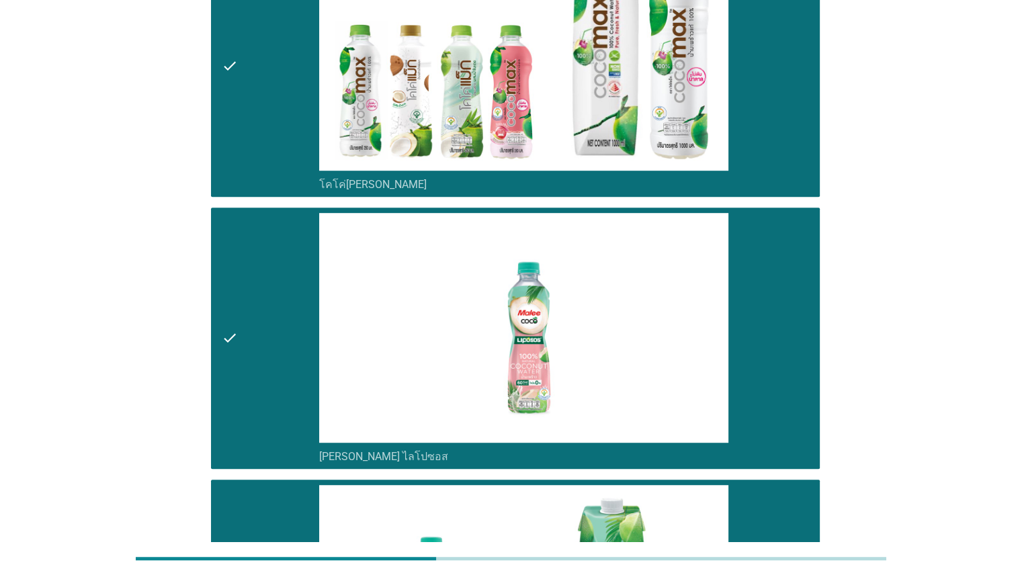
scroll to position [439, 0]
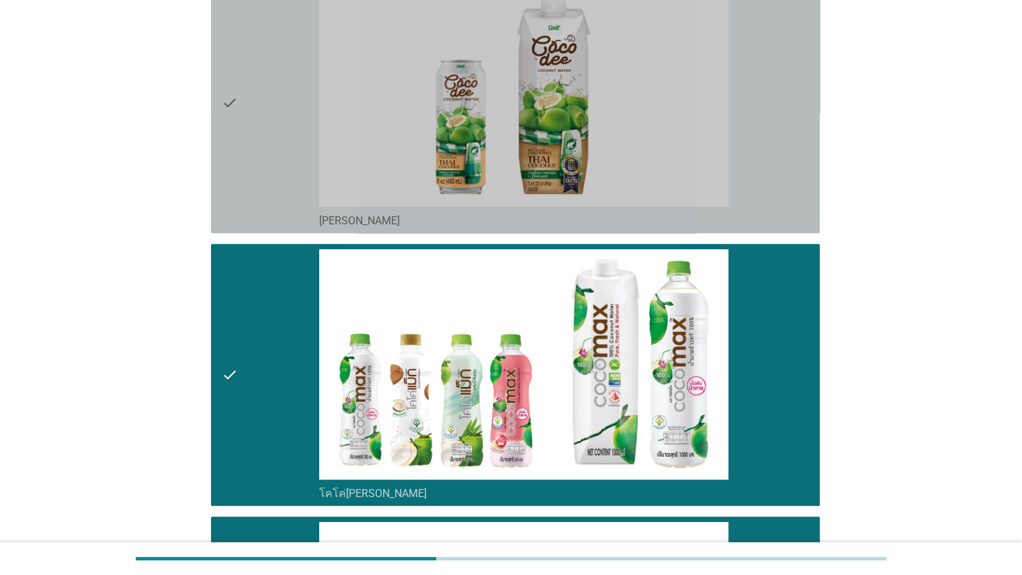
click at [218, 176] on div "check check_box [PERSON_NAME]" at bounding box center [515, 102] width 608 height 261
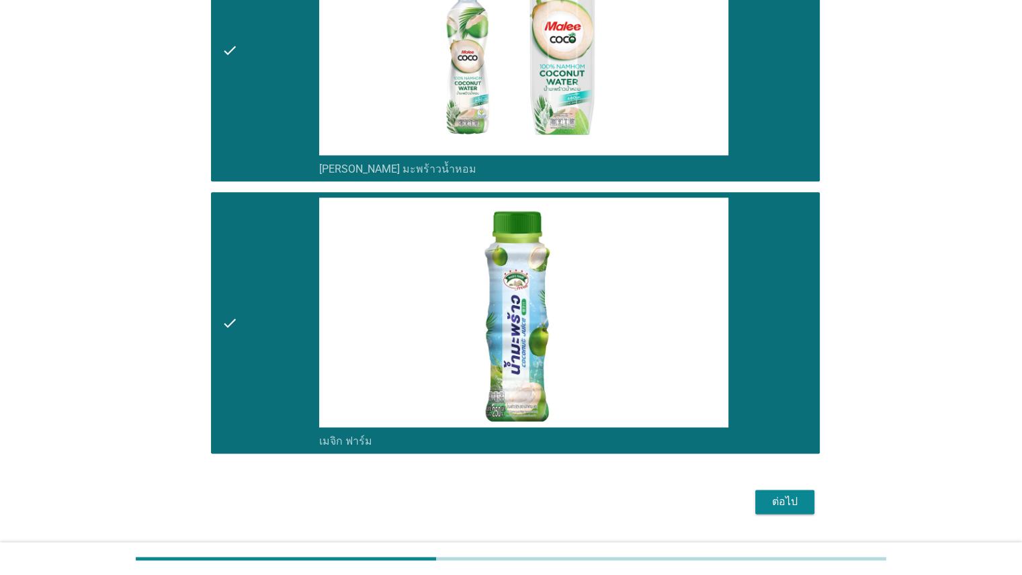
scroll to position [1612, 0]
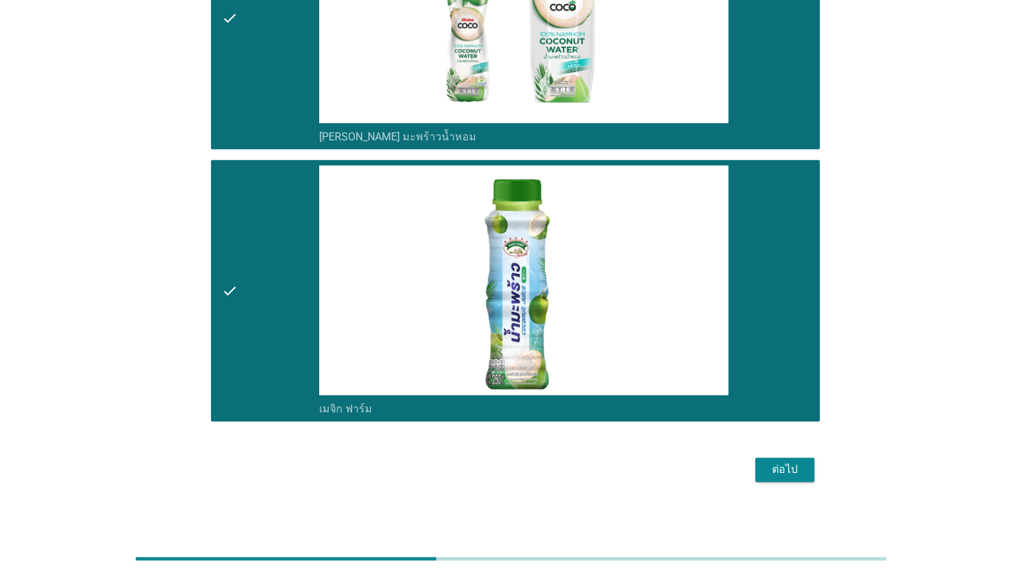
click at [791, 470] on div "ต่อไป" at bounding box center [785, 469] width 38 height 16
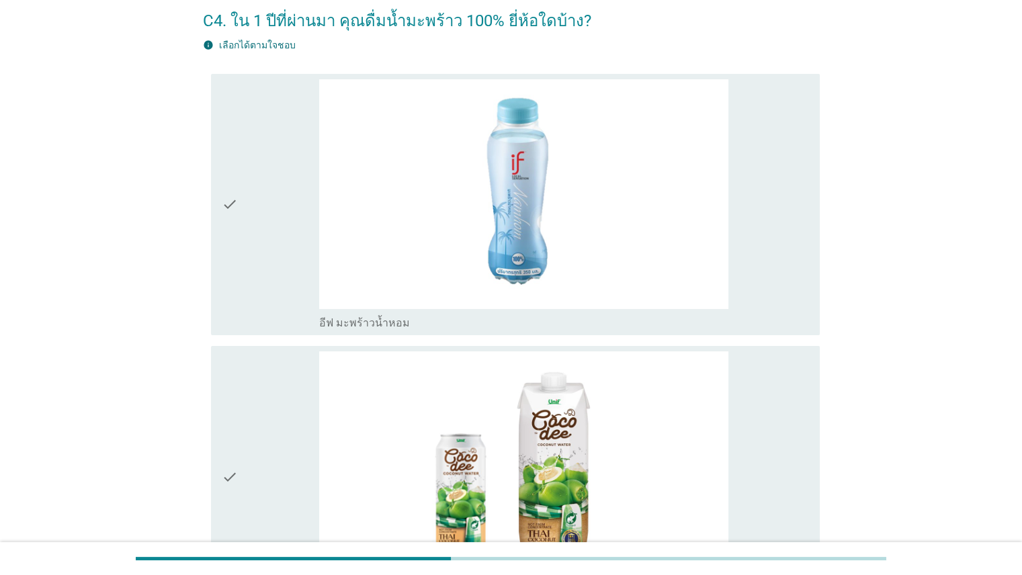
scroll to position [69, 0]
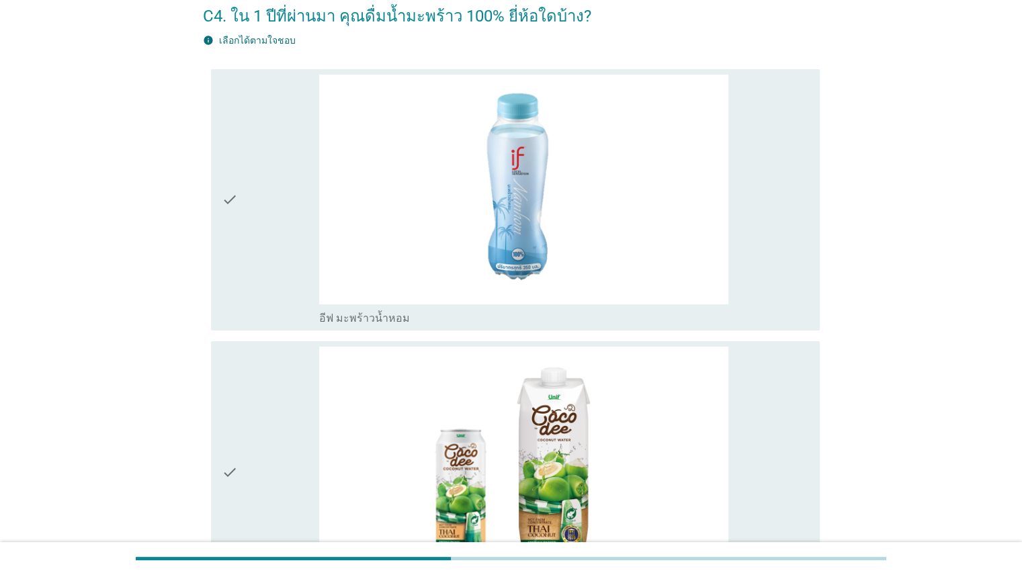
click at [256, 240] on div "check" at bounding box center [271, 200] width 98 height 251
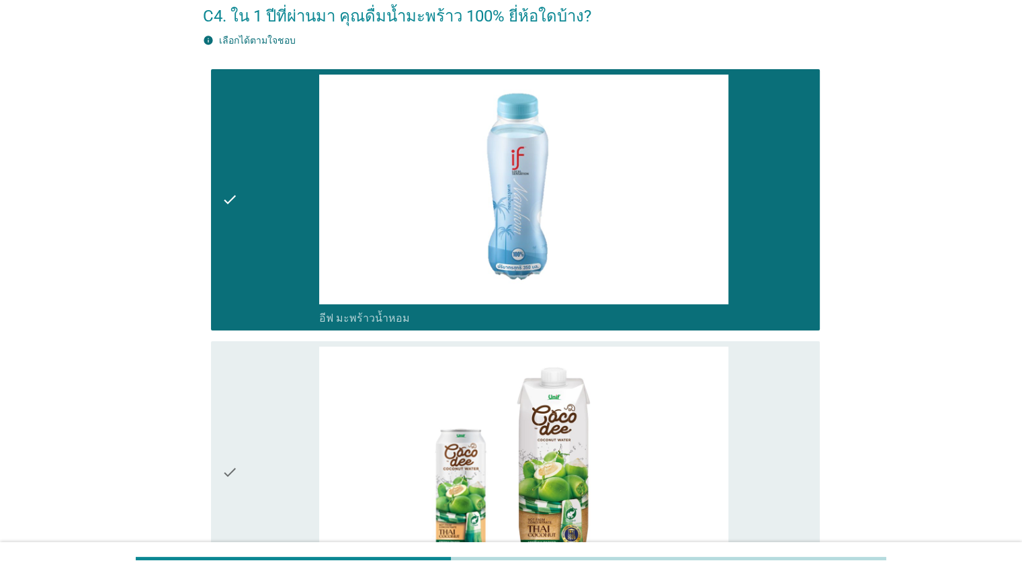
click at [255, 393] on div "check" at bounding box center [271, 472] width 98 height 251
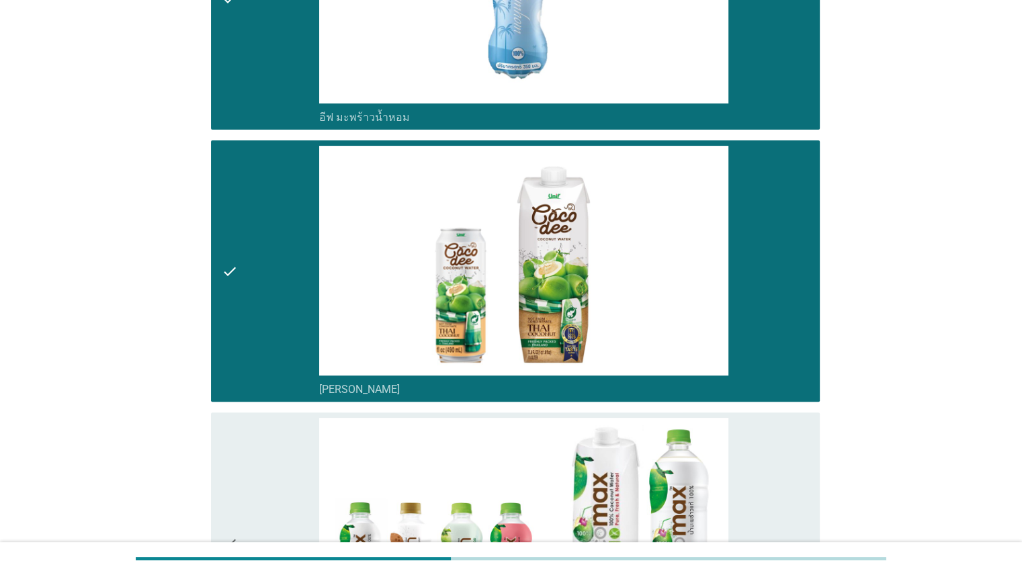
scroll to position [378, 0]
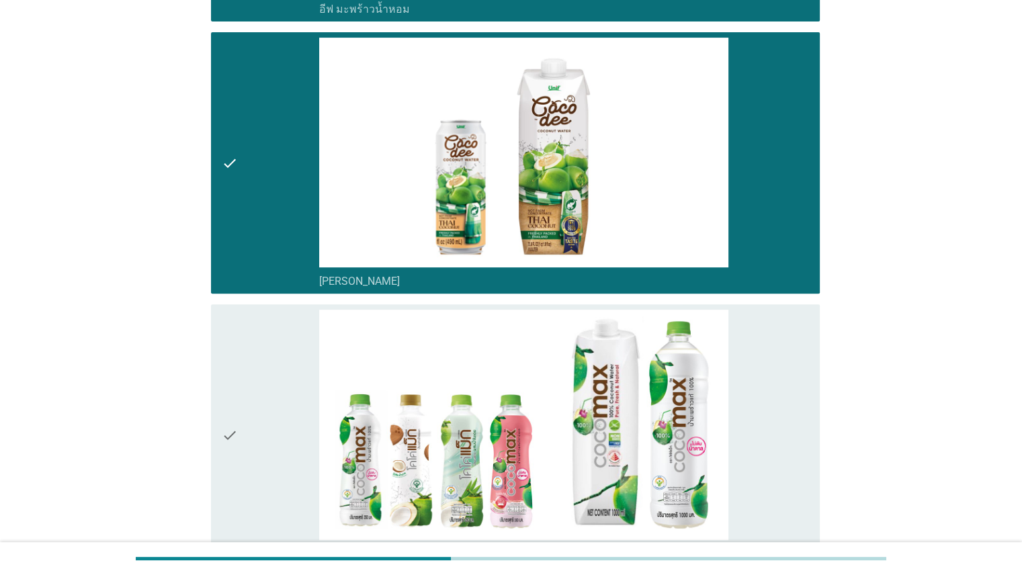
drag, startPoint x: 242, startPoint y: 210, endPoint x: 269, endPoint y: 368, distance: 160.8
click at [241, 210] on div "check" at bounding box center [271, 163] width 98 height 251
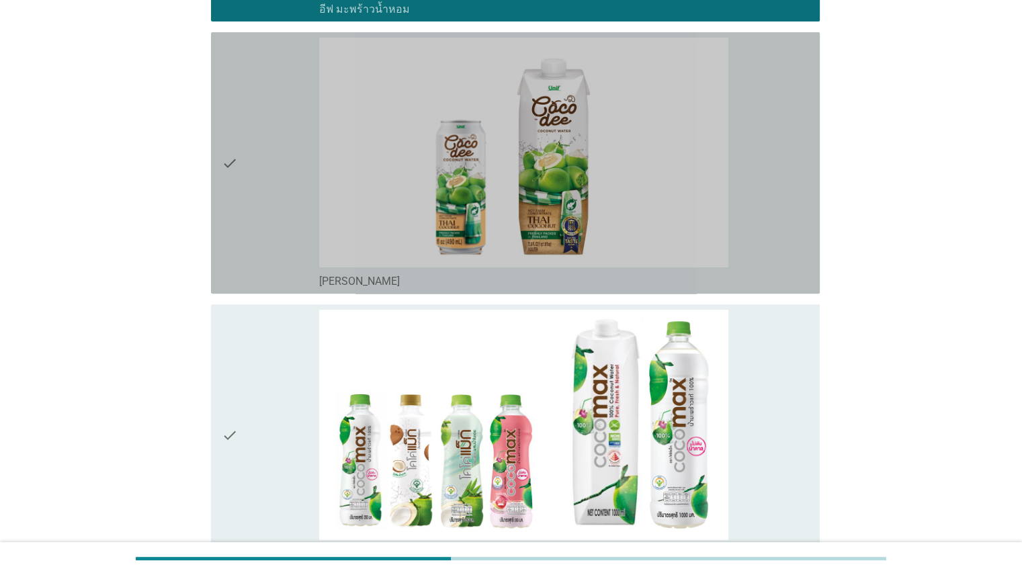
click at [258, 448] on div "check" at bounding box center [271, 435] width 98 height 251
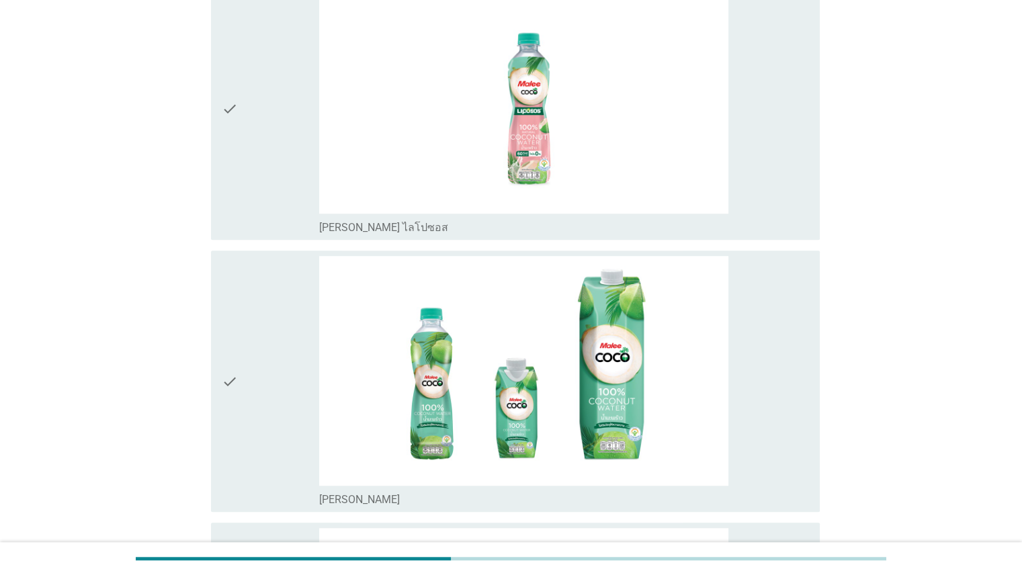
scroll to position [994, 0]
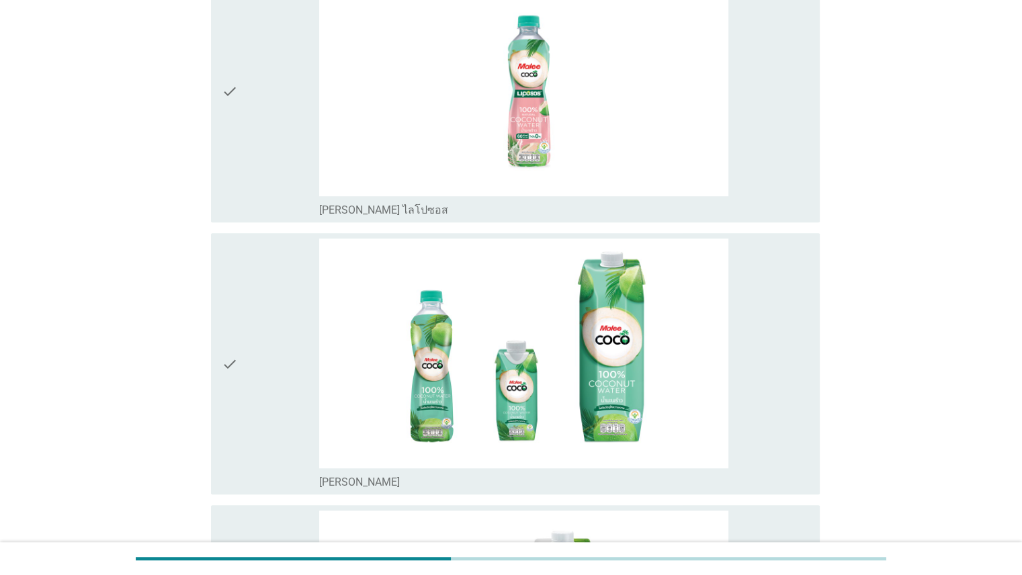
click at [267, 167] on div "check" at bounding box center [271, 91] width 98 height 251
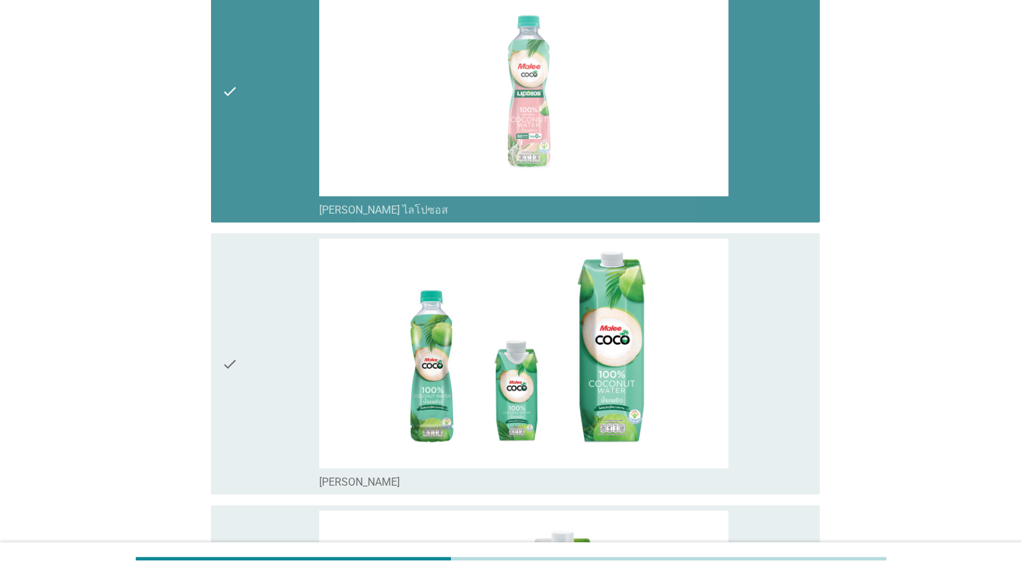
click at [255, 307] on div "check" at bounding box center [271, 363] width 98 height 251
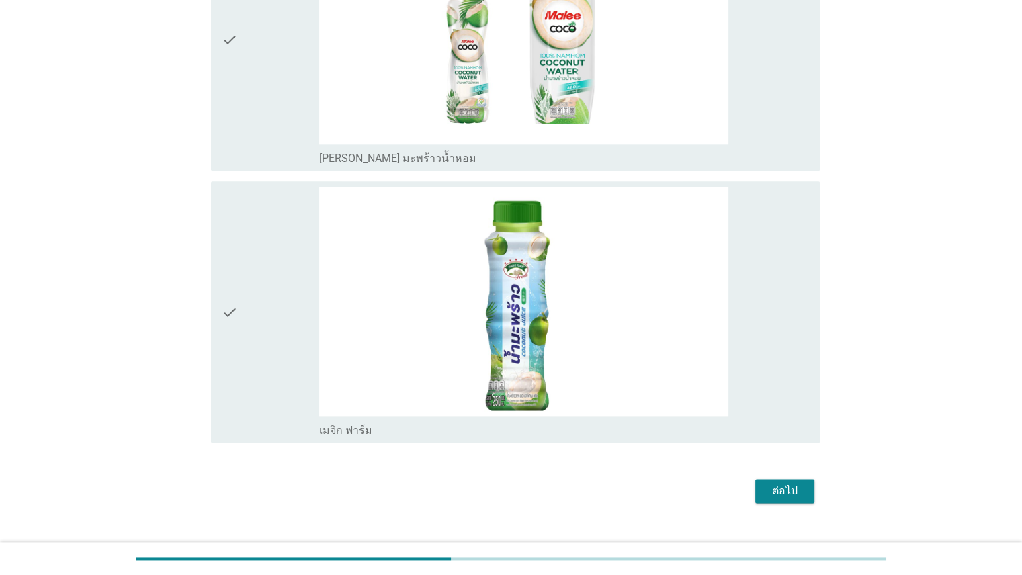
scroll to position [1601, 0]
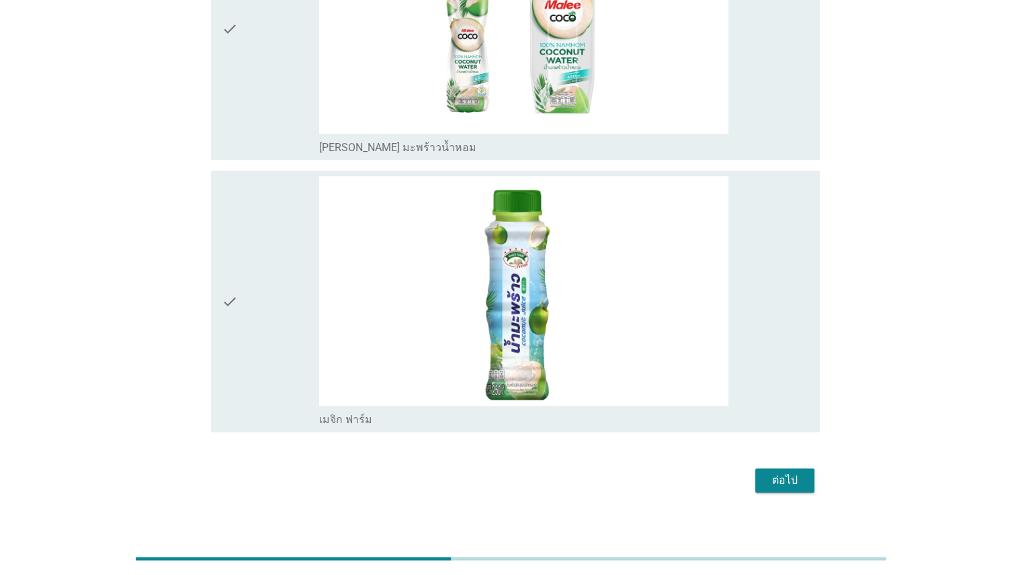
click at [250, 363] on div "check" at bounding box center [271, 301] width 98 height 251
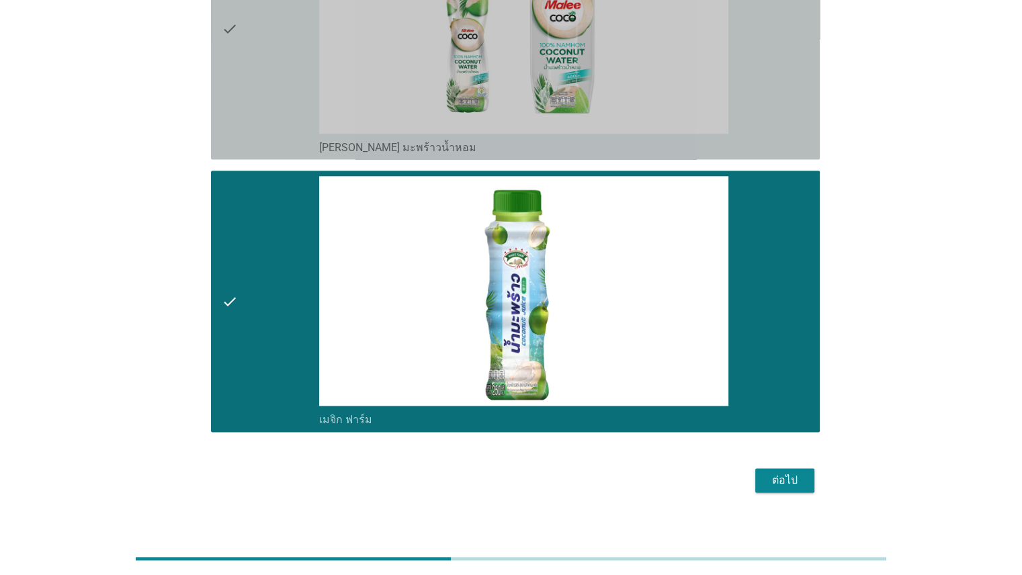
click at [248, 99] on div "check" at bounding box center [271, 28] width 98 height 251
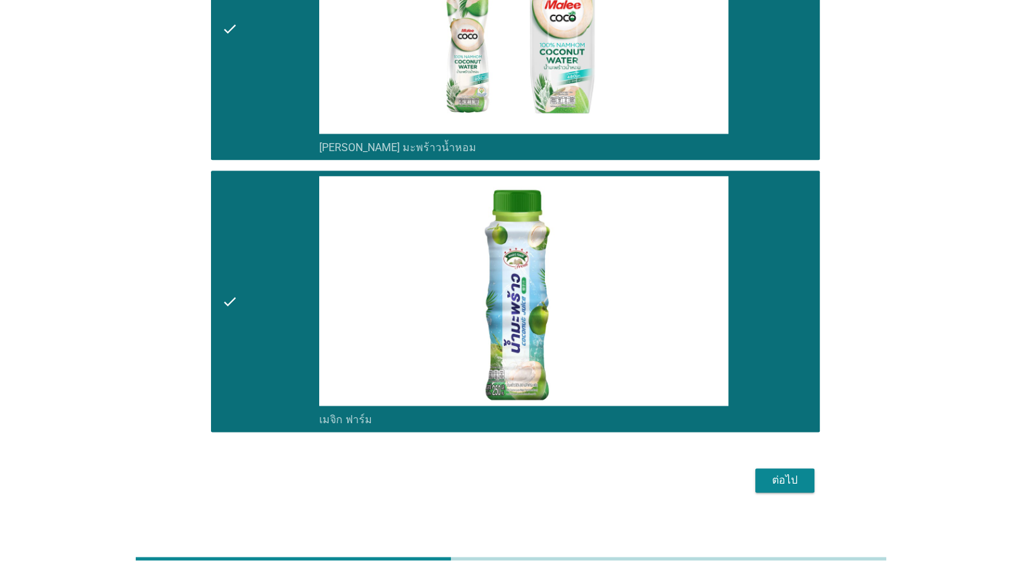
click at [789, 475] on div "ต่อไป" at bounding box center [785, 480] width 38 height 16
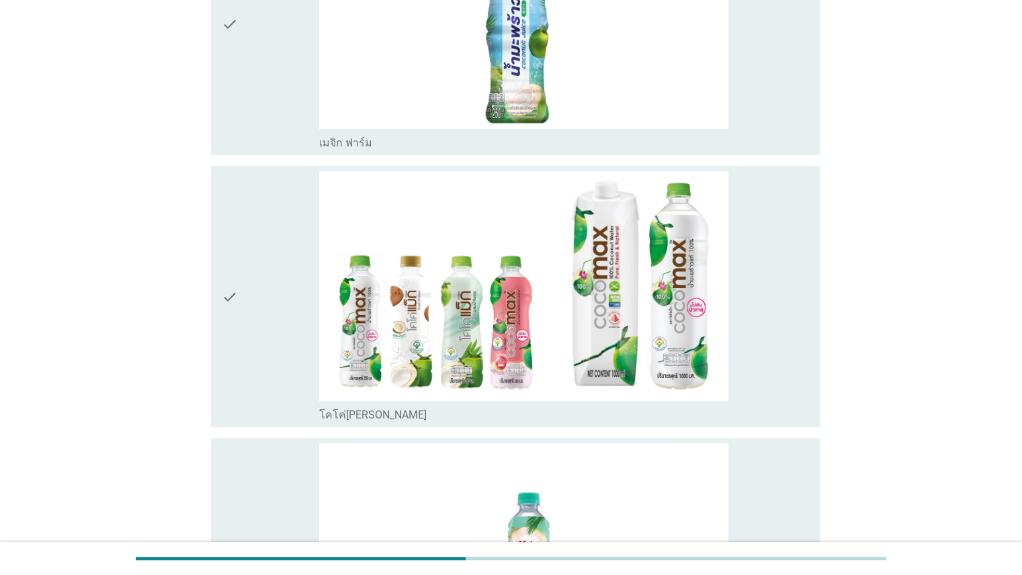
scroll to position [246, 0]
click at [270, 311] on div "check" at bounding box center [271, 295] width 98 height 251
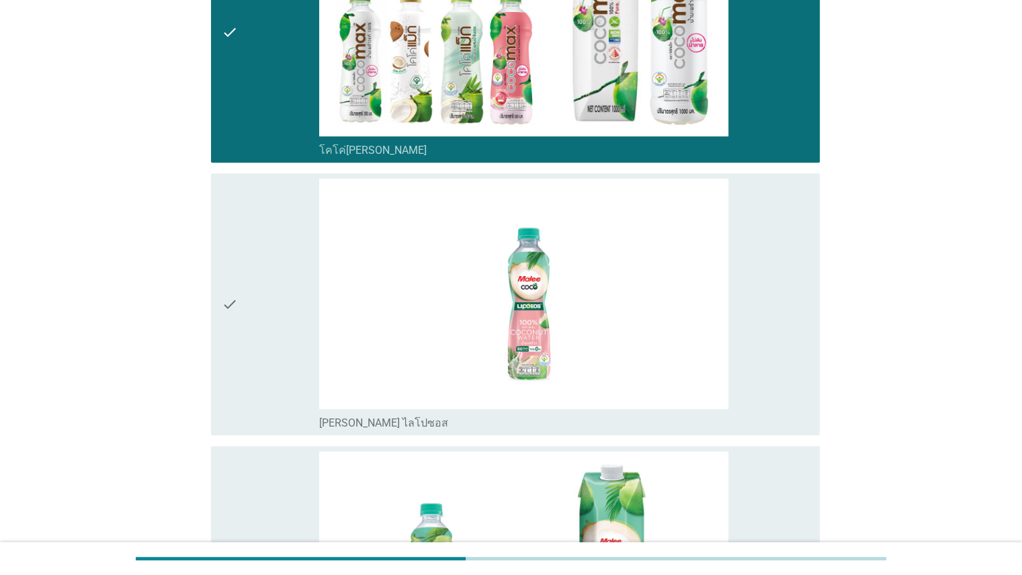
scroll to position [547, 0]
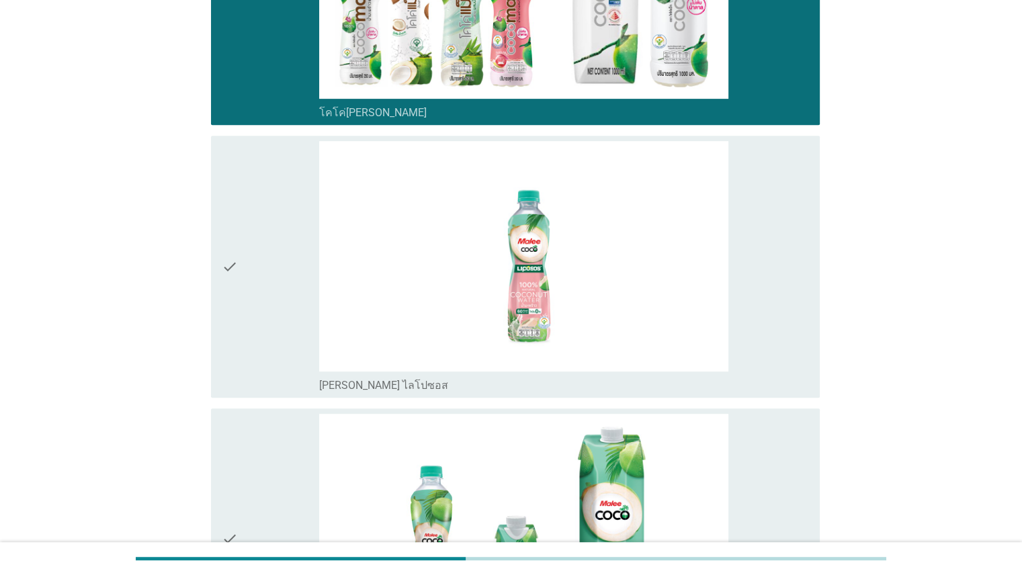
click at [255, 316] on div "check" at bounding box center [271, 266] width 98 height 251
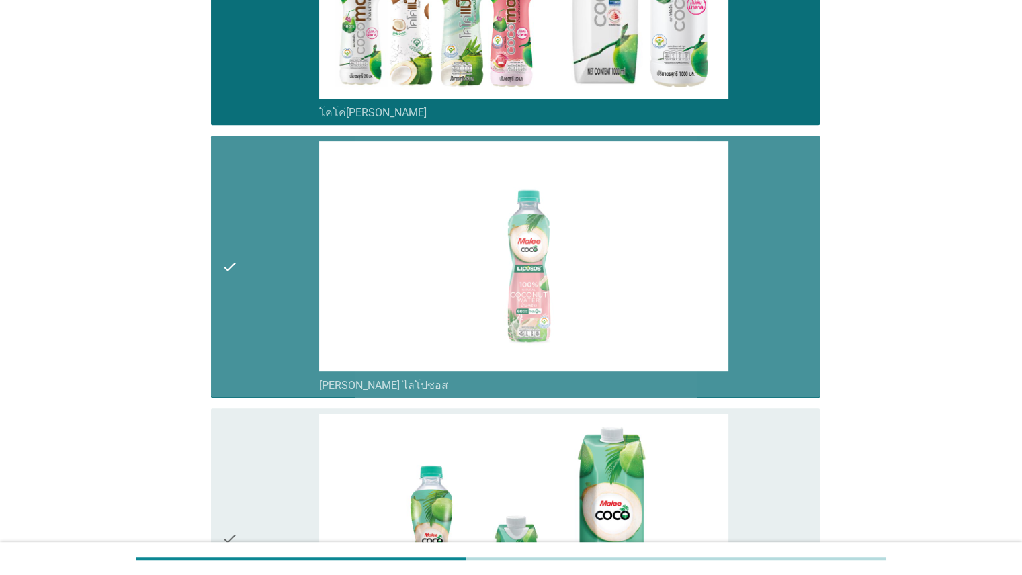
click at [234, 467] on icon "check" at bounding box center [230, 539] width 16 height 251
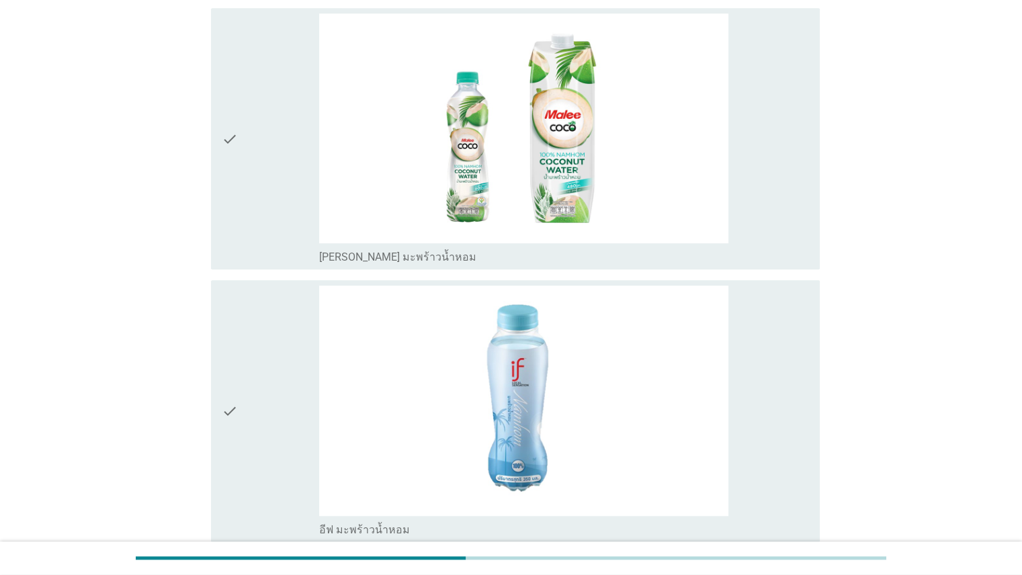
scroll to position [1341, 0]
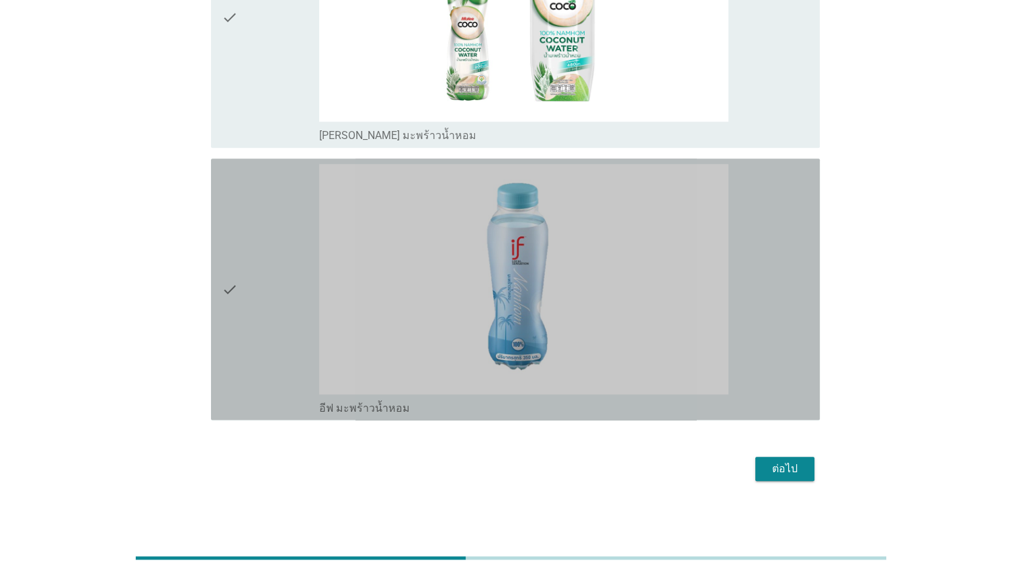
click at [236, 304] on icon "check" at bounding box center [230, 289] width 16 height 251
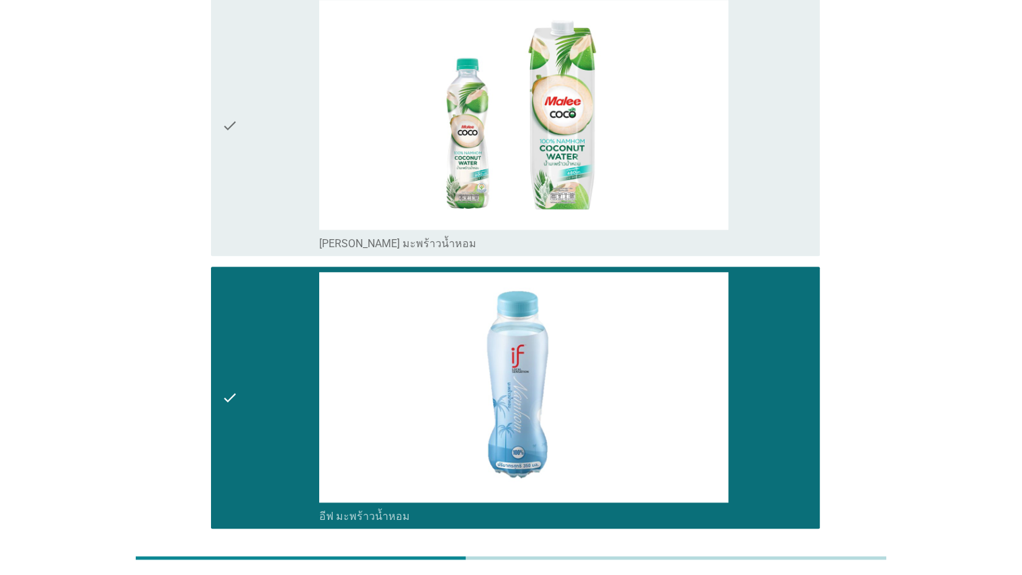
scroll to position [1228, 0]
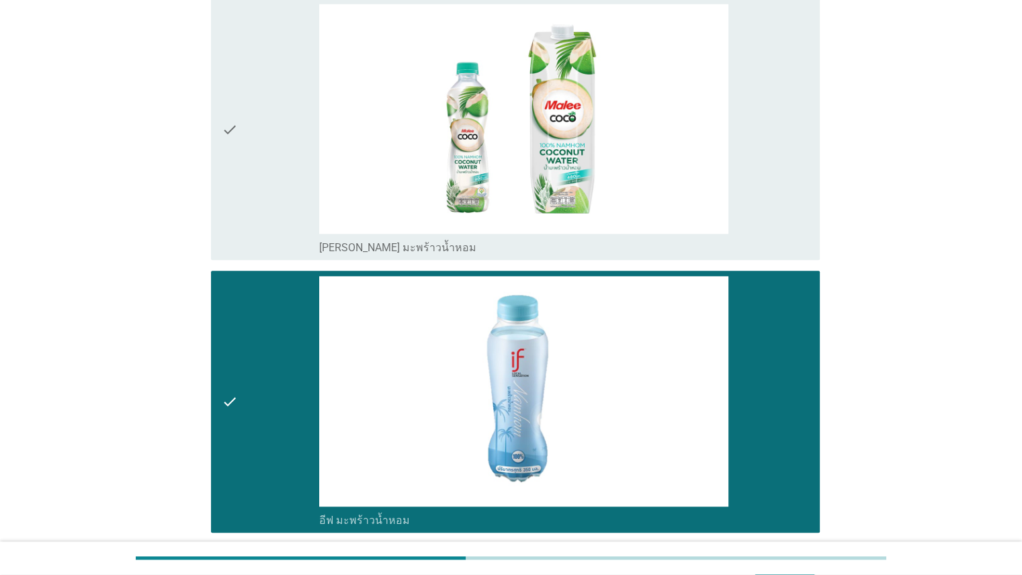
click at [294, 169] on div "check" at bounding box center [271, 129] width 98 height 251
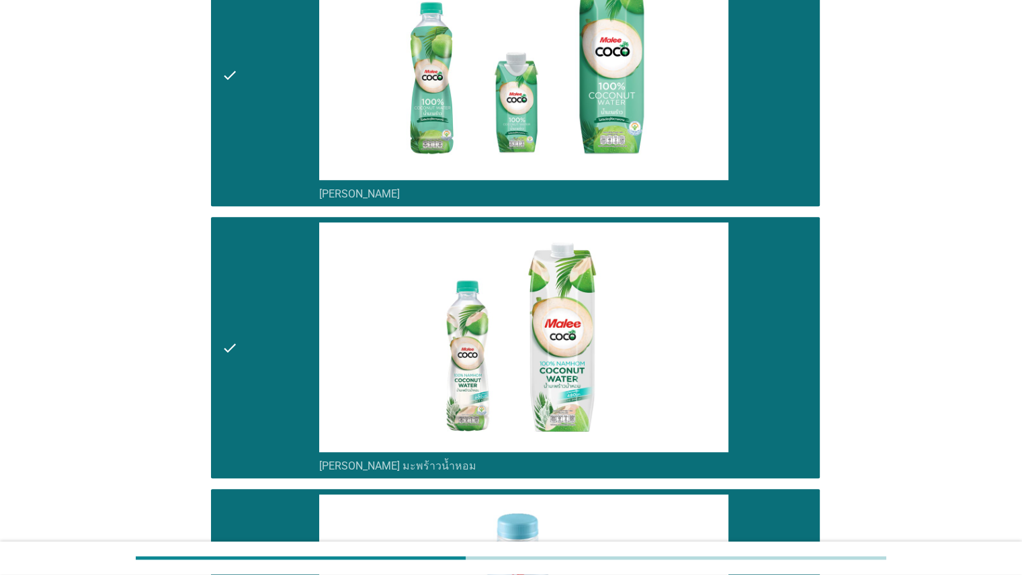
scroll to position [1341, 0]
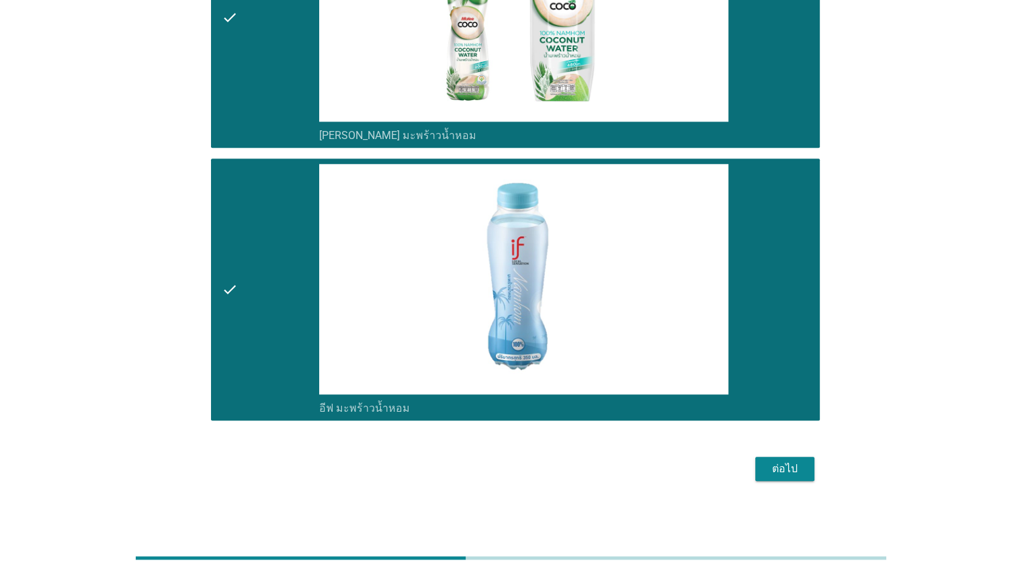
click at [774, 474] on button "ต่อไป" at bounding box center [784, 469] width 59 height 24
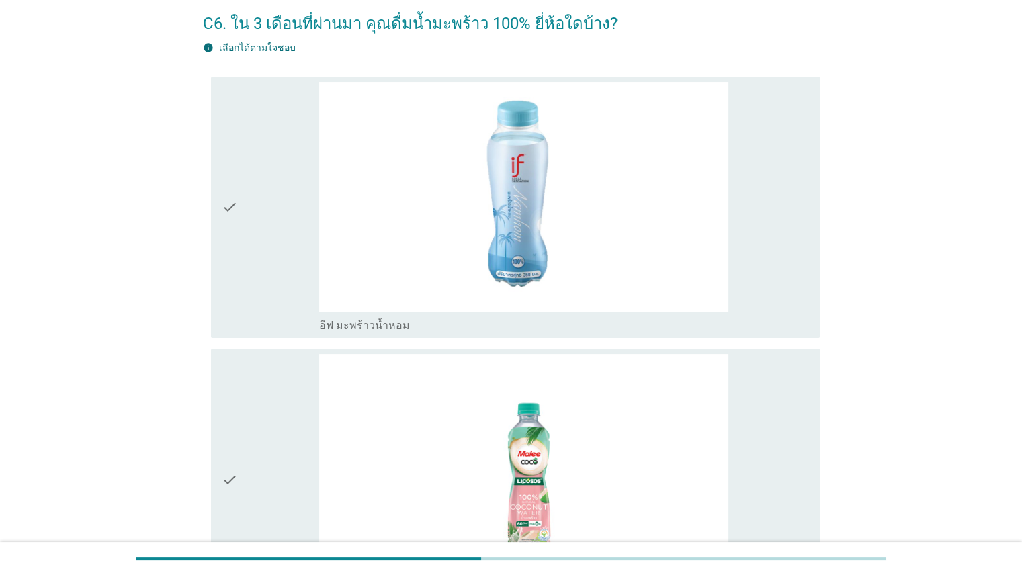
scroll to position [63, 0]
click at [239, 263] on div "check" at bounding box center [271, 206] width 98 height 251
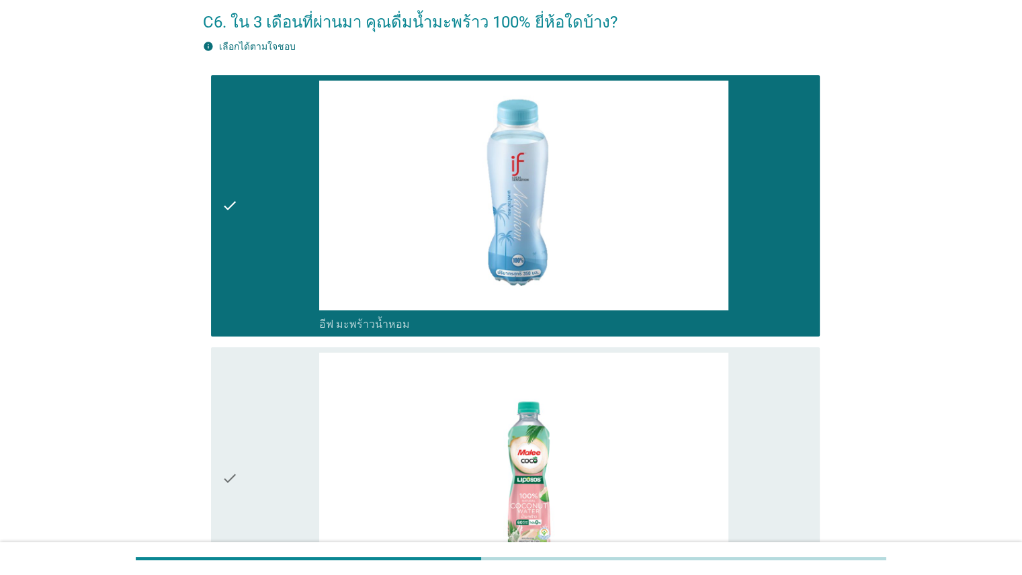
click at [206, 414] on div "check check_box [PERSON_NAME] ไลโปซอส" at bounding box center [511, 478] width 617 height 272
click at [223, 414] on icon "check" at bounding box center [230, 478] width 16 height 251
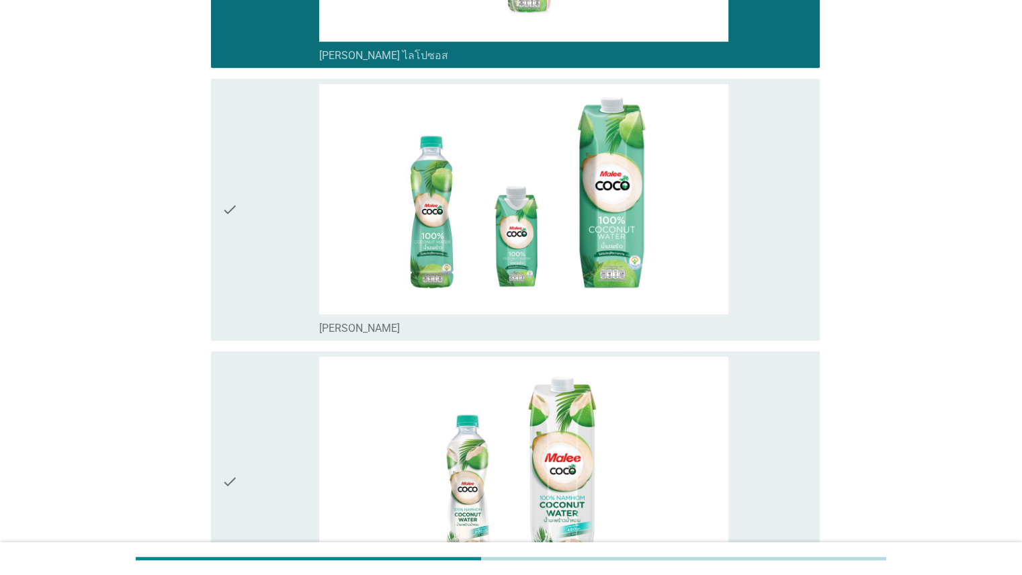
scroll to position [629, 0]
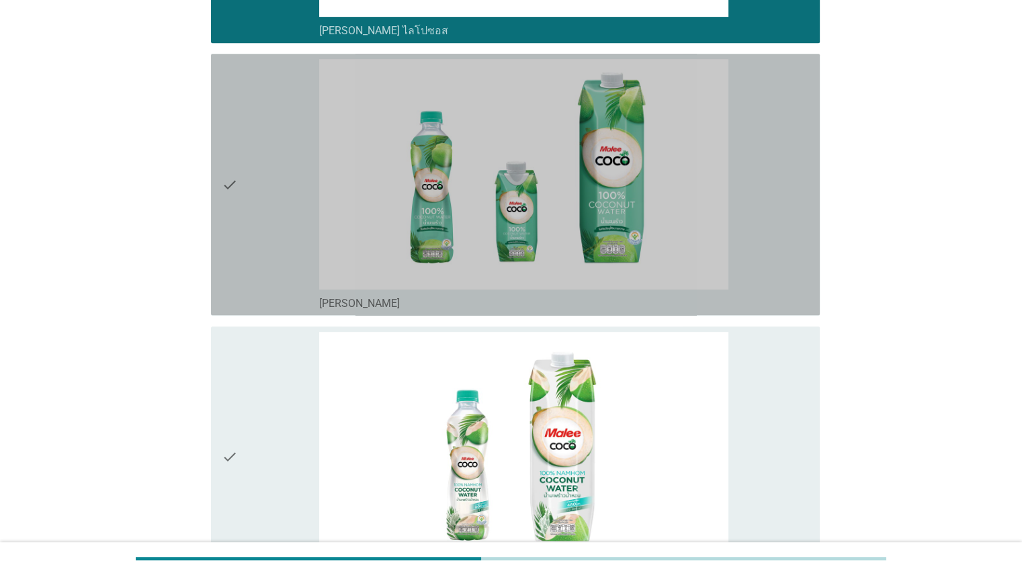
click at [275, 220] on div "check" at bounding box center [271, 184] width 98 height 251
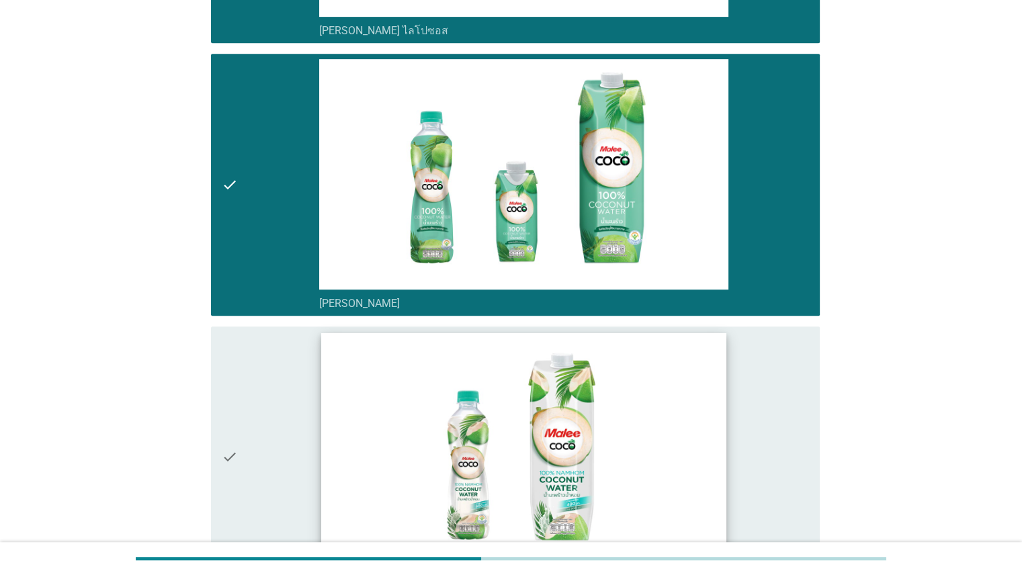
drag, startPoint x: 273, startPoint y: 392, endPoint x: 658, endPoint y: 355, distance: 386.7
click at [274, 392] on div "check" at bounding box center [271, 457] width 98 height 251
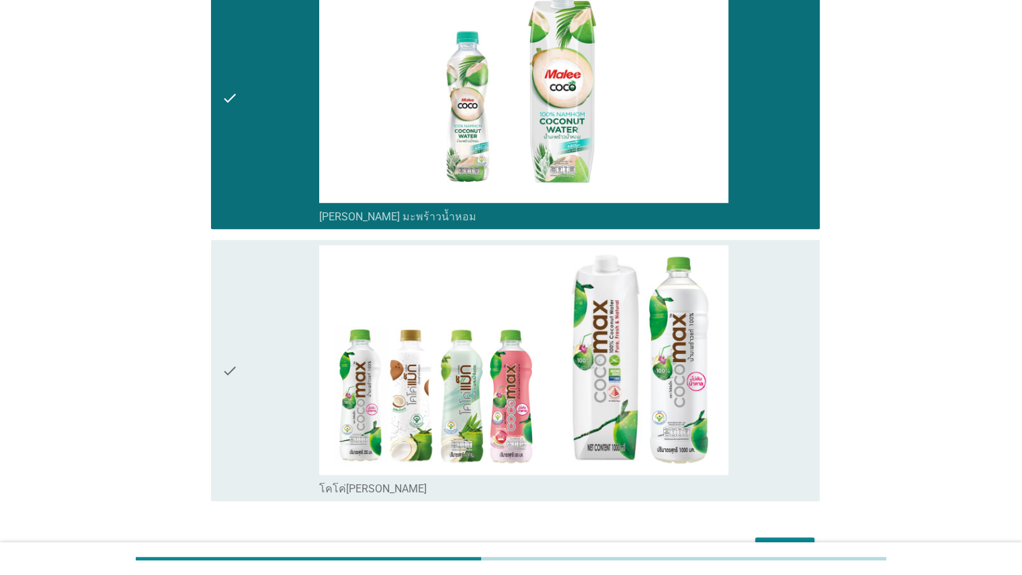
scroll to position [1069, 0]
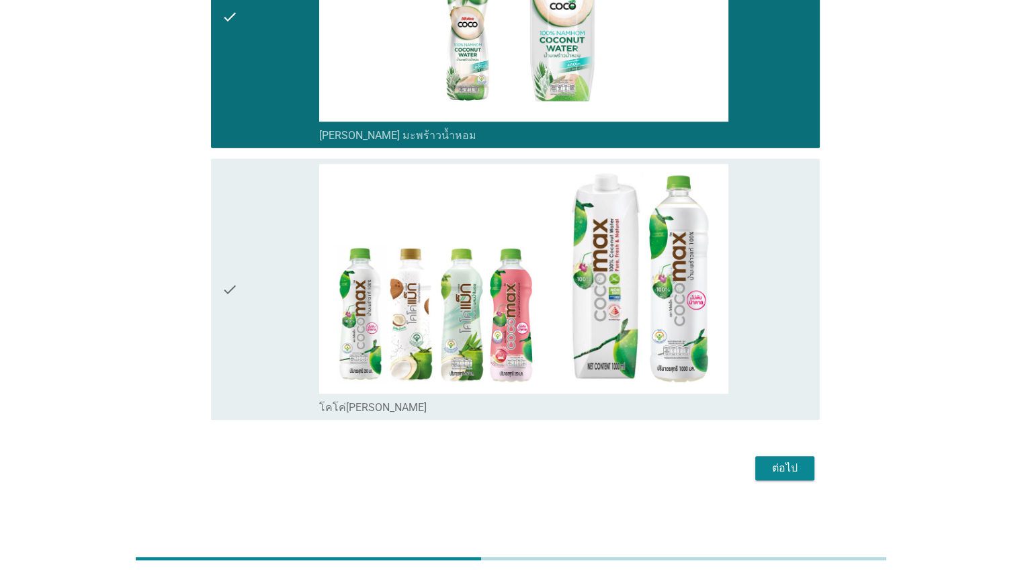
click at [262, 290] on div "check" at bounding box center [271, 289] width 98 height 251
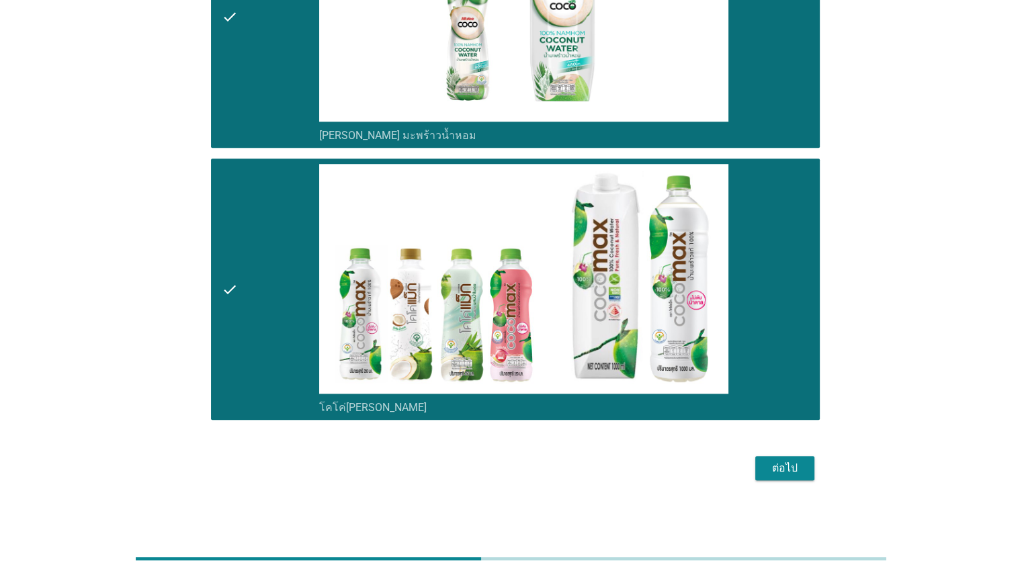
click at [774, 465] on div "ต่อไป" at bounding box center [785, 468] width 38 height 16
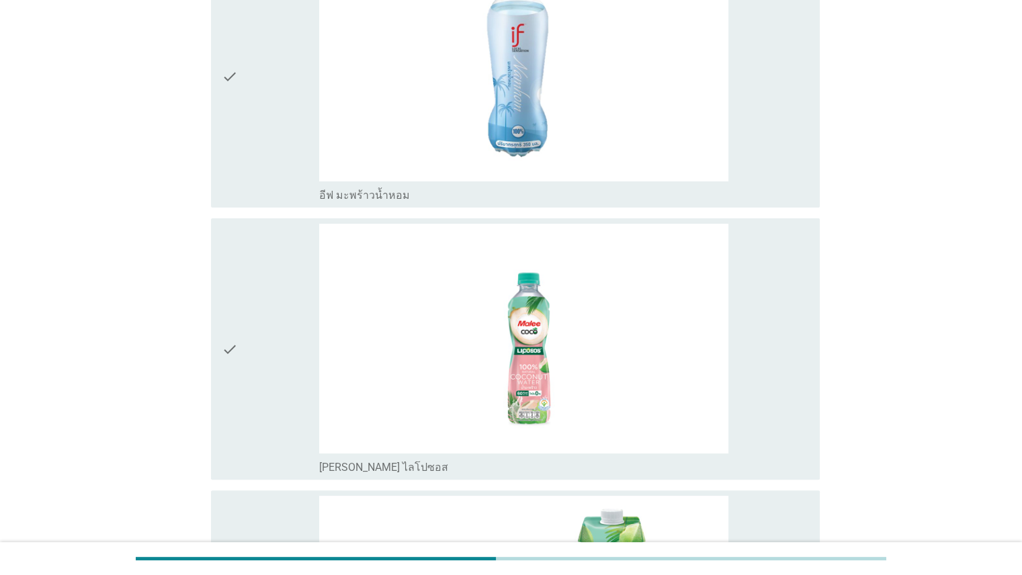
scroll to position [195, 0]
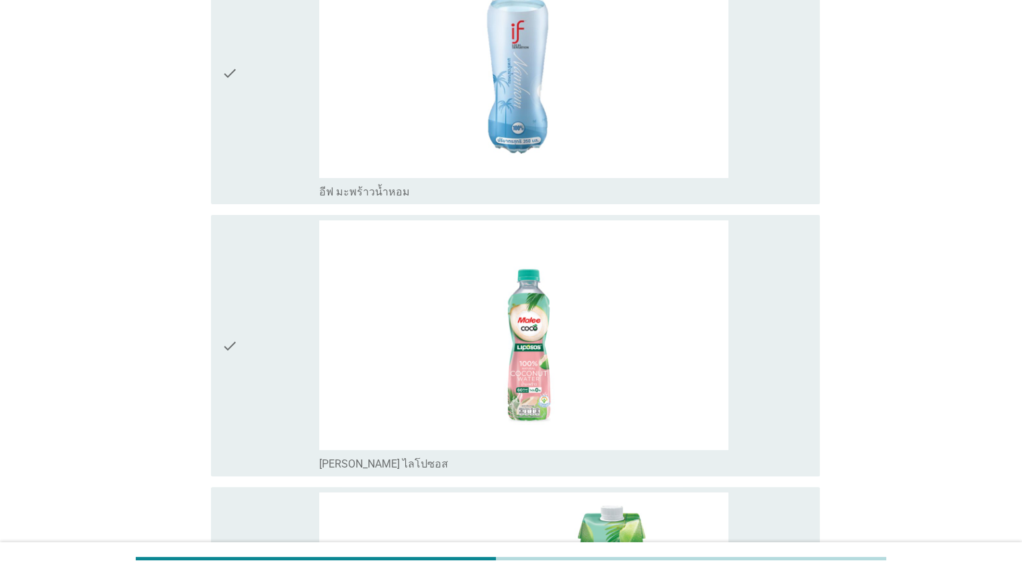
click at [269, 145] on div "check" at bounding box center [271, 73] width 98 height 251
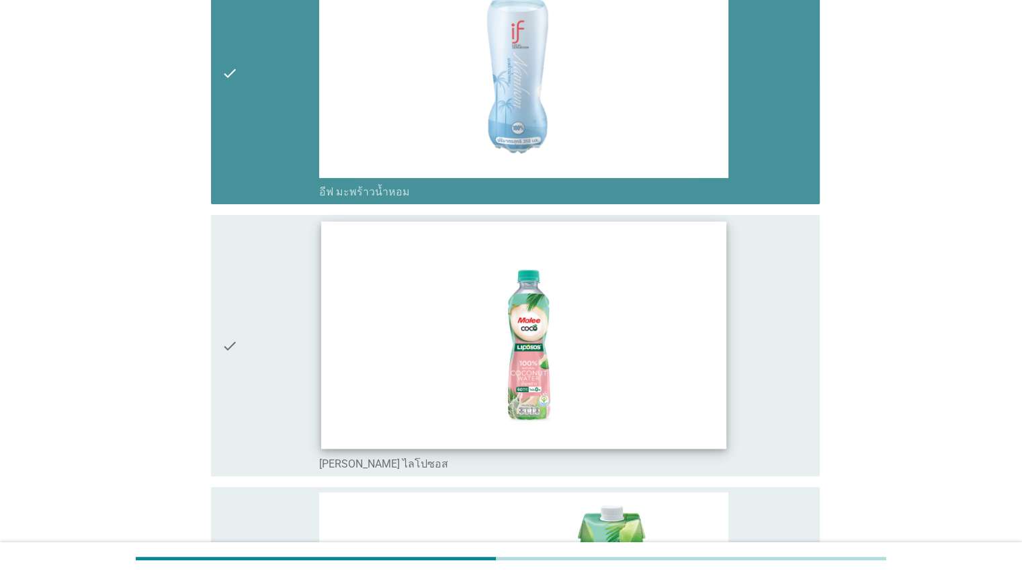
drag, startPoint x: 257, startPoint y: 332, endPoint x: 380, endPoint y: 308, distance: 125.3
click at [257, 333] on div "check" at bounding box center [271, 345] width 98 height 251
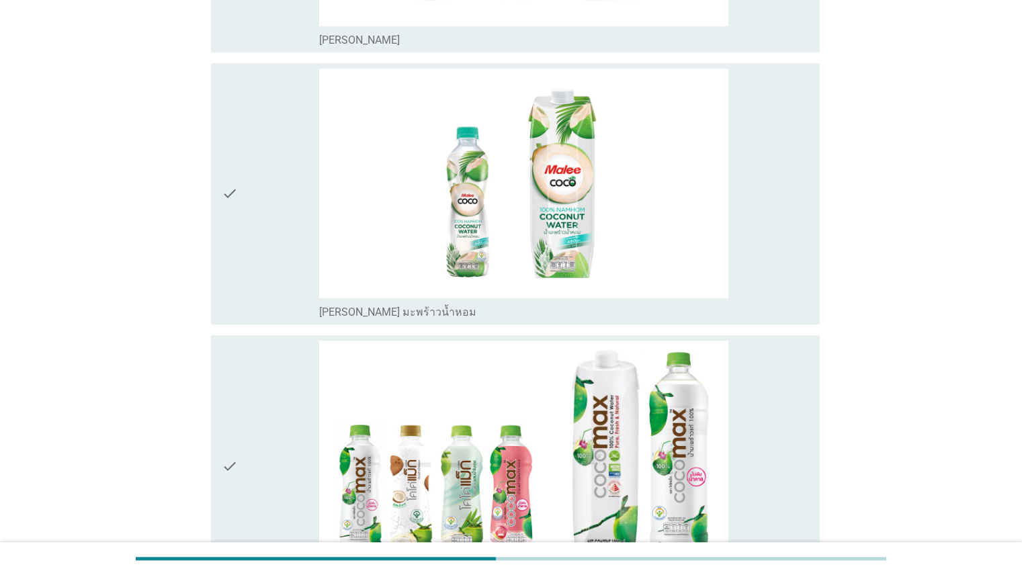
scroll to position [972, 0]
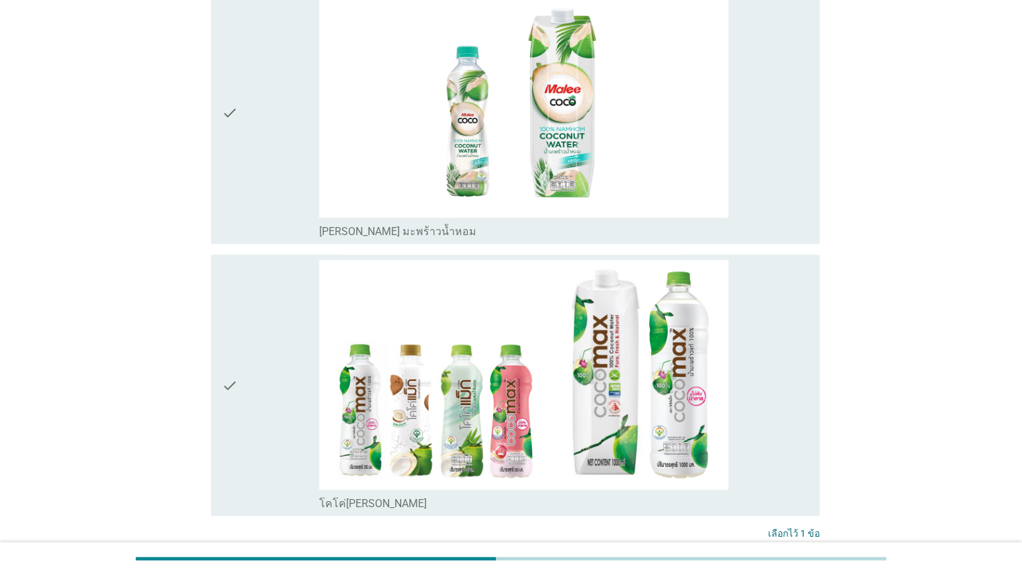
click at [274, 163] on div "check" at bounding box center [271, 113] width 98 height 251
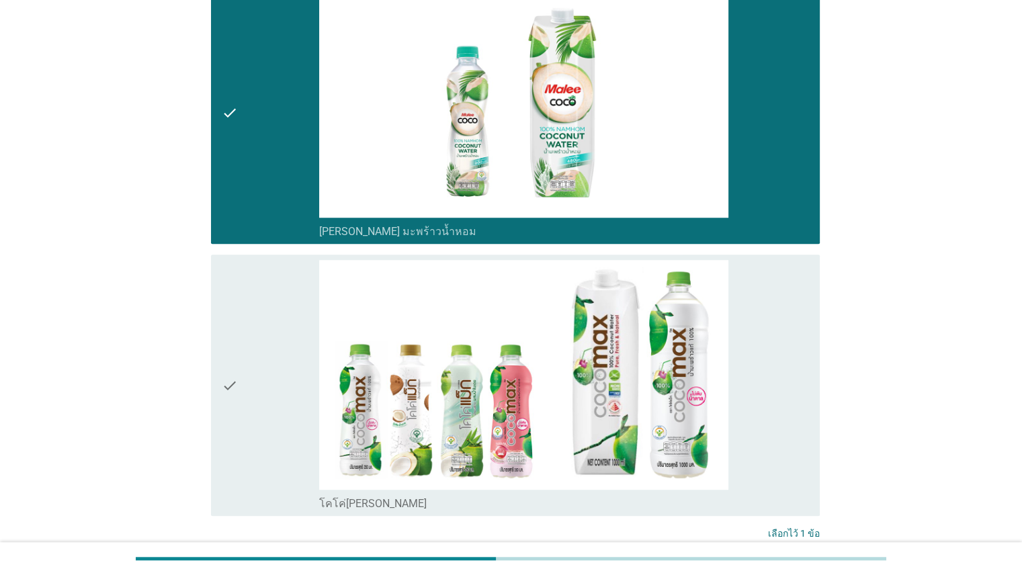
scroll to position [1088, 0]
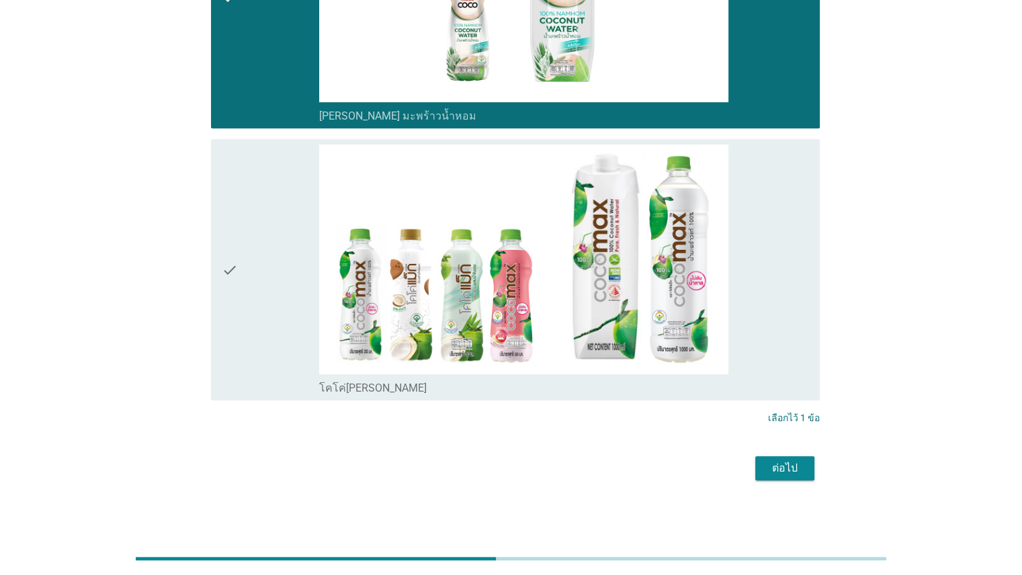
click at [801, 467] on div "ต่อไป" at bounding box center [785, 468] width 38 height 16
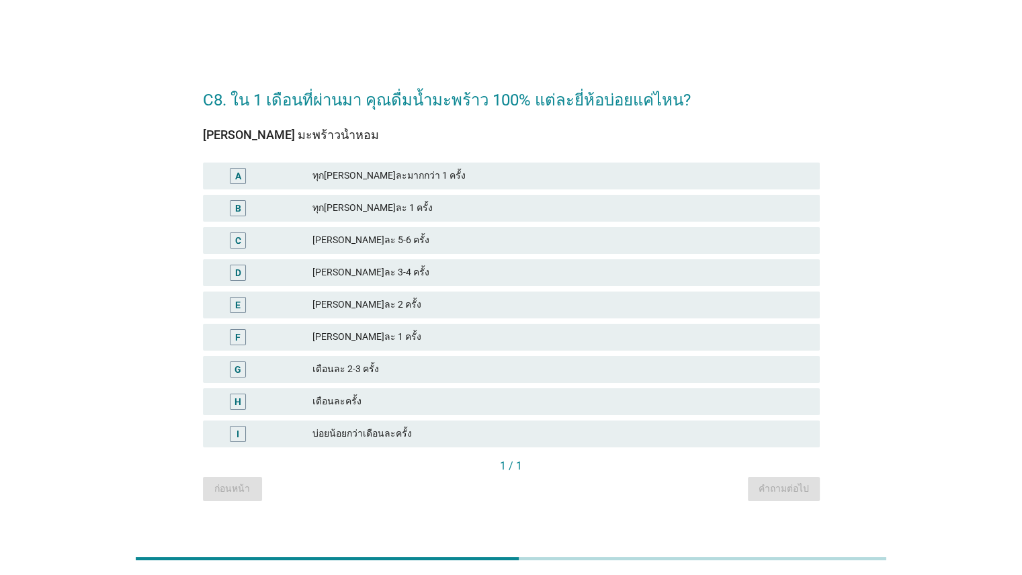
click at [375, 275] on div "[PERSON_NAME]ละ 3-4 ครั้ง" at bounding box center [560, 273] width 496 height 16
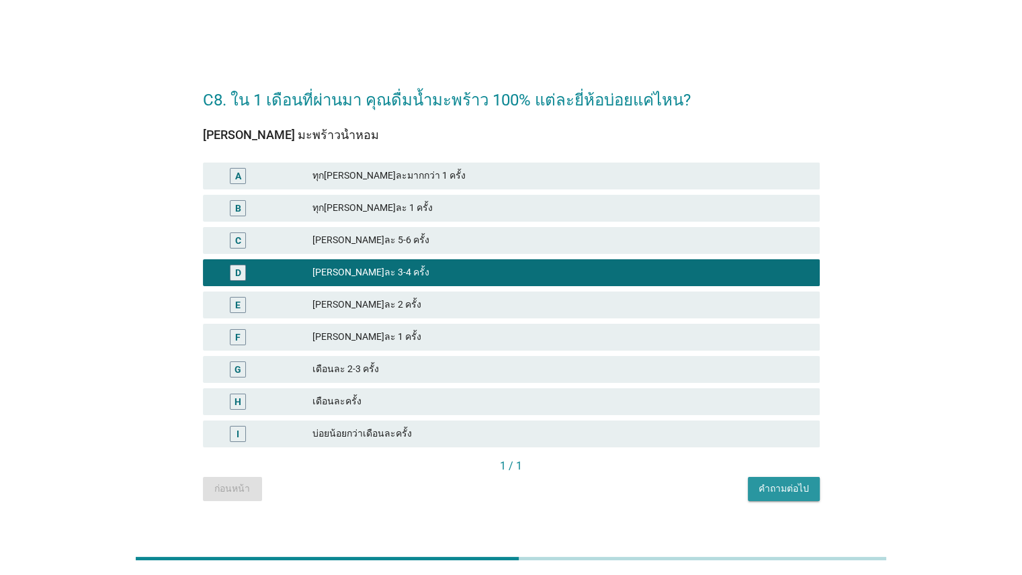
click at [779, 488] on div "คำถามต่อไป" at bounding box center [783, 489] width 50 height 14
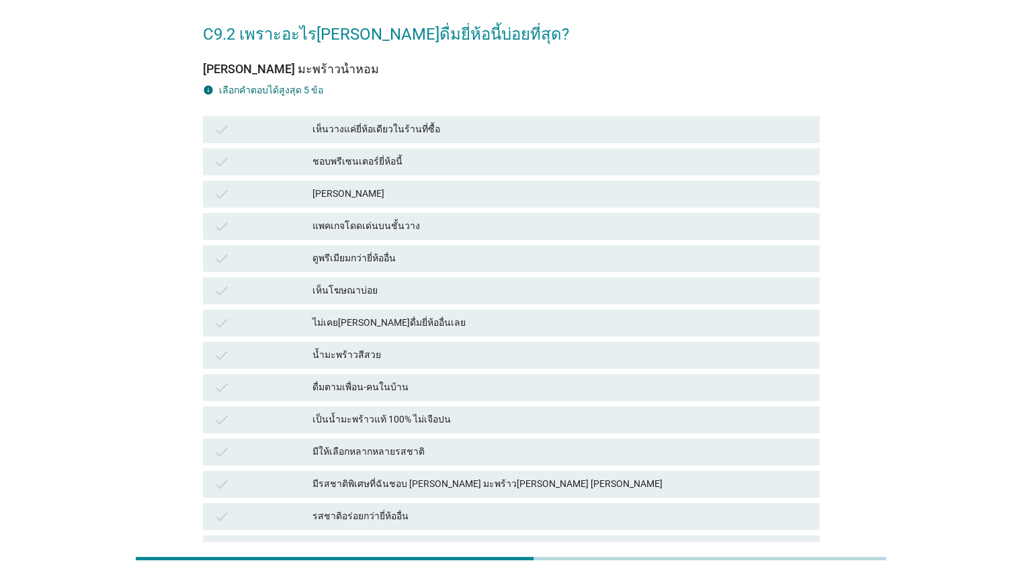
scroll to position [57, 0]
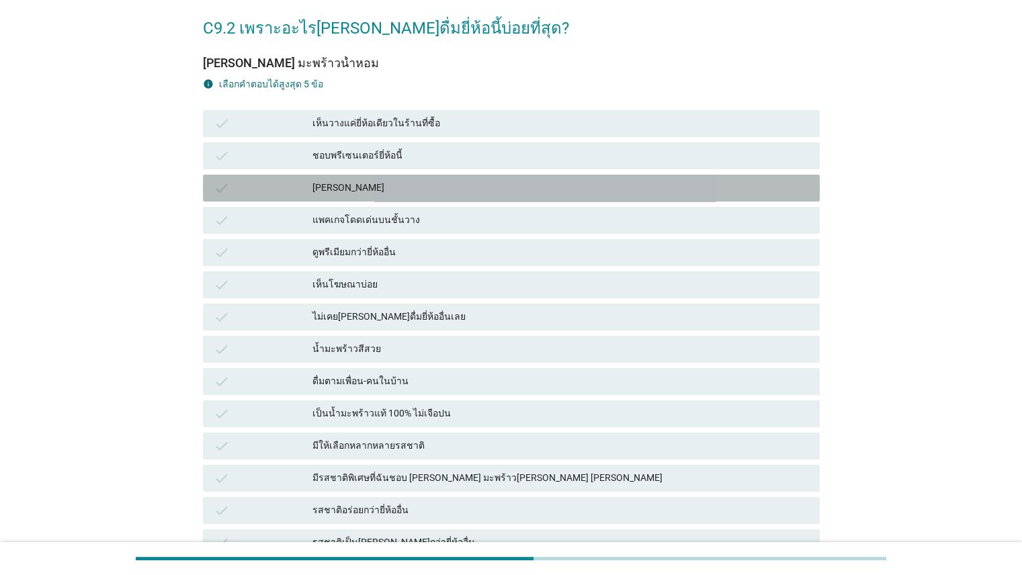
click at [365, 191] on div "[PERSON_NAME]" at bounding box center [560, 188] width 496 height 16
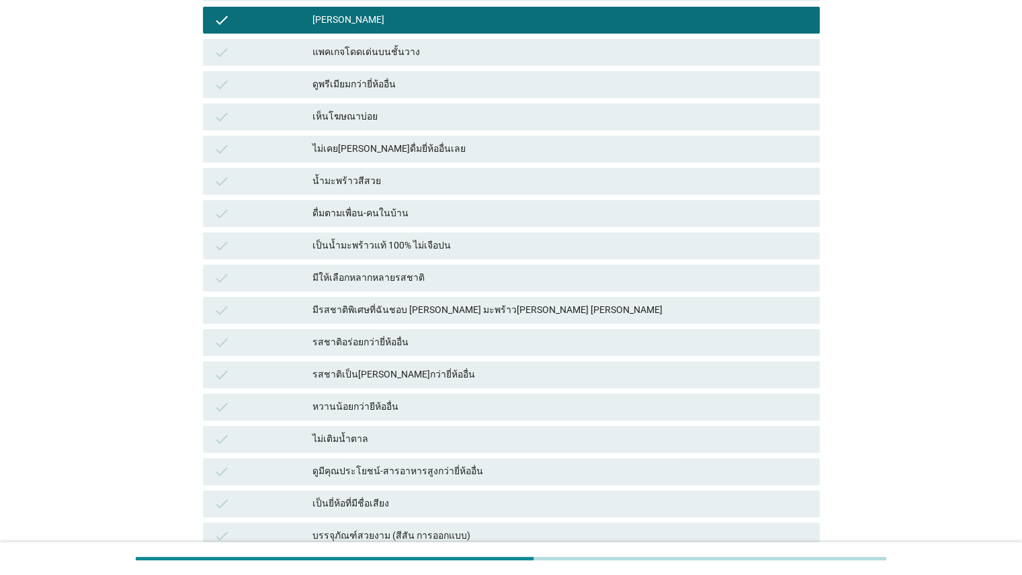
scroll to position [239, 0]
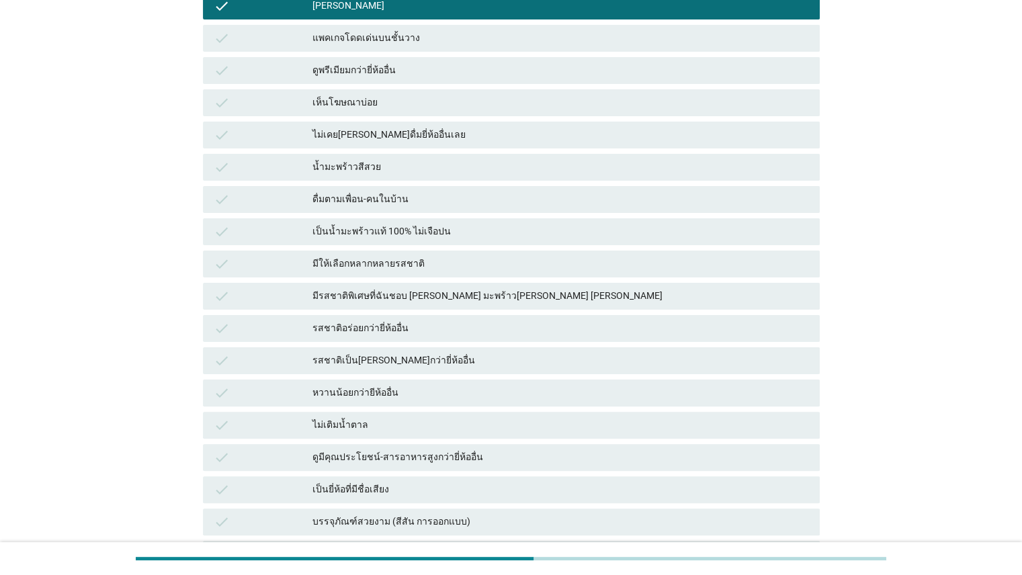
click at [480, 173] on div "น้ำมะพร้าวสีสวย" at bounding box center [560, 167] width 496 height 16
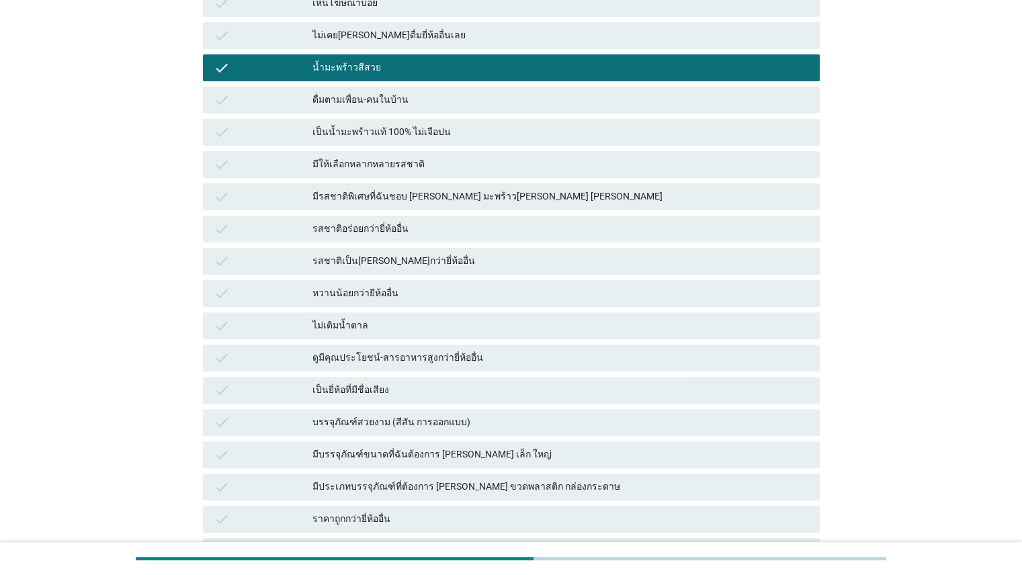
scroll to position [340, 0]
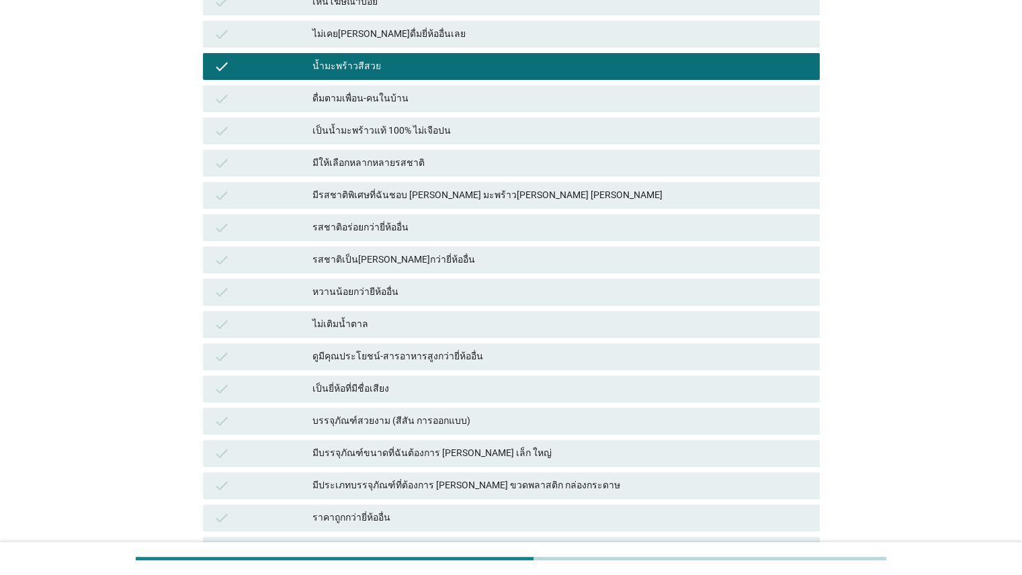
click at [443, 138] on div "เป็นน้ำมะพร้าวแท้ 100% ไม่เจือปน" at bounding box center [560, 131] width 496 height 16
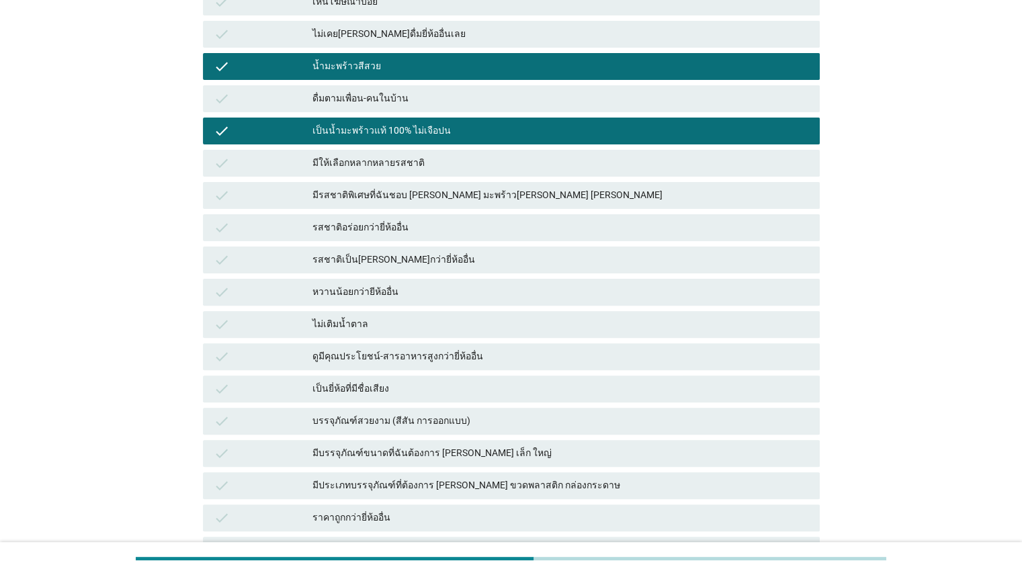
click at [443, 58] on div "น้ำมะพร้าวสีสวย" at bounding box center [560, 66] width 496 height 16
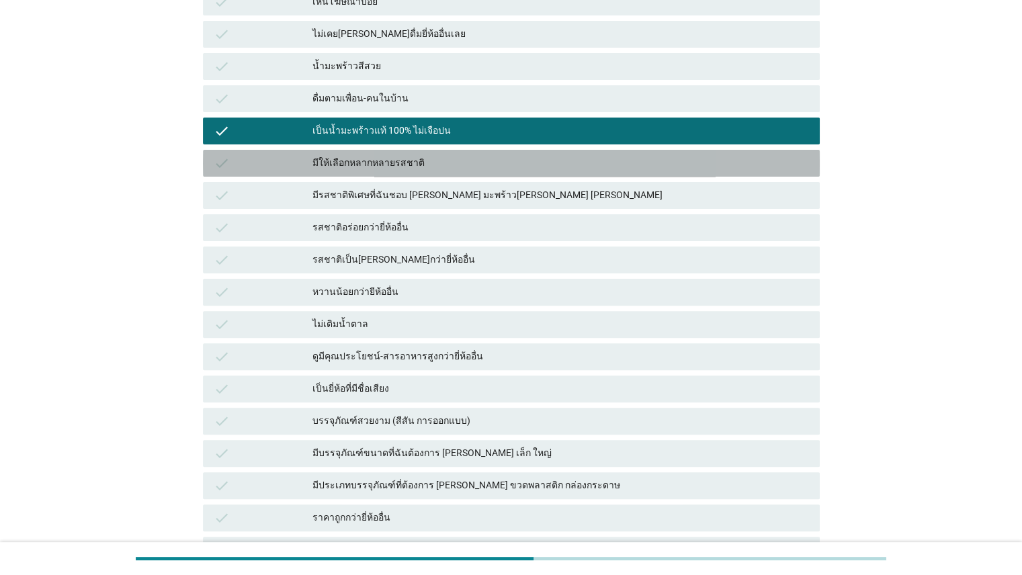
click at [424, 160] on div "มีให้เลือกหลากหลายรสชาติ" at bounding box center [560, 163] width 496 height 16
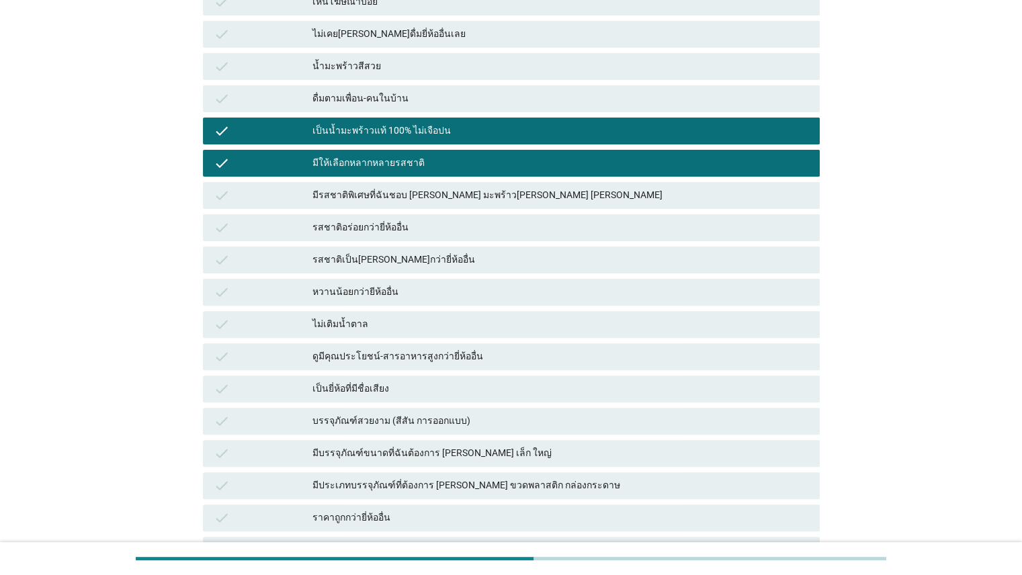
scroll to position [526, 0]
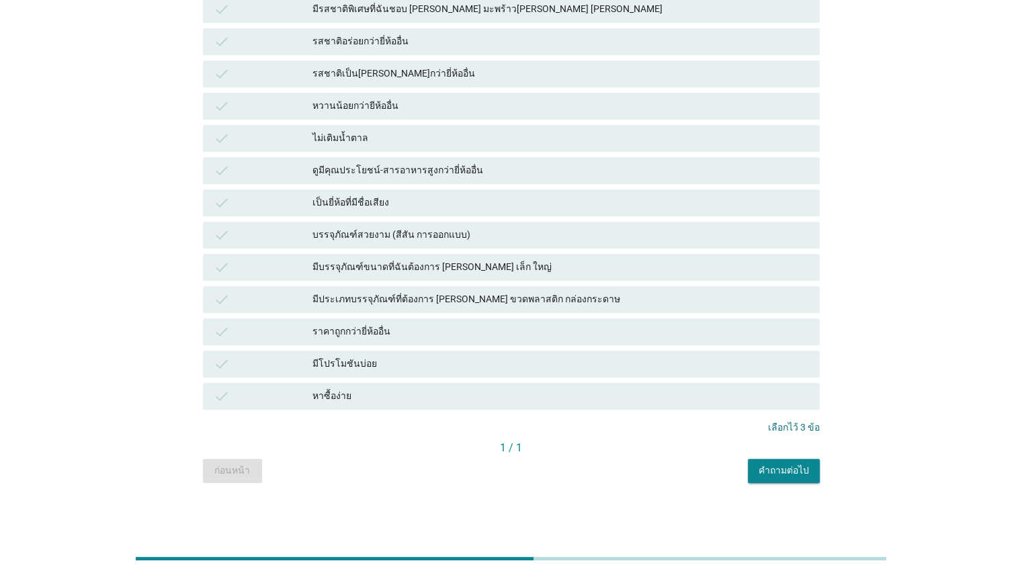
click at [782, 459] on button "คำถามต่อไป" at bounding box center [783, 471] width 72 height 24
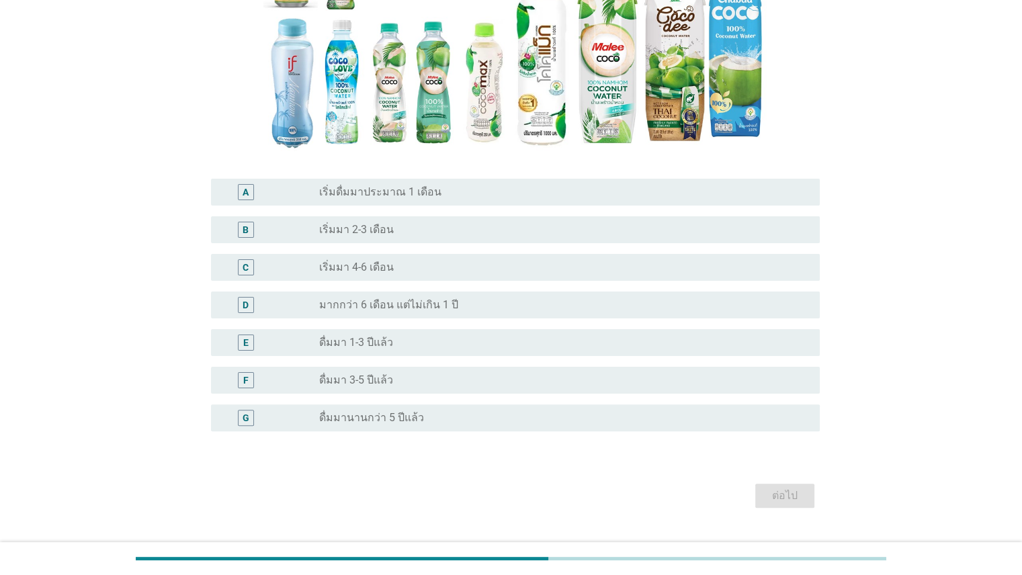
scroll to position [256, 0]
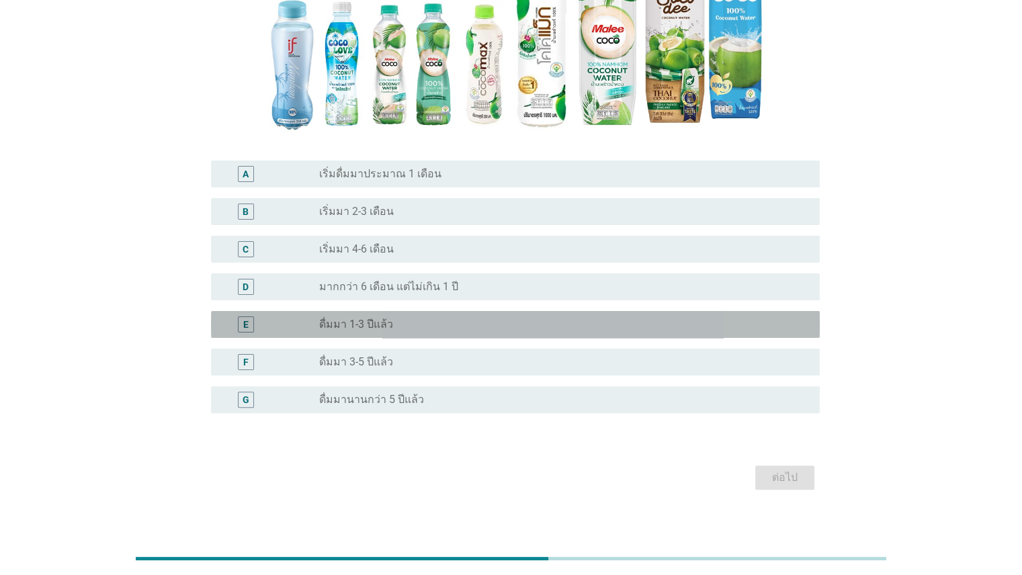
click at [371, 325] on label "ดื่มมา 1-3 ปีแล้ว" at bounding box center [356, 324] width 74 height 13
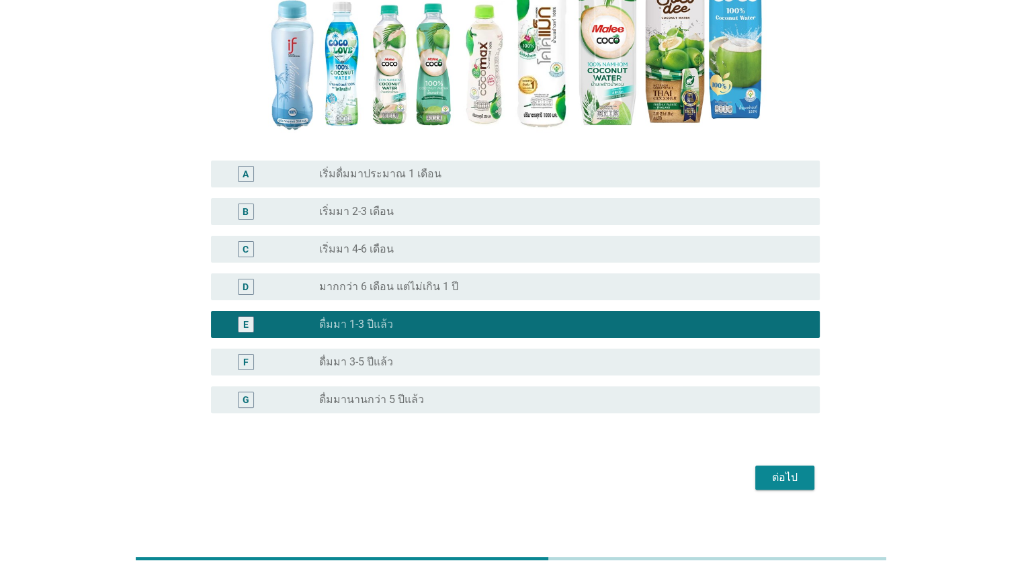
click at [767, 469] on div "ต่อไป" at bounding box center [785, 477] width 38 height 16
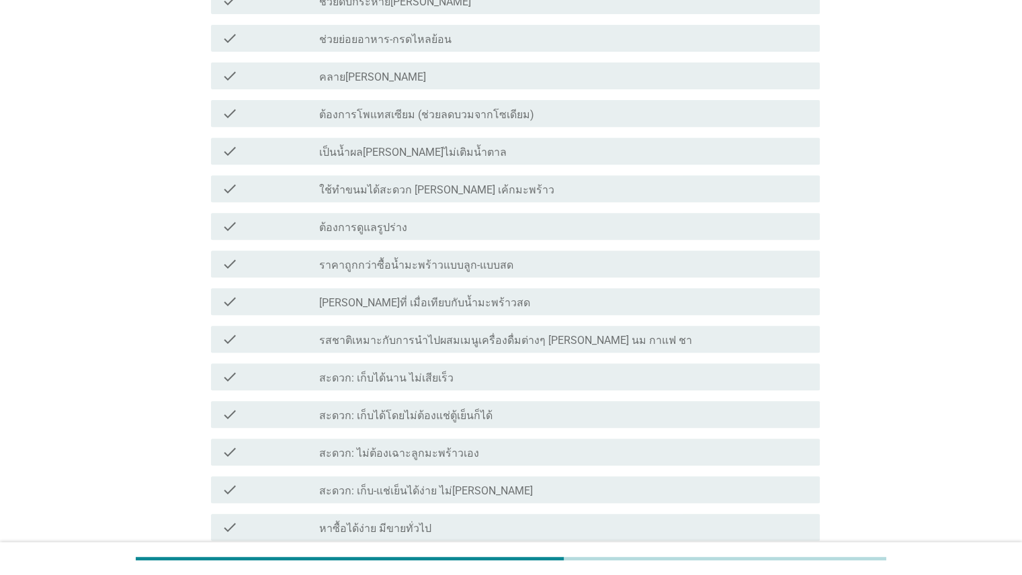
scroll to position [543, 0]
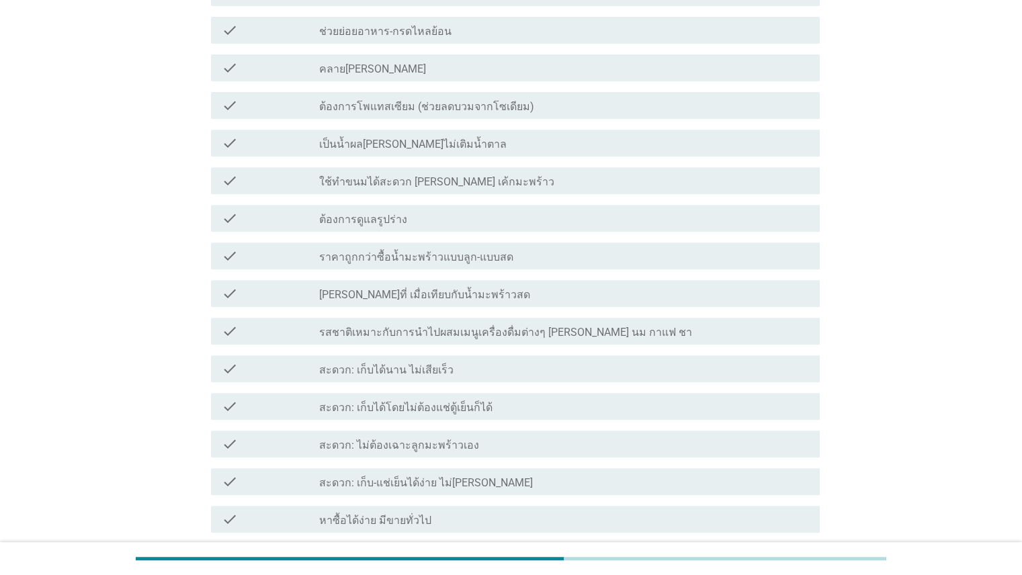
click at [328, 67] on label "คลาย[PERSON_NAME]" at bounding box center [372, 68] width 107 height 13
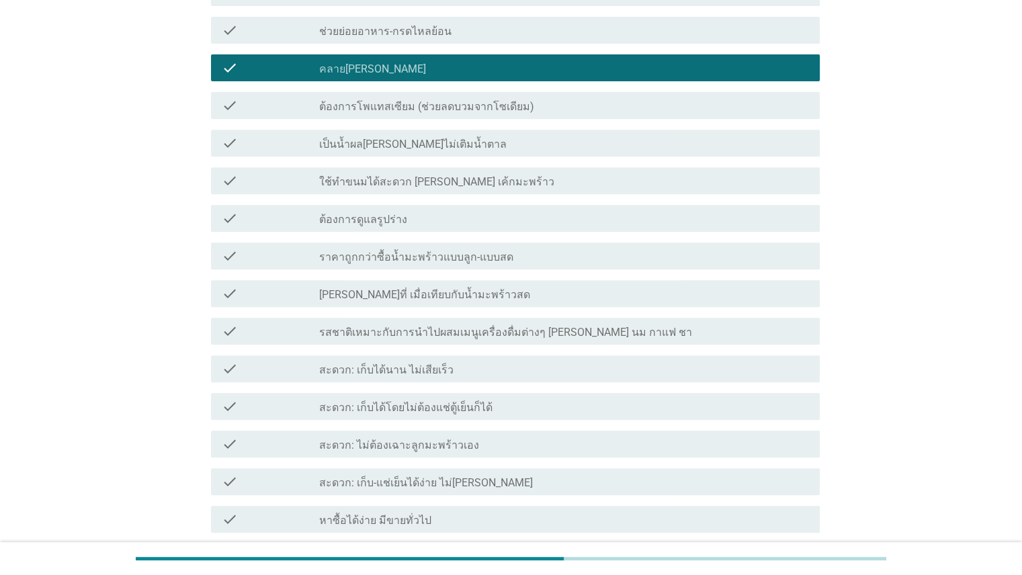
click at [569, 302] on div "check check_box_outline_blank [PERSON_NAME]ที่ เมื่อเทียบกับน้ำมะพร้าวสด" at bounding box center [515, 293] width 608 height 27
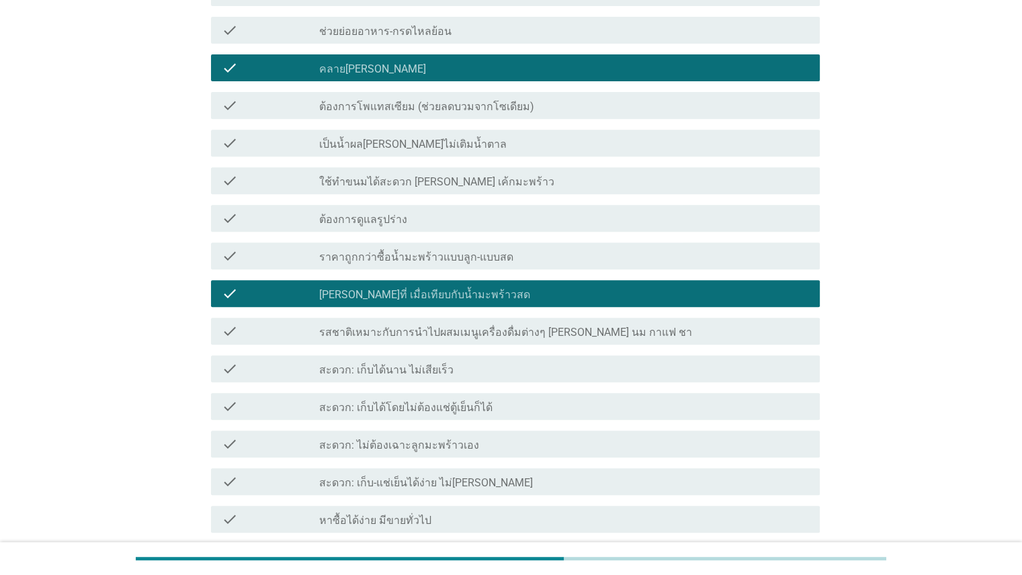
scroll to position [1045, 0]
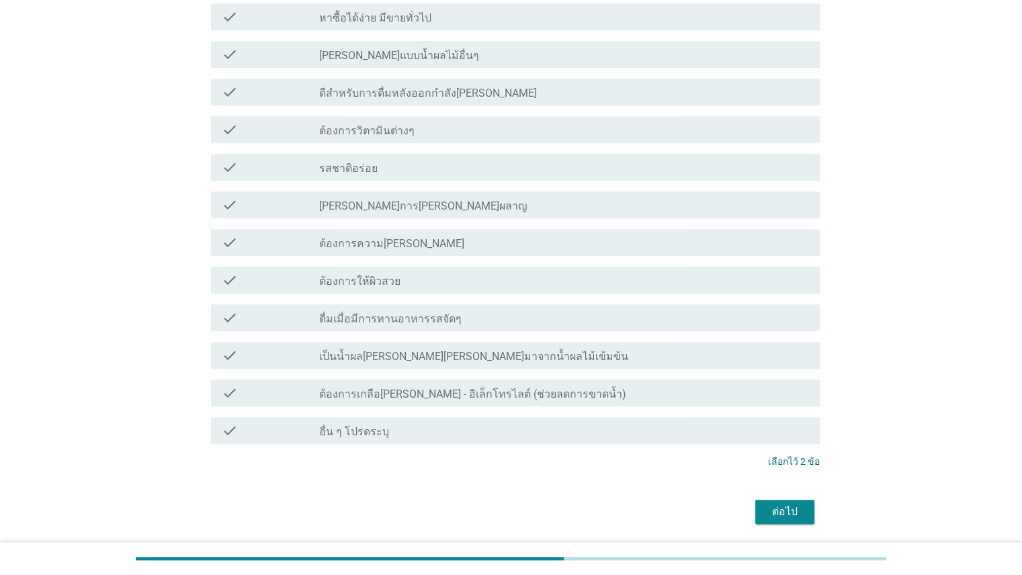
click at [355, 177] on div "check check_box_outline_blank รสชาติอร่อย" at bounding box center [515, 167] width 608 height 27
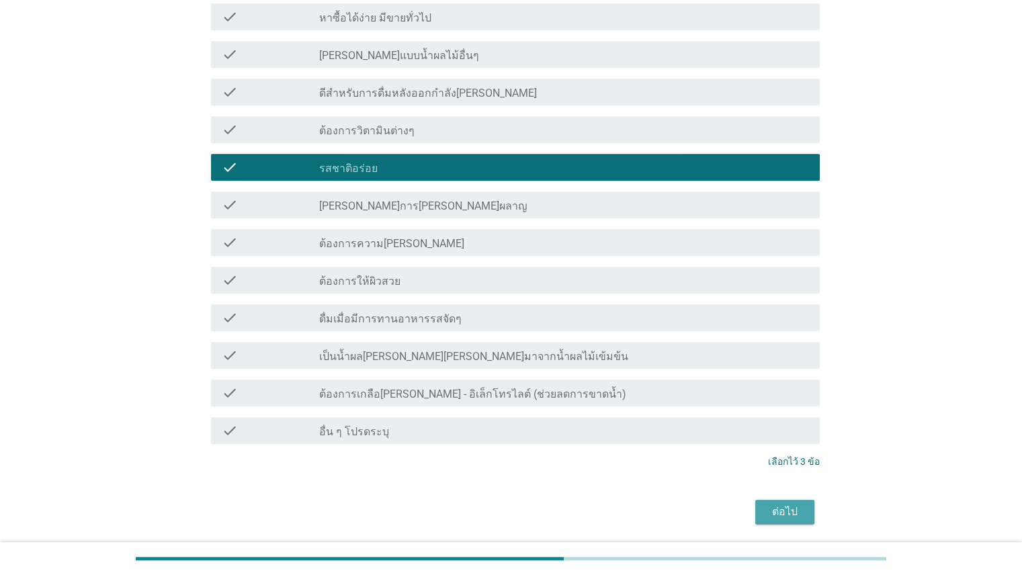
click at [777, 515] on div "ต่อไป" at bounding box center [785, 512] width 38 height 16
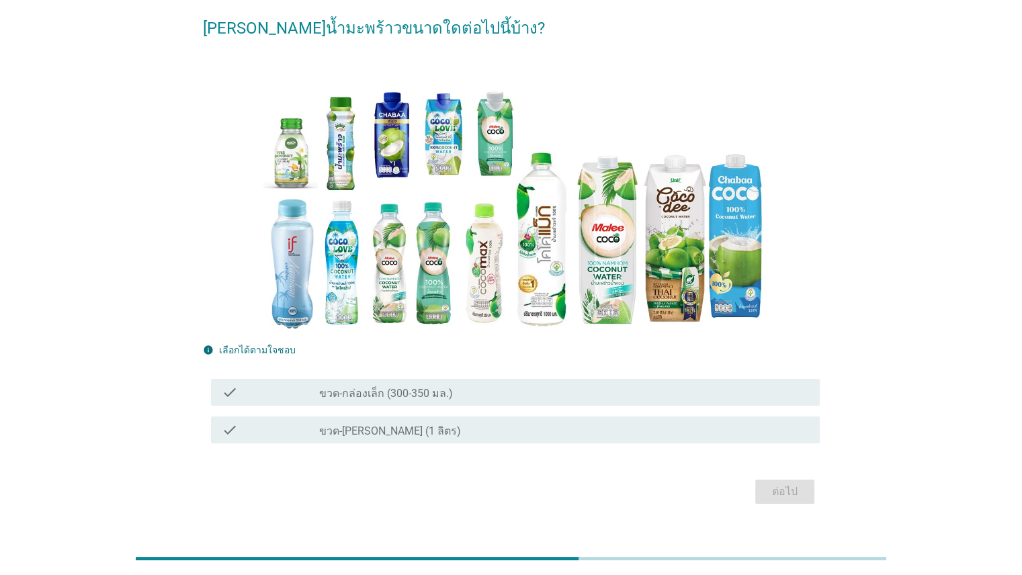
scroll to position [56, 0]
click at [476, 398] on div "check_box_outline_blank ขวด-กล่องเล็ก (300-350 มล.)" at bounding box center [563, 393] width 489 height 16
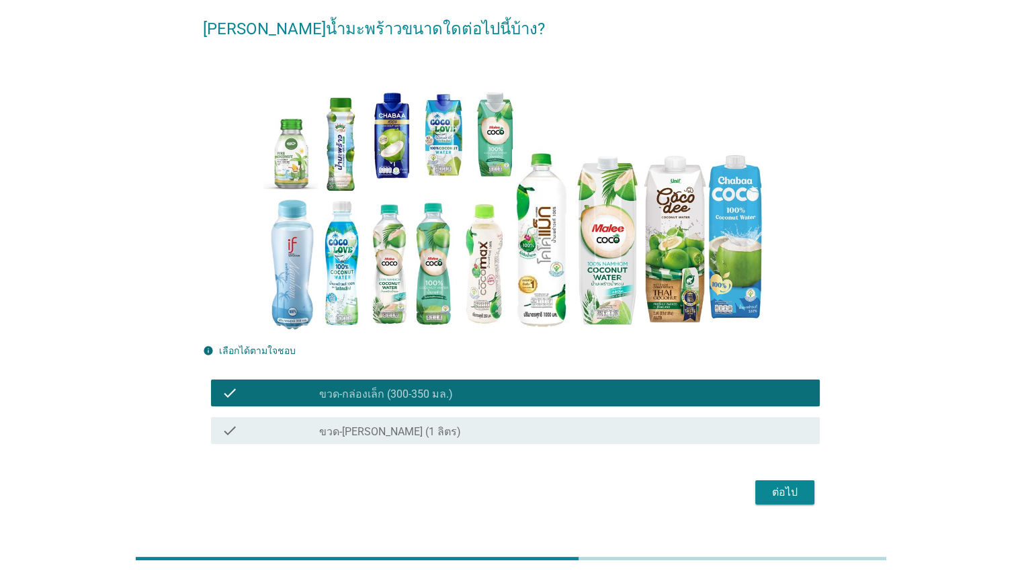
click at [774, 488] on div "ต่อไป" at bounding box center [785, 492] width 38 height 16
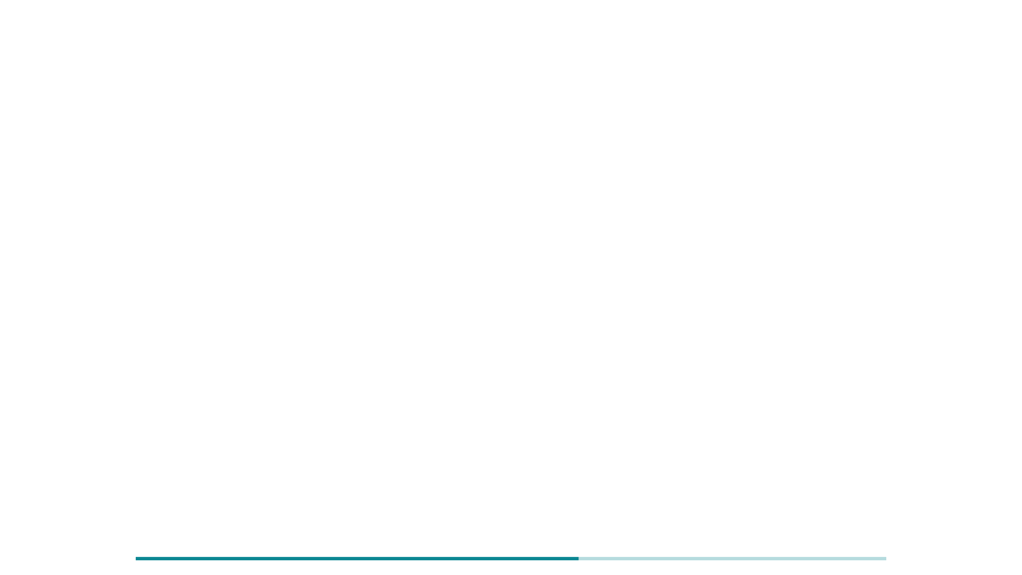
scroll to position [0, 0]
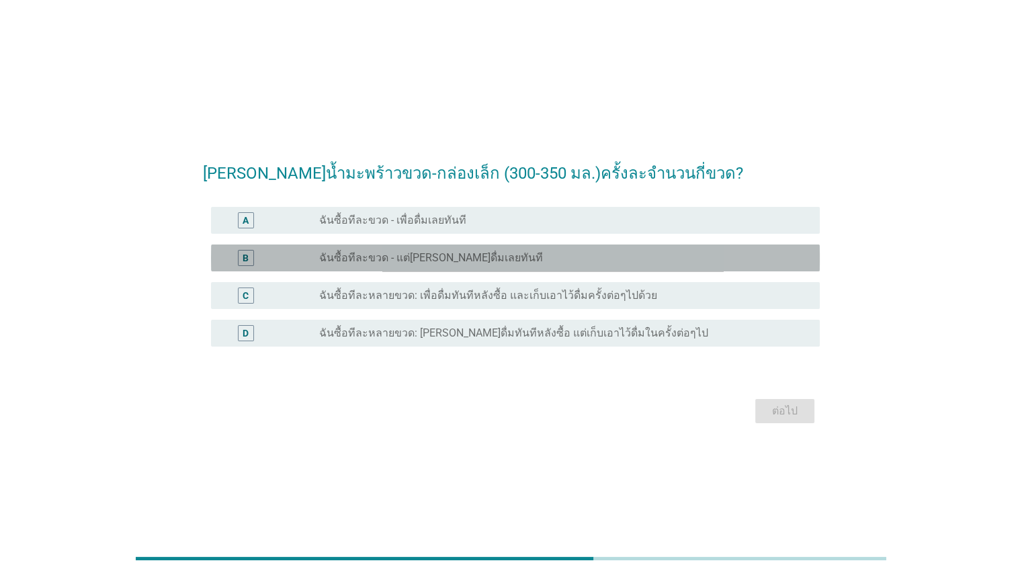
click at [428, 262] on label "ฉันซื้อทีละขวด - แต่[PERSON_NAME]ดื่มเลยทันที" at bounding box center [431, 257] width 224 height 13
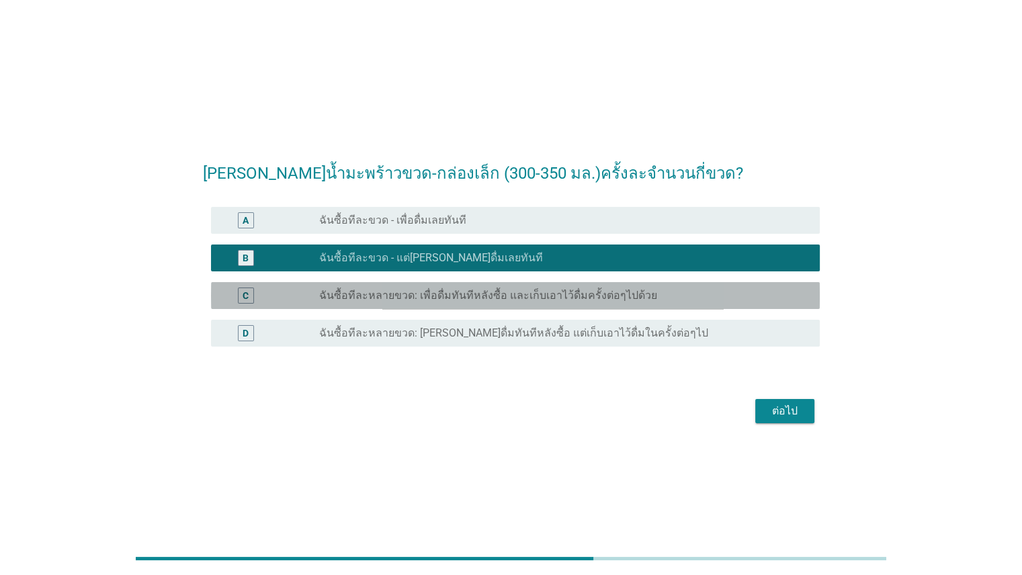
click at [443, 298] on label "ฉันซื้อทีละหลายขวด: เพื่อดื่มทันทีหลังซื้อ และเก็บเอาไว้ดื่มครั้งต่อๆไปด้วย" at bounding box center [488, 295] width 338 height 13
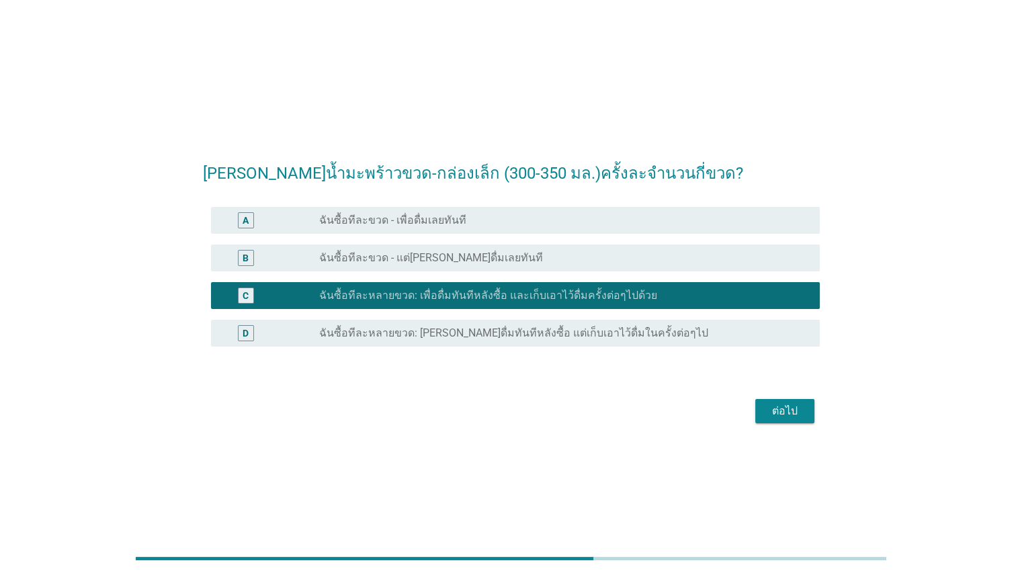
click at [790, 414] on div "ต่อไป" at bounding box center [785, 411] width 38 height 16
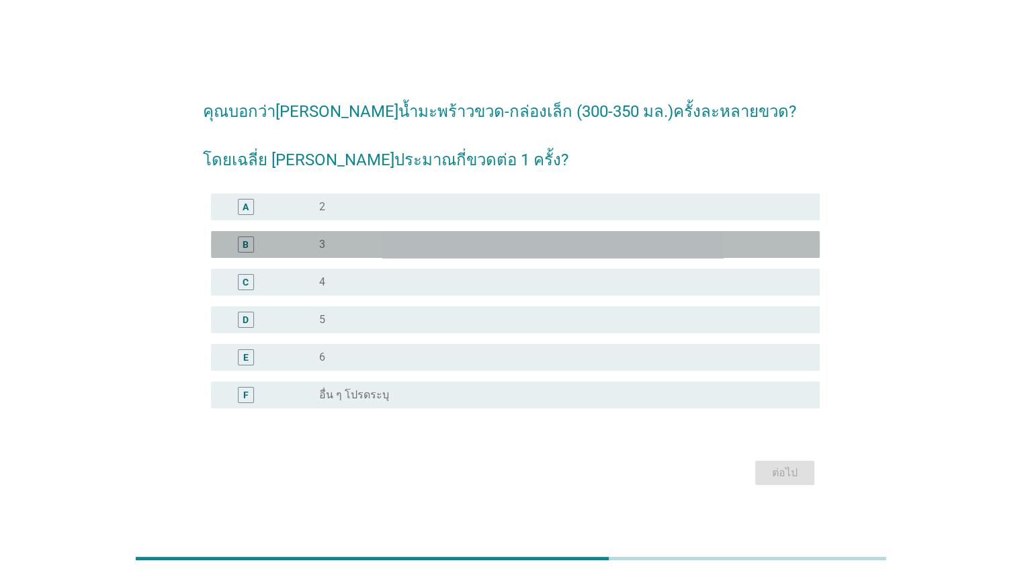
click at [304, 249] on div "B" at bounding box center [271, 244] width 98 height 16
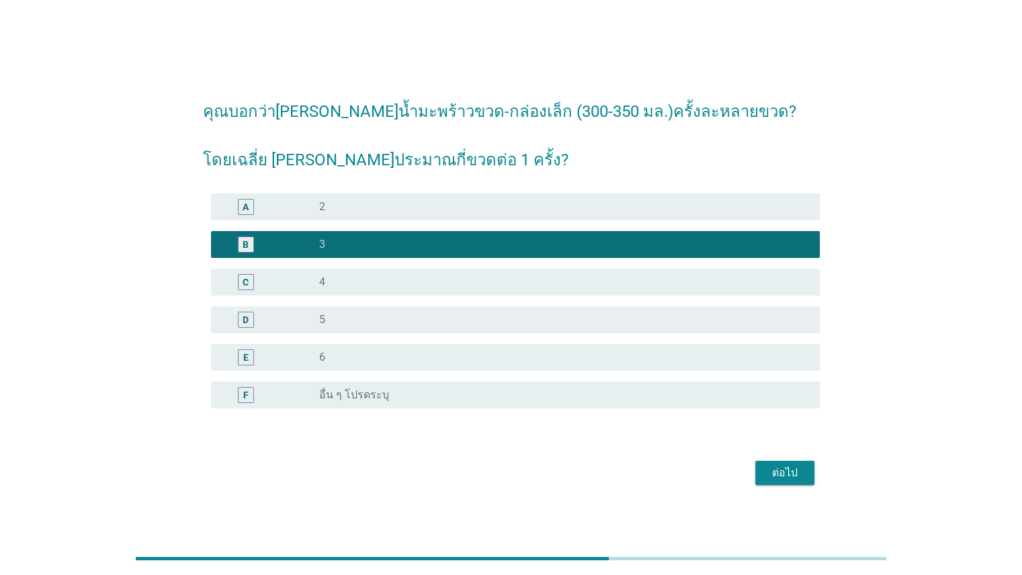
click at [781, 473] on div "ต่อไป" at bounding box center [785, 473] width 38 height 16
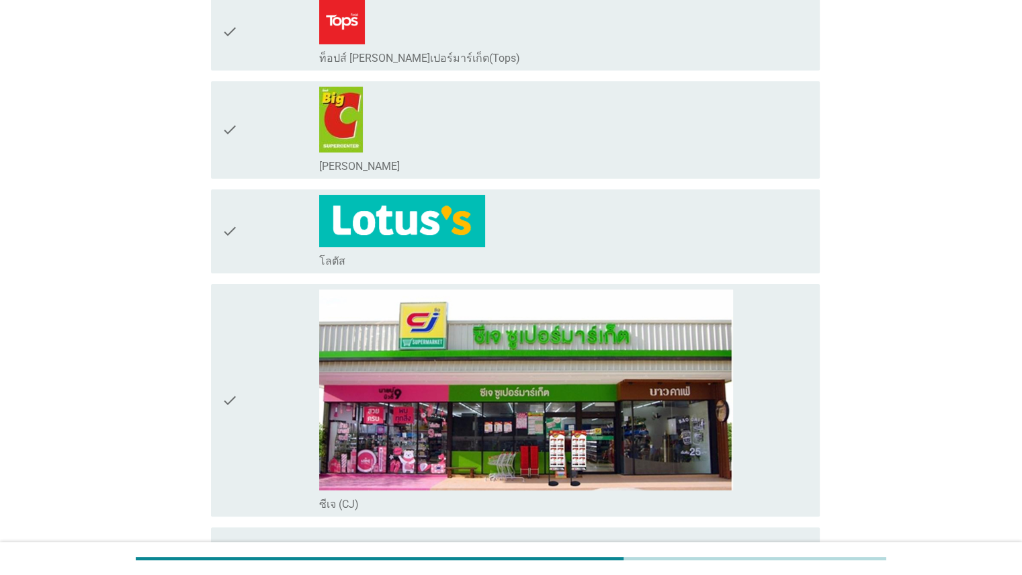
scroll to position [165, 0]
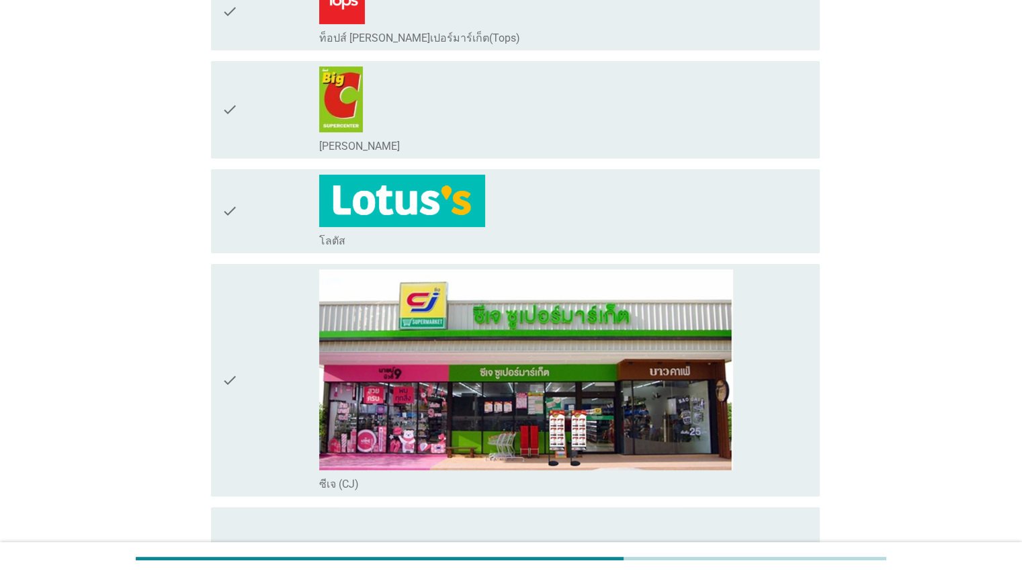
click at [580, 83] on div "check_box_outline_blank [PERSON_NAME]" at bounding box center [563, 109] width 489 height 87
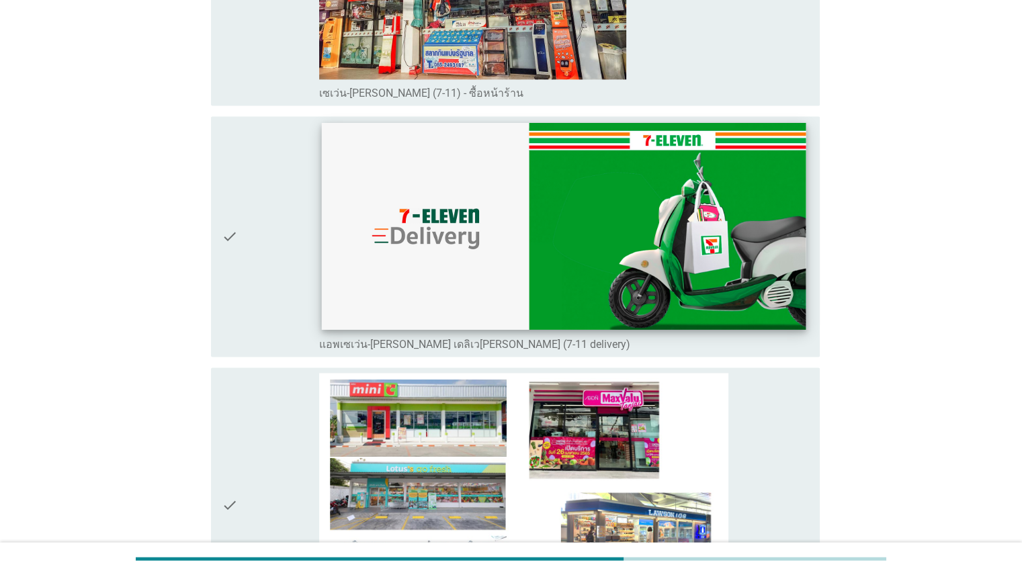
scroll to position [2085, 0]
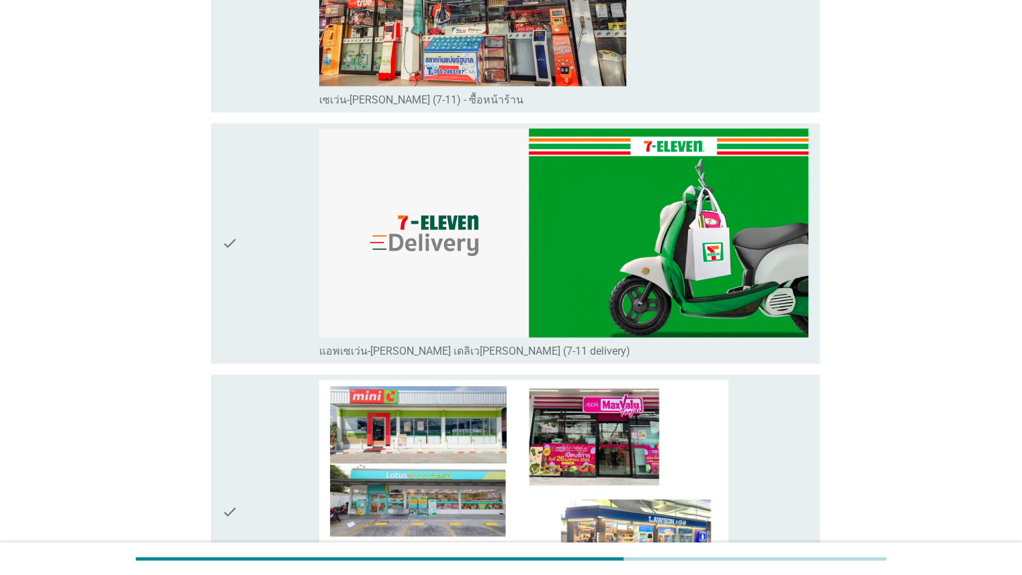
click at [222, 212] on icon "check" at bounding box center [230, 243] width 16 height 230
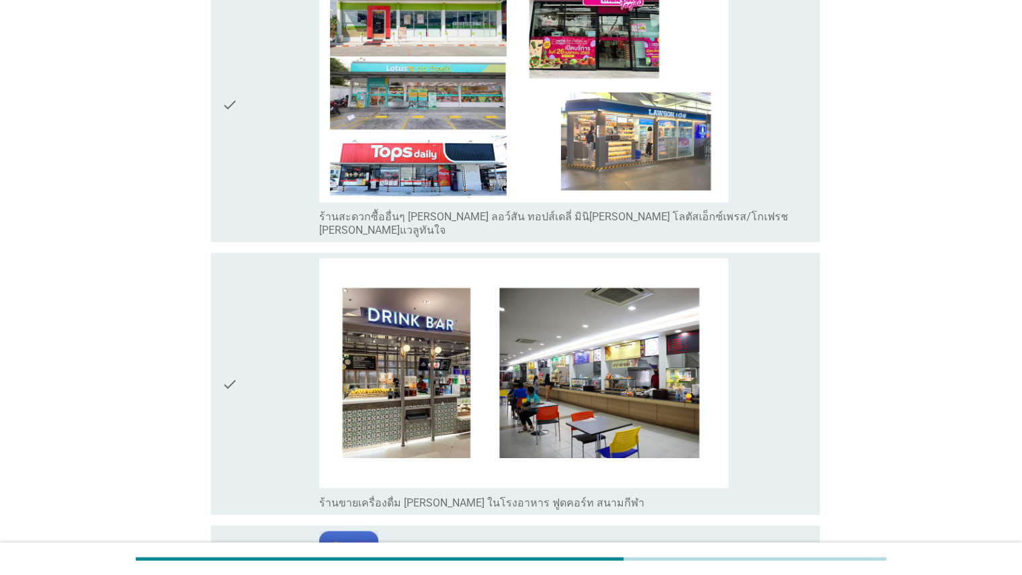
scroll to position [2920, 0]
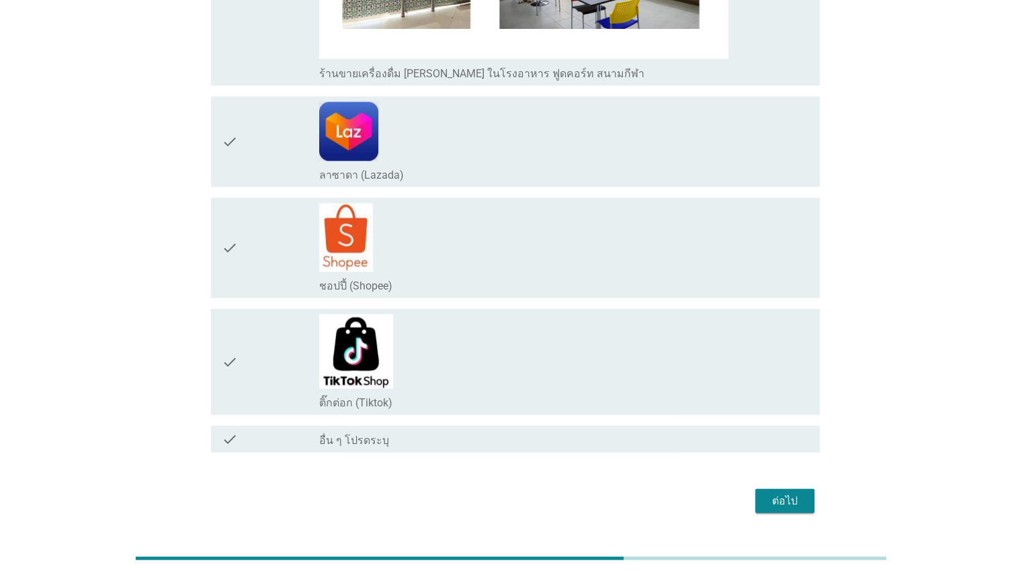
click at [786, 489] on button "ต่อไป" at bounding box center [784, 501] width 59 height 24
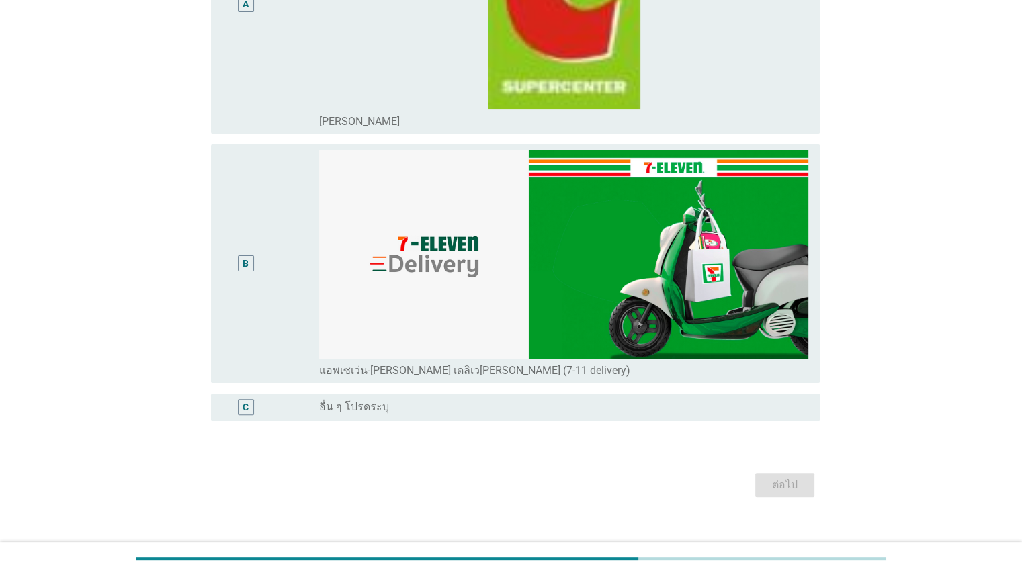
scroll to position [248, 0]
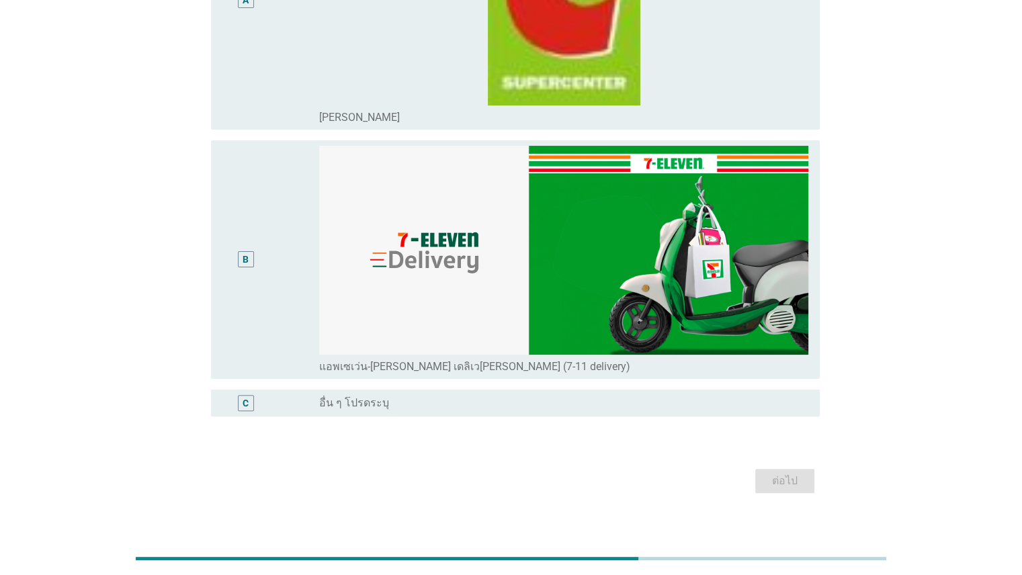
click at [306, 288] on div "B" at bounding box center [271, 260] width 98 height 228
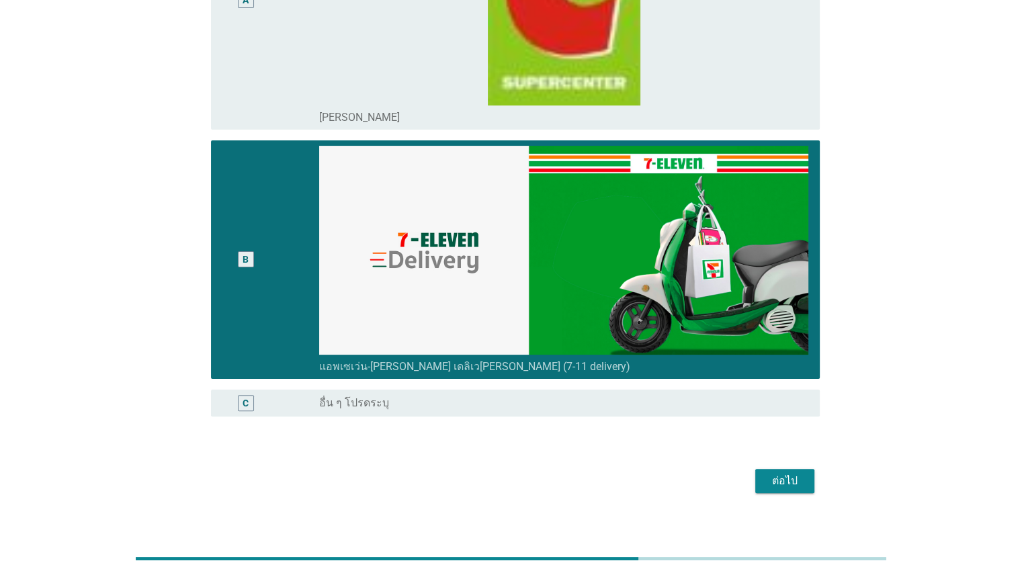
click at [788, 486] on div "ต่อไป" at bounding box center [785, 481] width 38 height 16
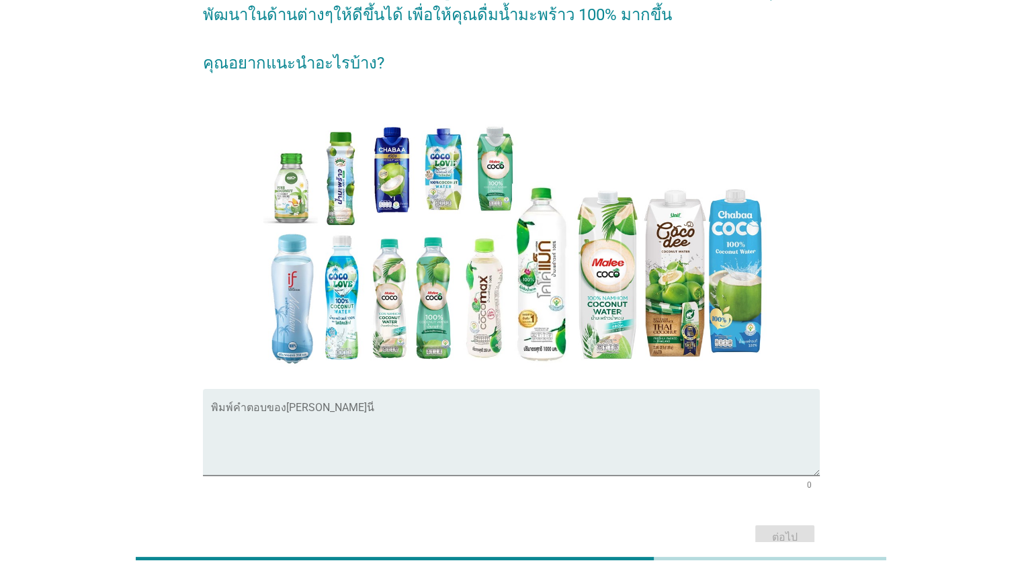
scroll to position [28, 0]
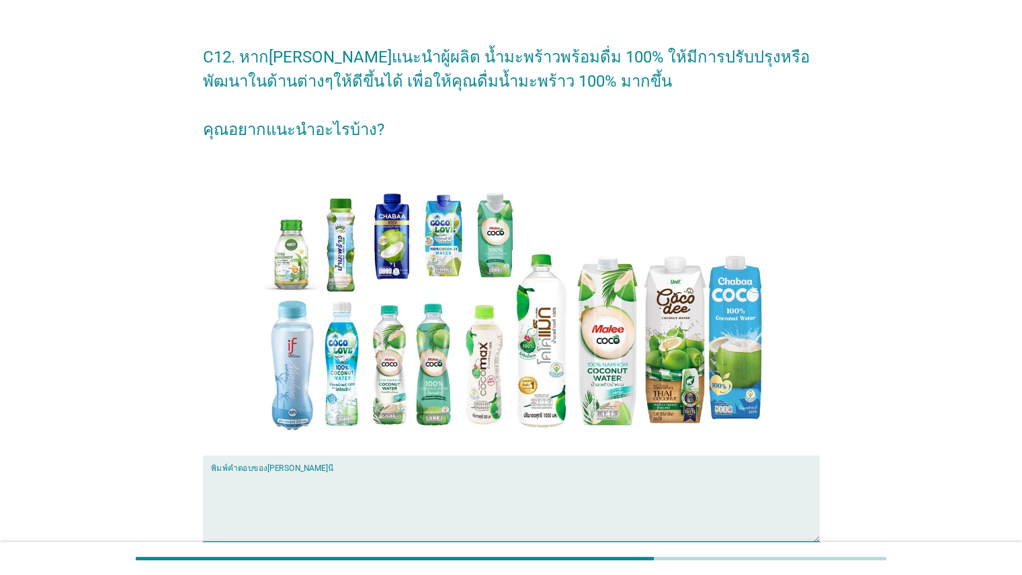
click at [370, 518] on textarea "พิมพ์คำตอบของคุณ ที่นี่" at bounding box center [515, 506] width 608 height 71
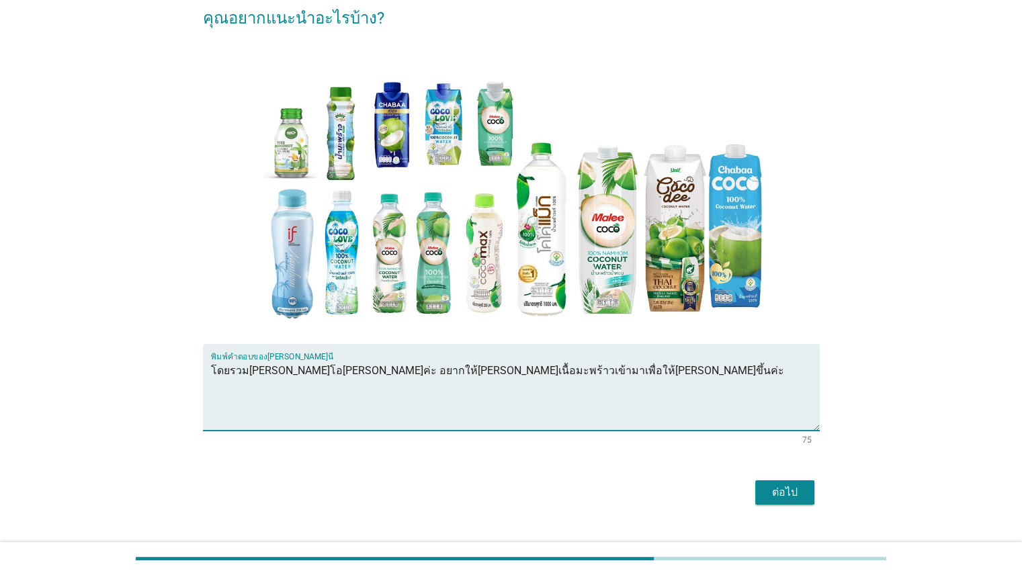
scroll to position [166, 0]
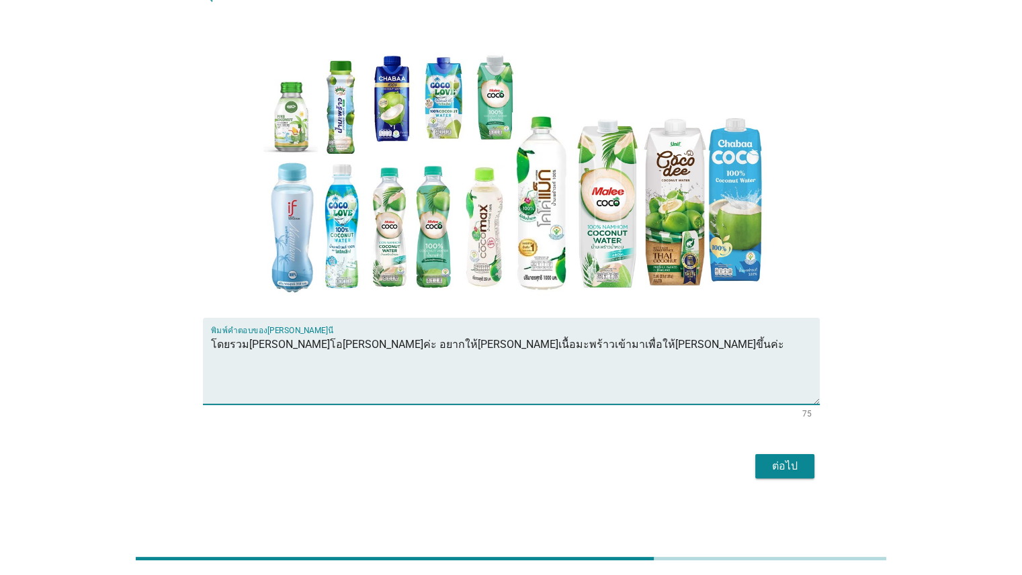
type textarea "โดยรวม[PERSON_NAME]โอ[PERSON_NAME]ค่ะ อยากให้[PERSON_NAME]เนื้อมะพร้าวเข้ามาเพื…"
click at [786, 463] on div "ต่อไป" at bounding box center [785, 466] width 38 height 16
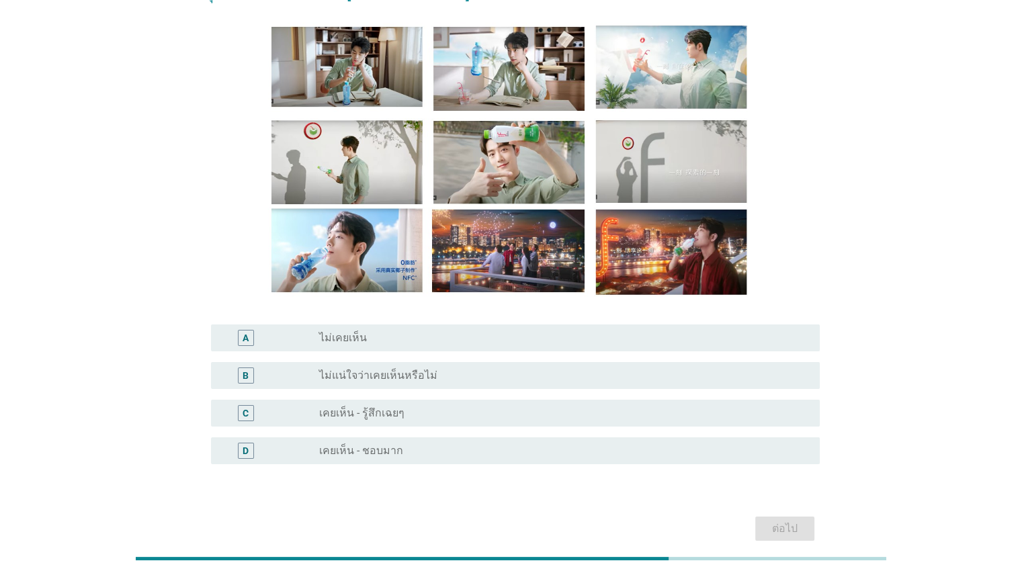
scroll to position [95, 0]
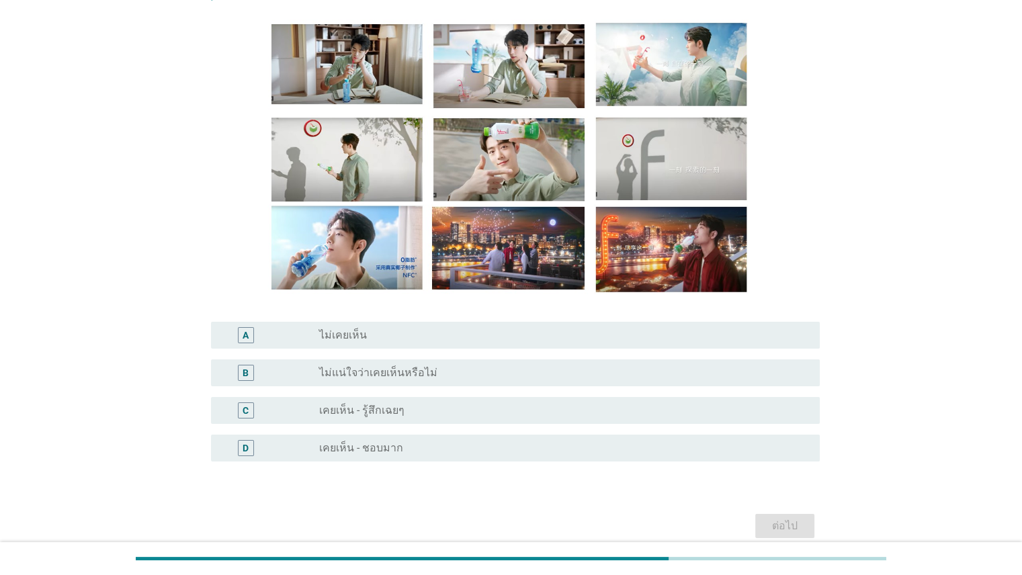
click at [381, 340] on div "radio_button_unchecked ไม่เคยเห็น" at bounding box center [558, 334] width 478 height 13
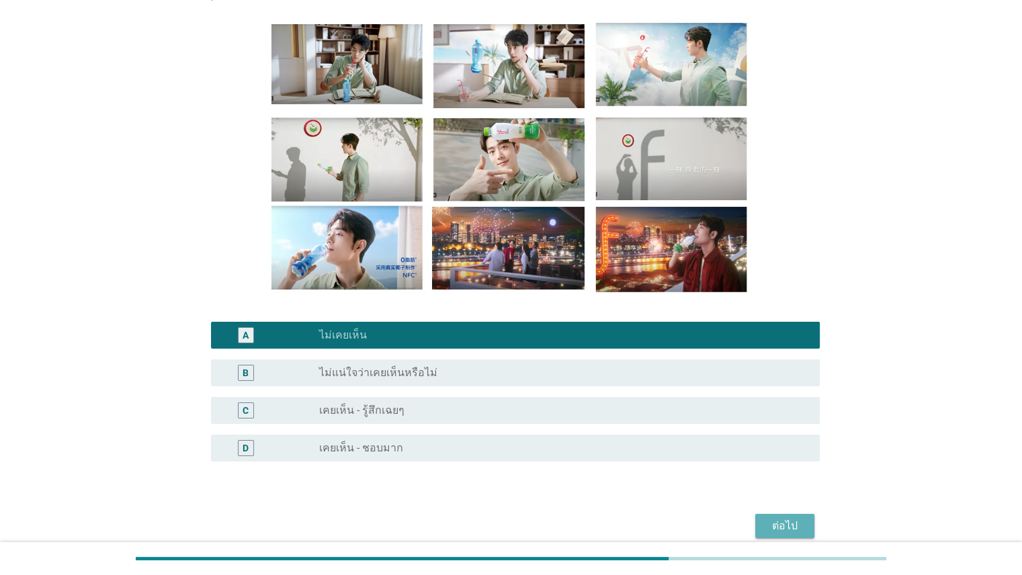
click at [784, 516] on button "ต่อไป" at bounding box center [784, 526] width 59 height 24
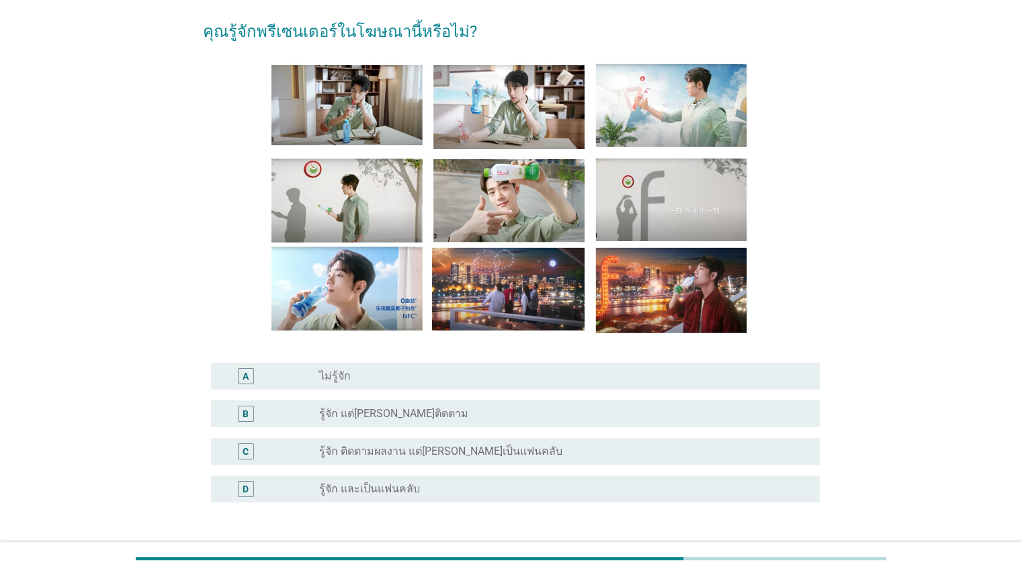
scroll to position [126, 0]
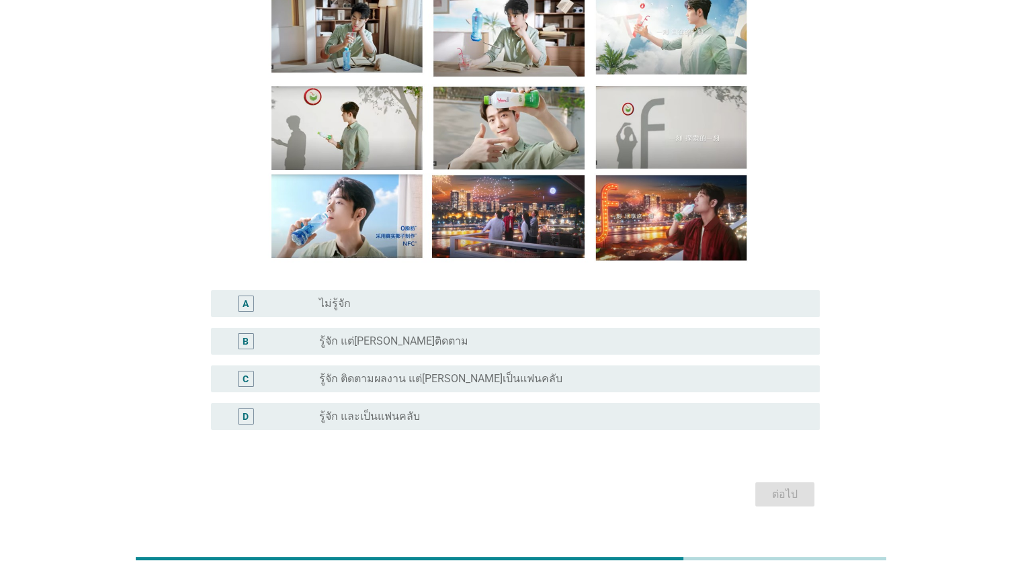
click at [484, 339] on div "radio_button_unchecked รู้จัก แต่[PERSON_NAME]ติดตาม" at bounding box center [558, 340] width 478 height 13
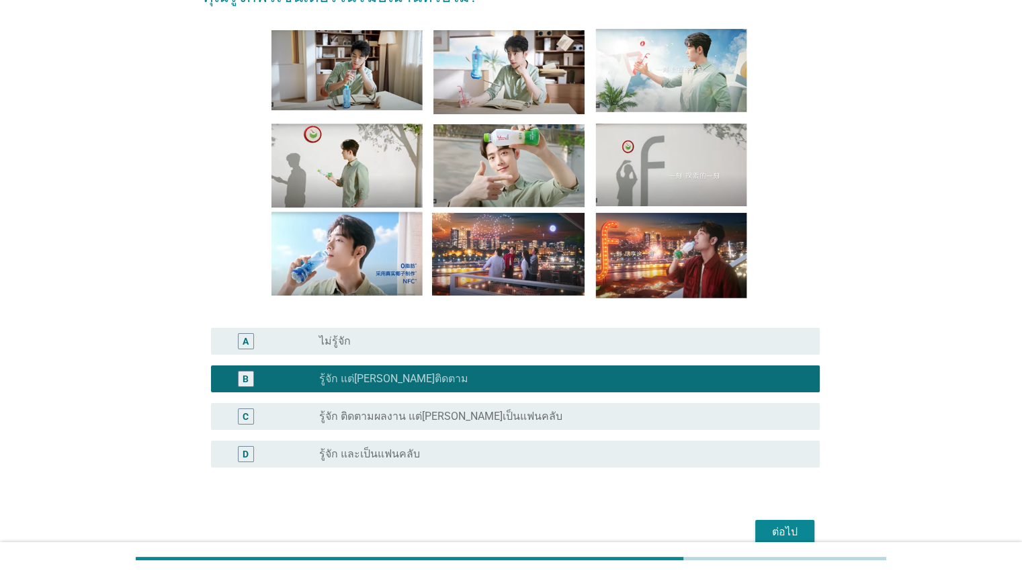
scroll to position [118, 0]
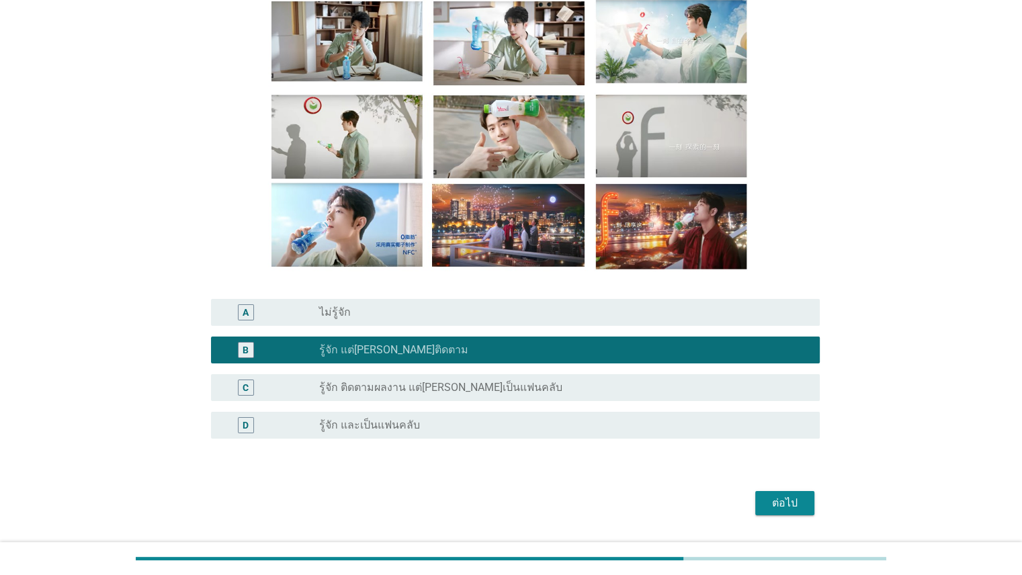
click at [415, 321] on div "A radio_button_unchecked ไม่รู้จัก" at bounding box center [515, 312] width 608 height 27
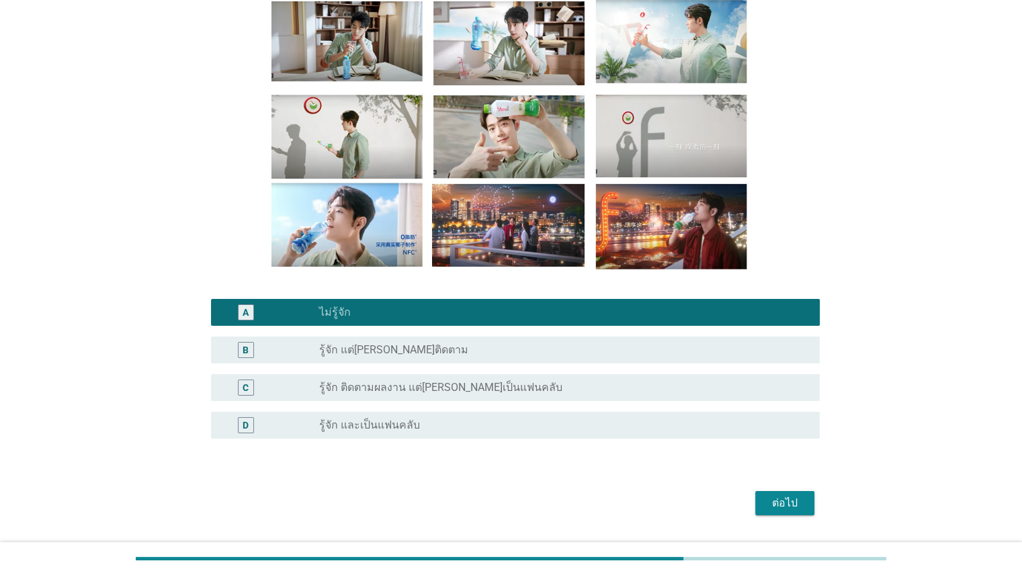
drag, startPoint x: 1018, startPoint y: 236, endPoint x: 1015, endPoint y: 126, distance: 110.2
click at [1015, 126] on div "คุณรู้จักพรีเซนเตอร์ในโฆษณานี้หรือไม่? A radio_button_checked ไม่รู้จัก B radio…" at bounding box center [511, 230] width 1022 height 696
drag, startPoint x: 1021, startPoint y: 210, endPoint x: 1022, endPoint y: 137, distance: 72.5
click at [1021, 137] on html "คุณรู้จักพรีเซนเตอร์ในโฆษณานี้หรือไม่? A radio_button_checked ไม่รู้จัก B radio…" at bounding box center [511, 230] width 1022 height 696
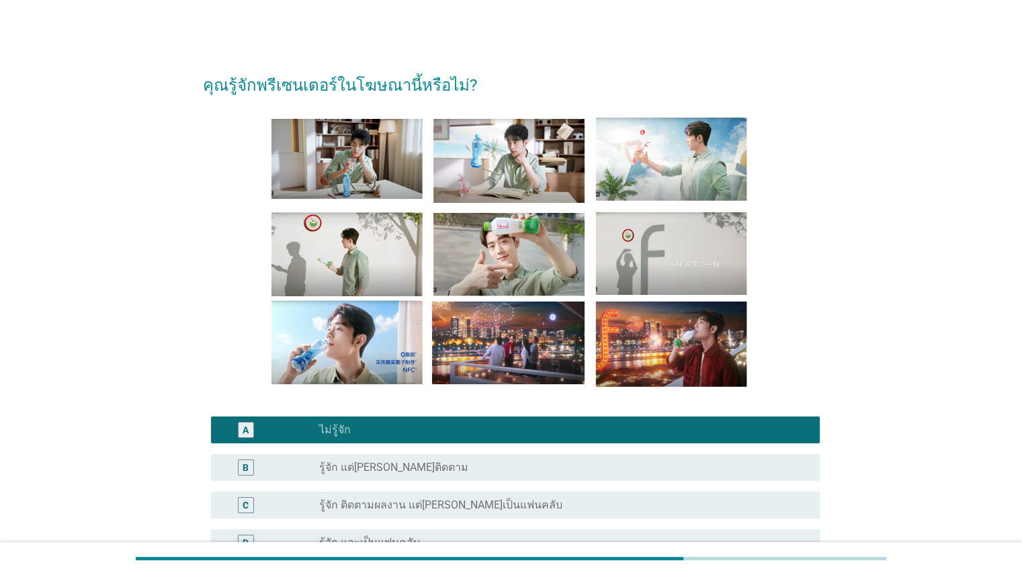
scroll to position [154, 0]
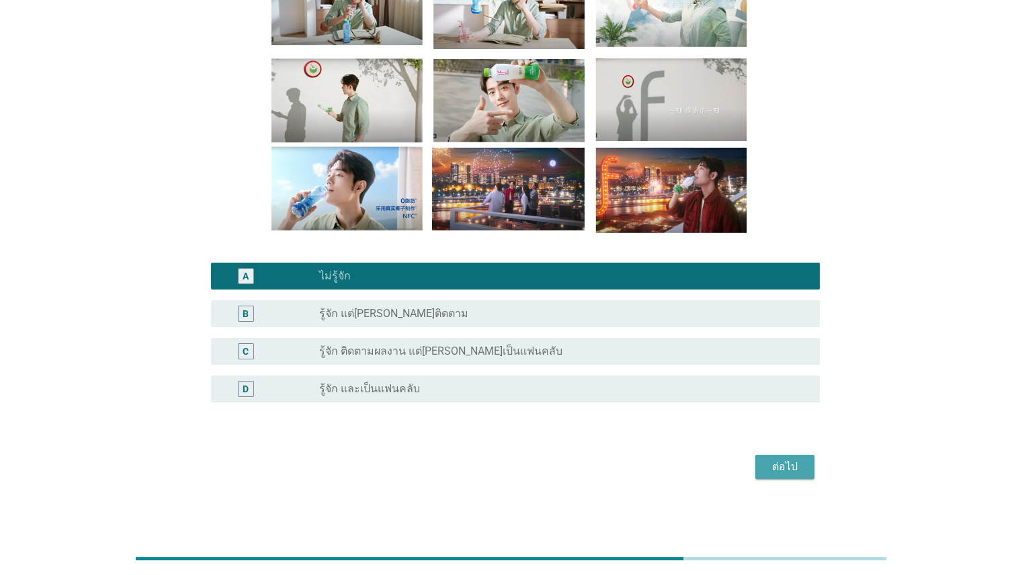
click at [771, 463] on div "ต่อไป" at bounding box center [785, 467] width 38 height 16
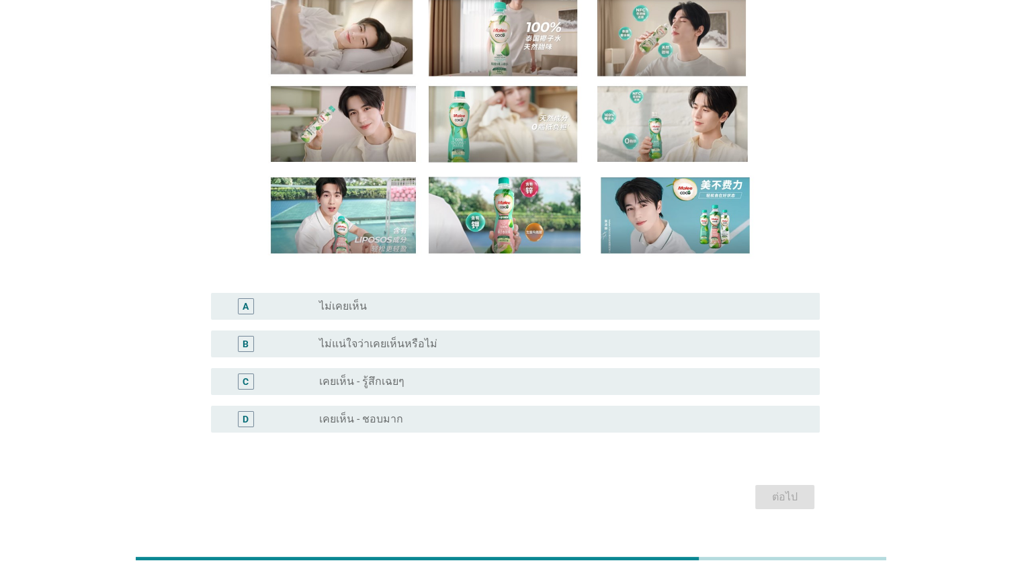
scroll to position [135, 0]
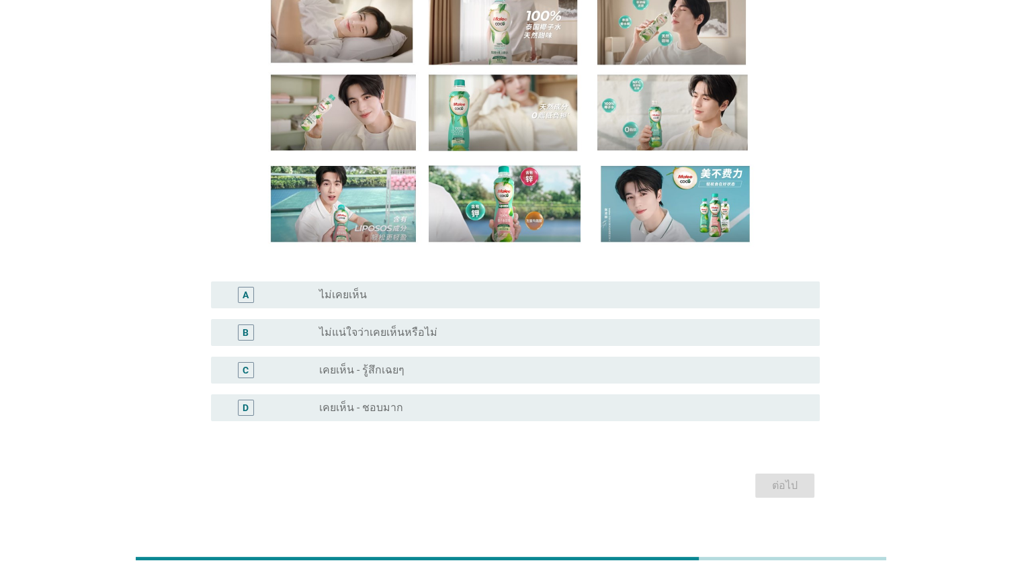
click at [428, 328] on label "ไม่แน่ใจว่าเคยเห็นหรือไม่" at bounding box center [378, 332] width 118 height 13
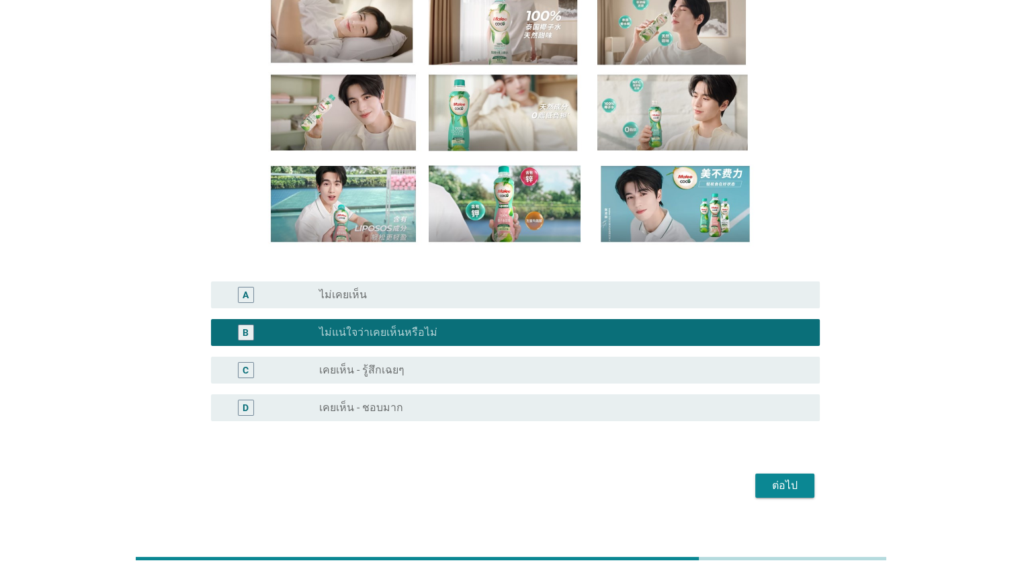
click at [426, 298] on div "radio_button_unchecked ไม่เคยเห็น" at bounding box center [558, 294] width 478 height 13
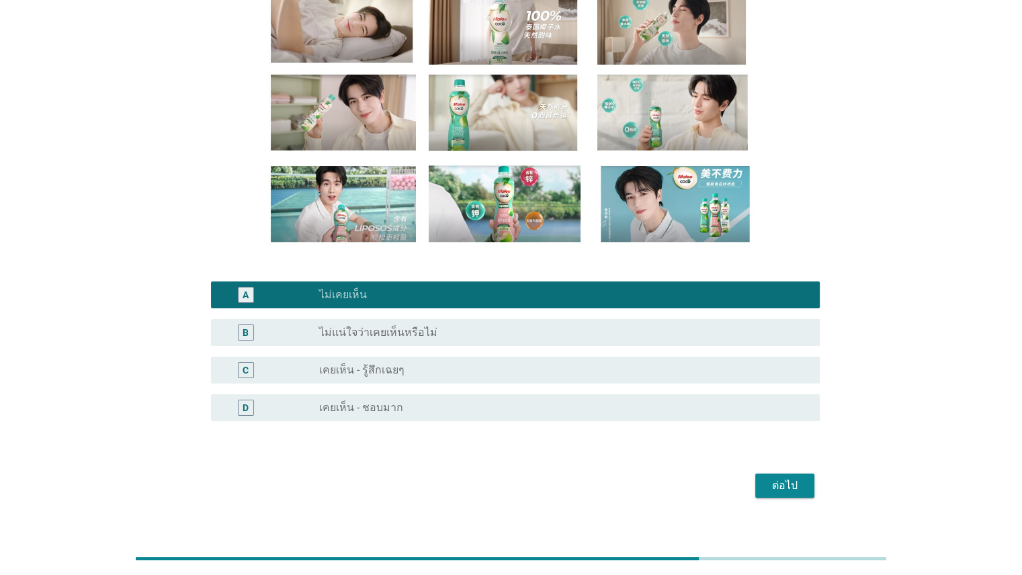
click at [772, 482] on div "ต่อไป" at bounding box center [785, 486] width 38 height 16
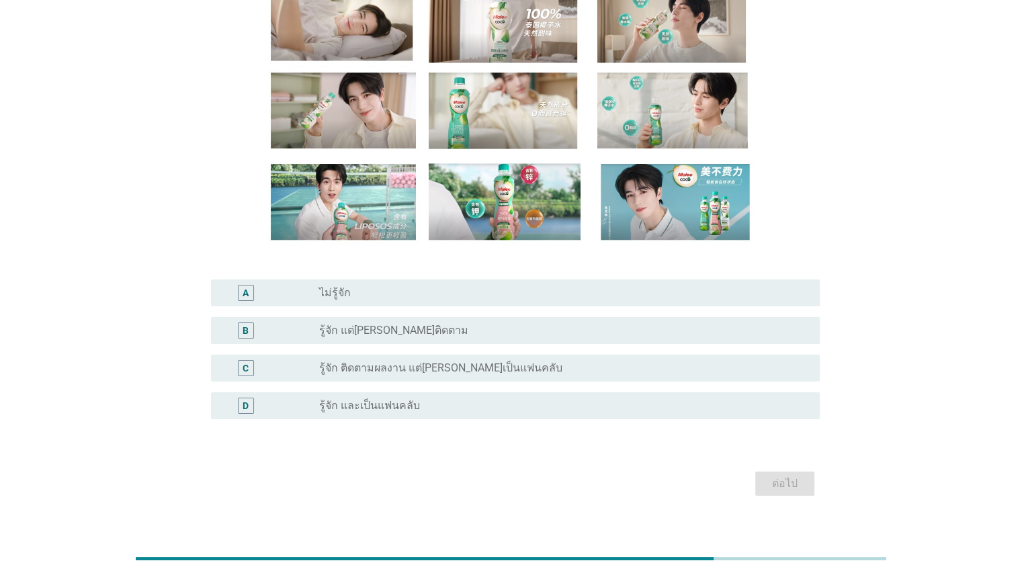
scroll to position [154, 0]
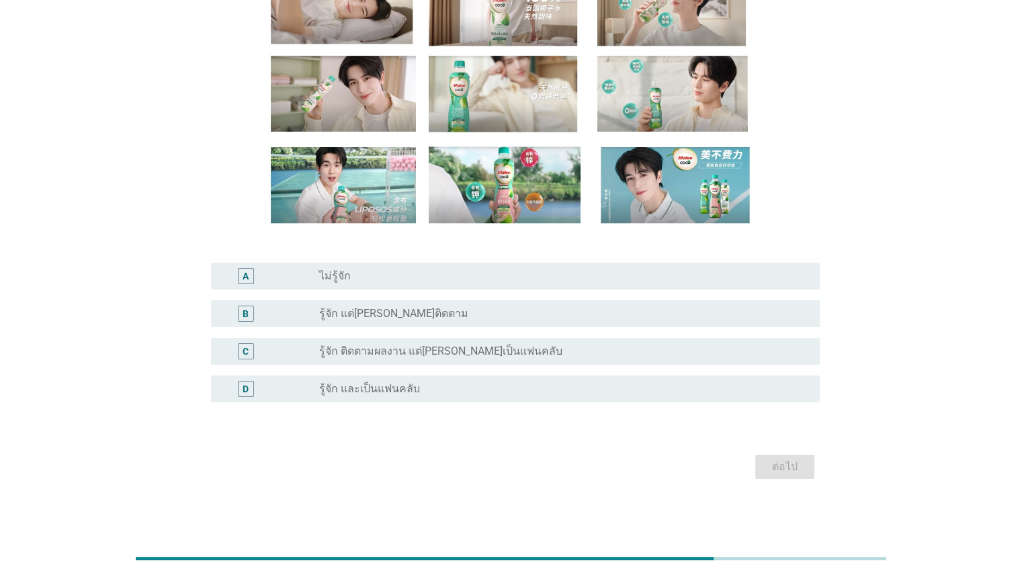
click at [543, 271] on div "radio_button_unchecked ไม่รู้จัก" at bounding box center [558, 275] width 478 height 13
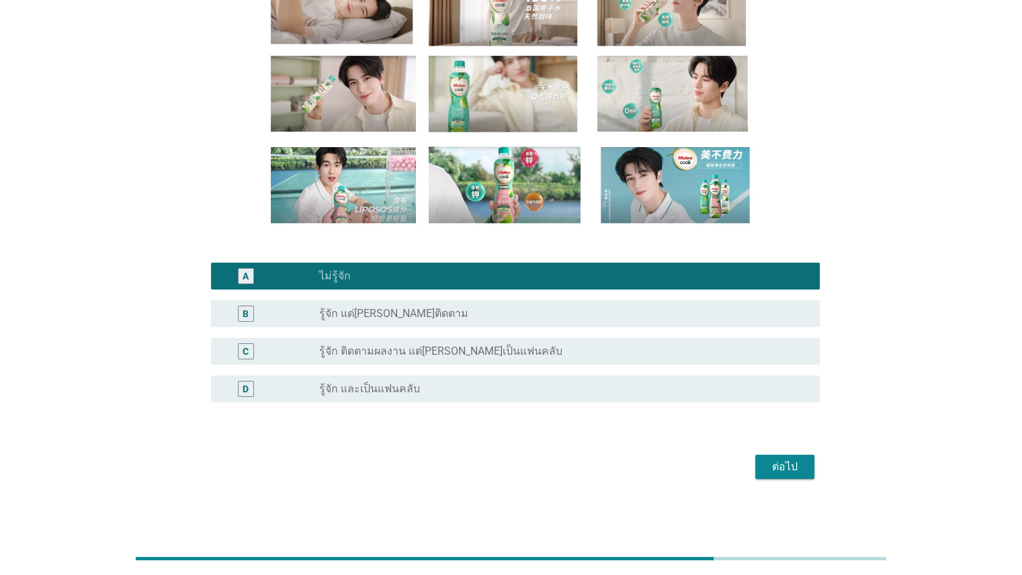
click at [798, 469] on div "ต่อไป" at bounding box center [785, 467] width 38 height 16
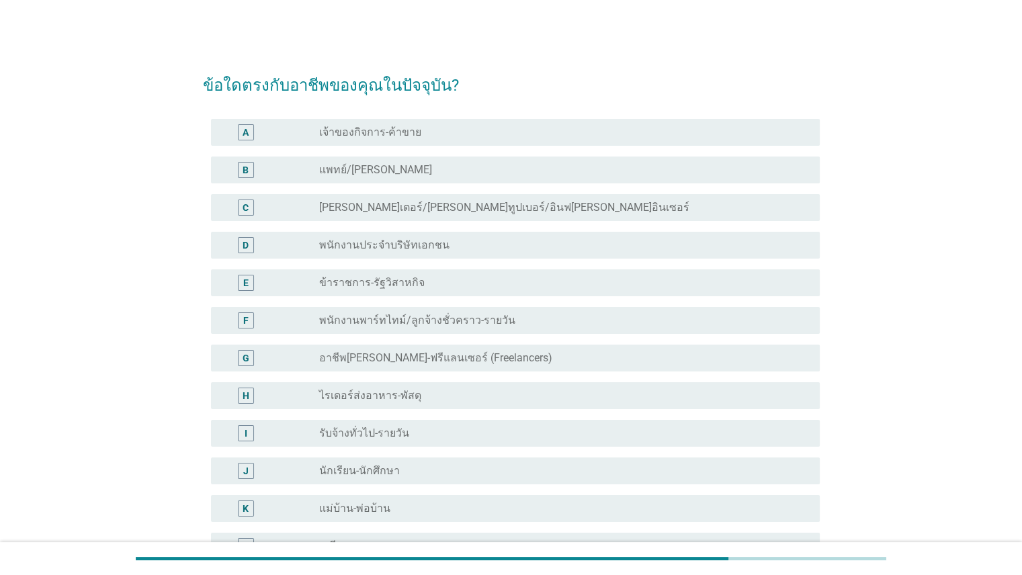
click at [521, 142] on div "A radio_button_unchecked เจ้าของกิจการ-ค้าขาย" at bounding box center [515, 132] width 608 height 27
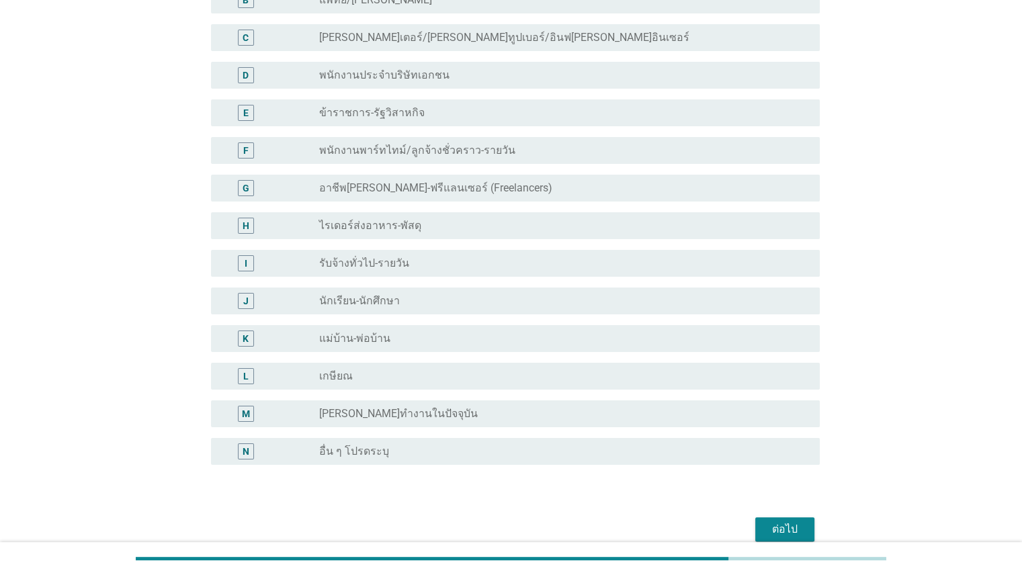
scroll to position [232, 0]
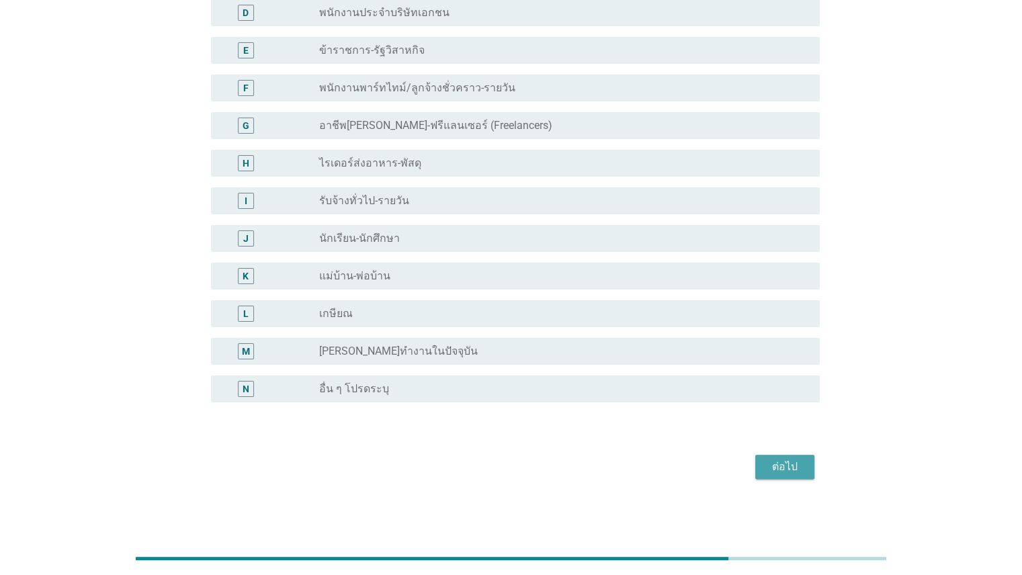
click at [788, 467] on div "ต่อไป" at bounding box center [785, 467] width 38 height 16
